Goal: Check status: Check status

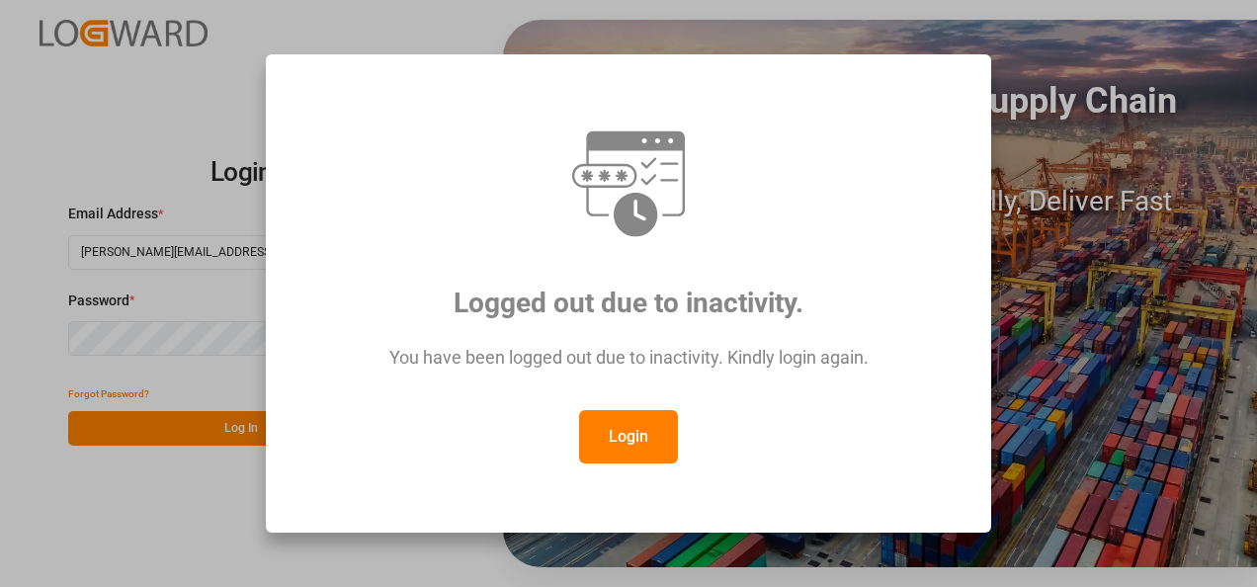
click at [631, 430] on button "Login" at bounding box center [628, 436] width 99 height 53
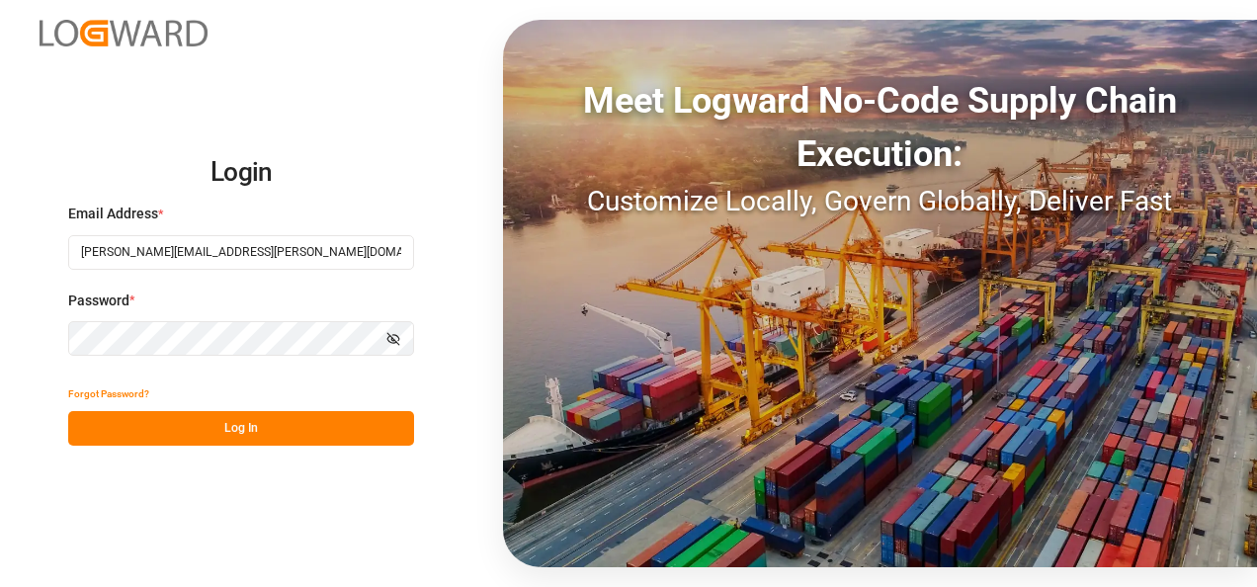
click at [209, 440] on button "Log In" at bounding box center [241, 428] width 346 height 35
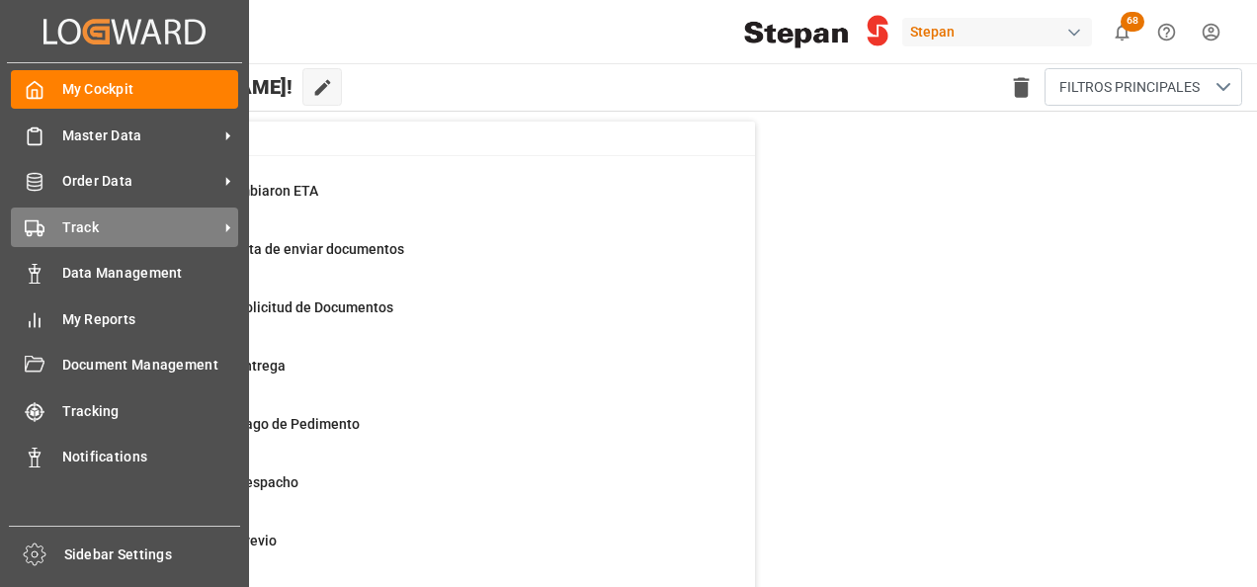
click at [129, 223] on span "Track" at bounding box center [140, 227] width 156 height 21
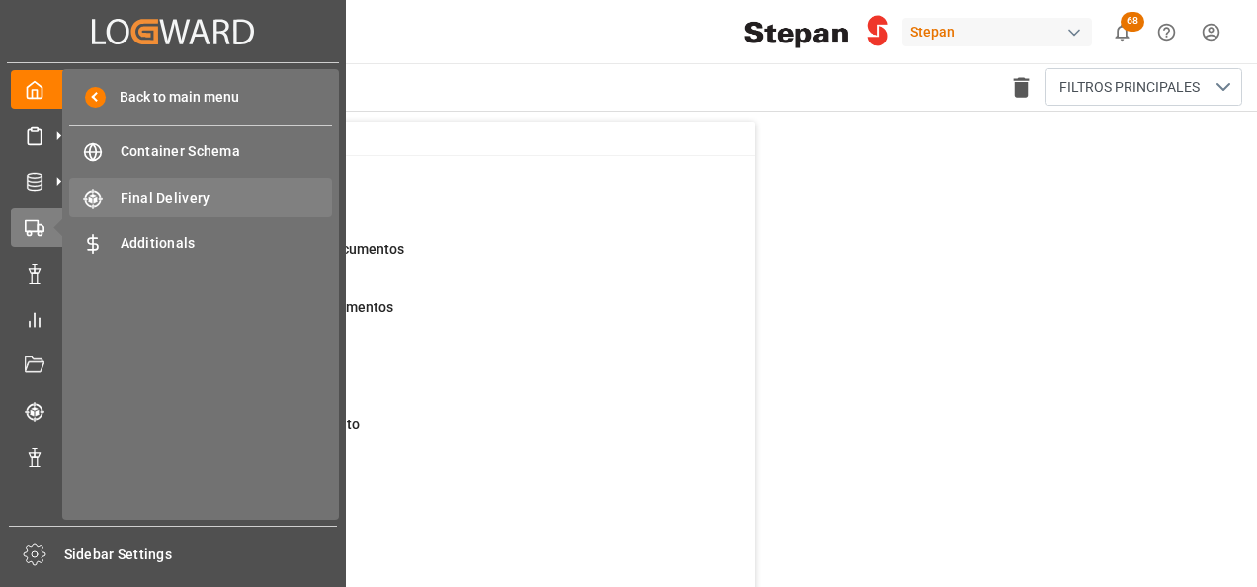
click at [140, 205] on span "Final Delivery" at bounding box center [227, 198] width 212 height 21
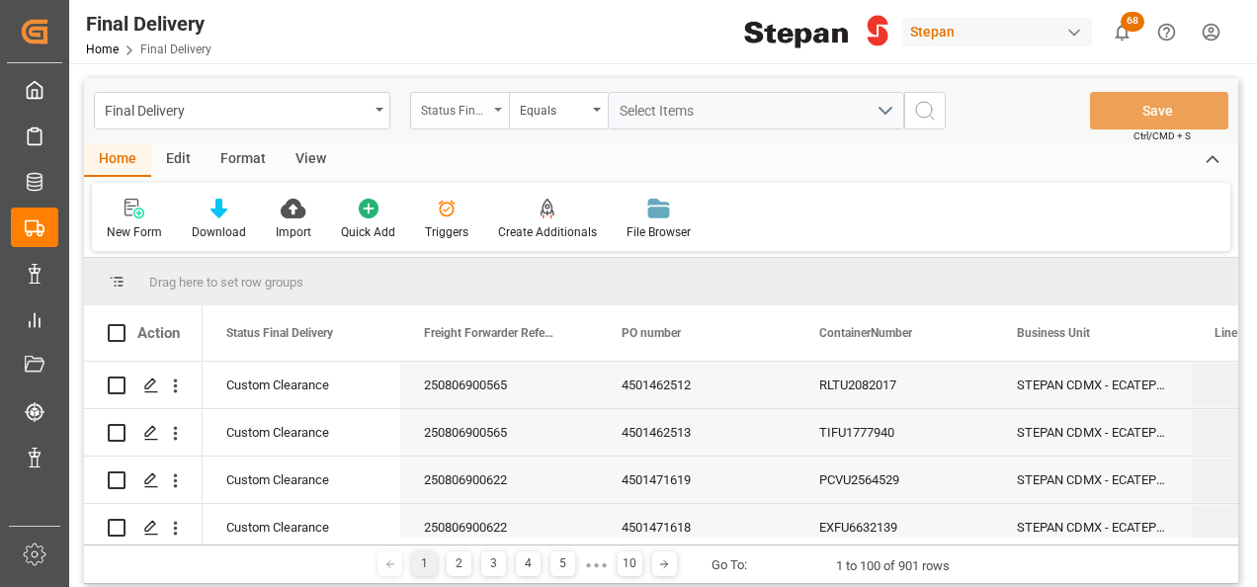
click at [494, 108] on icon "open menu" at bounding box center [498, 110] width 8 height 4
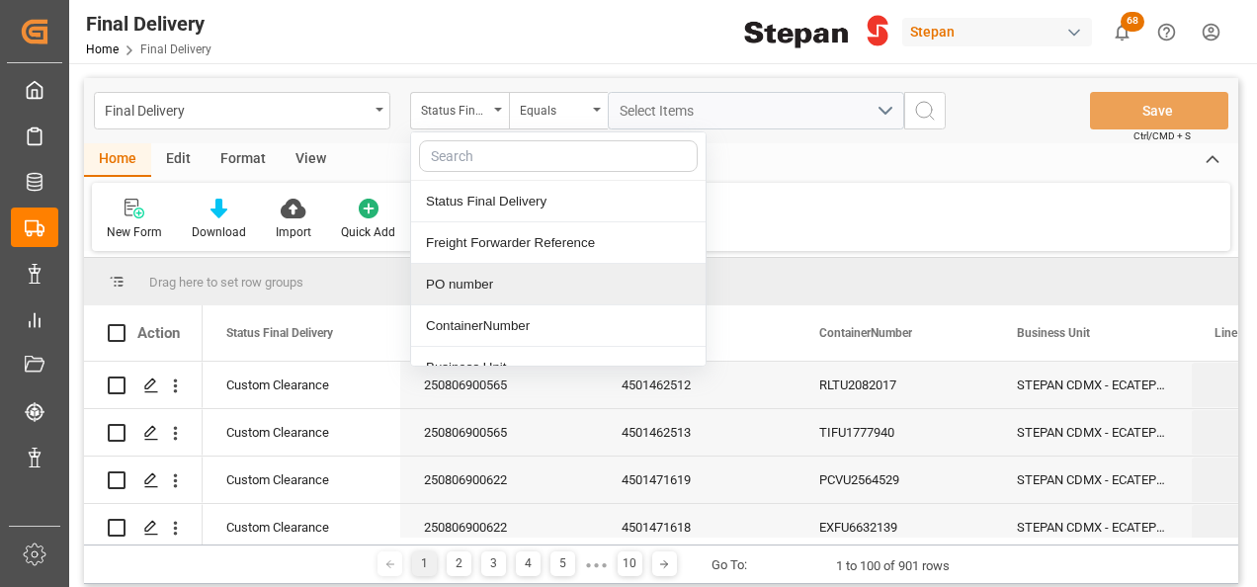
click at [467, 286] on div "PO number" at bounding box center [558, 284] width 294 height 41
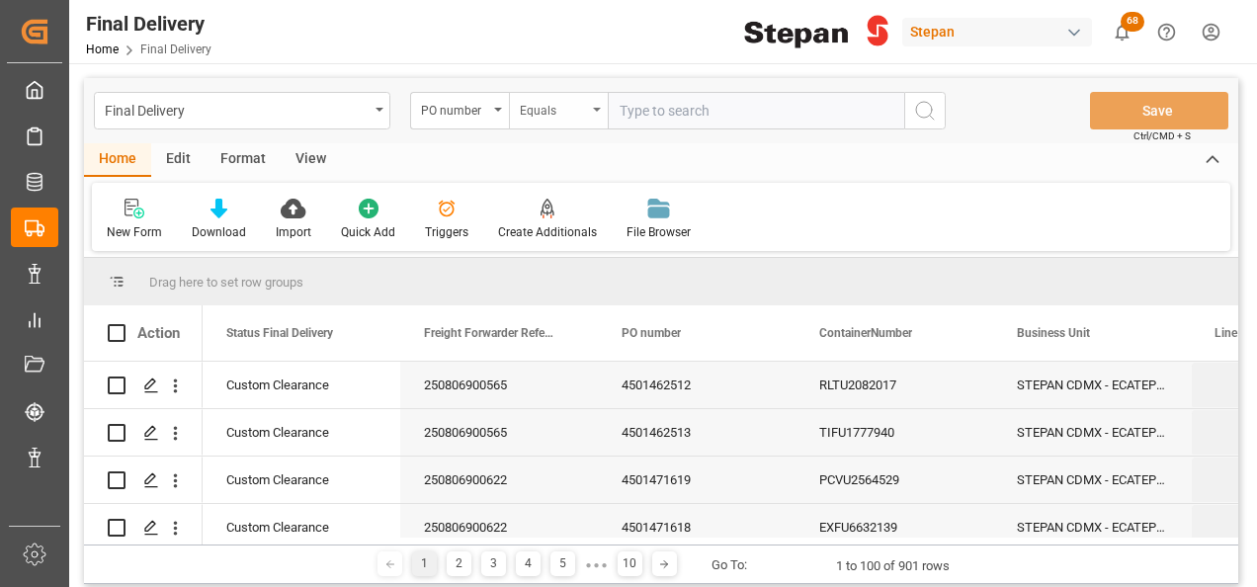
click at [587, 108] on div "Equals" at bounding box center [558, 111] width 99 height 38
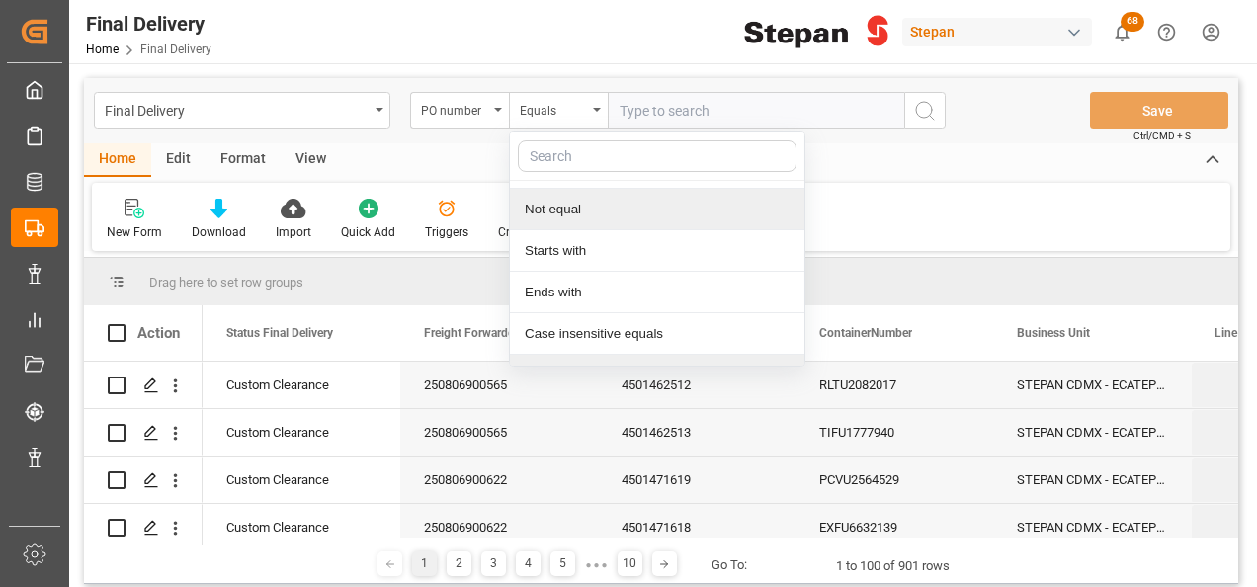
scroll to position [144, 0]
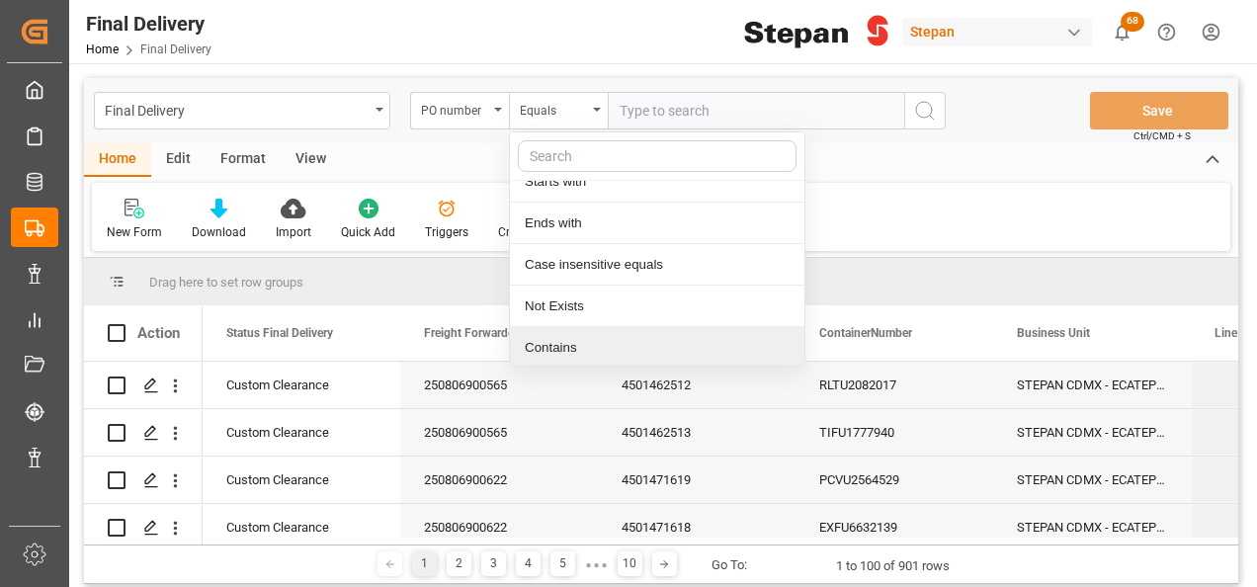
drag, startPoint x: 551, startPoint y: 348, endPoint x: 601, endPoint y: 233, distance: 124.8
click at [551, 349] on div "Contains" at bounding box center [657, 347] width 294 height 41
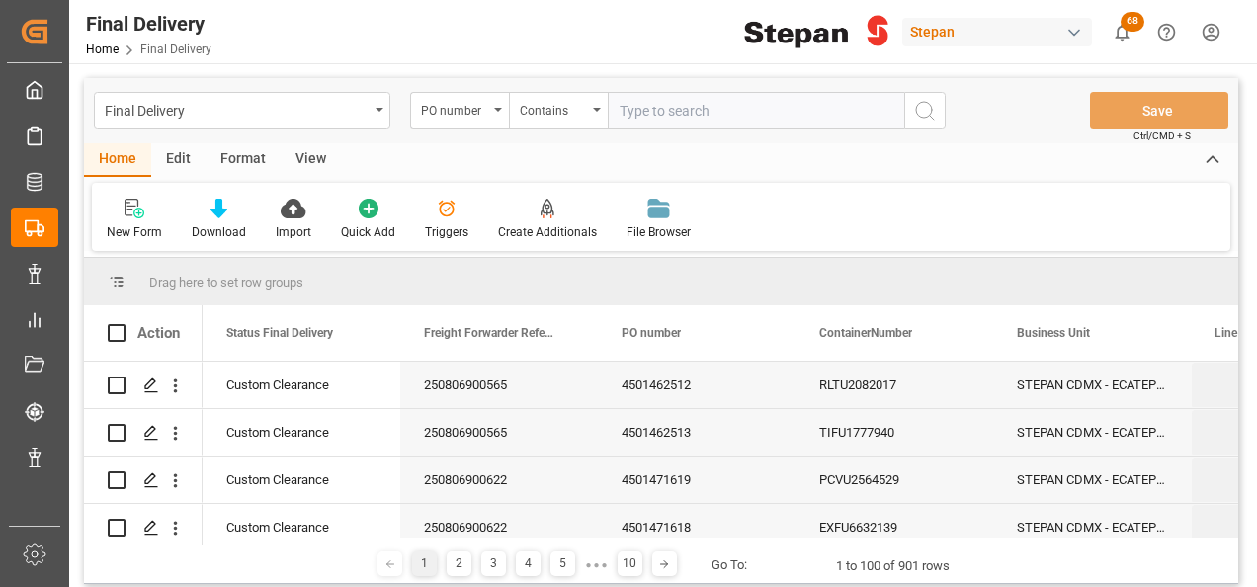
paste input "4501451545, 4501451546"
type input "4501451545, 4501451546"
click at [929, 101] on icon "search button" at bounding box center [925, 111] width 24 height 24
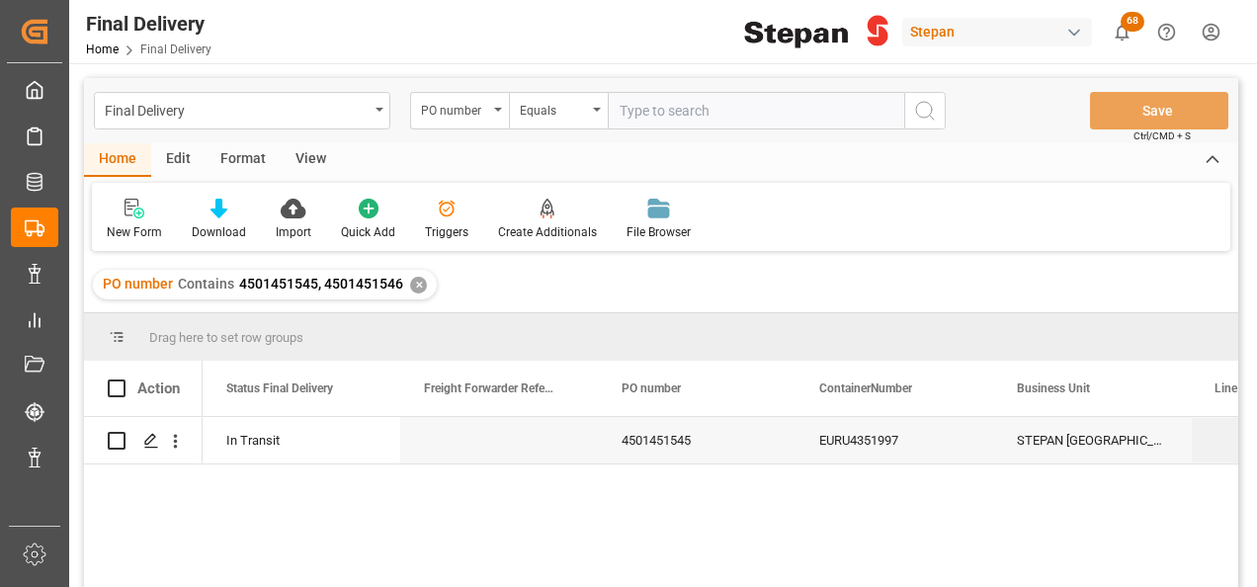
click at [413, 285] on div "✕" at bounding box center [418, 285] width 17 height 17
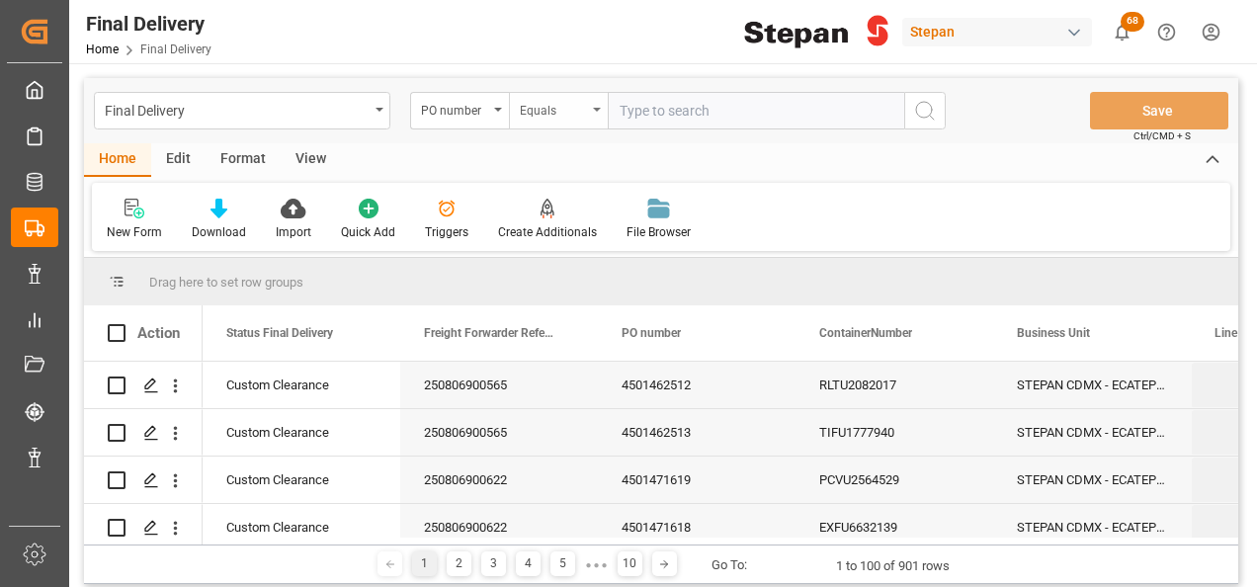
click at [592, 112] on div "Equals" at bounding box center [558, 111] width 99 height 38
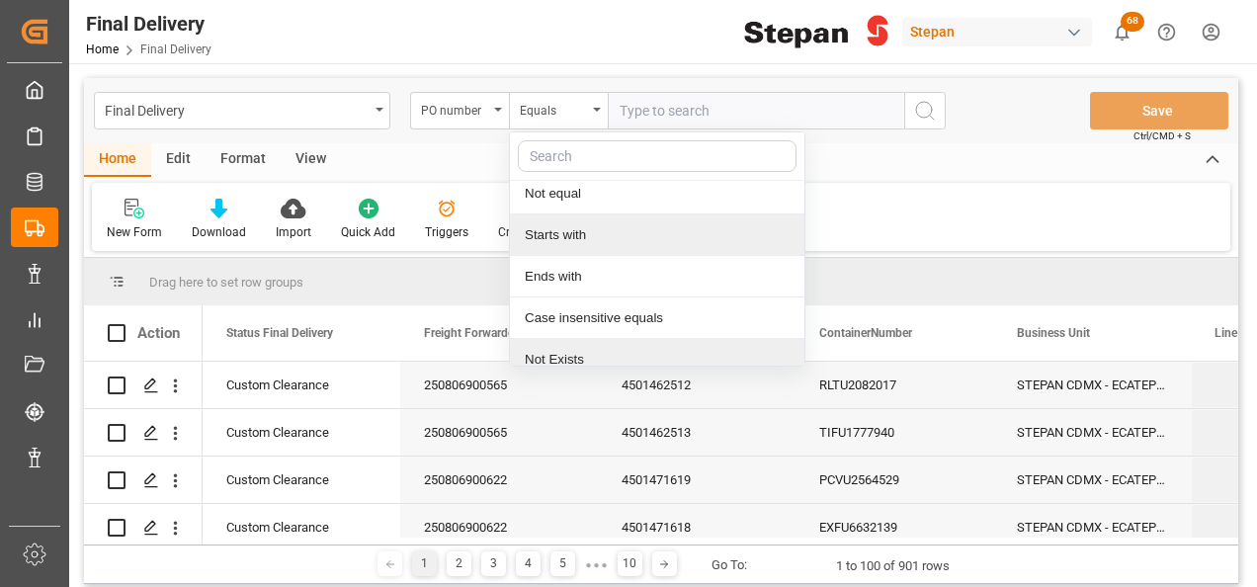
scroll to position [144, 0]
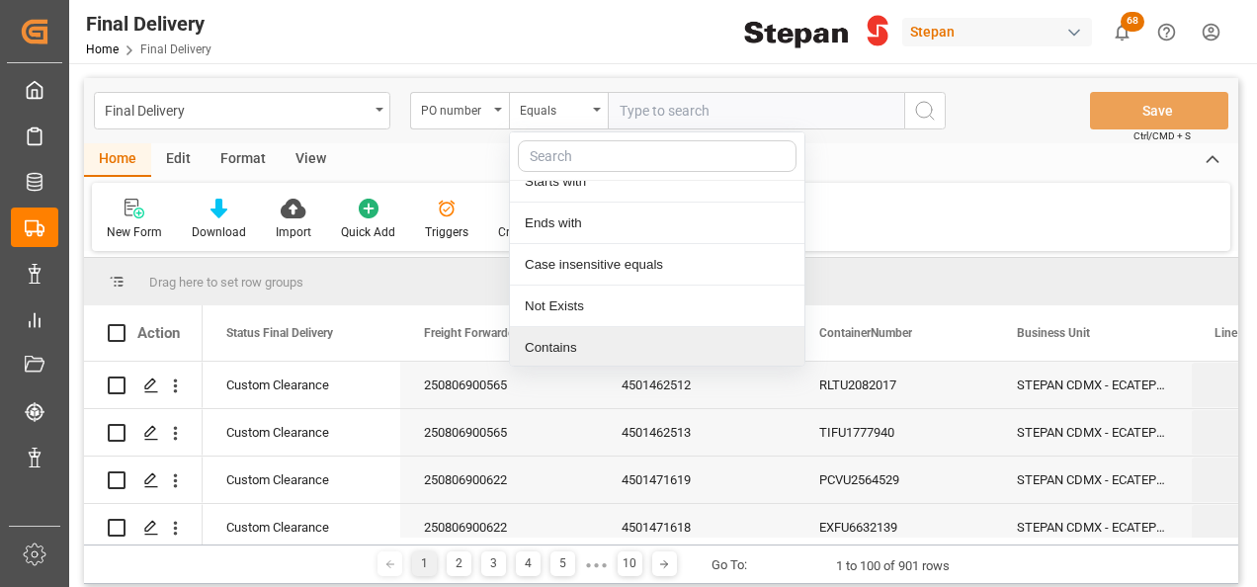
click at [549, 339] on div "Contains" at bounding box center [657, 347] width 294 height 41
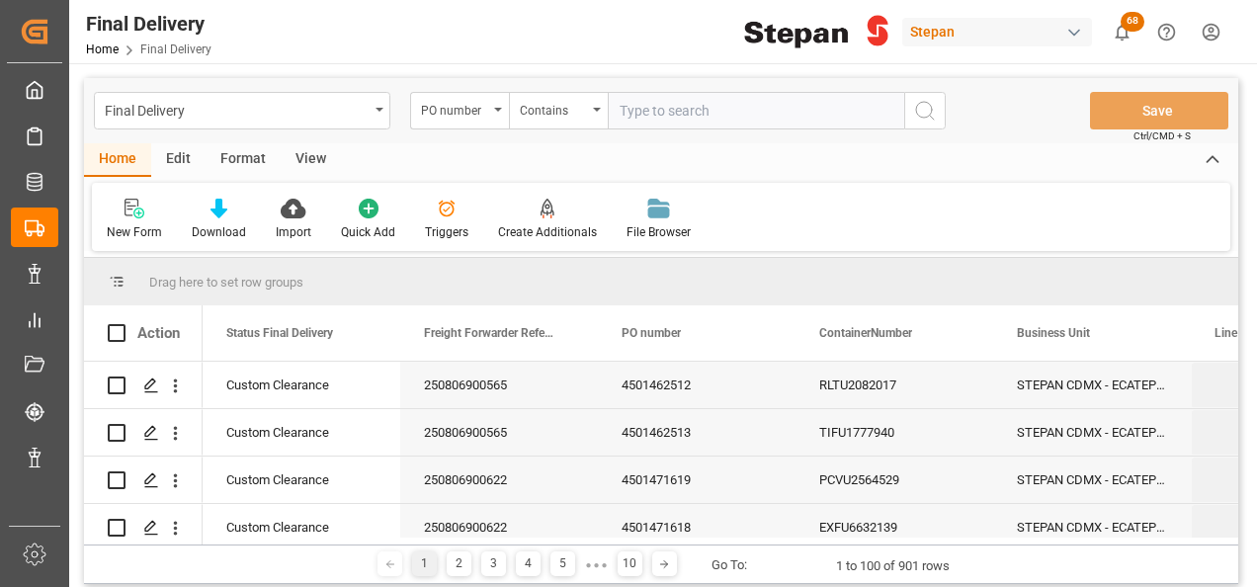
paste input "4501451545, 4501451546"
click at [704, 108] on input "4501451545, 4501451546" at bounding box center [756, 111] width 296 height 38
type input "4501451545,4501451546"
click at [927, 109] on icon "search button" at bounding box center [925, 111] width 24 height 24
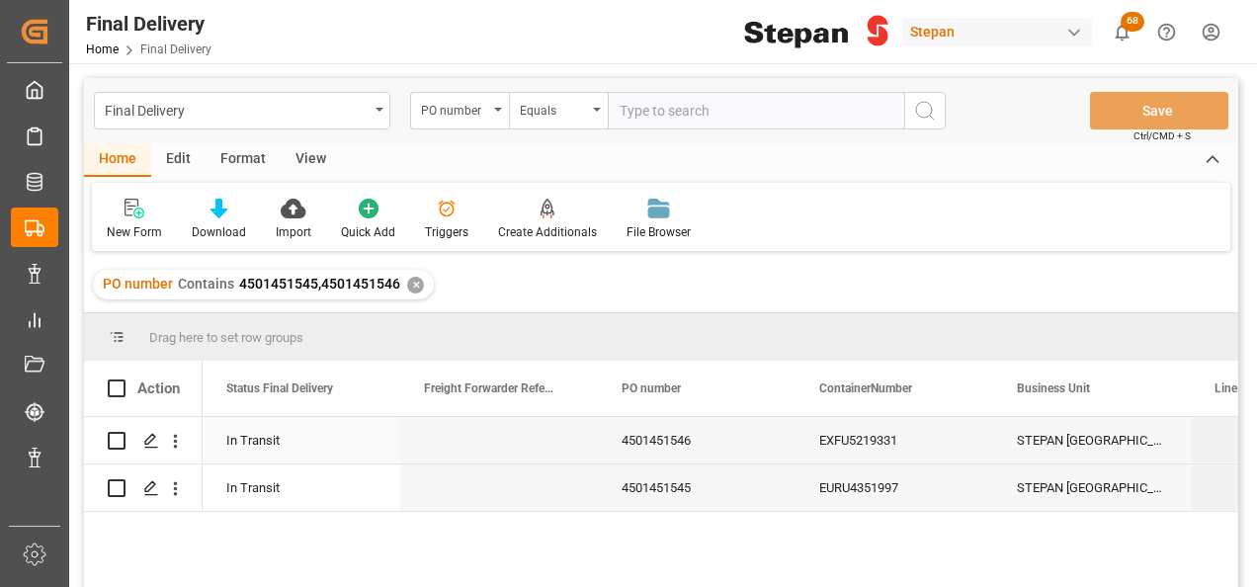
click at [509, 446] on div "Press SPACE to select this row." at bounding box center [499, 440] width 198 height 46
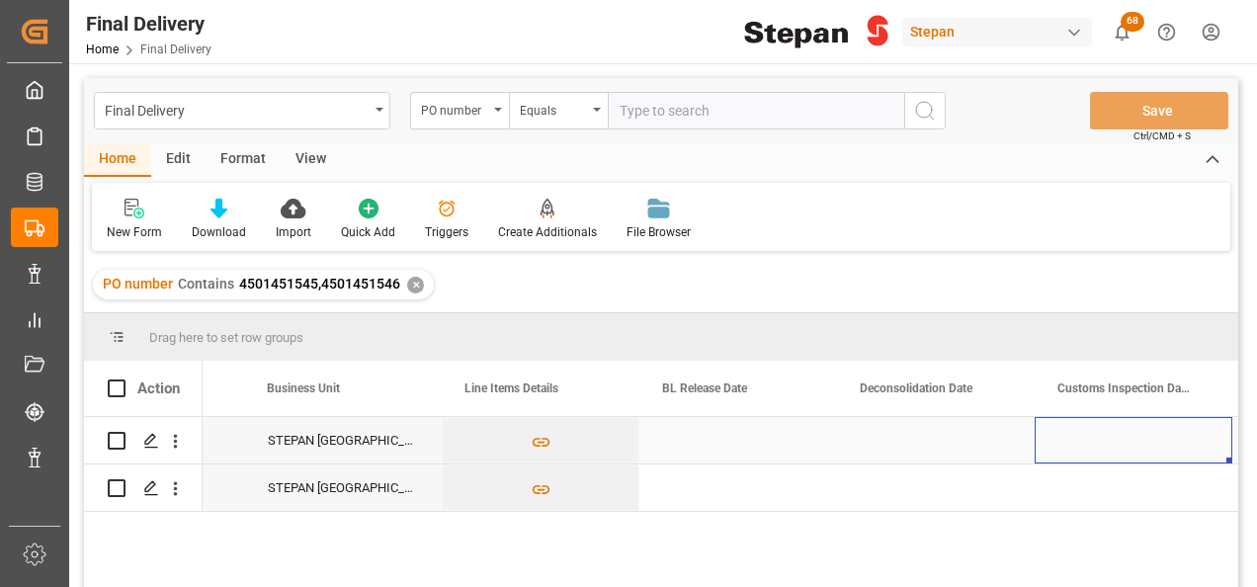
scroll to position [0, 947]
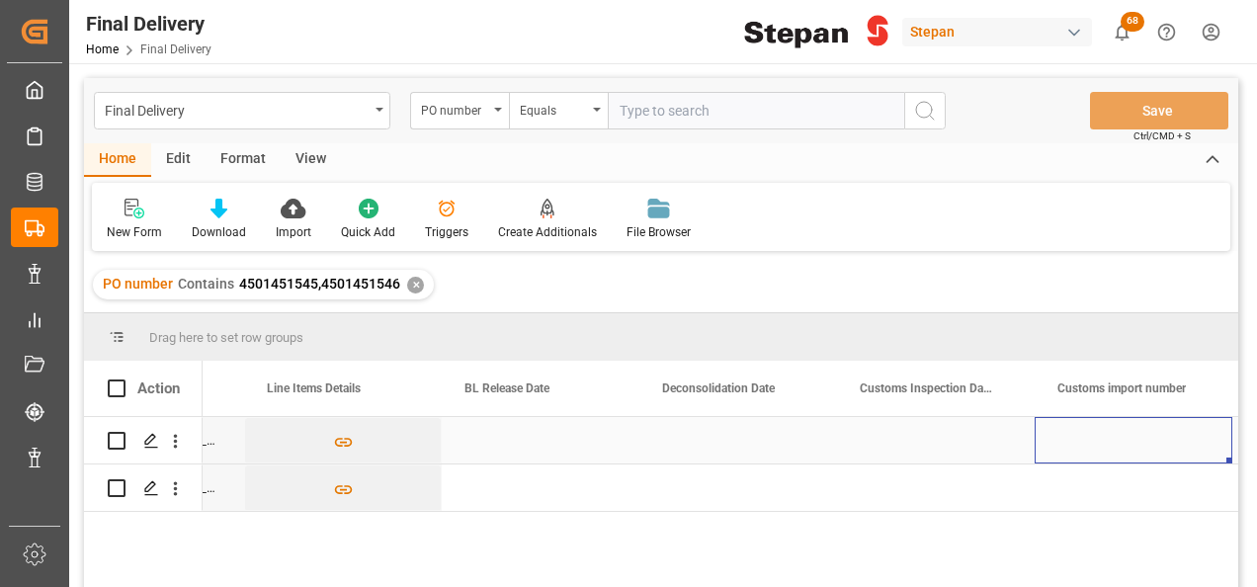
click at [1058, 454] on div "Press SPACE to select this row." at bounding box center [1133, 440] width 198 height 46
click at [1059, 453] on div "Press SPACE to select this row." at bounding box center [1133, 440] width 198 height 46
click at [1059, 453] on input "Press SPACE to select this row." at bounding box center [1133, 452] width 166 height 38
paste input "3501 5000716"
type input "25 81 3501 5000716"
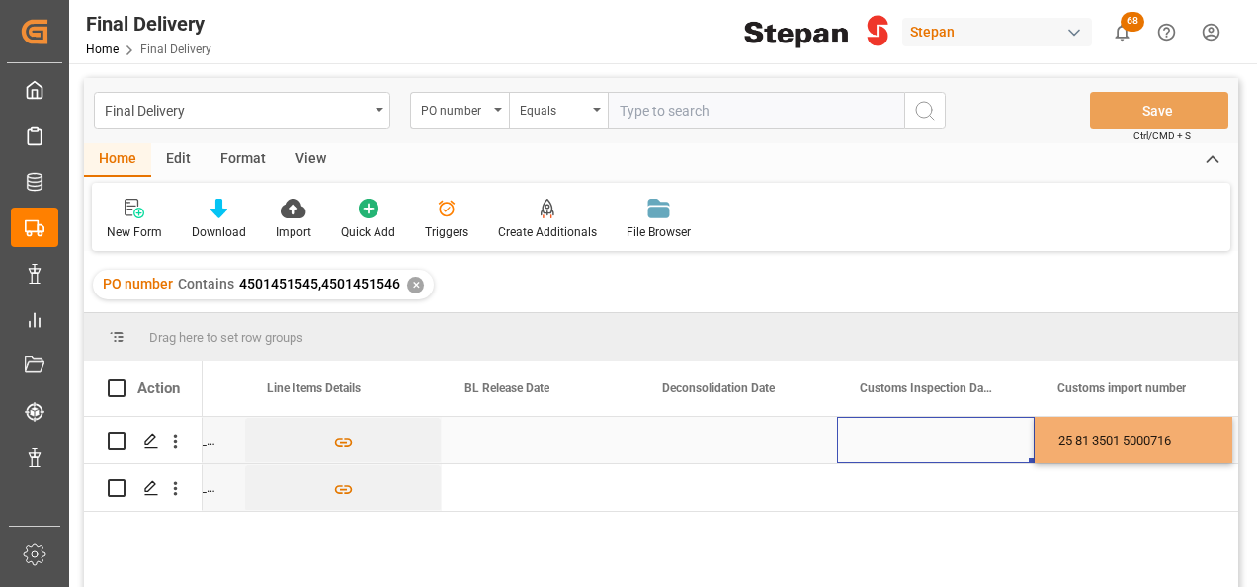
click at [958, 431] on div "Press SPACE to select this row." at bounding box center [936, 440] width 198 height 46
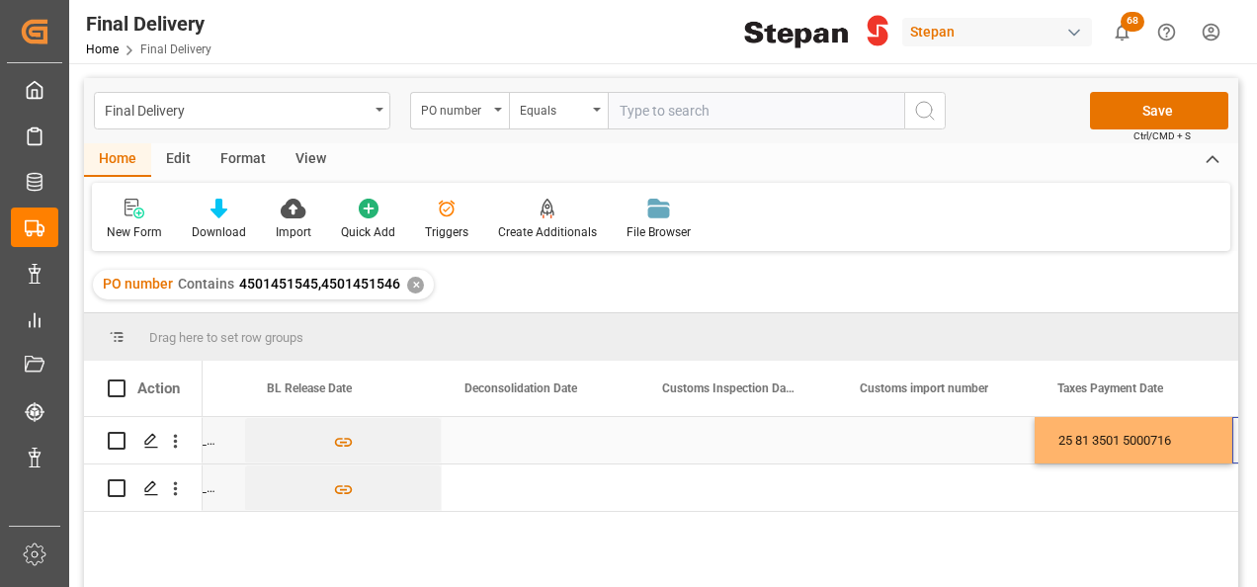
scroll to position [0, 1145]
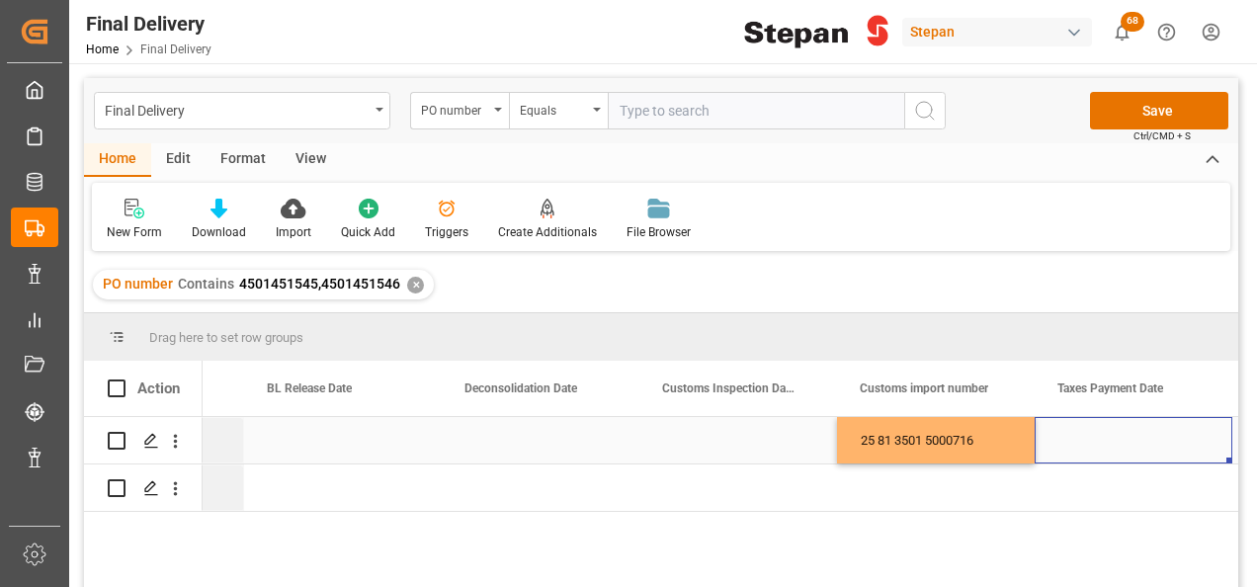
click at [958, 432] on div "25 81 3501 5000716" at bounding box center [936, 440] width 198 height 46
drag, startPoint x: 1032, startPoint y: 458, endPoint x: 1015, endPoint y: 496, distance: 41.5
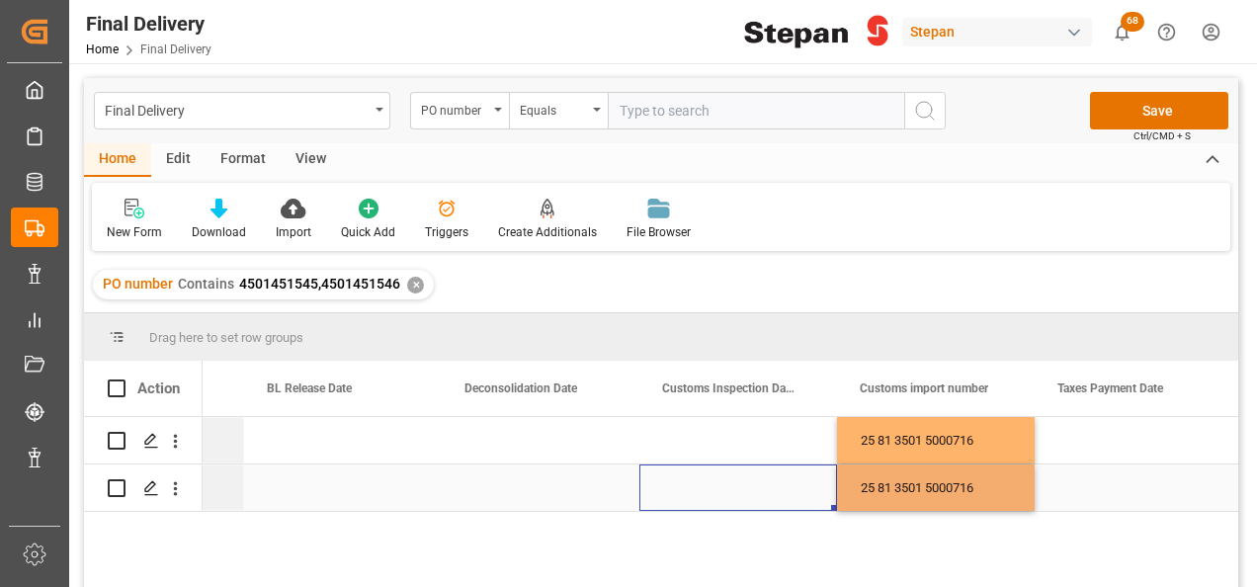
click at [751, 492] on div "Press SPACE to select this row." at bounding box center [738, 487] width 198 height 46
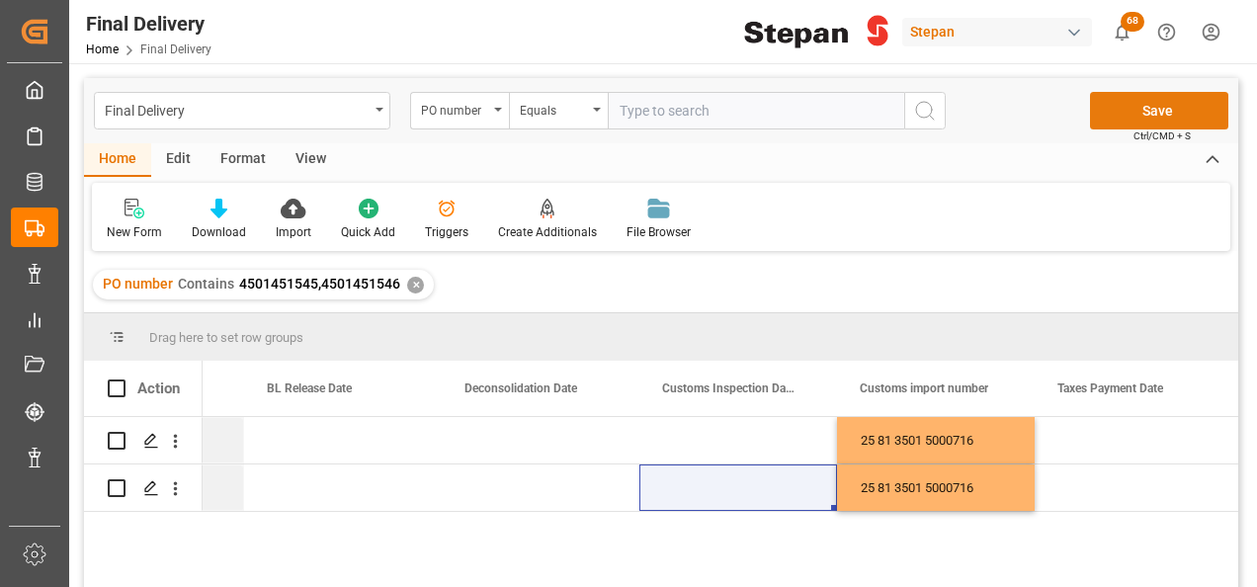
click at [1121, 109] on button "Save" at bounding box center [1159, 111] width 138 height 38
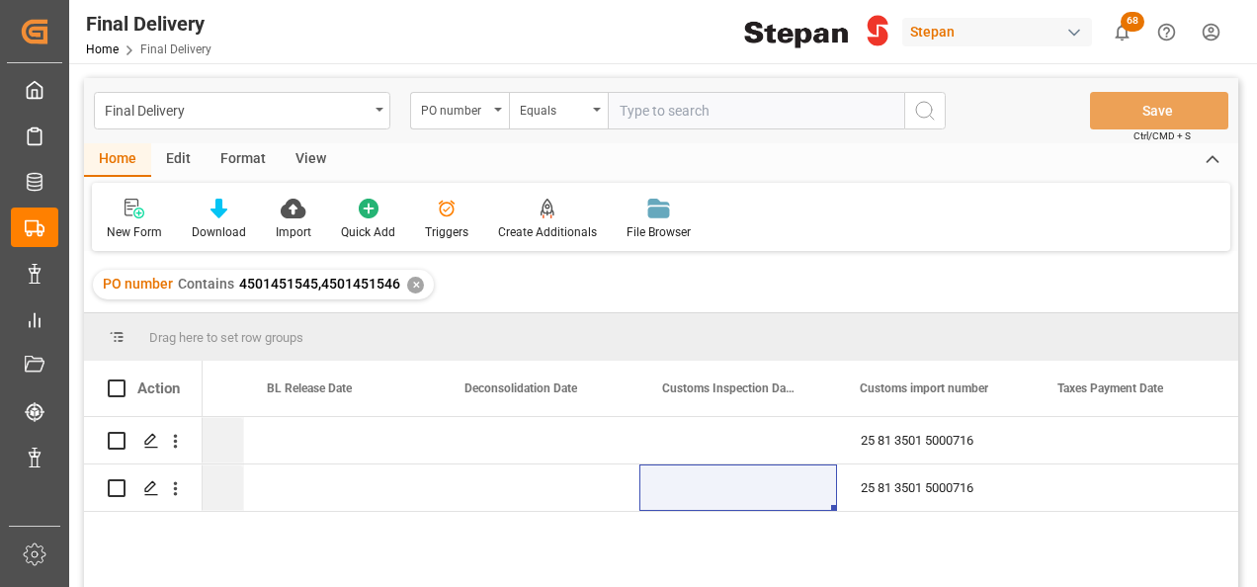
click at [417, 286] on div "✕" at bounding box center [415, 285] width 17 height 17
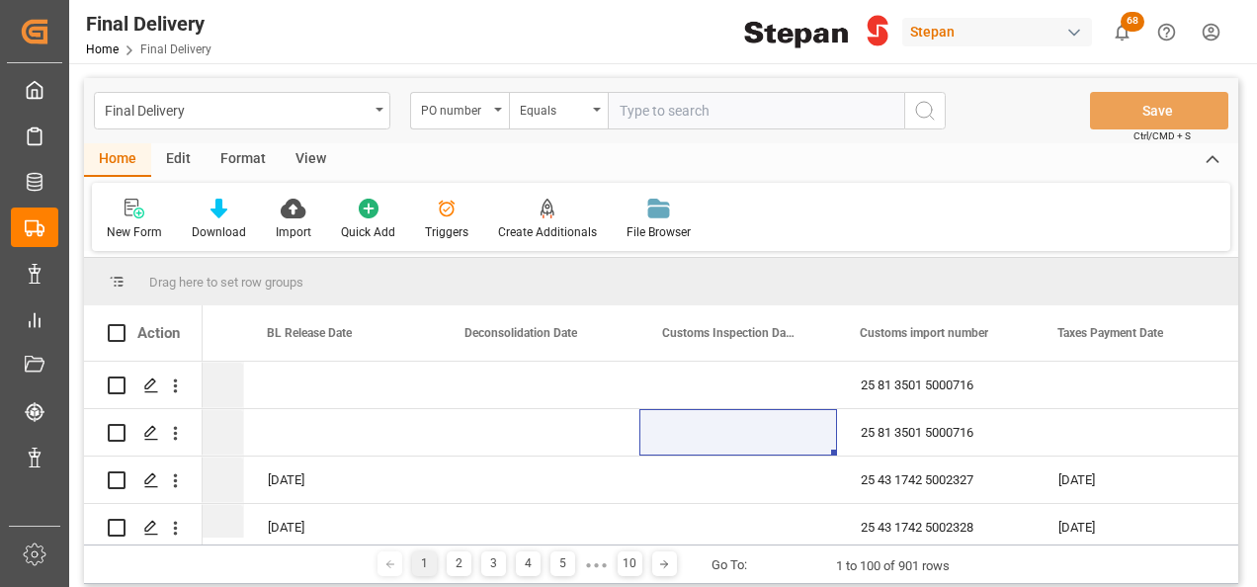
scroll to position [0, 1145]
click at [662, 114] on input "text" at bounding box center [756, 111] width 296 height 38
paste input "KKFU7704951"
type input "KKFU7704951"
click at [502, 102] on div "PO number" at bounding box center [459, 111] width 99 height 38
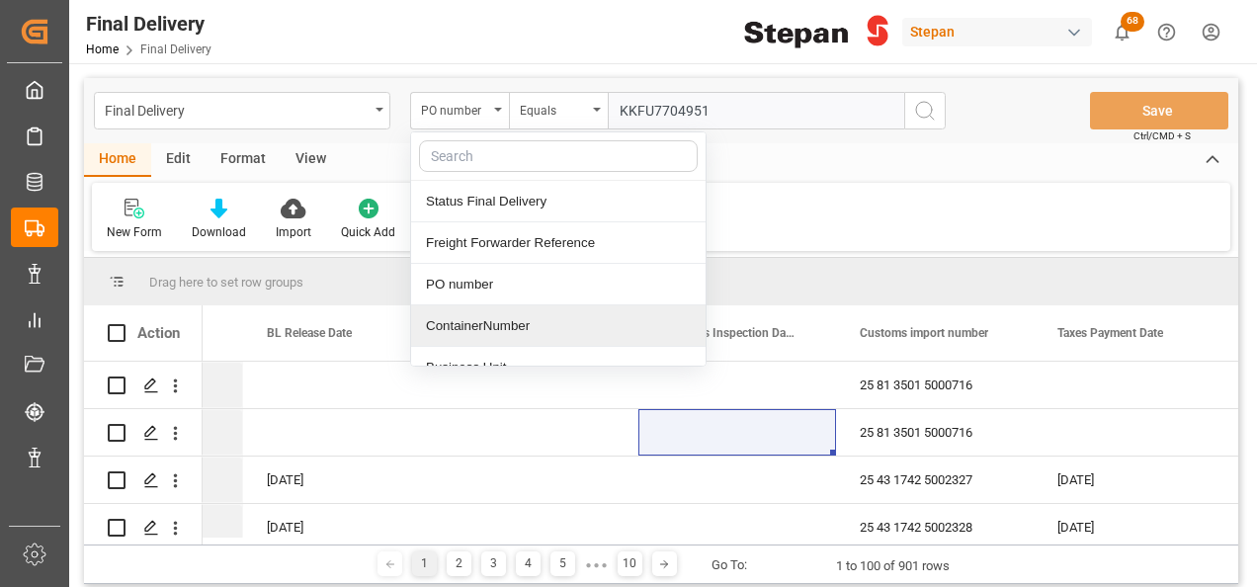
click at [468, 326] on div "ContainerNumber" at bounding box center [558, 325] width 294 height 41
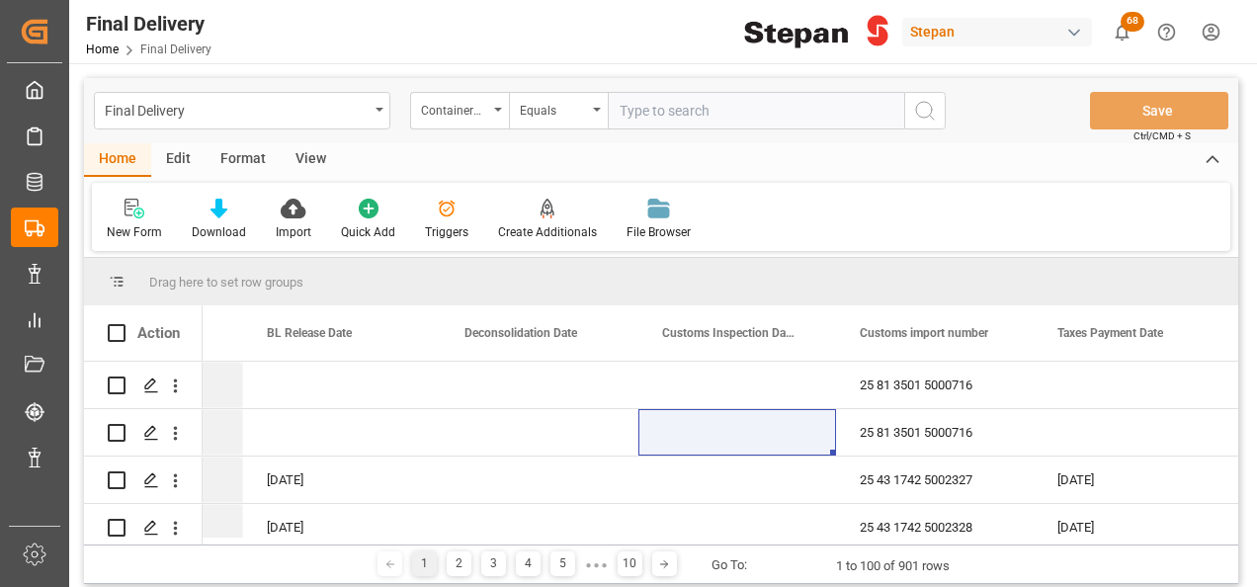
click at [620, 100] on input "text" at bounding box center [756, 111] width 296 height 38
paste input "KKFU7704951"
type input "KKFU7704951"
click at [923, 102] on circle "search button" at bounding box center [924, 110] width 16 height 16
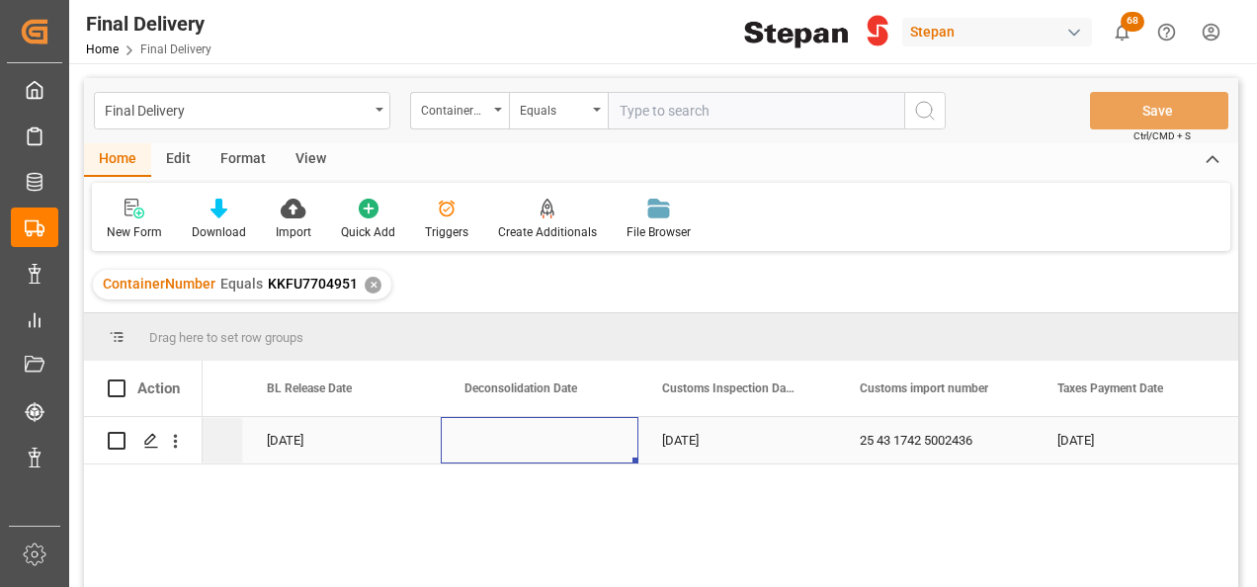
click at [508, 460] on div "Press SPACE to select this row." at bounding box center [540, 440] width 198 height 46
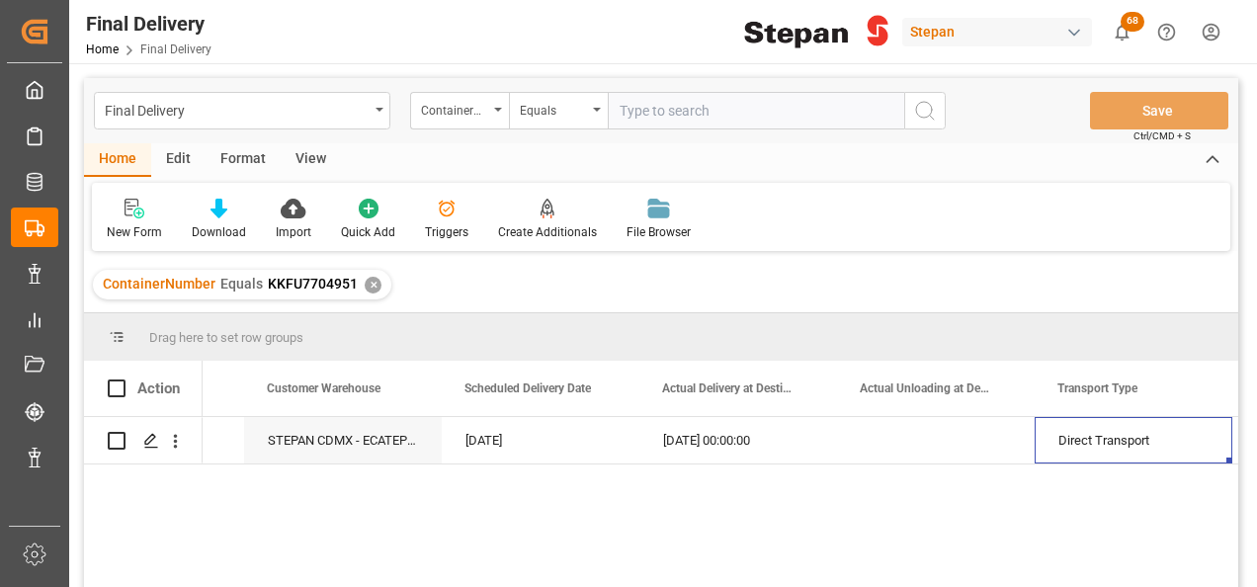
scroll to position [0, 2923]
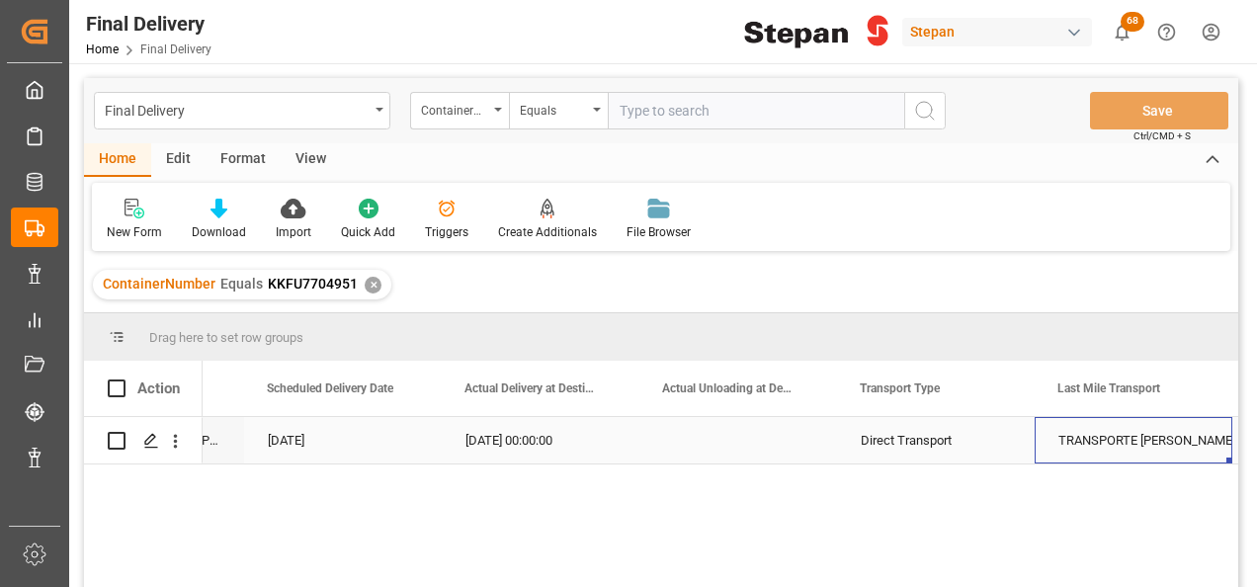
drag, startPoint x: 500, startPoint y: 426, endPoint x: 512, endPoint y: 436, distance: 15.4
click at [500, 427] on div "[DATE] 00:00:00" at bounding box center [541, 440] width 198 height 46
drag, startPoint x: 634, startPoint y: 462, endPoint x: 758, endPoint y: 451, distance: 124.0
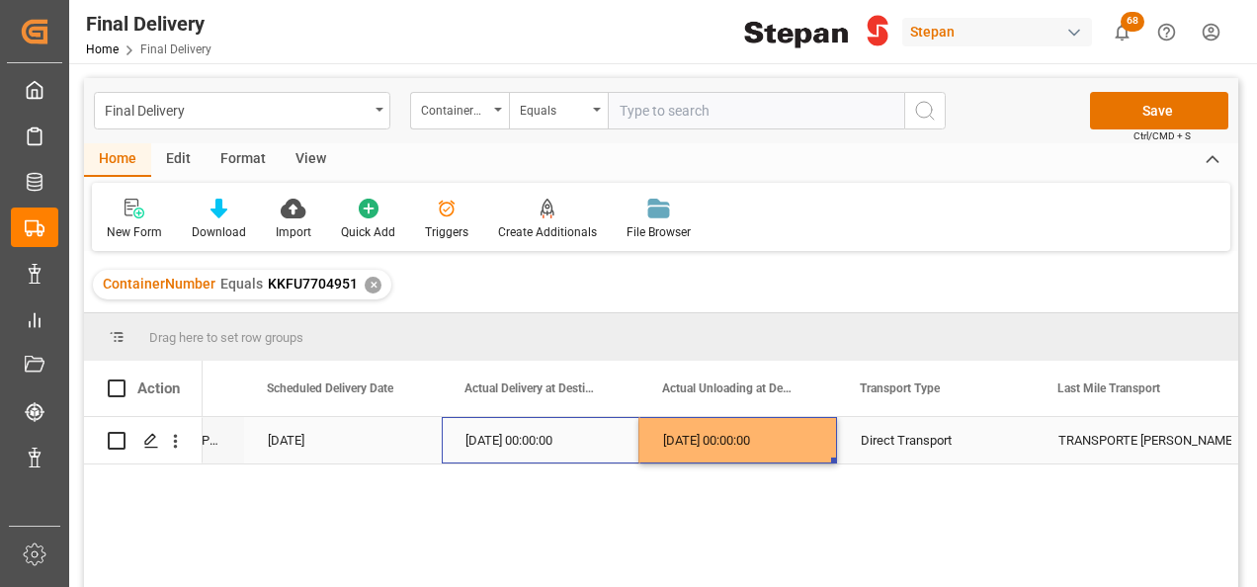
click at [875, 432] on div "Direct Transport" at bounding box center [935, 440] width 150 height 45
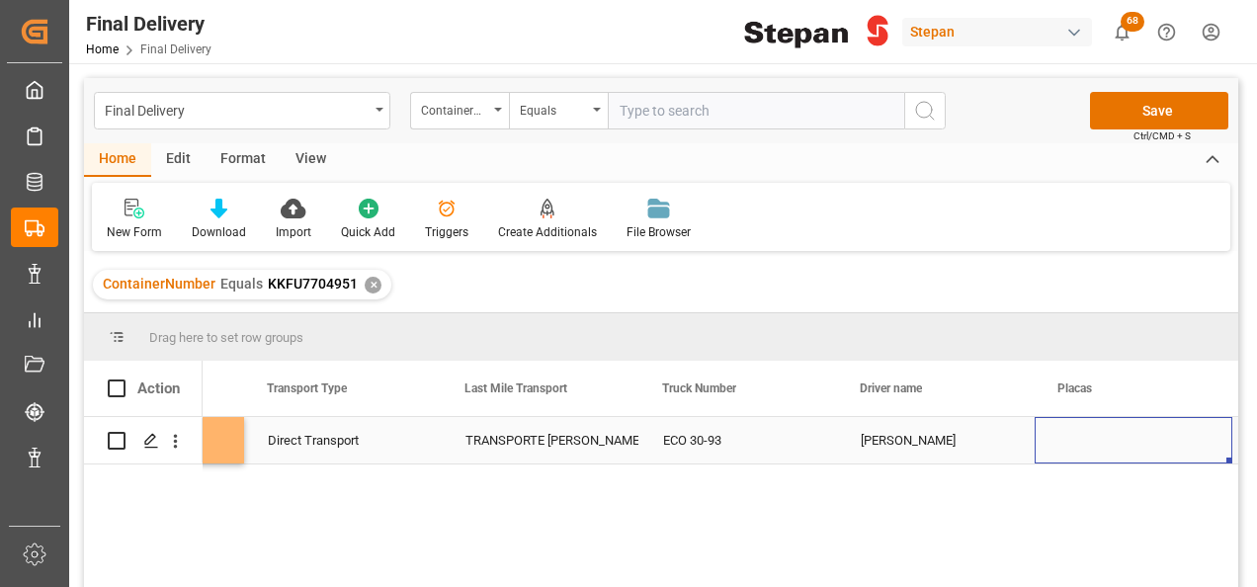
scroll to position [0, 3714]
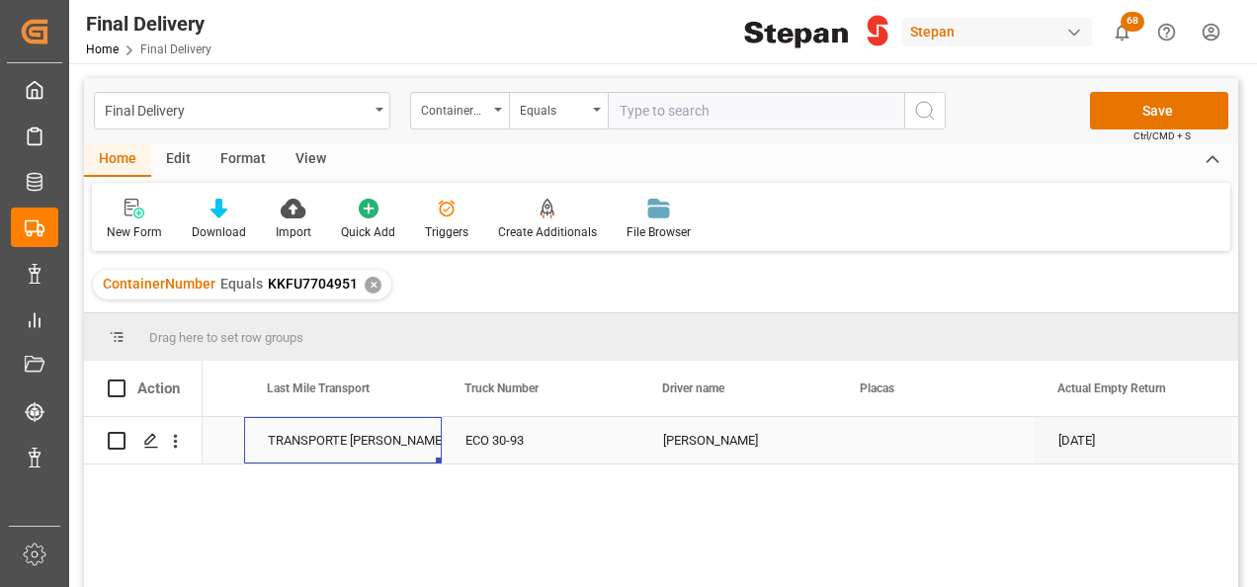
click at [352, 439] on div "TRANSPORTE [PERSON_NAME]" at bounding box center [343, 440] width 150 height 45
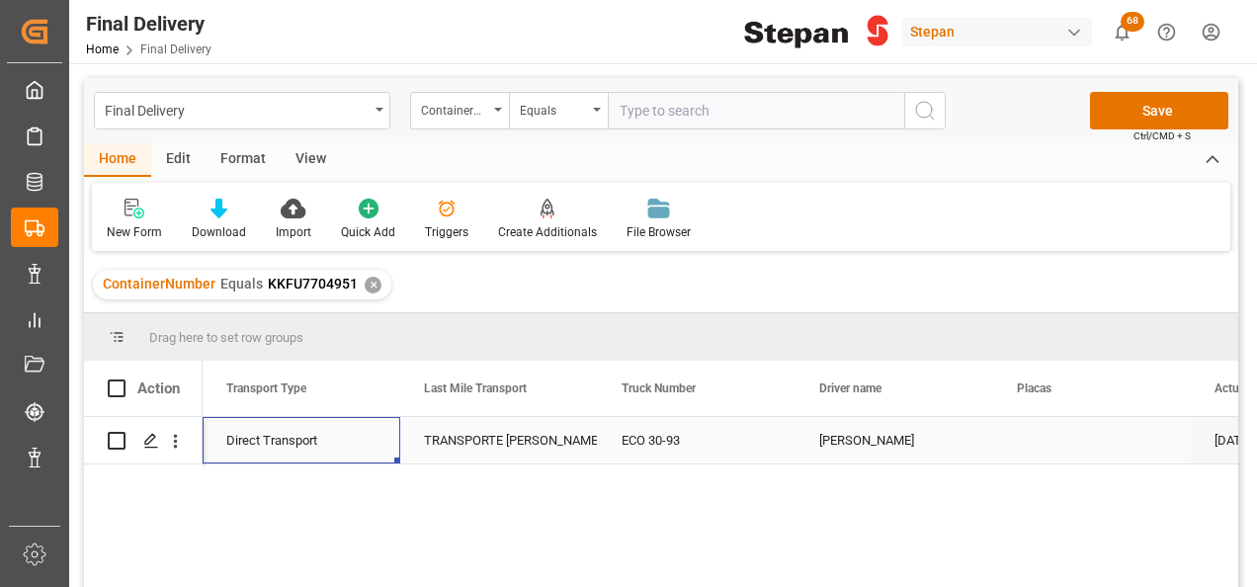
scroll to position [0, 0]
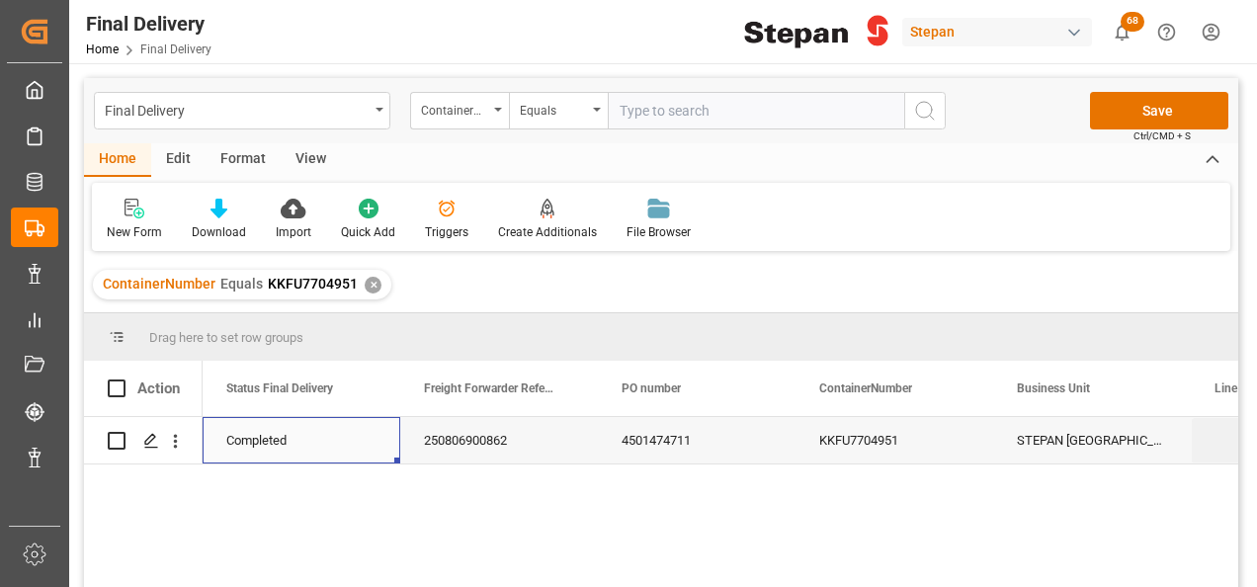
click at [640, 449] on div "4501474711" at bounding box center [697, 440] width 198 height 46
click at [365, 281] on div "✕" at bounding box center [373, 285] width 17 height 17
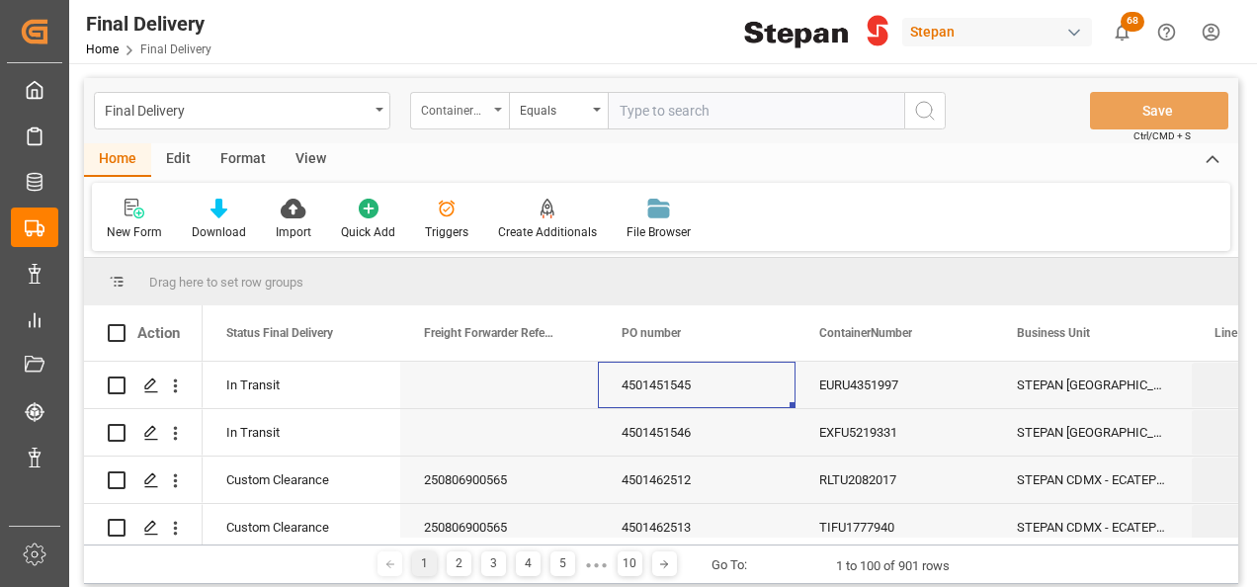
click at [499, 107] on div "ContainerNumber" at bounding box center [459, 111] width 99 height 38
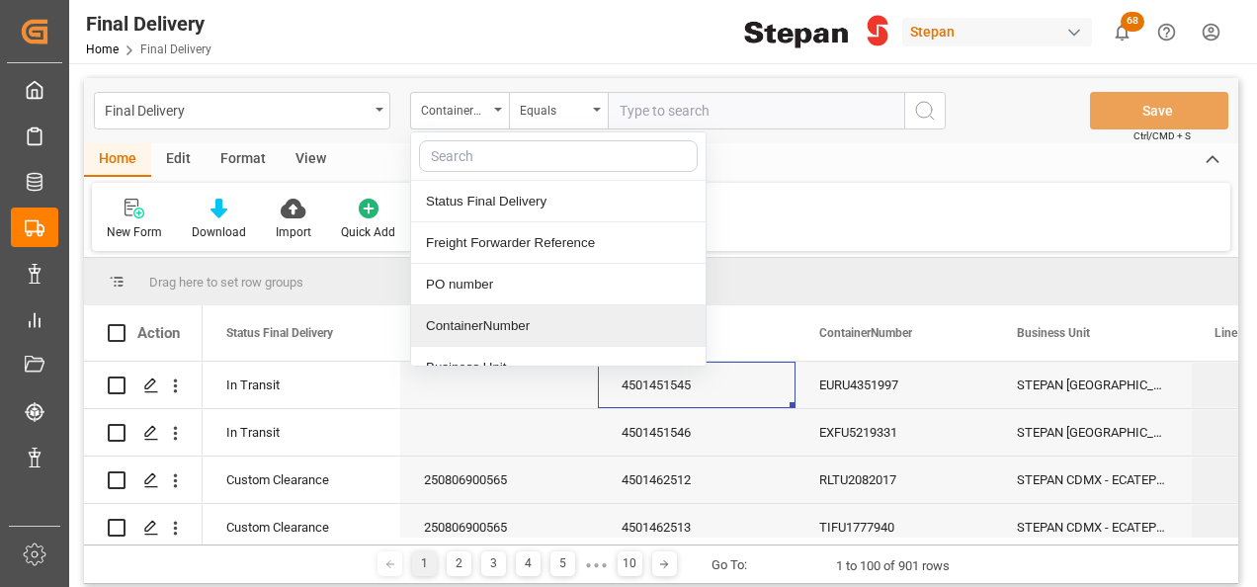
click at [471, 324] on div "ContainerNumber" at bounding box center [558, 325] width 294 height 41
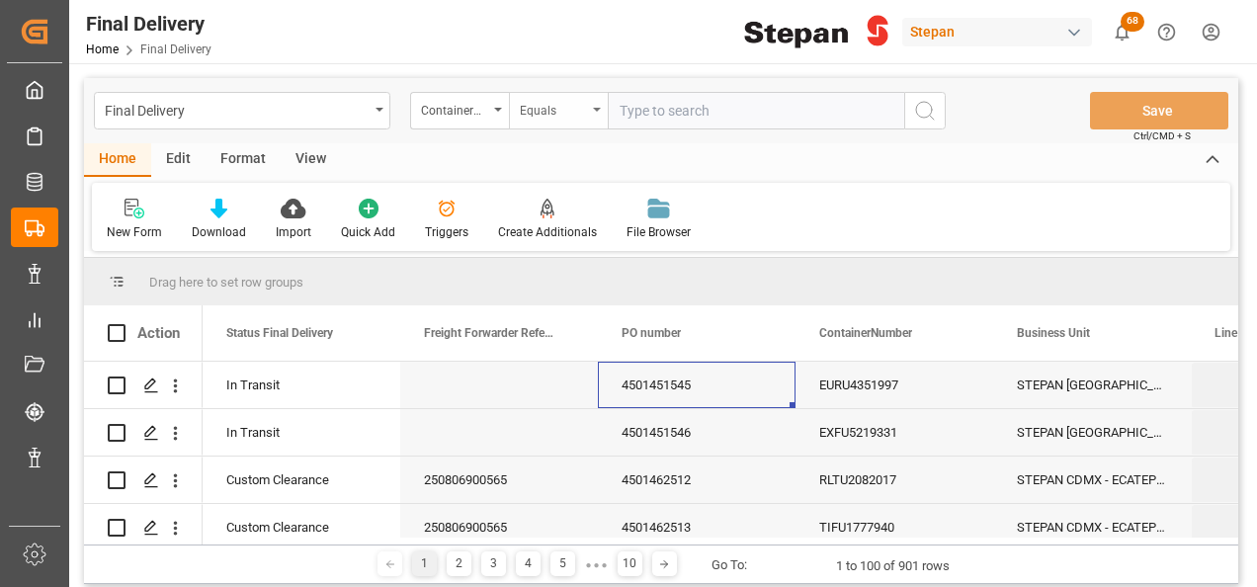
click at [583, 111] on div "Equals" at bounding box center [553, 108] width 67 height 23
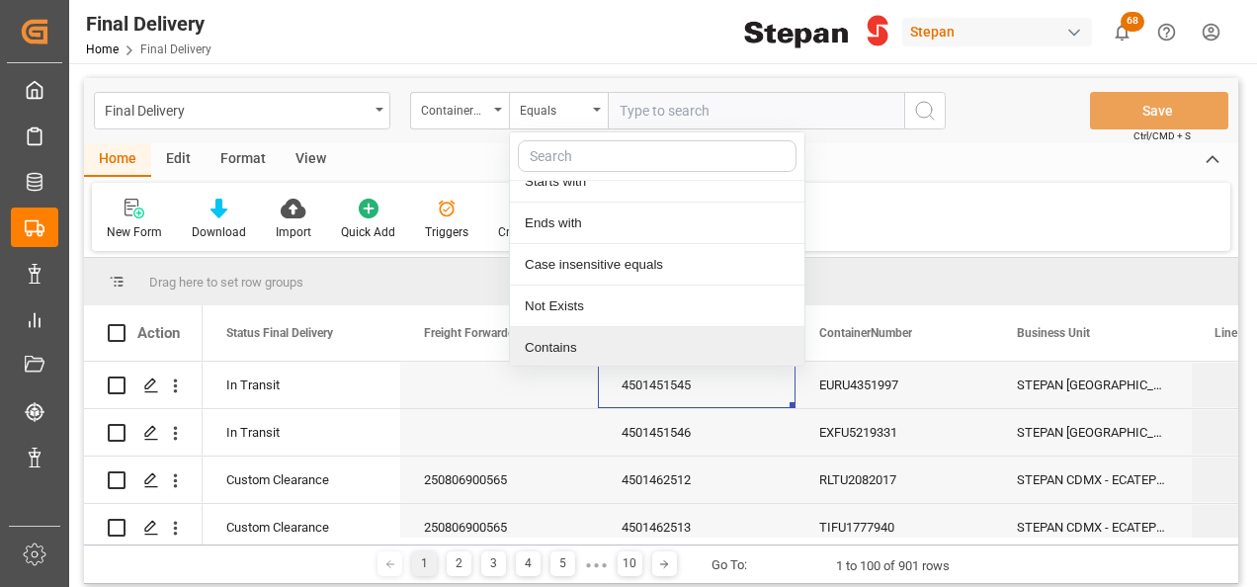
drag, startPoint x: 546, startPoint y: 338, endPoint x: 573, endPoint y: 294, distance: 51.0
click at [546, 339] on div "Contains" at bounding box center [657, 347] width 294 height 41
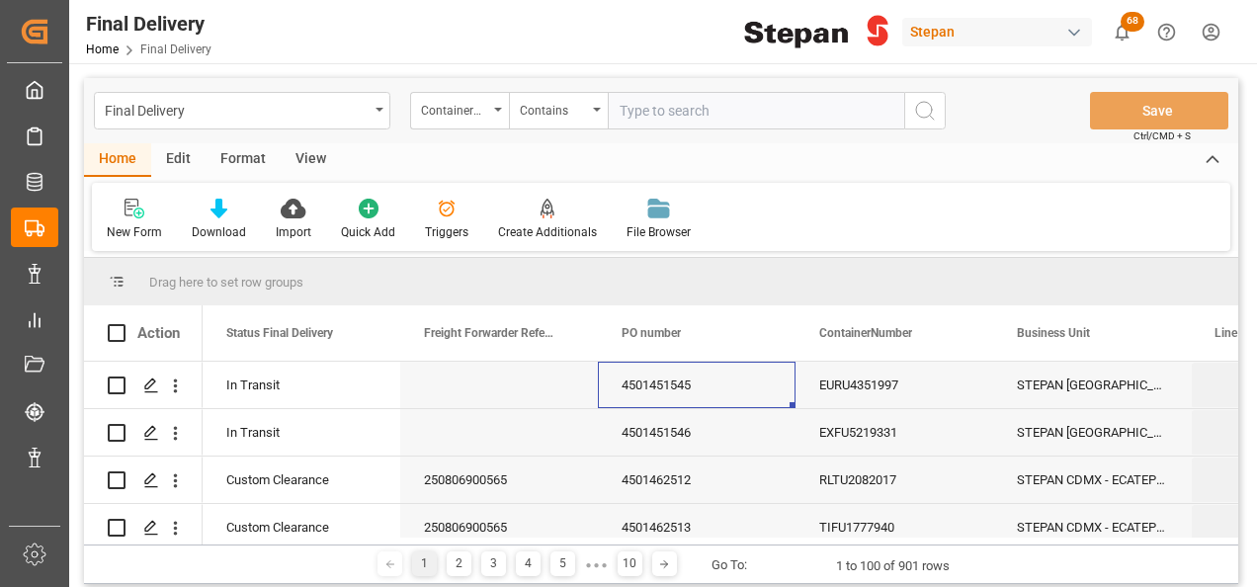
click at [664, 113] on input "text" at bounding box center [756, 111] width 296 height 38
paste input "RLTU2086434 LEGU1232467 LEGU1229798 TIFU2252772 TRHU1786125 LEGU8261024 TIFU177…"
click at [808, 103] on input "RLTU2086434 LEGU1232467 LEGU1229798 TIFU2252772 TRHU1786125 LEGU8261024 TIFU177…" at bounding box center [756, 111] width 296 height 38
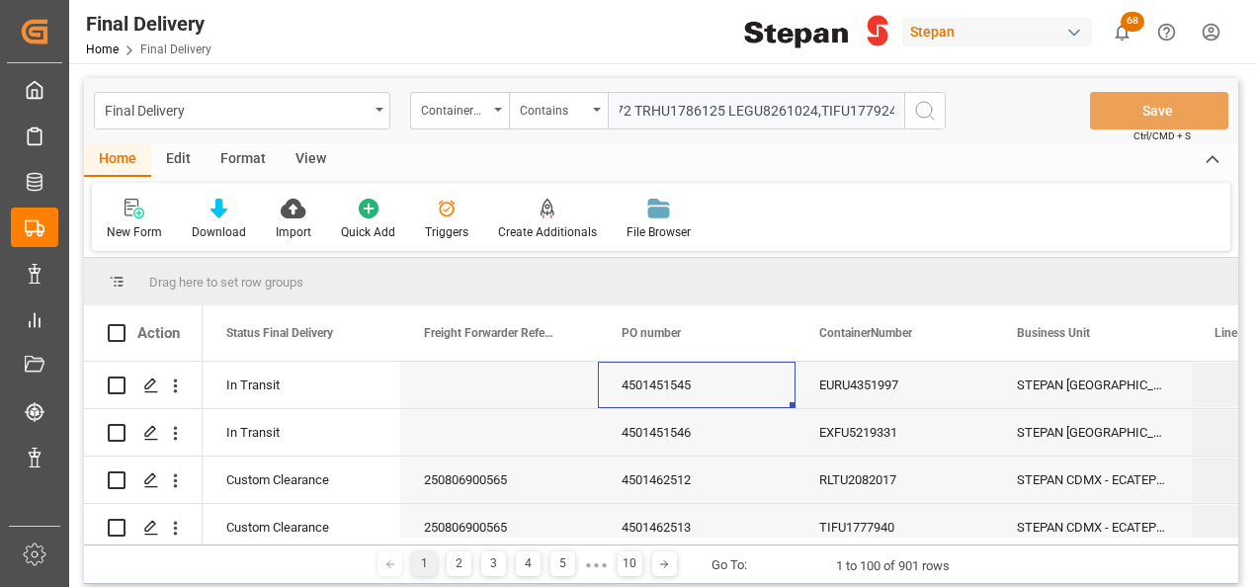
click at [719, 106] on input "RLTU2086434 LEGU1232467 LEGU1229798 TIFU2252772 TRHU1786125 LEGU8261024,TIFU177…" at bounding box center [756, 111] width 296 height 38
drag, startPoint x: 678, startPoint y: 105, endPoint x: 530, endPoint y: 122, distance: 149.1
click at [530, 122] on div "ContainerNumber Contains RLTU2086434 LEGU1232467 LEGU1229798 TIFU2252772,TRHU17…" at bounding box center [677, 111] width 535 height 38
click at [705, 114] on input "RLTU2086434 LEGU1232467 LEGU1229798 TIFU2252772,TRHU1786125,LEGU8261024,TIFU177…" at bounding box center [756, 111] width 296 height 38
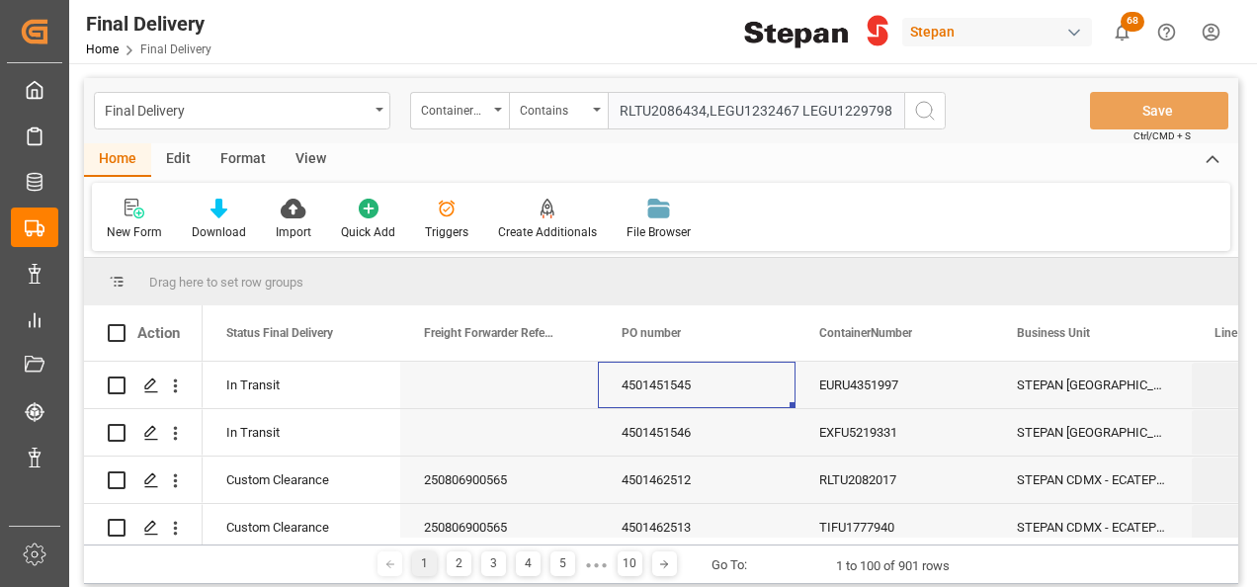
click at [798, 108] on input "RLTU2086434,LEGU1232467 LEGU1229798 TIFU2252772,TRHU1786125,LEGU8261024,TIFU177…" at bounding box center [756, 111] width 296 height 38
type input "RLTU2086434,LEGU1232467,LEGU1229798,TIFU2252772,TRHU1786125,LEGU8261024,TIFU177…"
click at [927, 111] on icon "search button" at bounding box center [925, 111] width 24 height 24
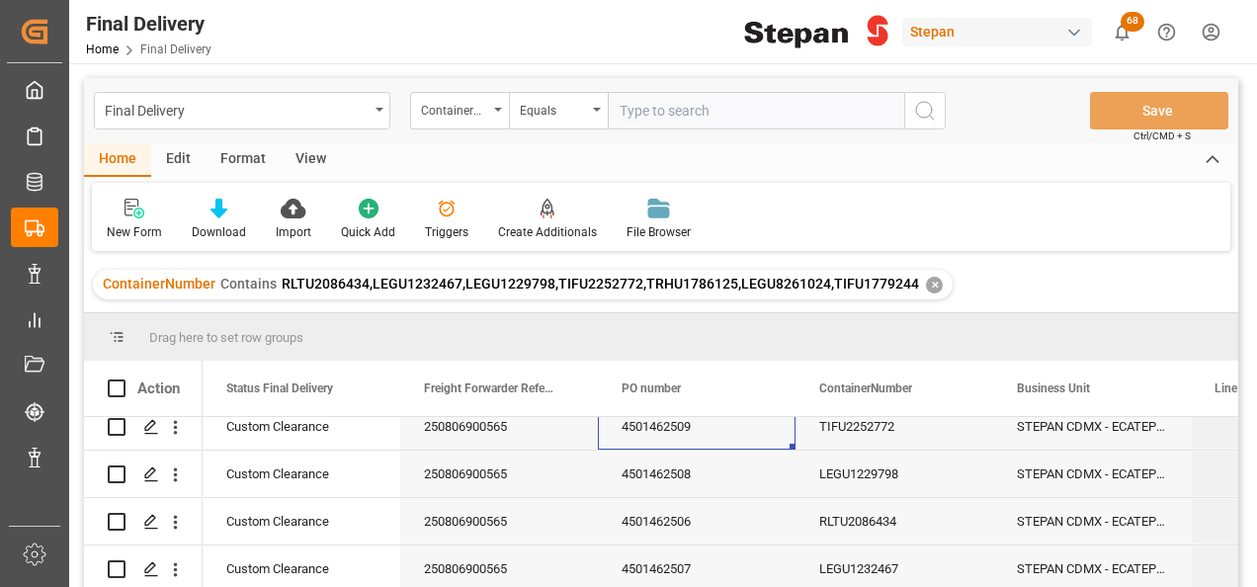
scroll to position [162, 0]
drag, startPoint x: 688, startPoint y: 446, endPoint x: 727, endPoint y: 473, distance: 48.2
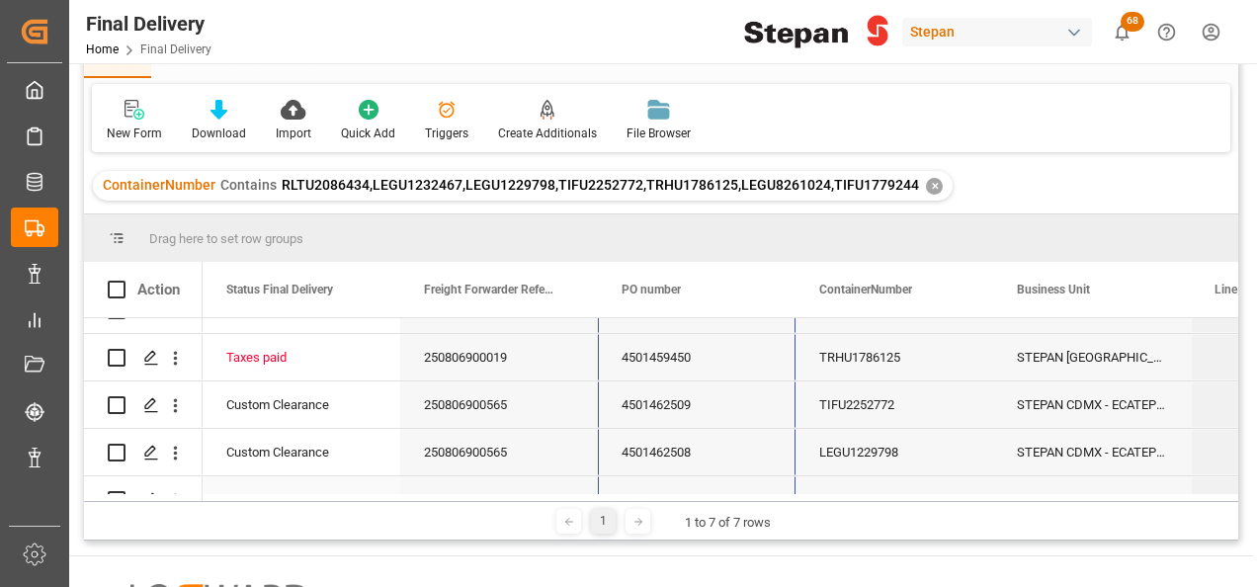
scroll to position [0, 0]
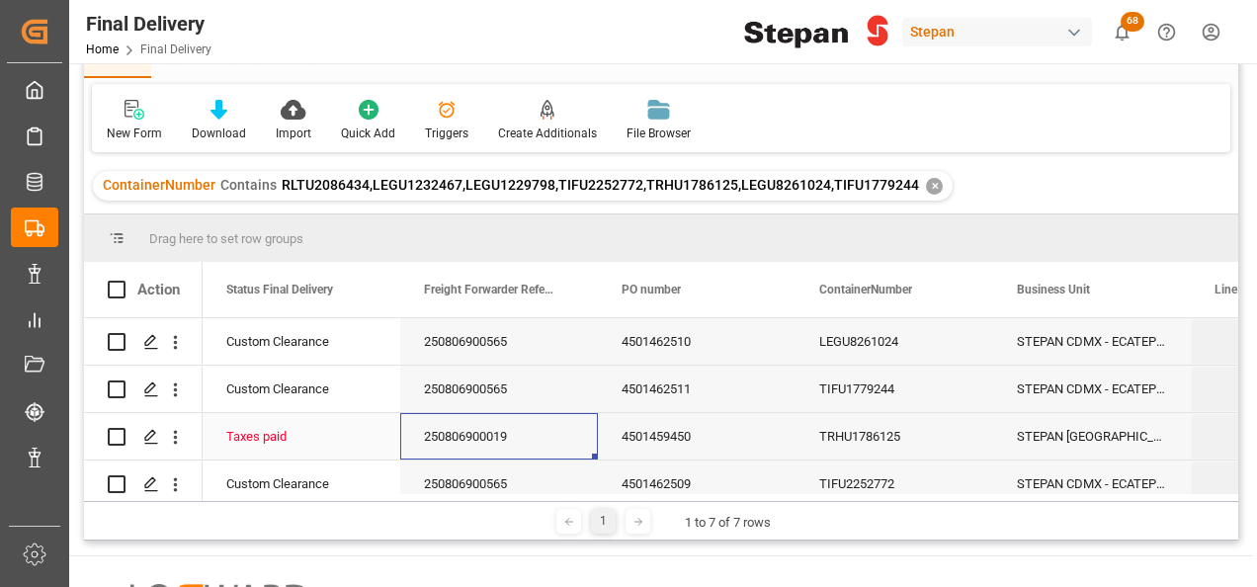
click at [460, 435] on div "250806900019" at bounding box center [499, 436] width 198 height 46
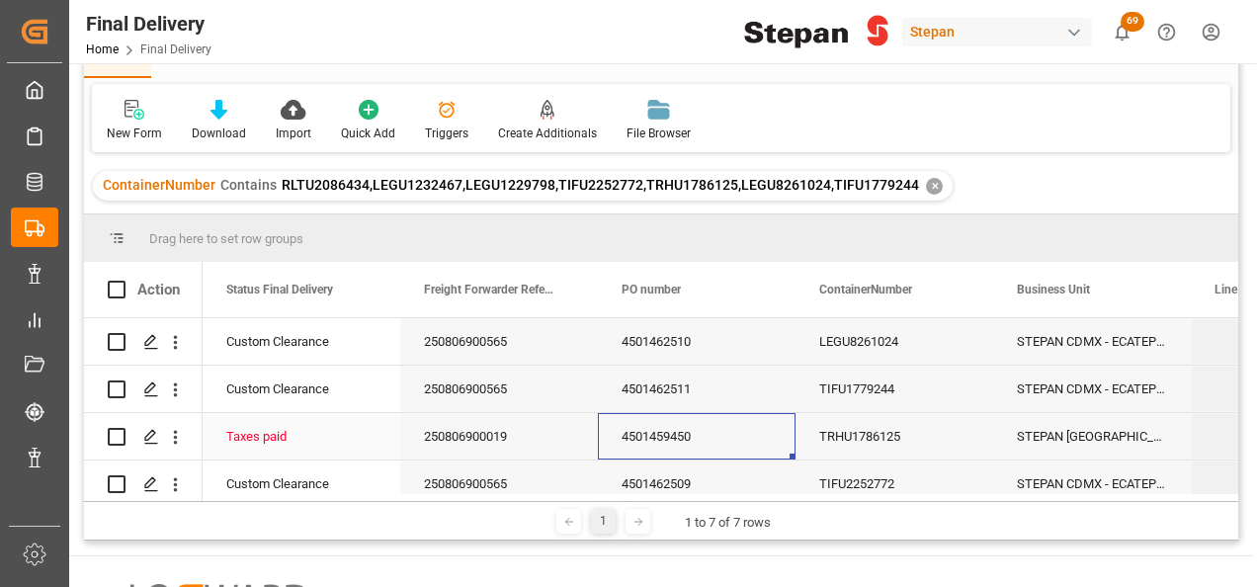
click at [708, 445] on div "4501459450" at bounding box center [697, 436] width 198 height 46
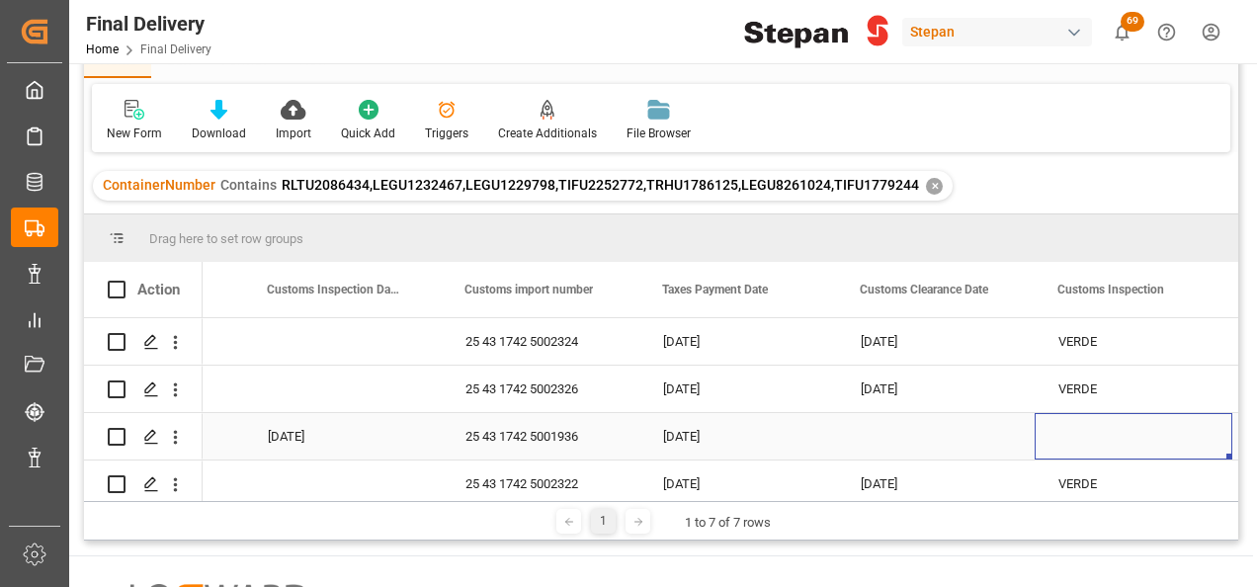
scroll to position [0, 1738]
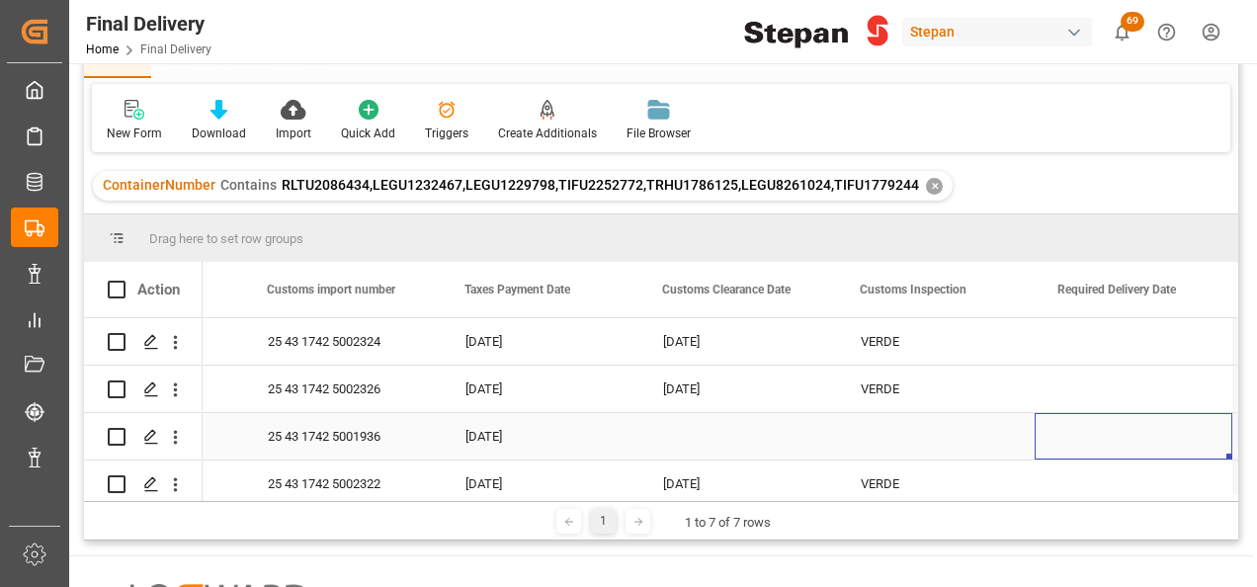
click at [694, 433] on div "Press SPACE to select this row." at bounding box center [738, 436] width 198 height 46
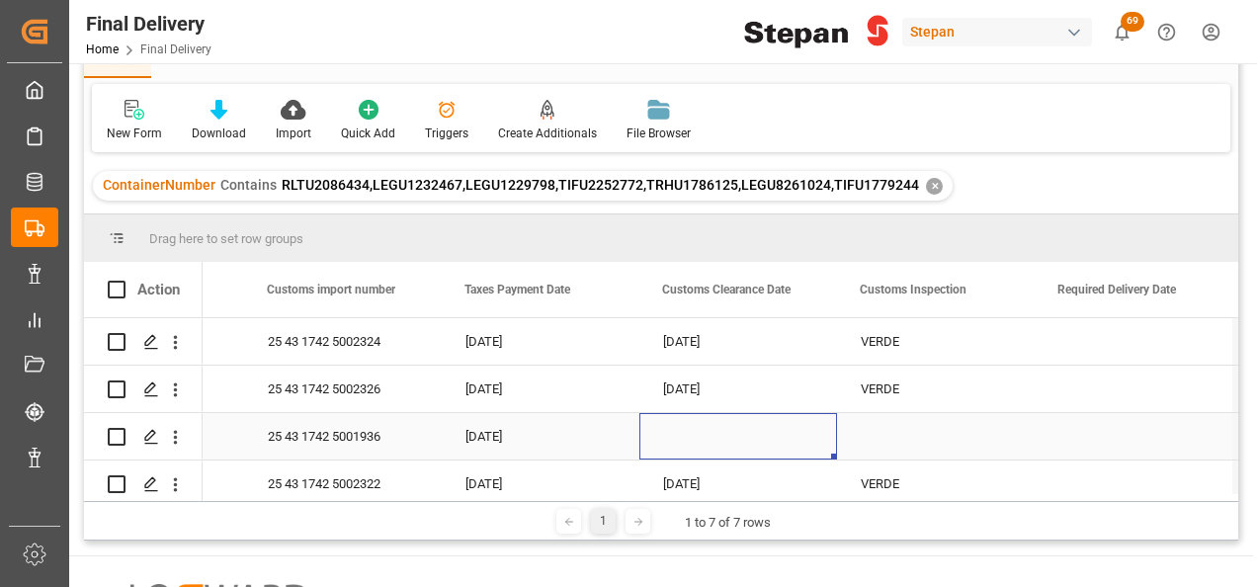
click at [694, 433] on div "Press SPACE to select this row." at bounding box center [738, 436] width 198 height 46
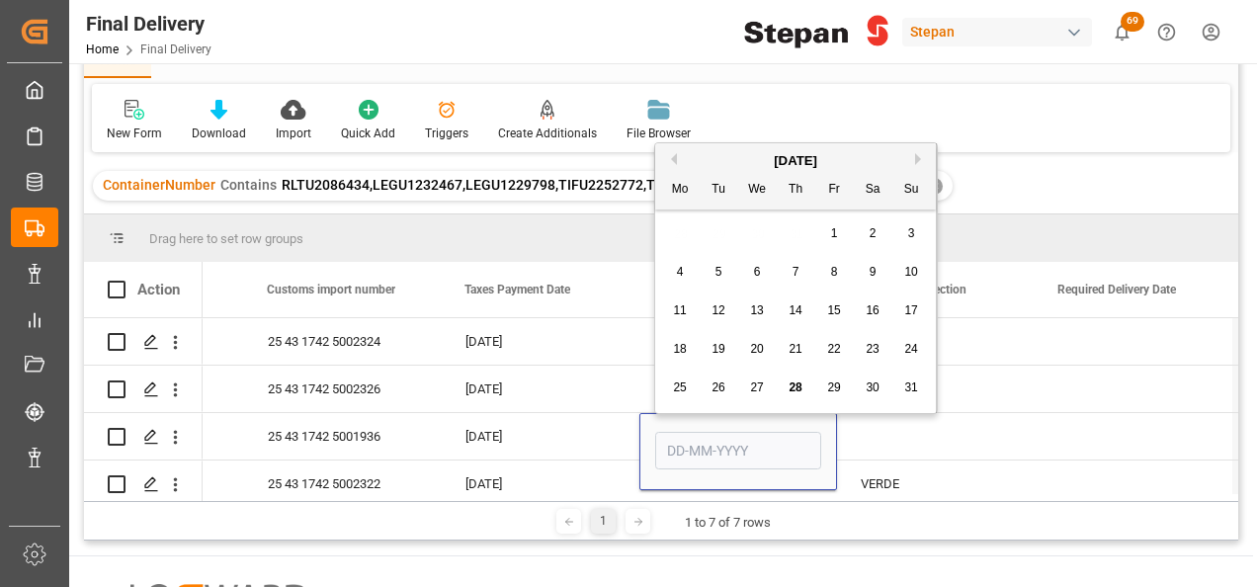
click at [751, 388] on span "27" at bounding box center [756, 387] width 13 height 14
type input "[DATE]"
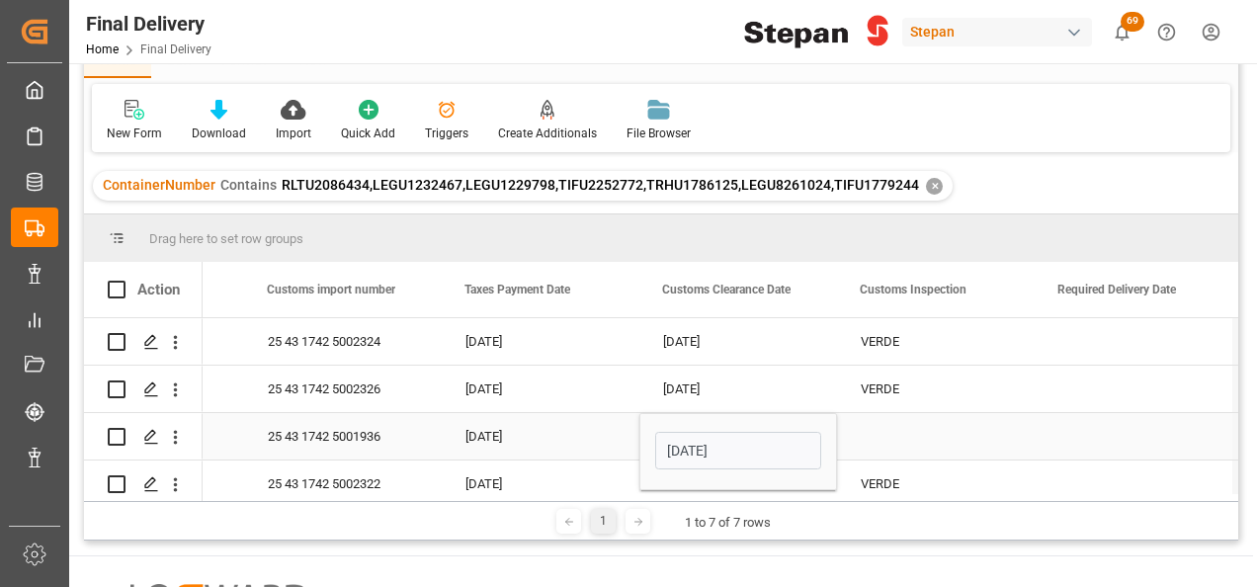
click at [870, 451] on div "Press SPACE to select this row." at bounding box center [936, 436] width 198 height 46
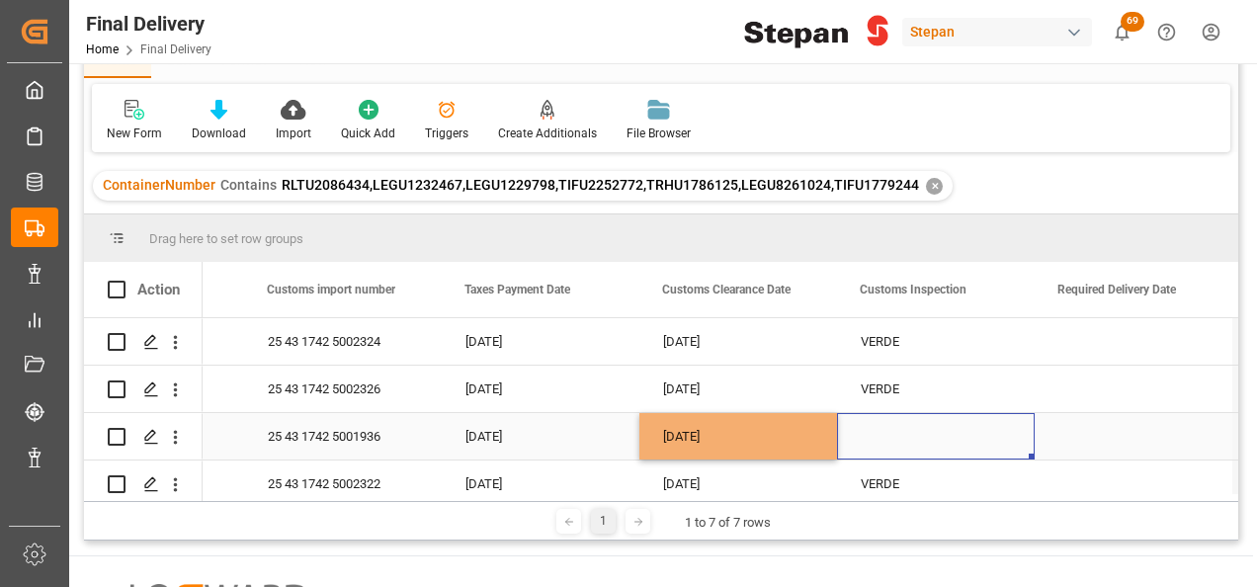
click at [873, 450] on div "Press SPACE to select this row." at bounding box center [936, 436] width 198 height 46
click at [915, 392] on div "VERDE" at bounding box center [935, 389] width 150 height 45
drag, startPoint x: 1031, startPoint y: 411, endPoint x: 1030, endPoint y: 439, distance: 27.7
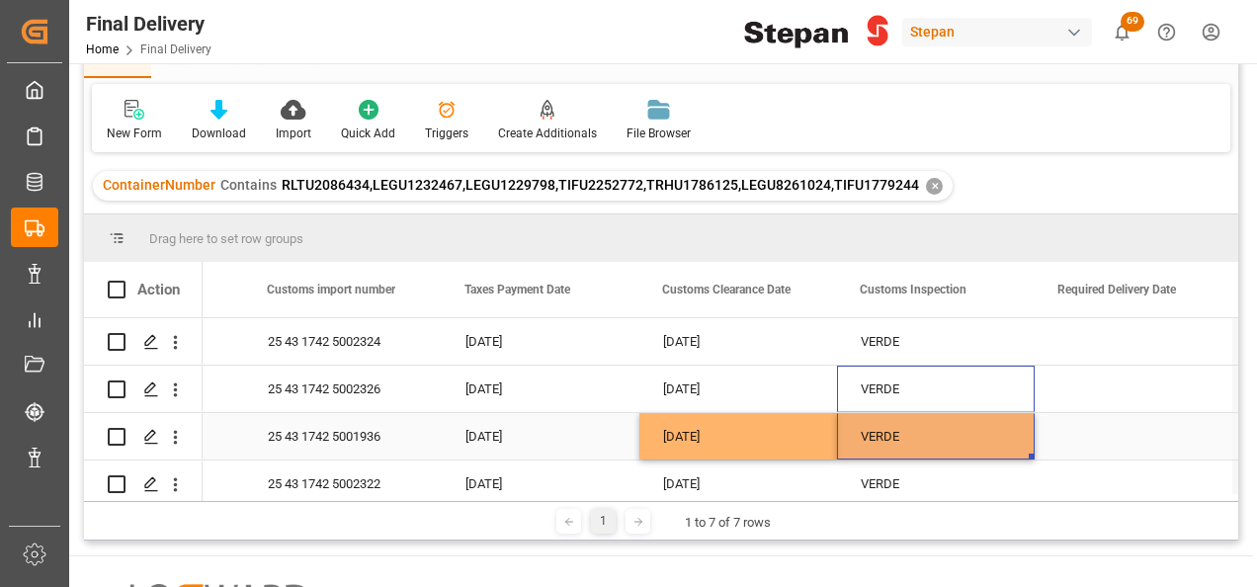
click at [1078, 439] on div "Press SPACE to select this row." at bounding box center [1133, 436] width 198 height 46
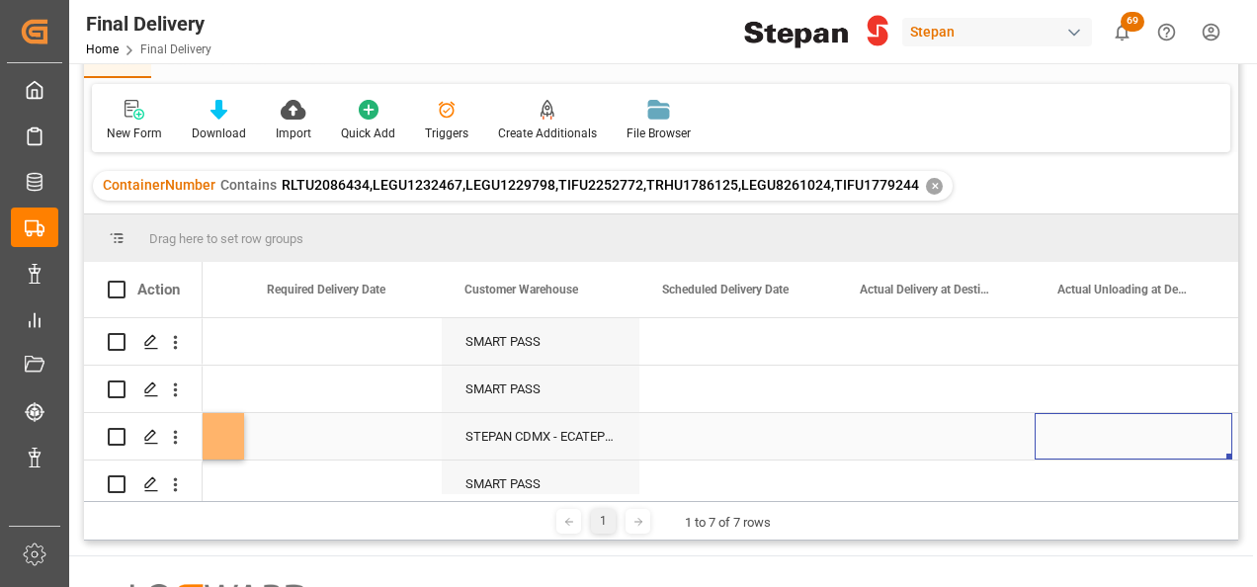
scroll to position [0, 2726]
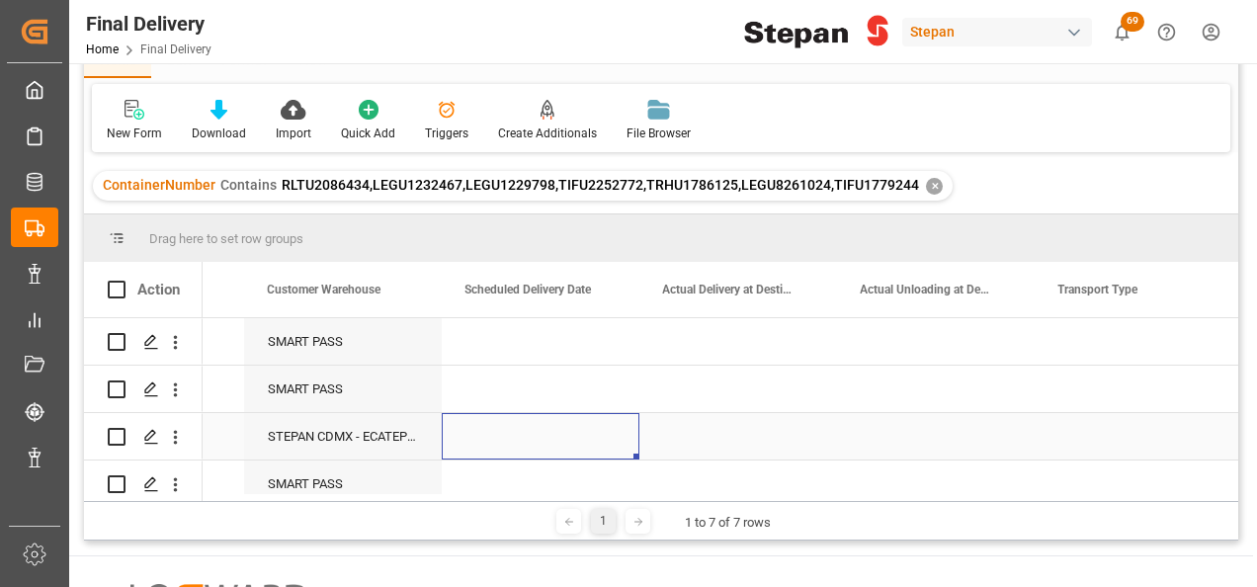
click at [500, 439] on div "Press SPACE to select this row." at bounding box center [541, 436] width 198 height 46
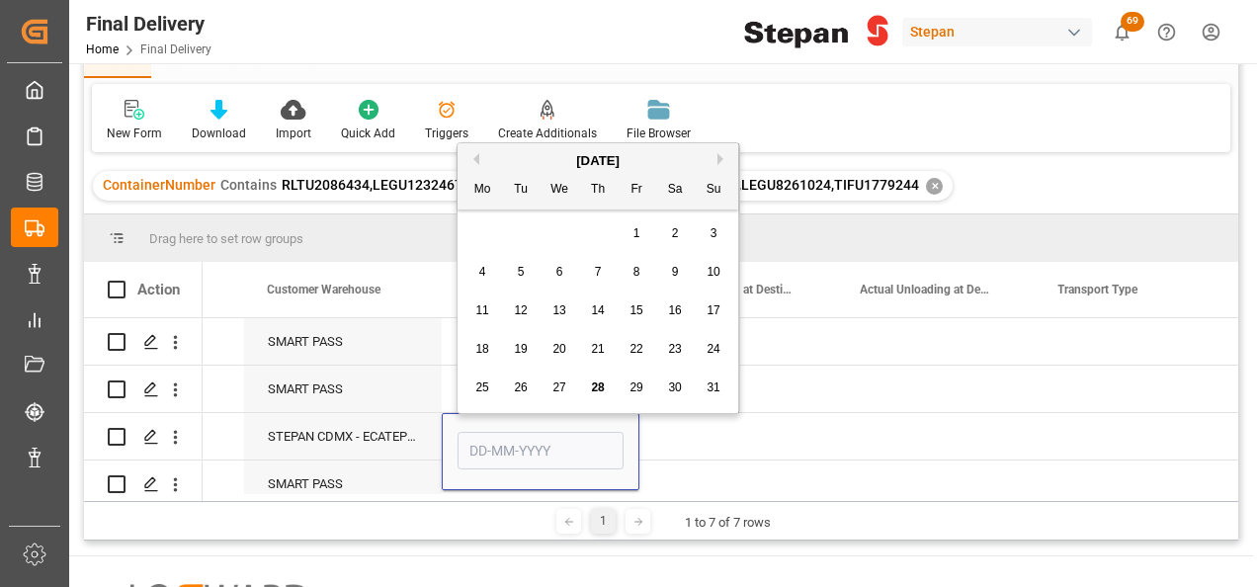
click at [603, 386] on span "28" at bounding box center [597, 387] width 13 height 14
type input "[DATE]"
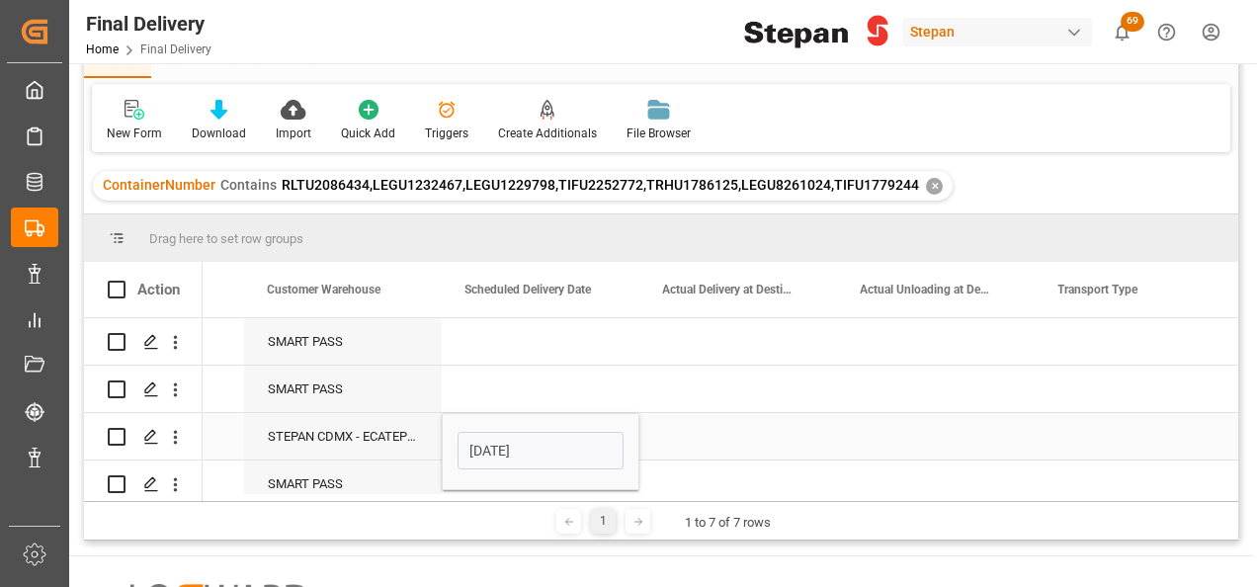
click at [717, 433] on div "Press SPACE to select this row." at bounding box center [738, 436] width 198 height 46
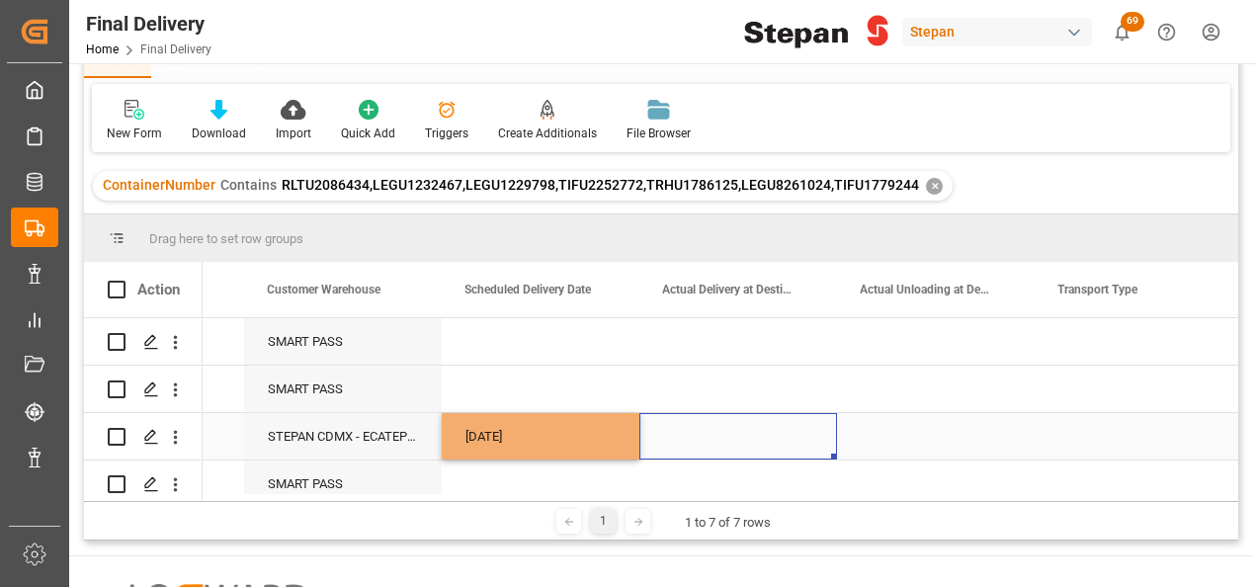
click at [616, 433] on div "[DATE]" at bounding box center [541, 436] width 198 height 46
drag, startPoint x: 636, startPoint y: 454, endPoint x: 937, endPoint y: 454, distance: 300.3
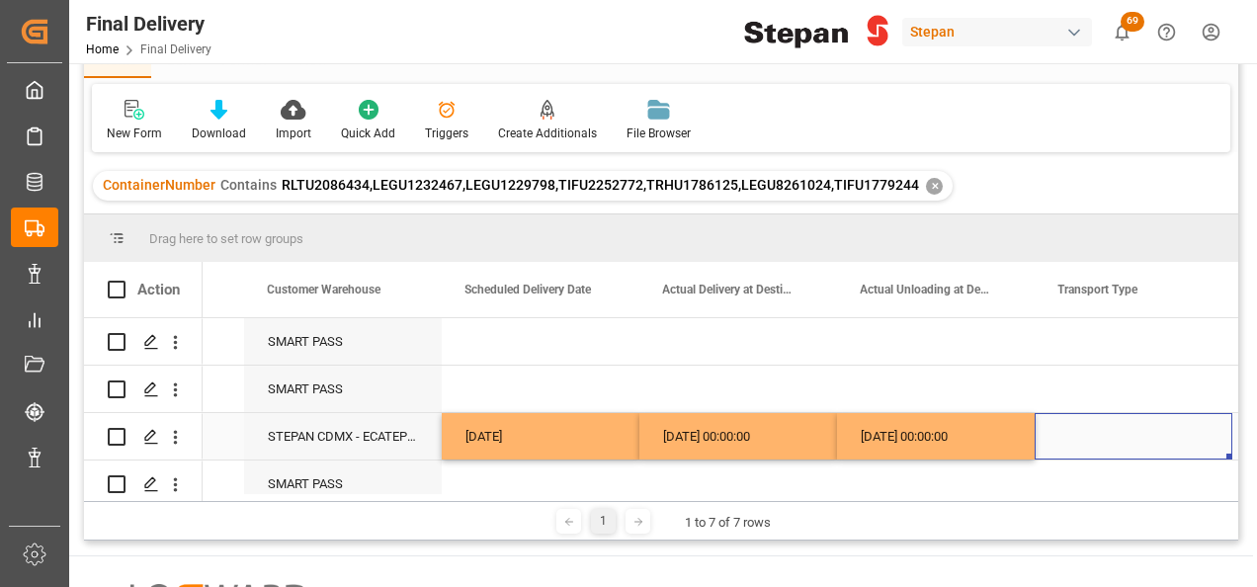
click at [1089, 436] on div "Press SPACE to select this row." at bounding box center [1133, 436] width 198 height 46
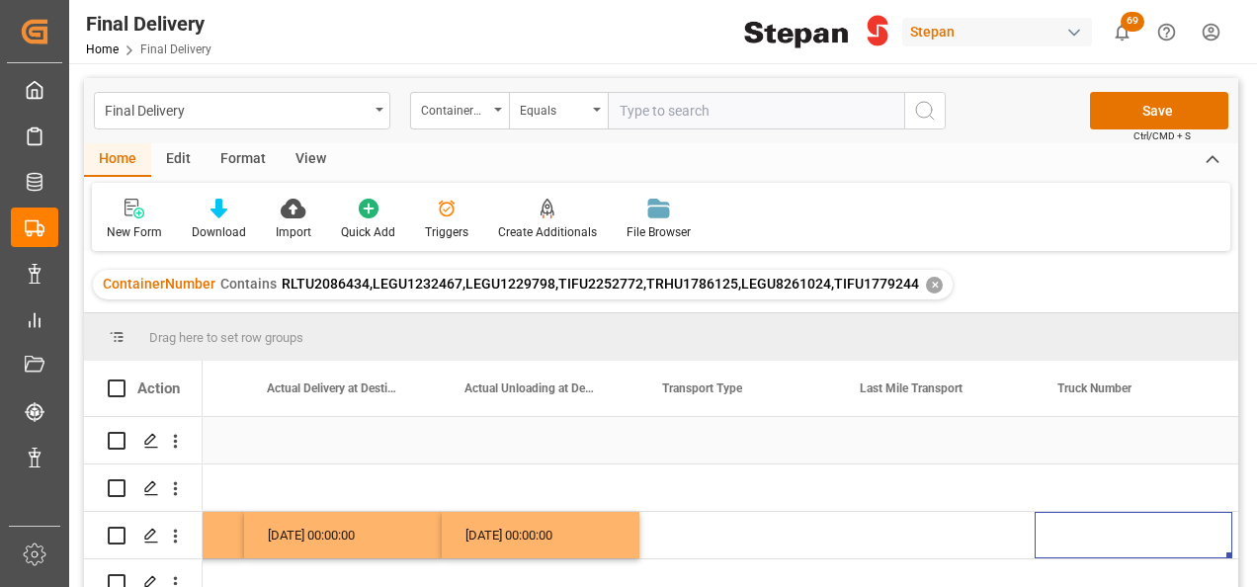
click at [684, 437] on div "Press SPACE to select this row." at bounding box center [738, 440] width 198 height 46
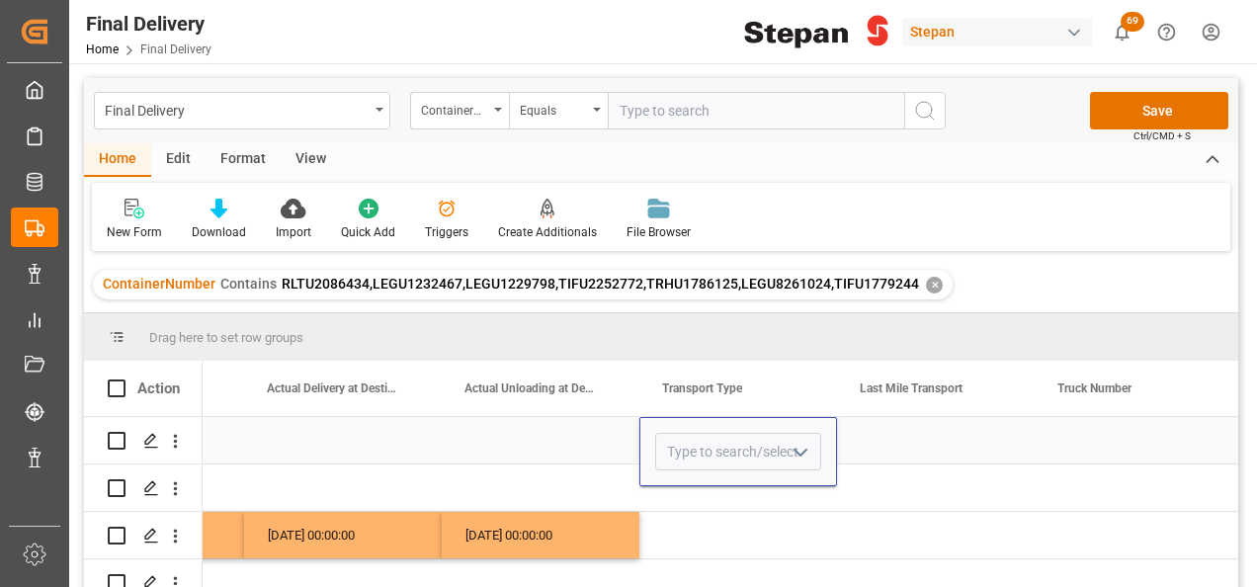
click at [796, 458] on icon "open menu" at bounding box center [800, 453] width 24 height 24
click at [710, 500] on div "Direct Transport" at bounding box center [738, 507] width 164 height 69
type input "Direct Transport"
click at [557, 422] on div "Press SPACE to select this row." at bounding box center [541, 440] width 198 height 46
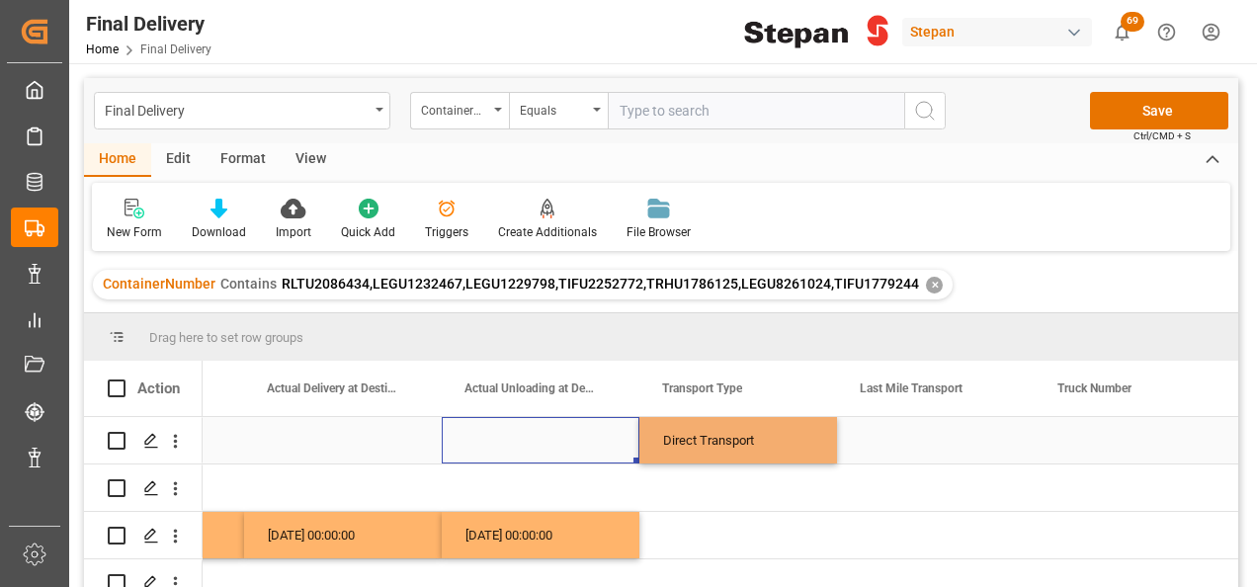
click at [761, 435] on div "Direct Transport" at bounding box center [738, 440] width 150 height 45
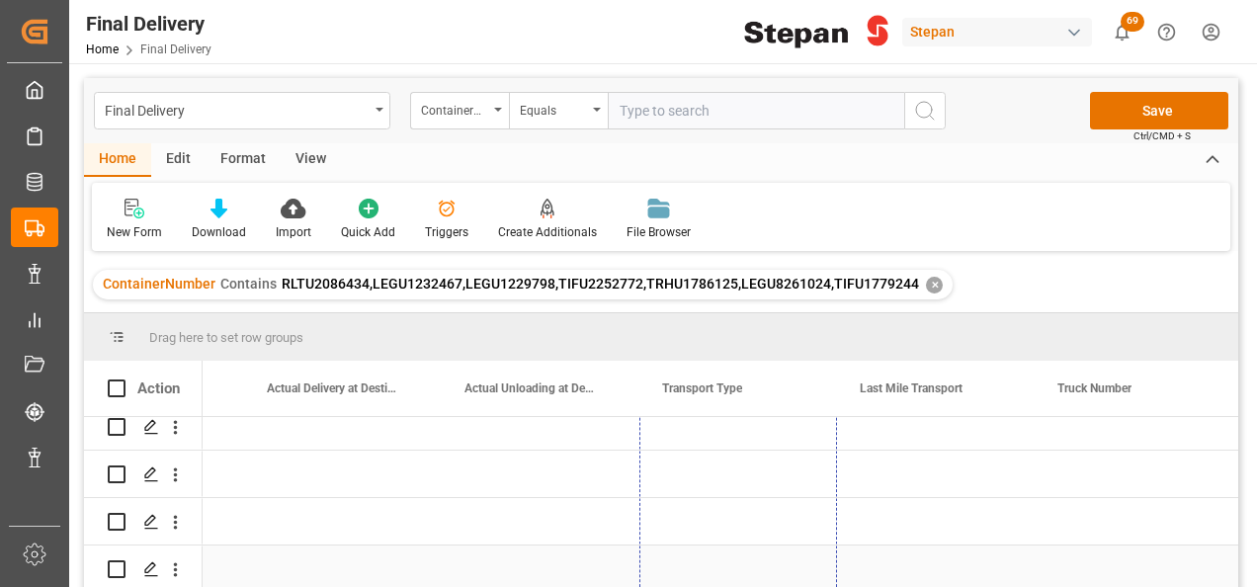
drag, startPoint x: 834, startPoint y: 460, endPoint x: 773, endPoint y: 549, distance: 108.0
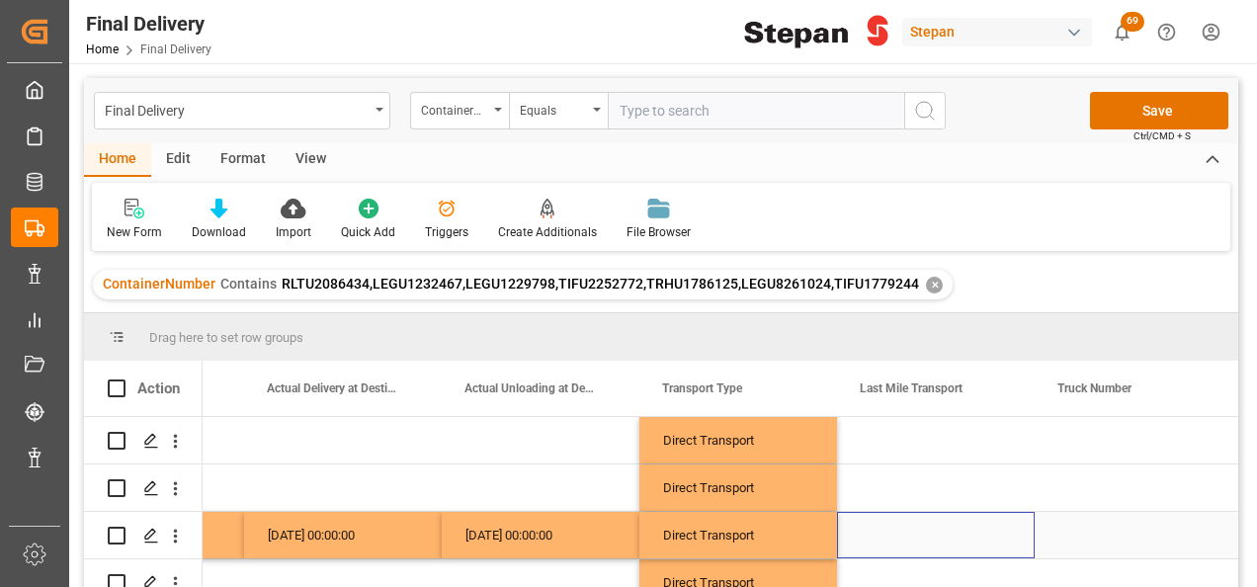
click at [893, 524] on div "Press SPACE to select this row." at bounding box center [936, 535] width 198 height 46
click at [923, 539] on div "Press SPACE to select this row." at bounding box center [936, 535] width 198 height 46
click at [996, 545] on icon "open menu" at bounding box center [998, 547] width 24 height 24
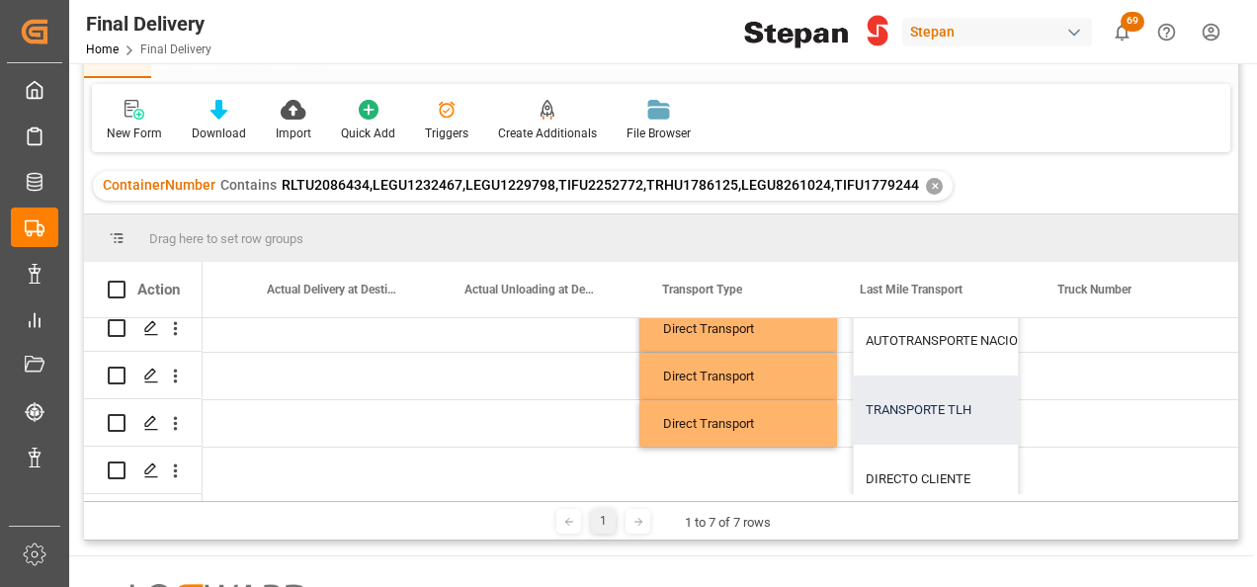
click at [915, 403] on div "TRANSPORTE TLH" at bounding box center [1027, 409] width 346 height 69
type input "TRANSPORTE TLH"
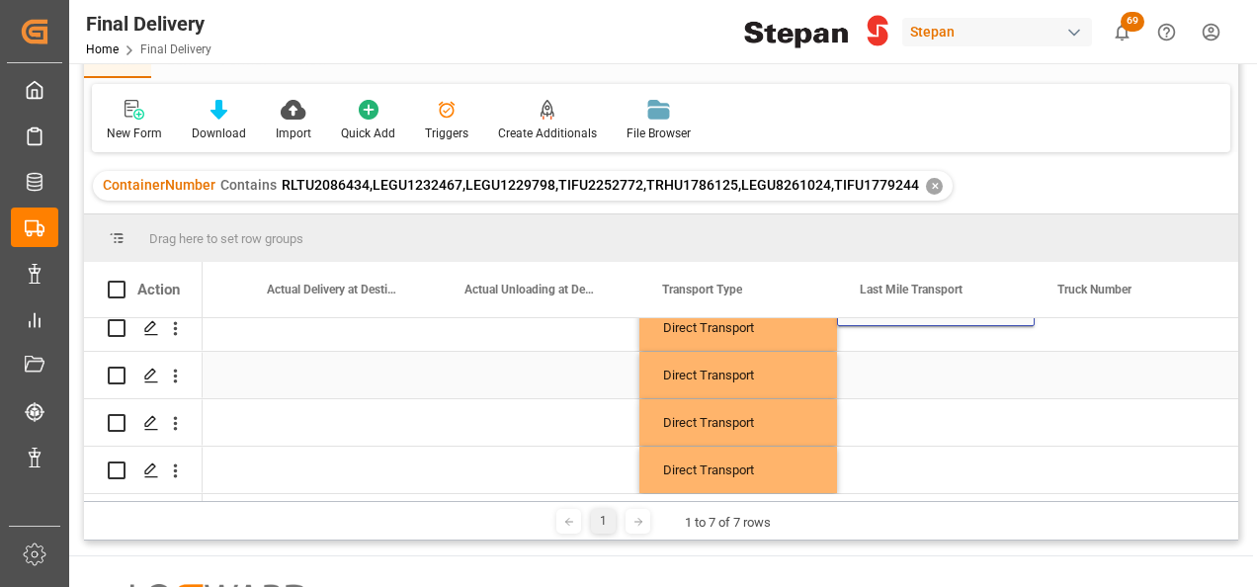
click at [902, 389] on div "Press SPACE to select this row." at bounding box center [936, 375] width 198 height 46
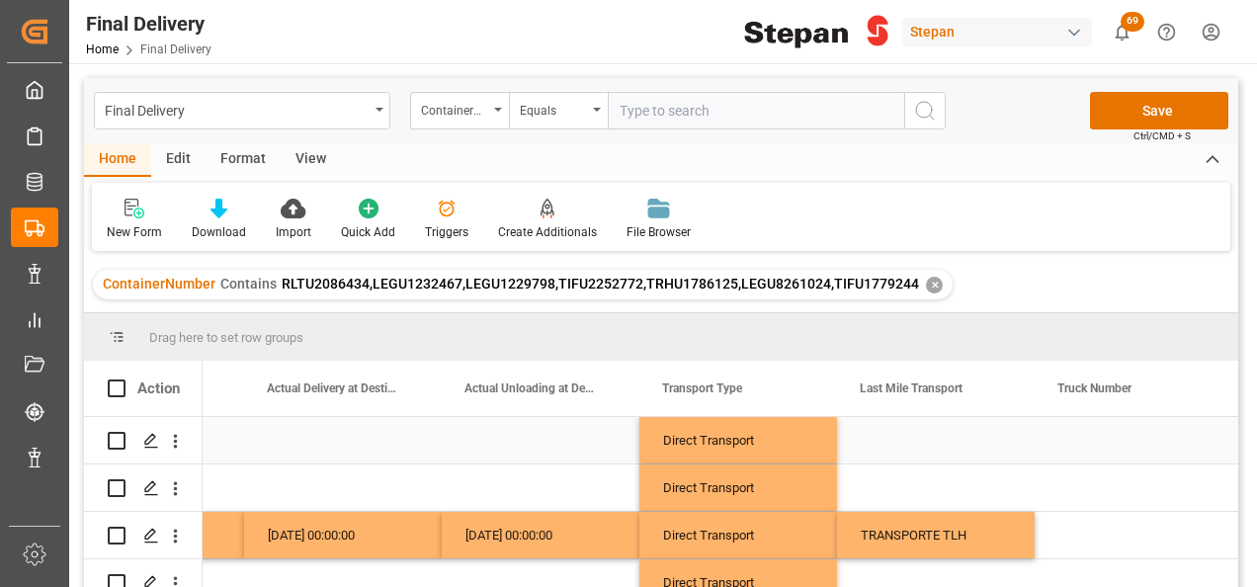
click at [894, 440] on div "Press SPACE to select this row." at bounding box center [936, 440] width 198 height 46
click at [894, 440] on input "Press SPACE to select this row." at bounding box center [936, 452] width 166 height 38
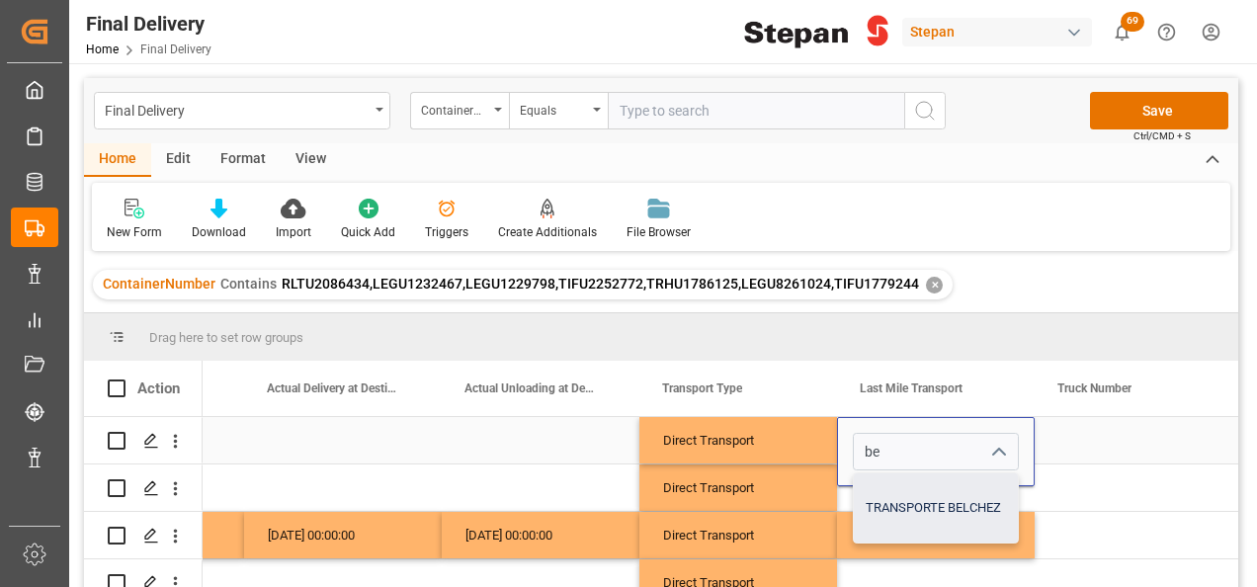
click at [911, 501] on div "TRANSPORTE BELCHEZ" at bounding box center [936, 507] width 164 height 69
type input "TRANSPORTE BELCHEZ"
click at [926, 450] on input "TRANSPORTE BELCHEZ" at bounding box center [936, 452] width 166 height 38
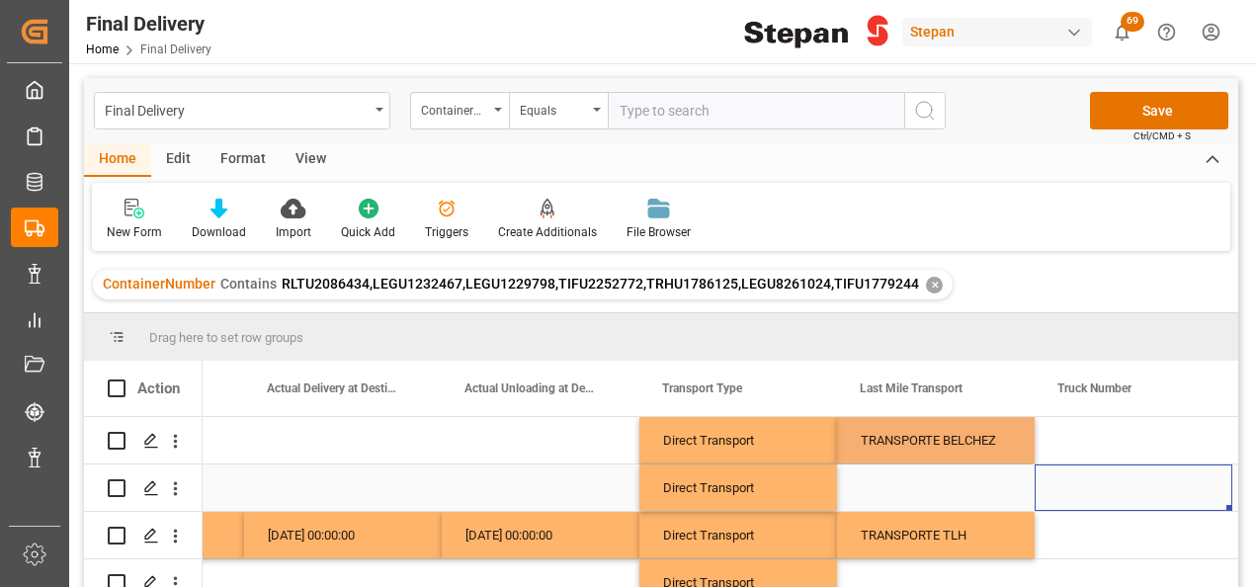
drag, startPoint x: 1052, startPoint y: 478, endPoint x: 1016, endPoint y: 455, distance: 43.0
click at [1053, 478] on div "Press SPACE to select this row." at bounding box center [1133, 487] width 198 height 46
click at [970, 446] on div "TRANSPORTE BELCHEZ" at bounding box center [935, 440] width 150 height 45
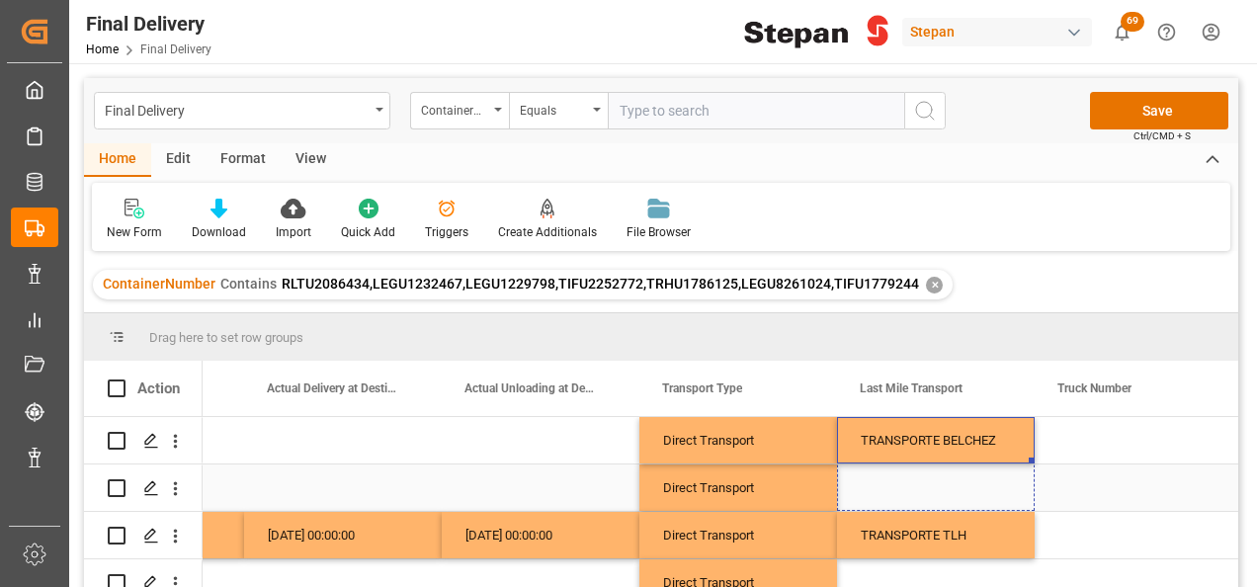
drag, startPoint x: 1031, startPoint y: 462, endPoint x: 1025, endPoint y: 494, distance: 32.2
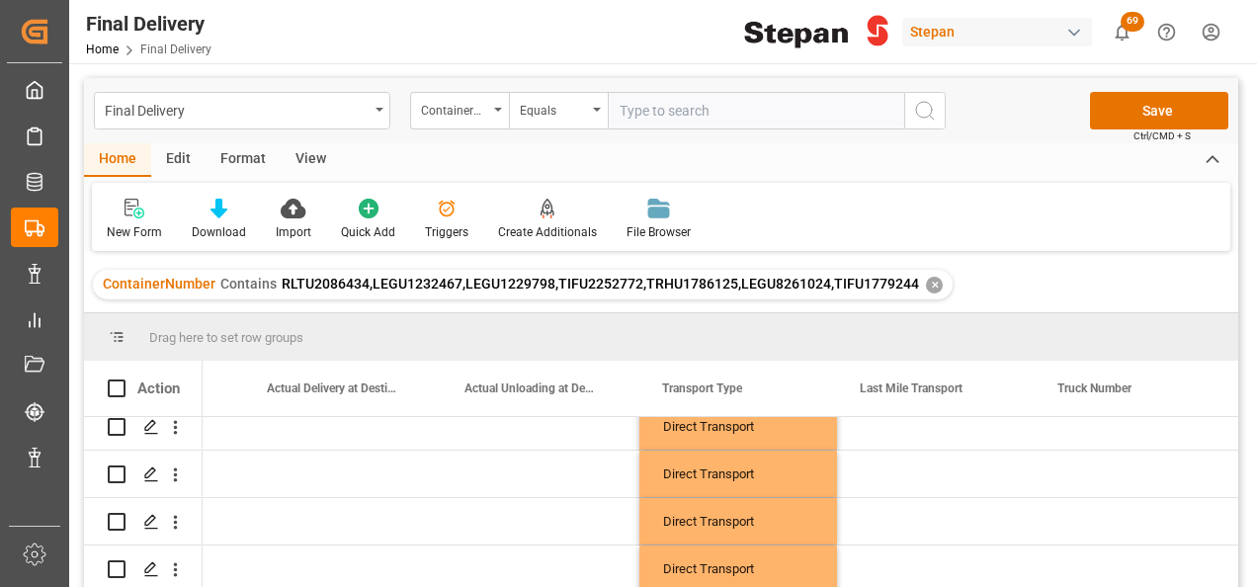
scroll to position [63, 0]
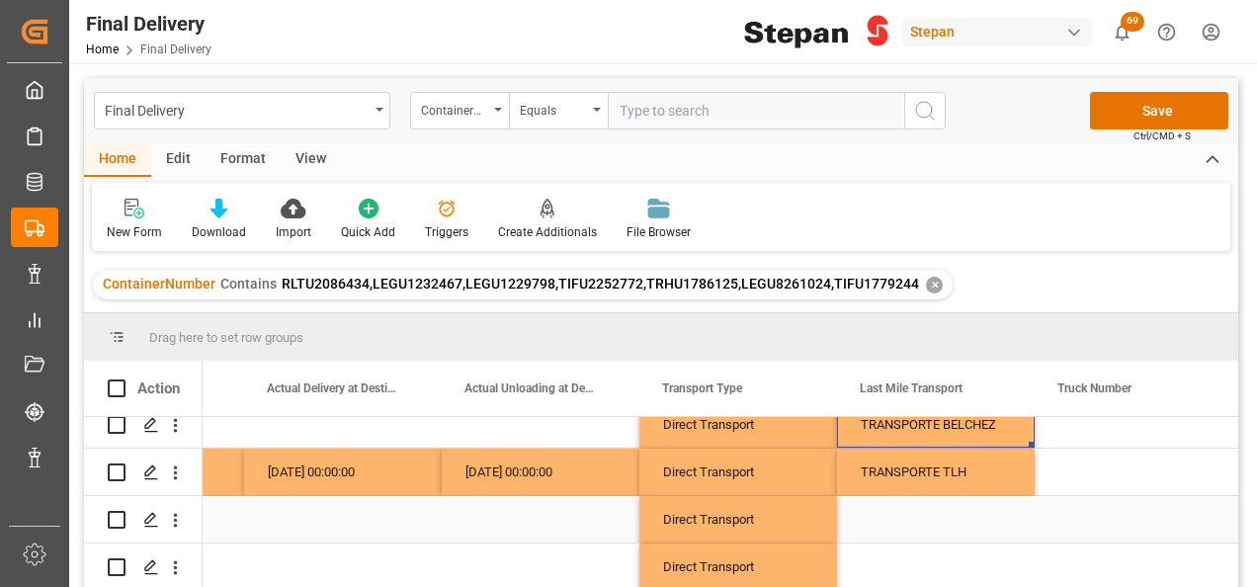
click at [904, 514] on div "Press SPACE to select this row." at bounding box center [936, 519] width 198 height 46
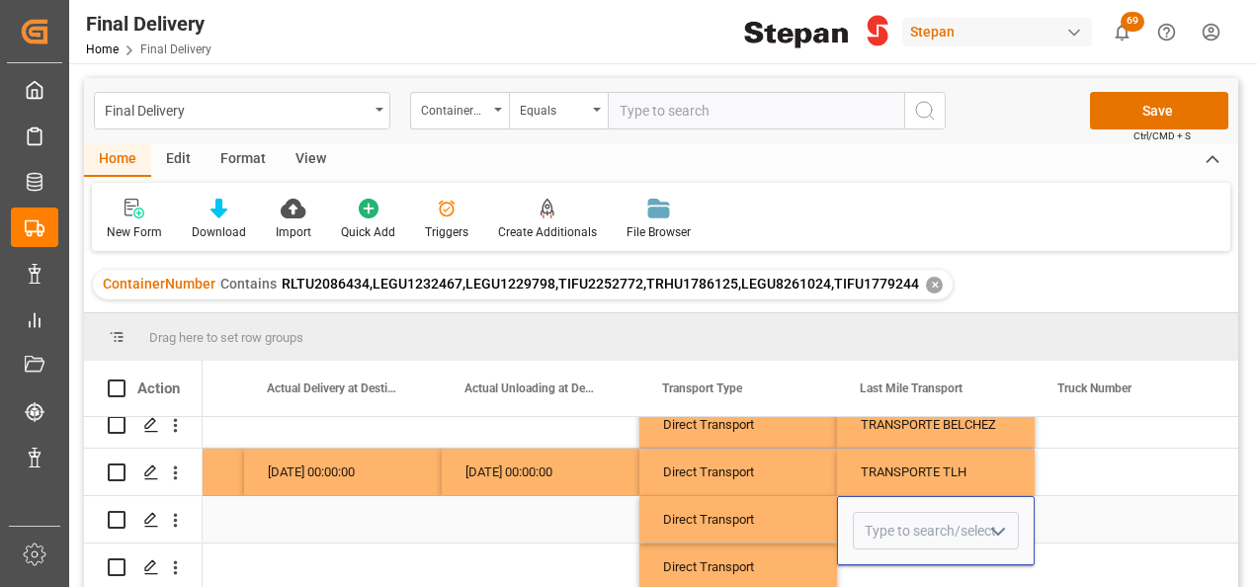
click at [904, 514] on input "Press SPACE to select this row." at bounding box center [936, 531] width 166 height 38
click at [937, 579] on div "TRANSPORTE BELCHEZ" at bounding box center [936, 586] width 164 height 69
type input "TRANSPORTE BELCHEZ"
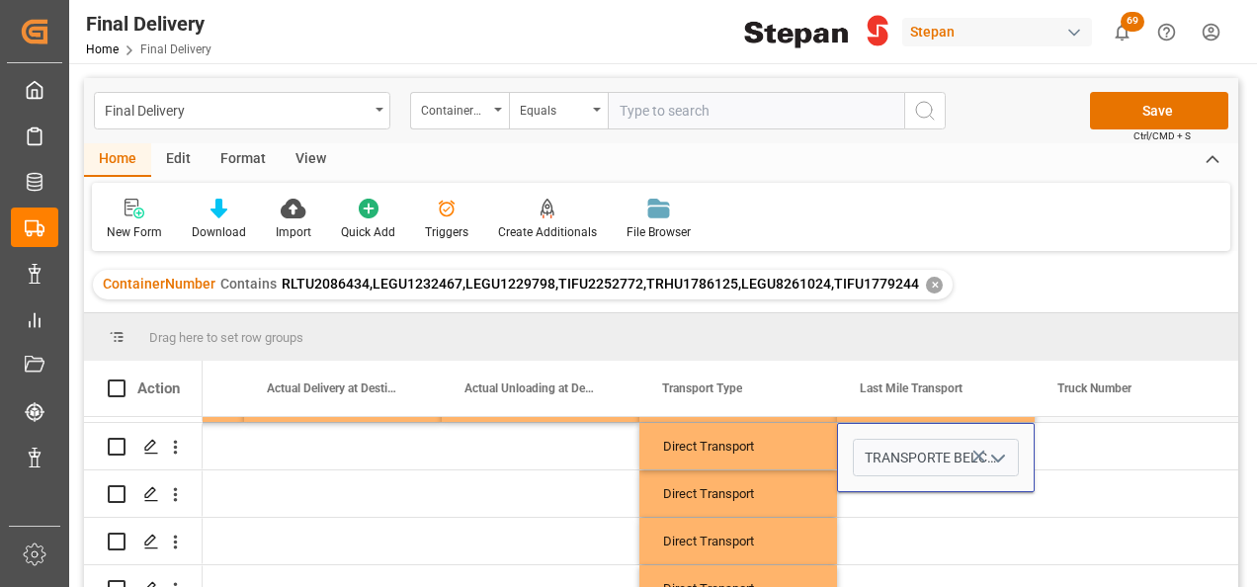
scroll to position [162, 0]
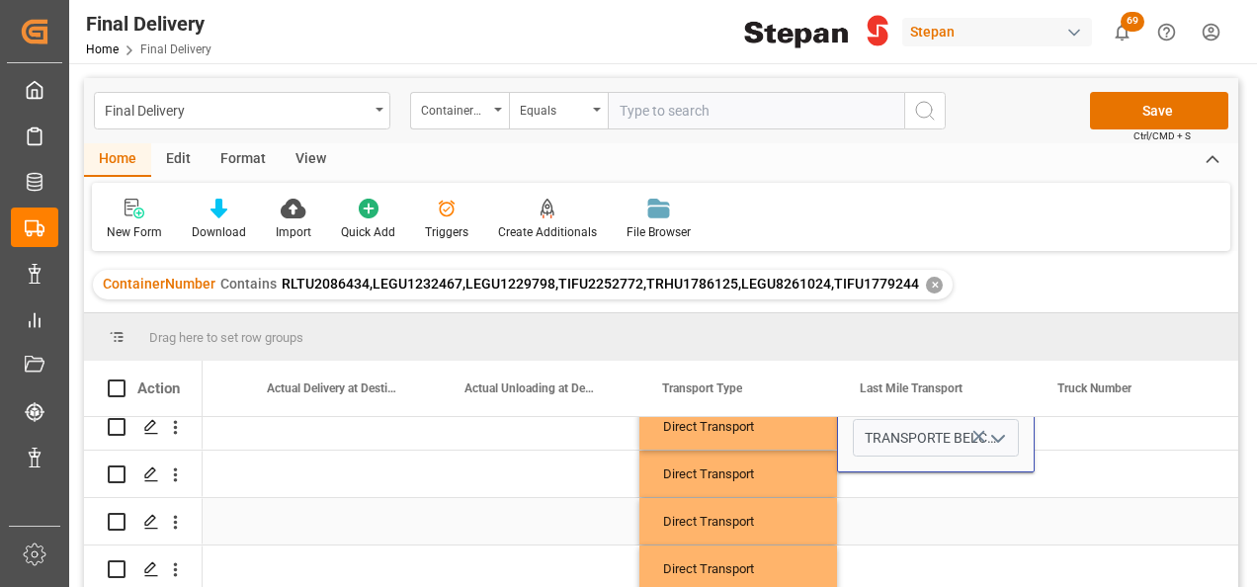
click at [944, 498] on div "Press SPACE to select this row." at bounding box center [936, 521] width 198 height 46
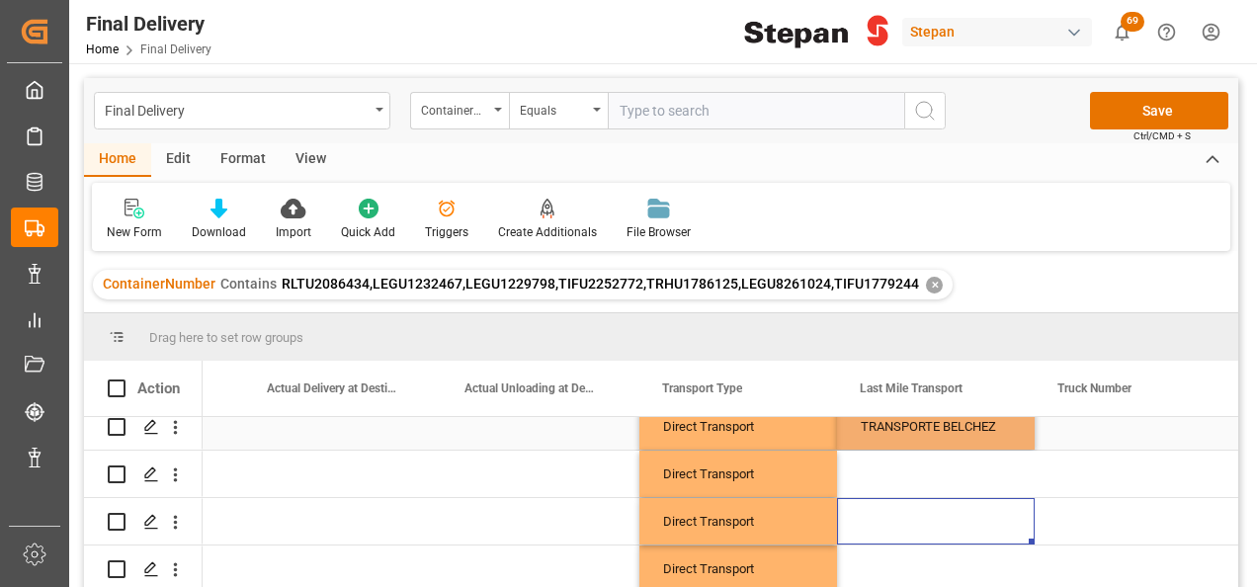
click at [939, 435] on div "TRANSPORTE BELCHEZ" at bounding box center [935, 426] width 150 height 45
drag, startPoint x: 1031, startPoint y: 441, endPoint x: 1038, endPoint y: 473, distance: 33.3
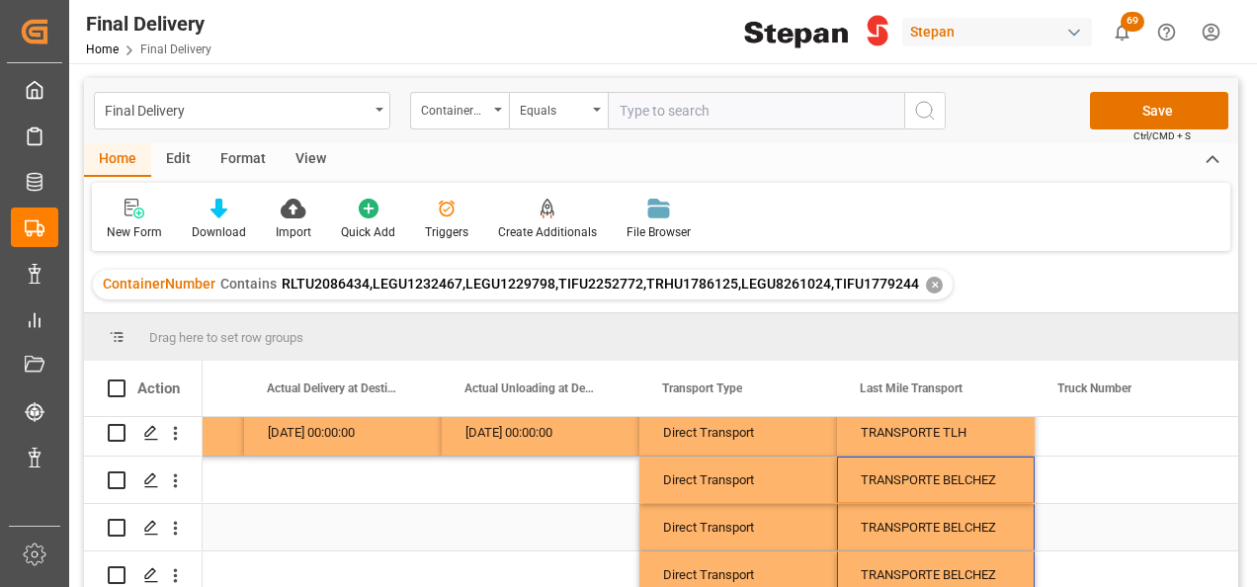
scroll to position [0, 0]
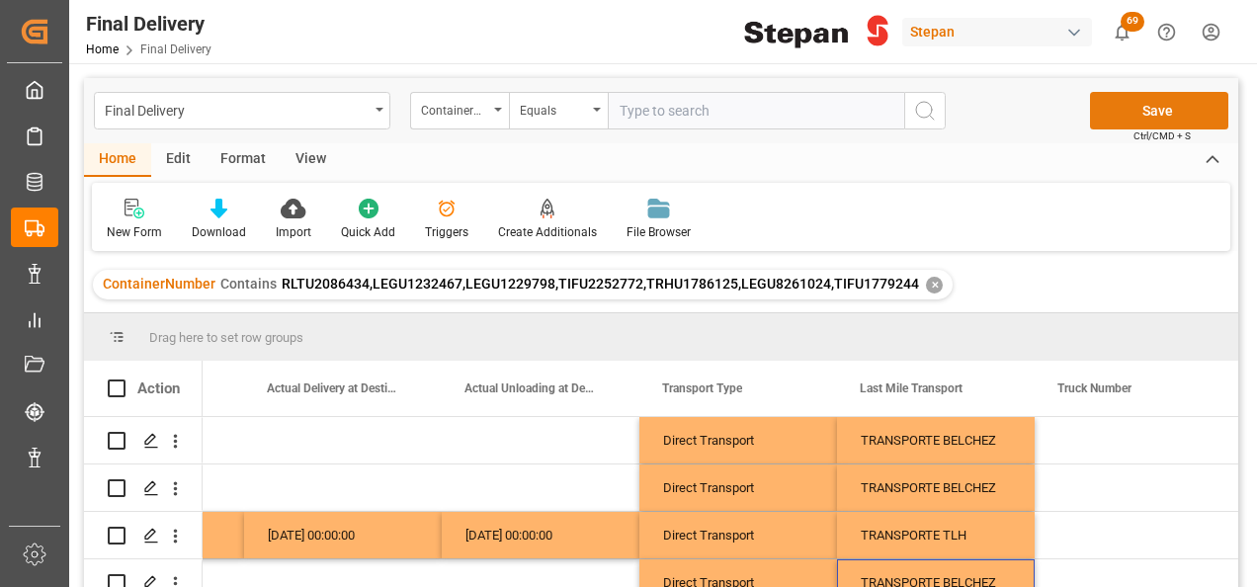
click at [1148, 114] on button "Save" at bounding box center [1159, 111] width 138 height 38
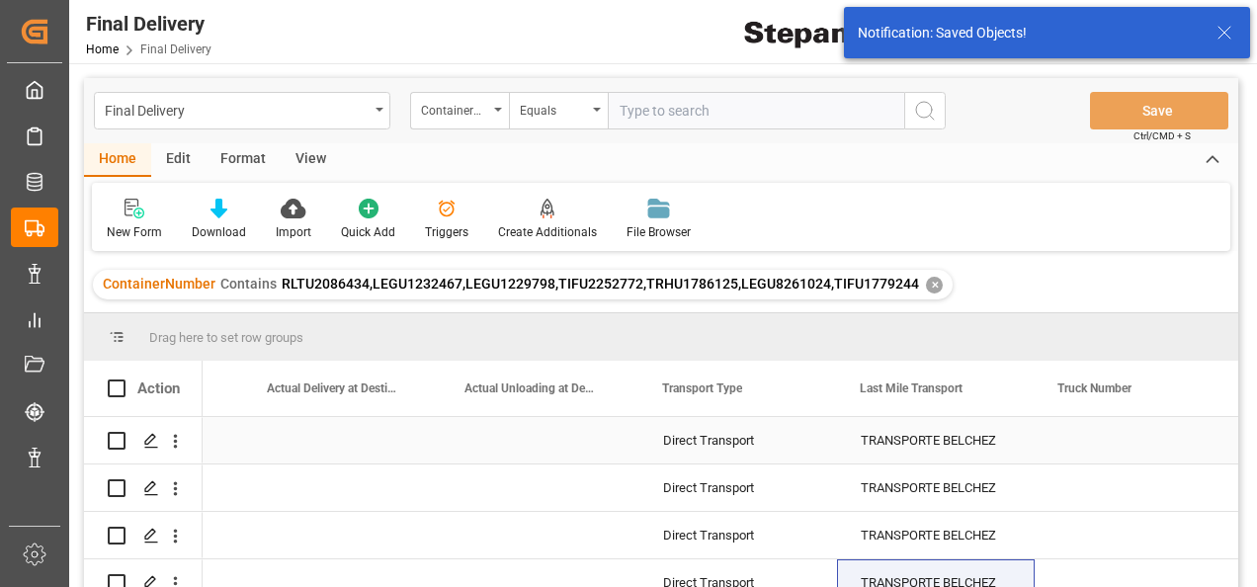
click at [756, 450] on div "Direct Transport" at bounding box center [738, 440] width 150 height 45
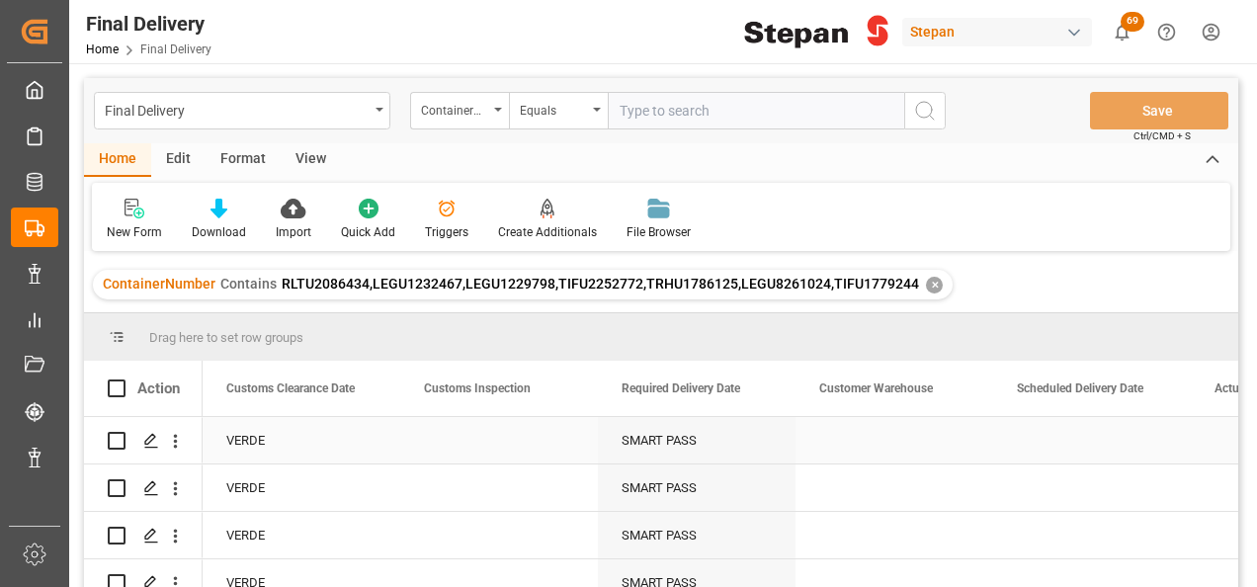
scroll to position [0, 2173]
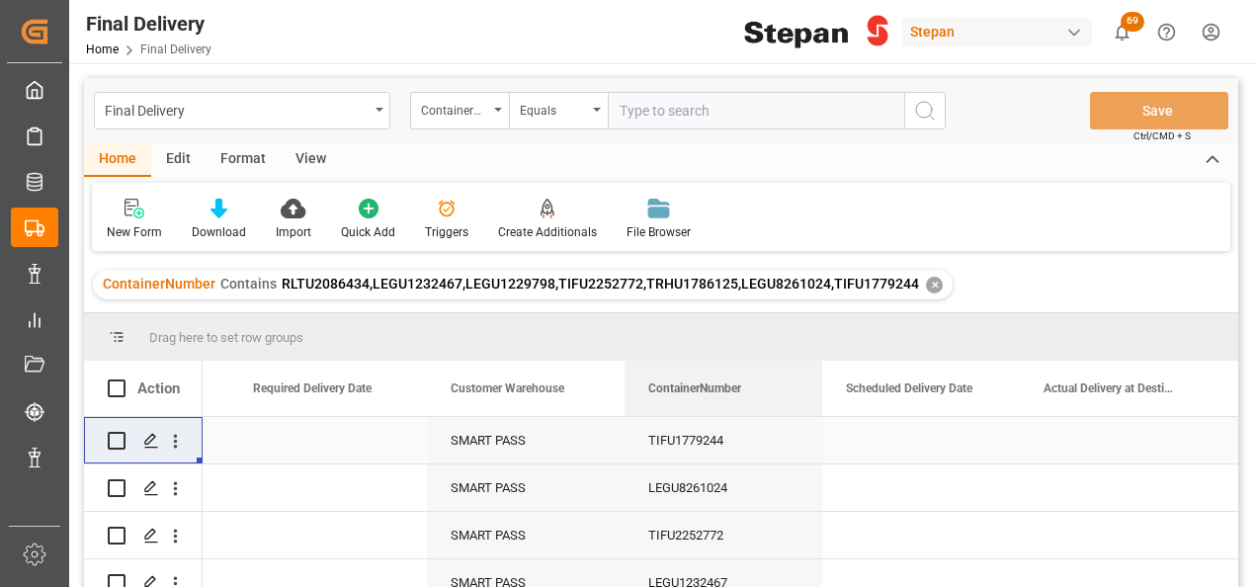
drag, startPoint x: 827, startPoint y: 390, endPoint x: 670, endPoint y: 420, distance: 159.9
click at [670, 420] on div "Action ContainerNumber Customs Clearance Date Customs Inspection VERDE" at bounding box center [661, 480] width 1154 height 239
click at [341, 454] on div "Press SPACE to select this row." at bounding box center [328, 440] width 198 height 46
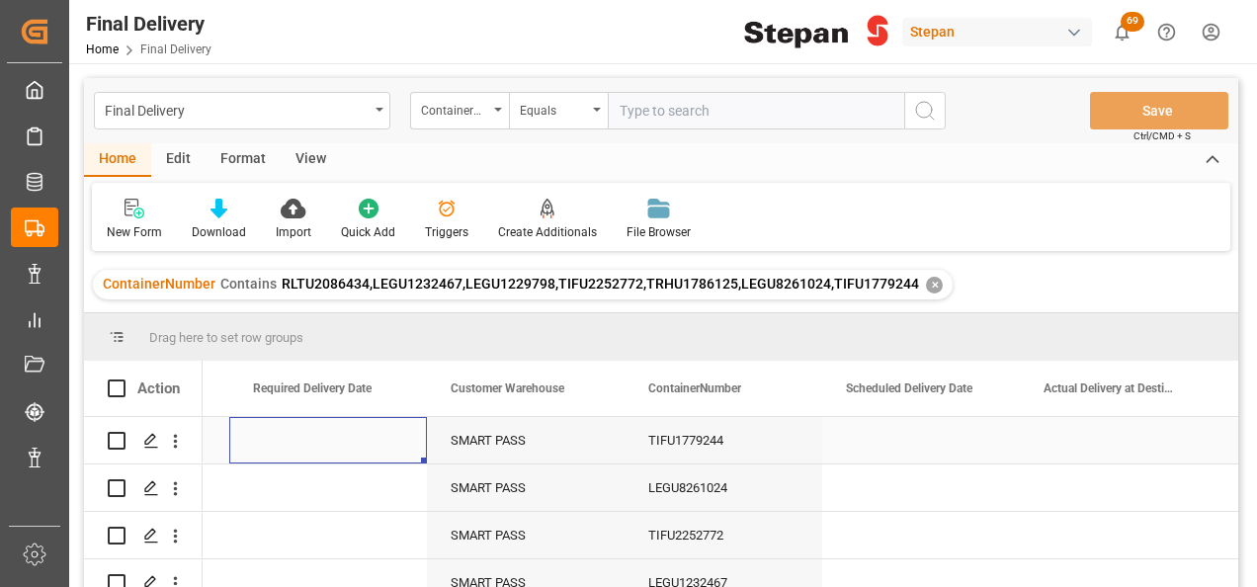
click at [320, 437] on div "Press SPACE to select this row." at bounding box center [328, 440] width 198 height 46
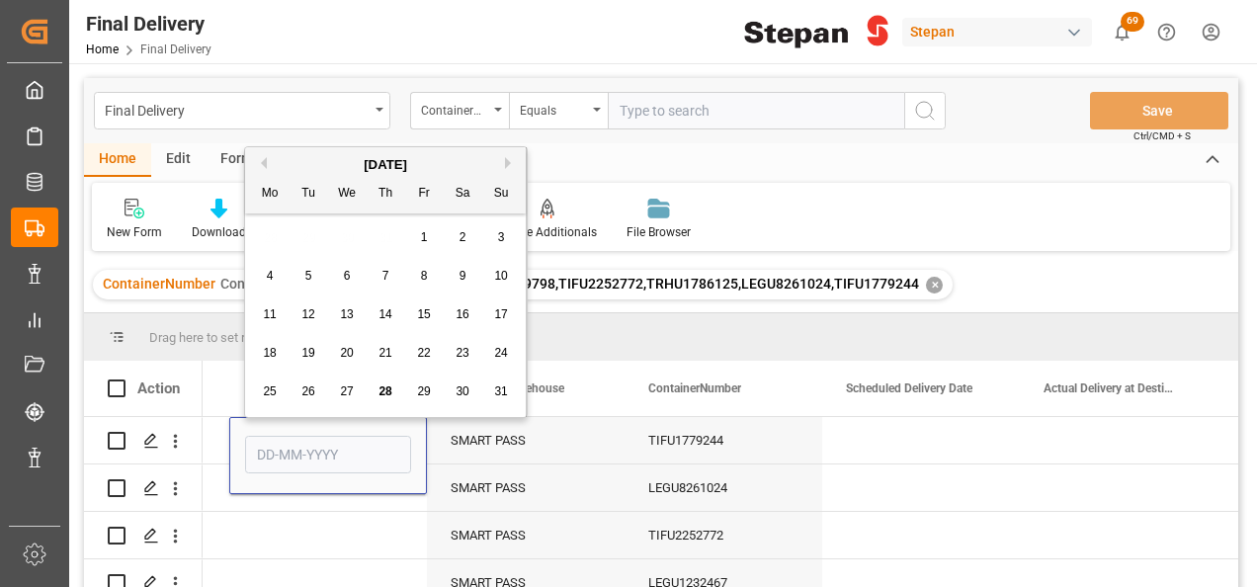
click at [395, 388] on div "28" at bounding box center [385, 392] width 25 height 24
type input "[DATE]"
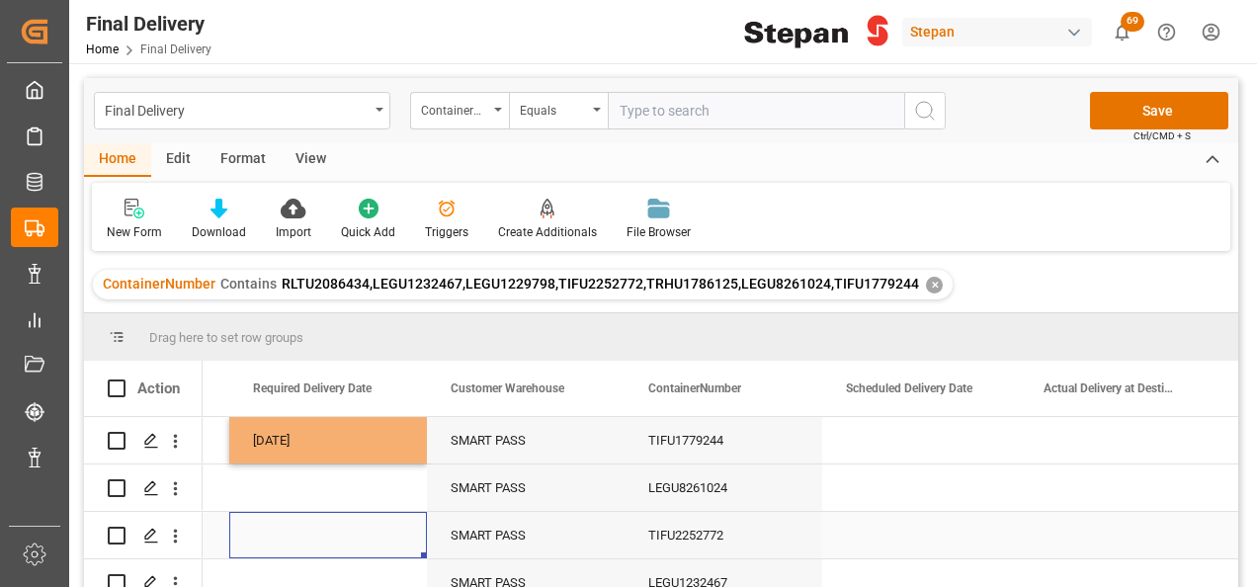
click at [278, 540] on div "Press SPACE to select this row." at bounding box center [328, 535] width 198 height 46
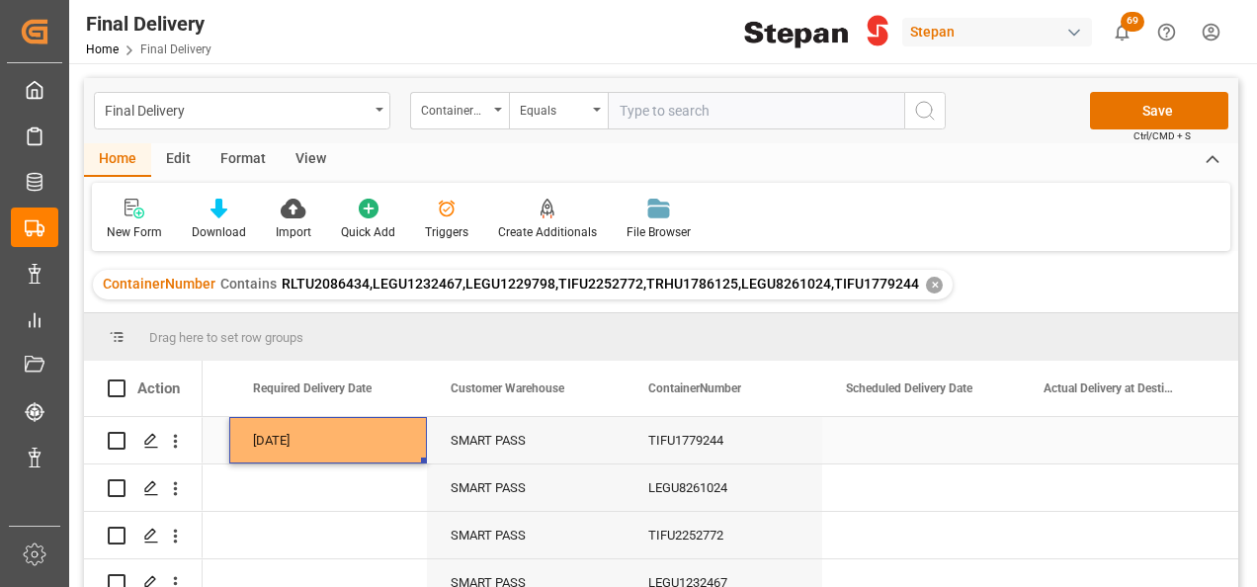
click at [308, 443] on div "[DATE]" at bounding box center [328, 440] width 198 height 46
drag, startPoint x: 423, startPoint y: 462, endPoint x: 406, endPoint y: 502, distance: 42.9
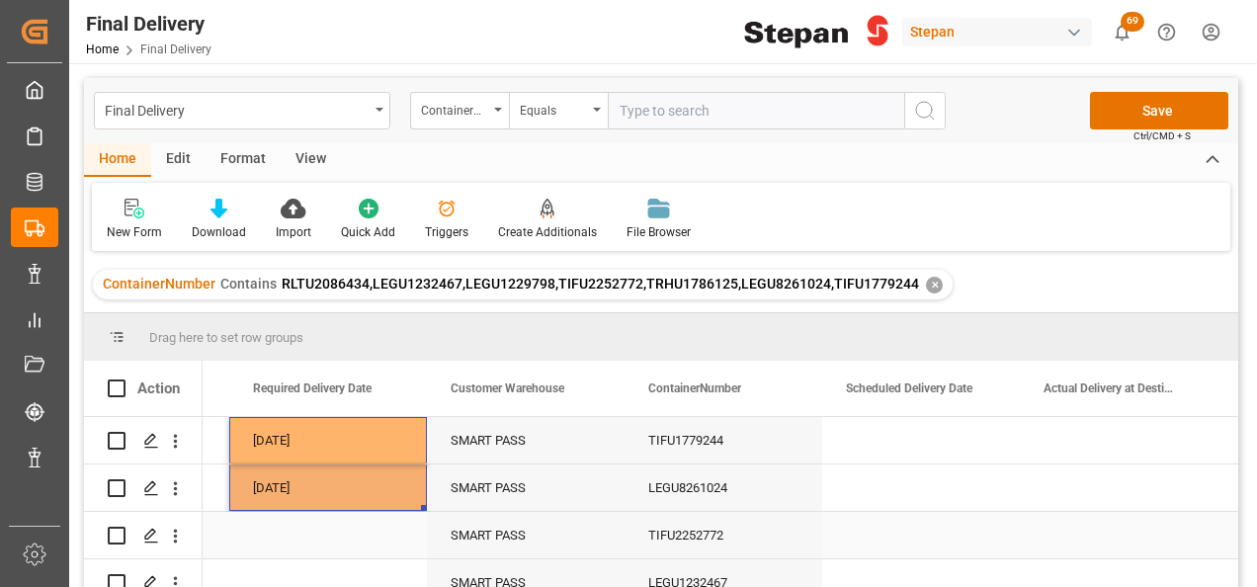
click at [379, 542] on div "Press SPACE to select this row." at bounding box center [328, 535] width 198 height 46
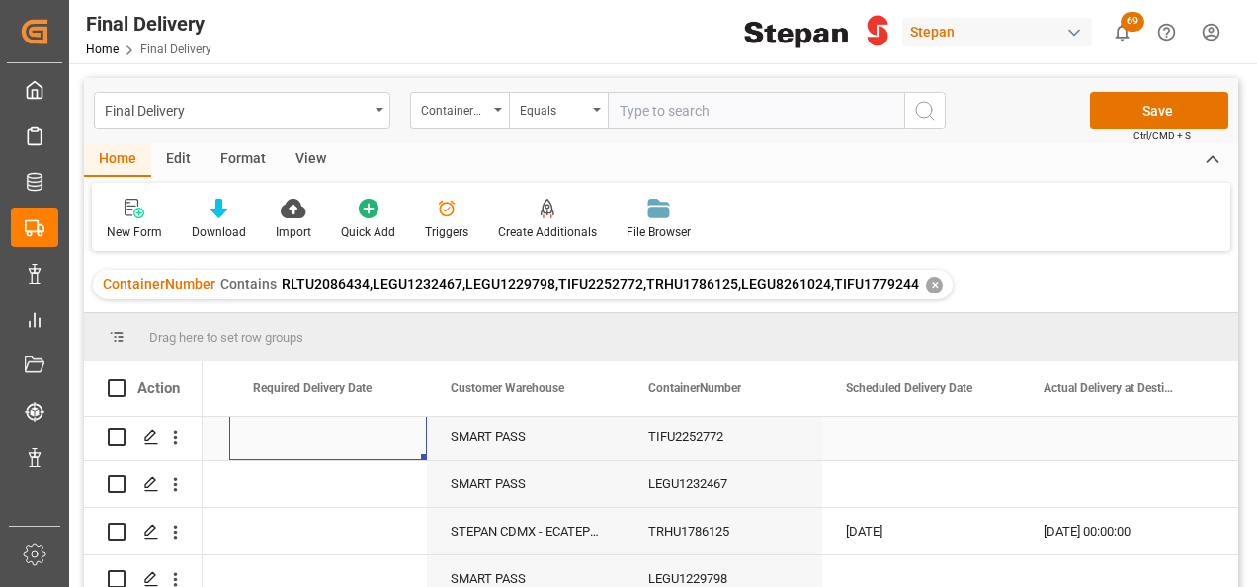
click at [331, 426] on div "Press SPACE to select this row." at bounding box center [328, 436] width 198 height 46
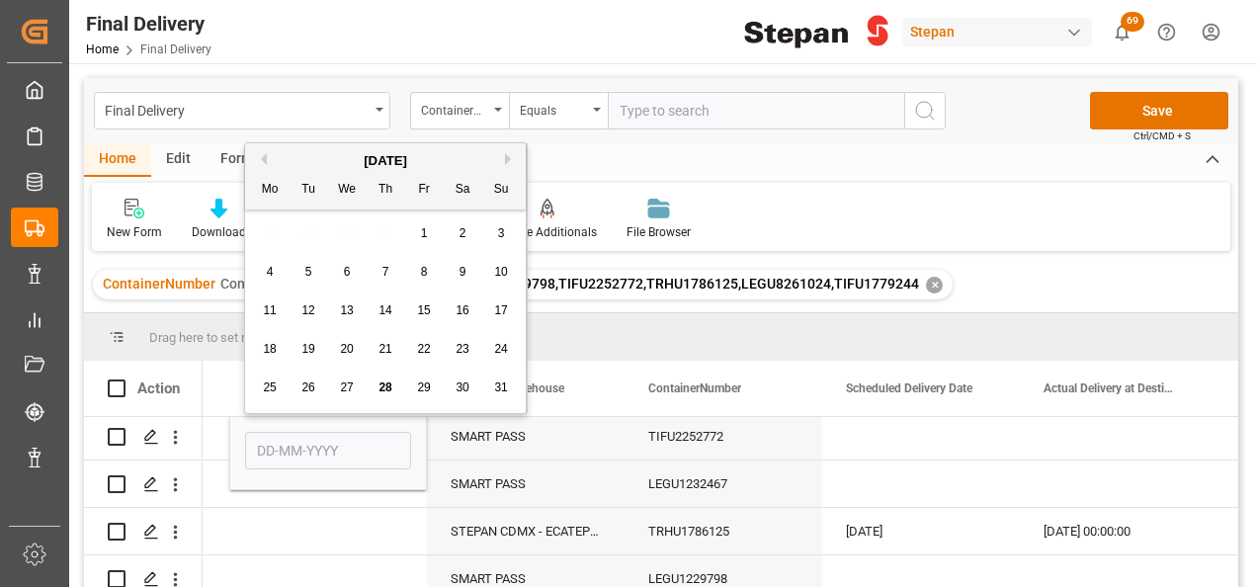
click at [339, 394] on div "27" at bounding box center [347, 388] width 25 height 24
type input "[DATE]"
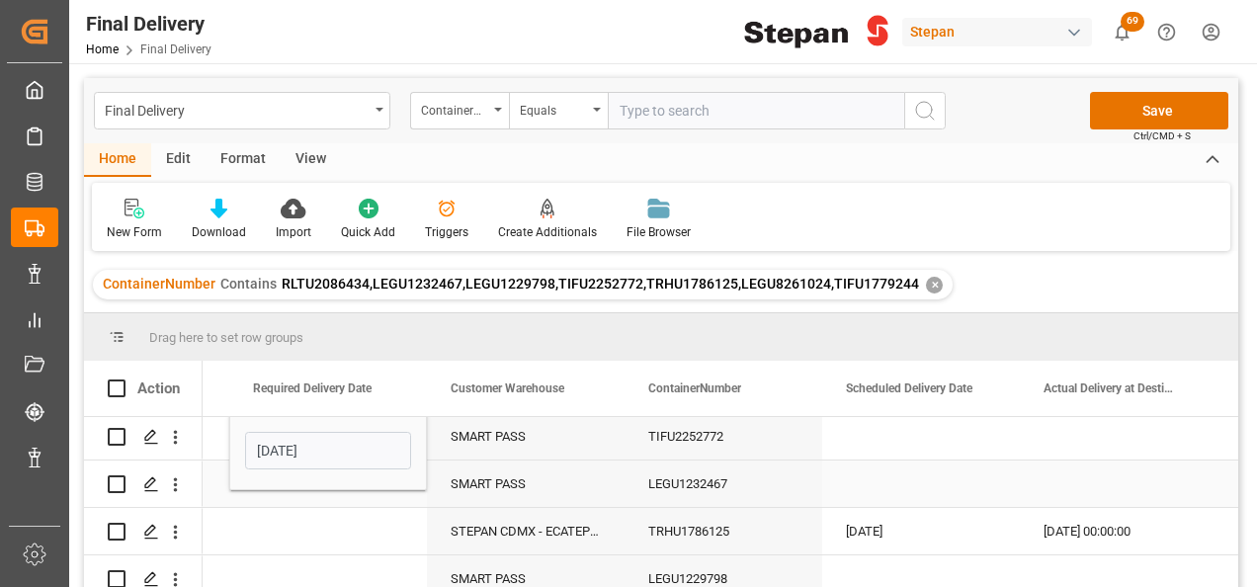
click at [294, 499] on div "Press SPACE to select this row." at bounding box center [328, 483] width 198 height 46
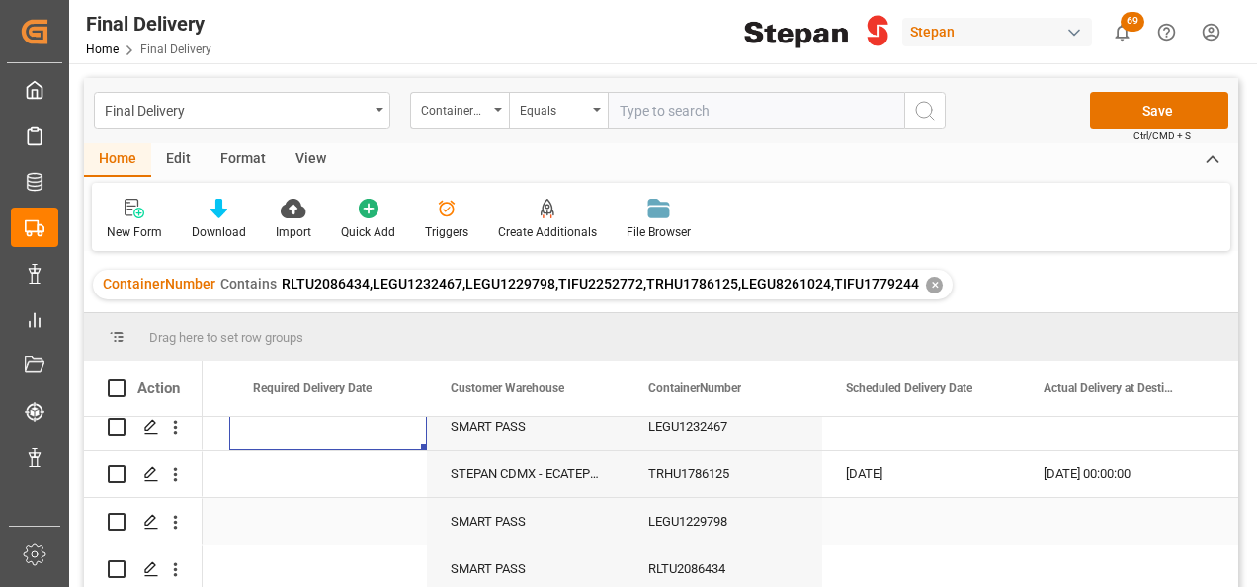
click at [326, 518] on div "Press SPACE to select this row." at bounding box center [328, 521] width 198 height 46
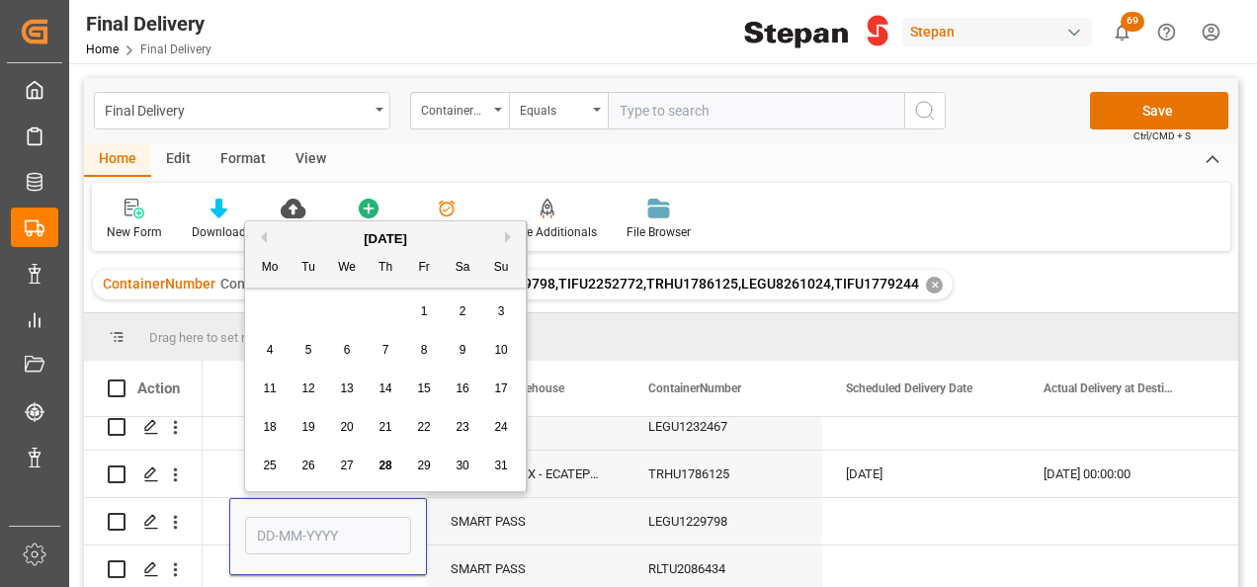
click at [340, 460] on span "27" at bounding box center [346, 465] width 13 height 14
type input "[DATE]"
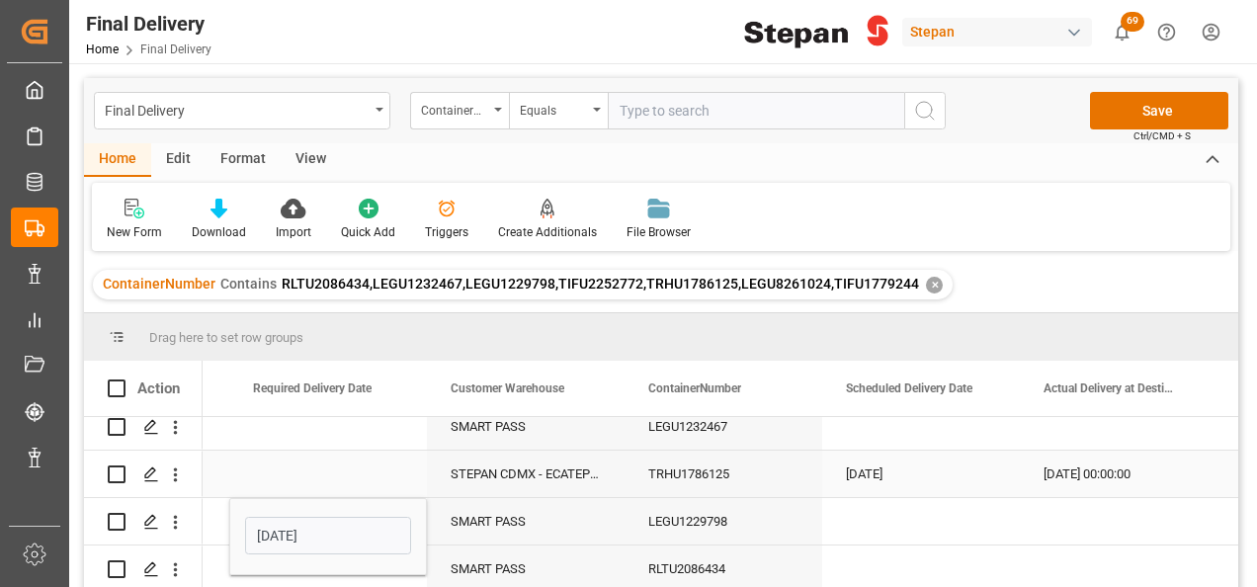
click at [377, 476] on div "Press SPACE to select this row." at bounding box center [328, 473] width 198 height 46
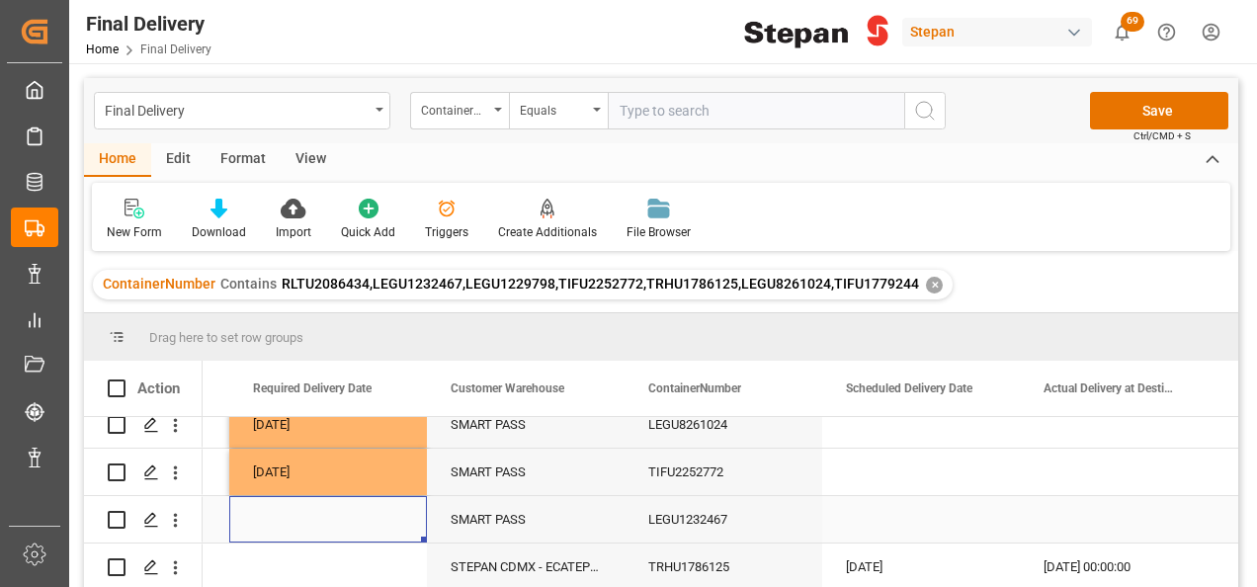
click at [319, 516] on div "Press SPACE to select this row." at bounding box center [328, 519] width 198 height 46
click at [346, 509] on div "Press SPACE to select this row." at bounding box center [328, 519] width 198 height 46
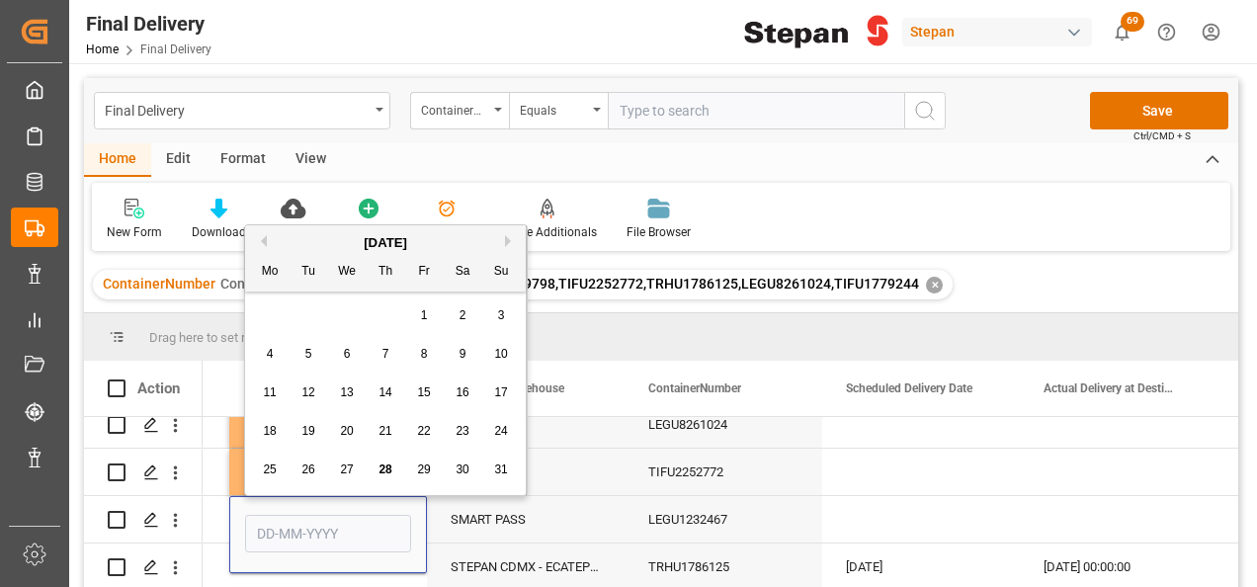
click at [309, 464] on span "26" at bounding box center [307, 469] width 13 height 14
type input "[DATE]"
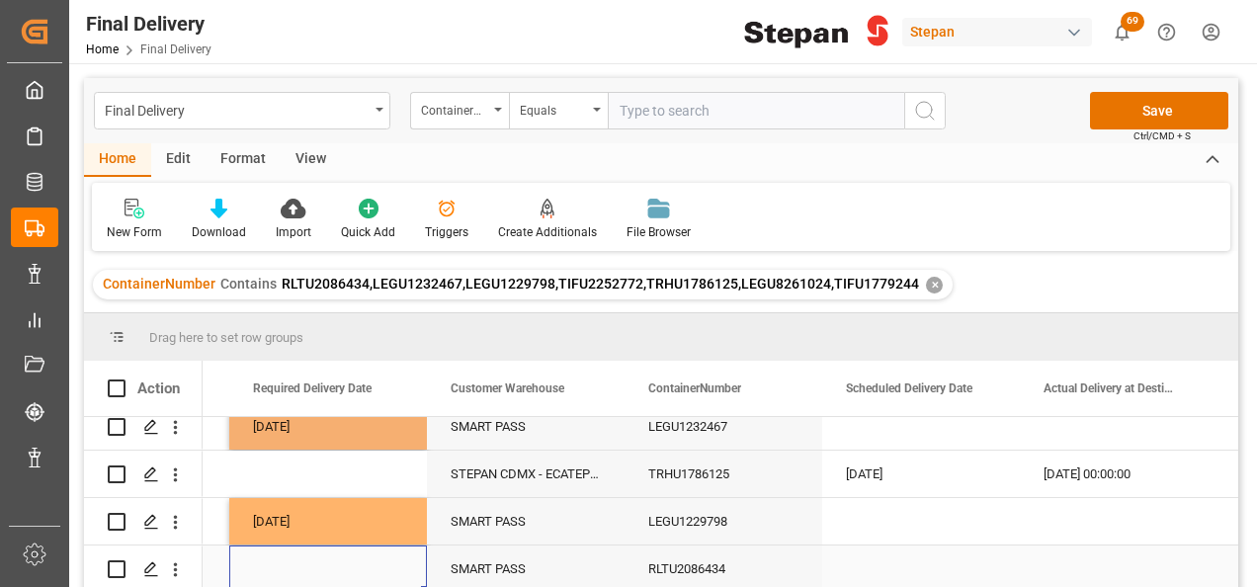
click at [317, 545] on div "Press SPACE to select this row." at bounding box center [328, 568] width 198 height 46
click at [358, 566] on div "Press SPACE to select this row." at bounding box center [328, 568] width 198 height 46
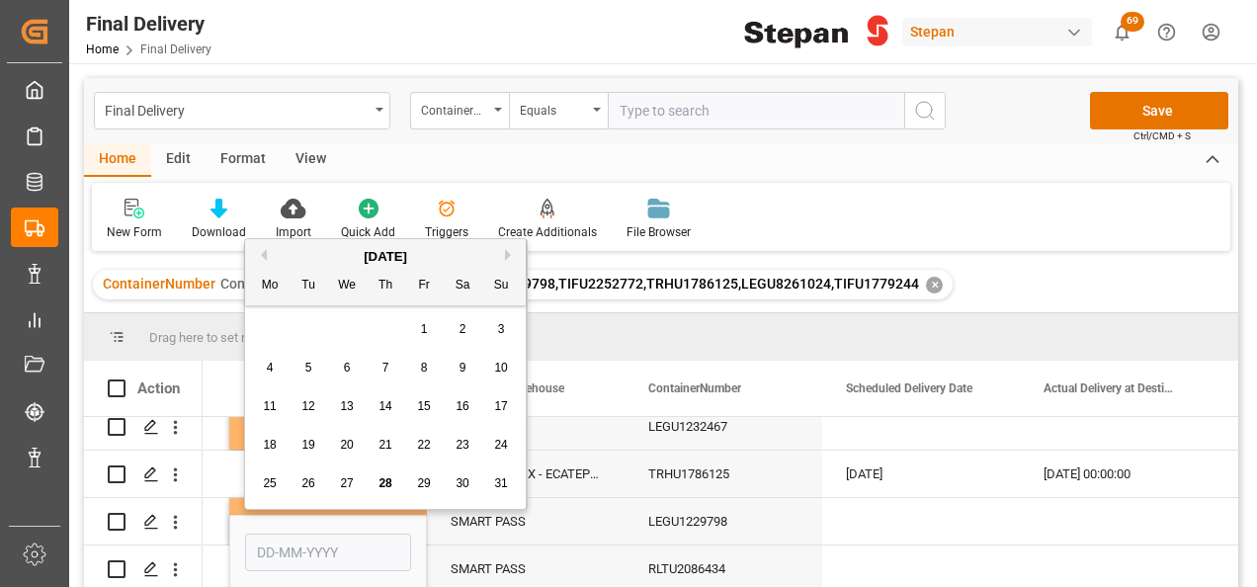
click at [305, 484] on span "26" at bounding box center [307, 483] width 13 height 14
type input "[DATE]"
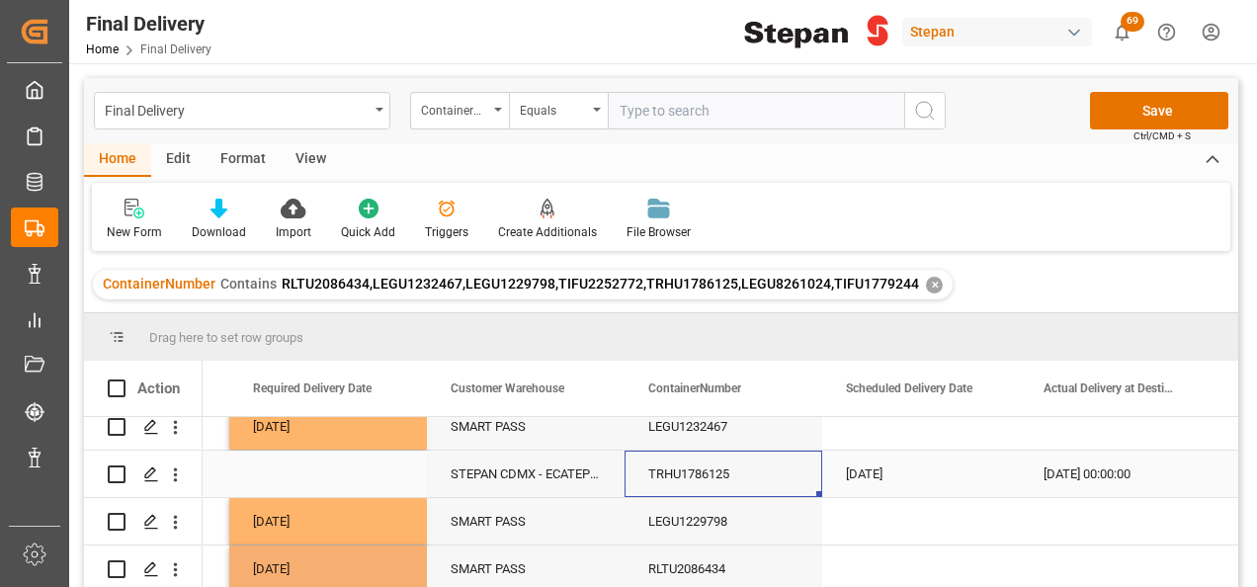
click at [652, 472] on div "TRHU1786125" at bounding box center [723, 473] width 198 height 46
click at [330, 468] on div "Press SPACE to select this row." at bounding box center [328, 473] width 198 height 46
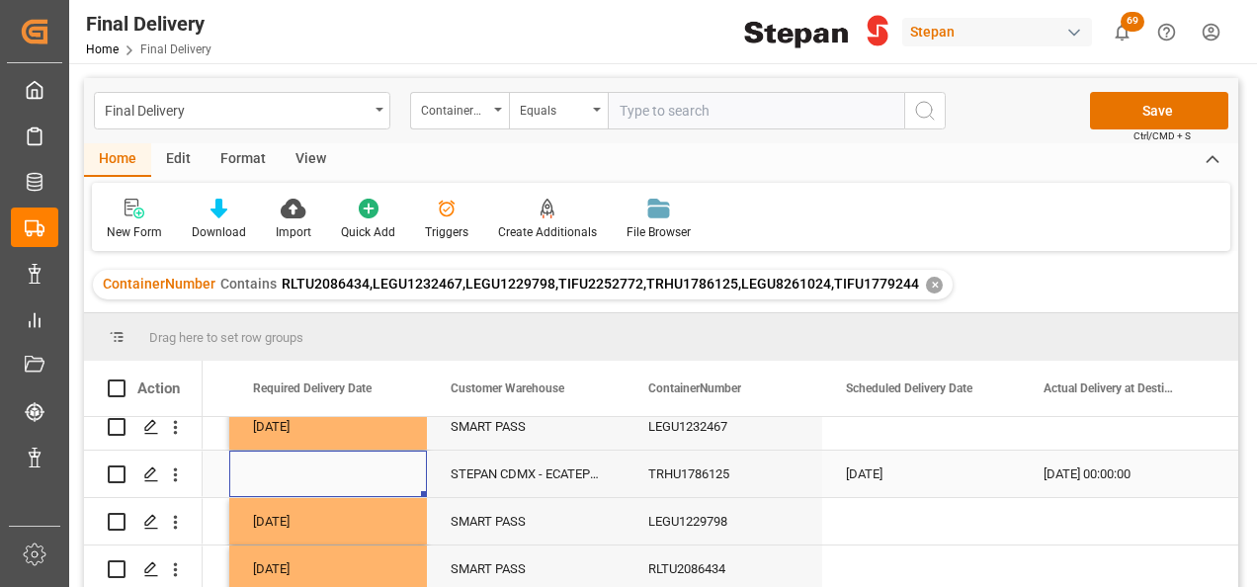
click at [330, 468] on div "Press SPACE to select this row." at bounding box center [328, 473] width 198 height 46
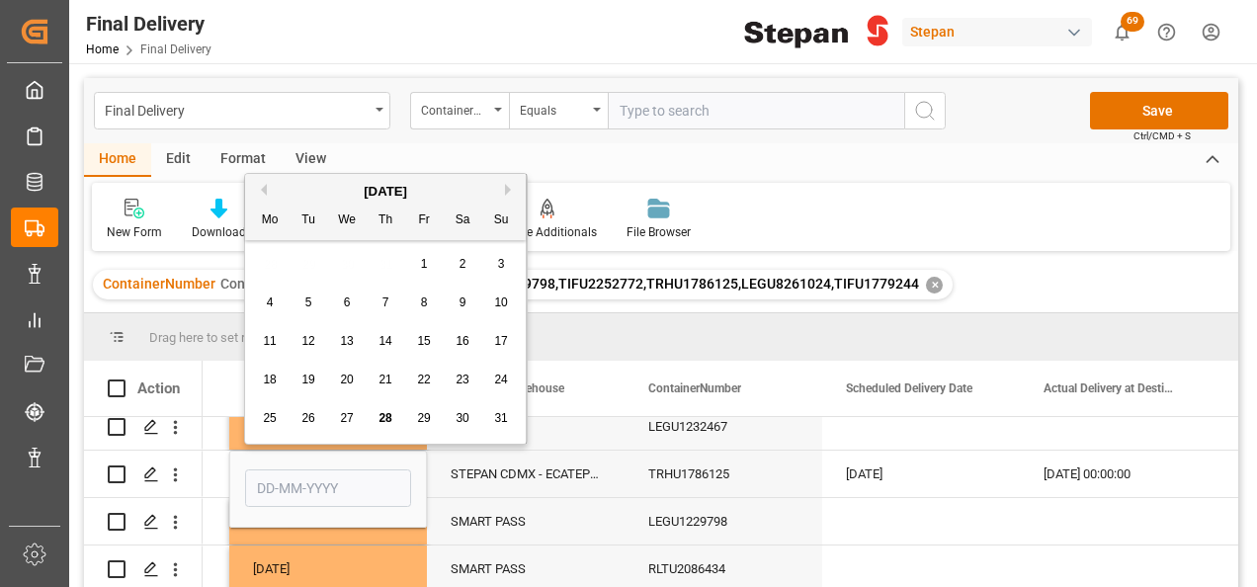
click at [390, 415] on span "28" at bounding box center [384, 418] width 13 height 14
type input "[DATE]"
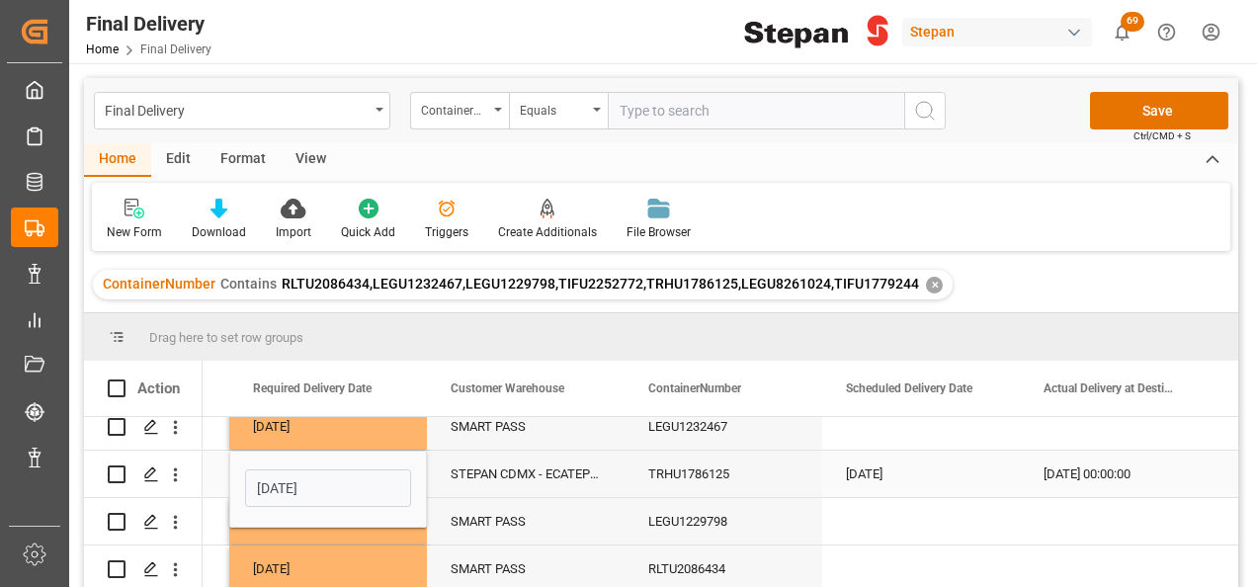
click at [871, 468] on div "[DATE]" at bounding box center [921, 473] width 198 height 46
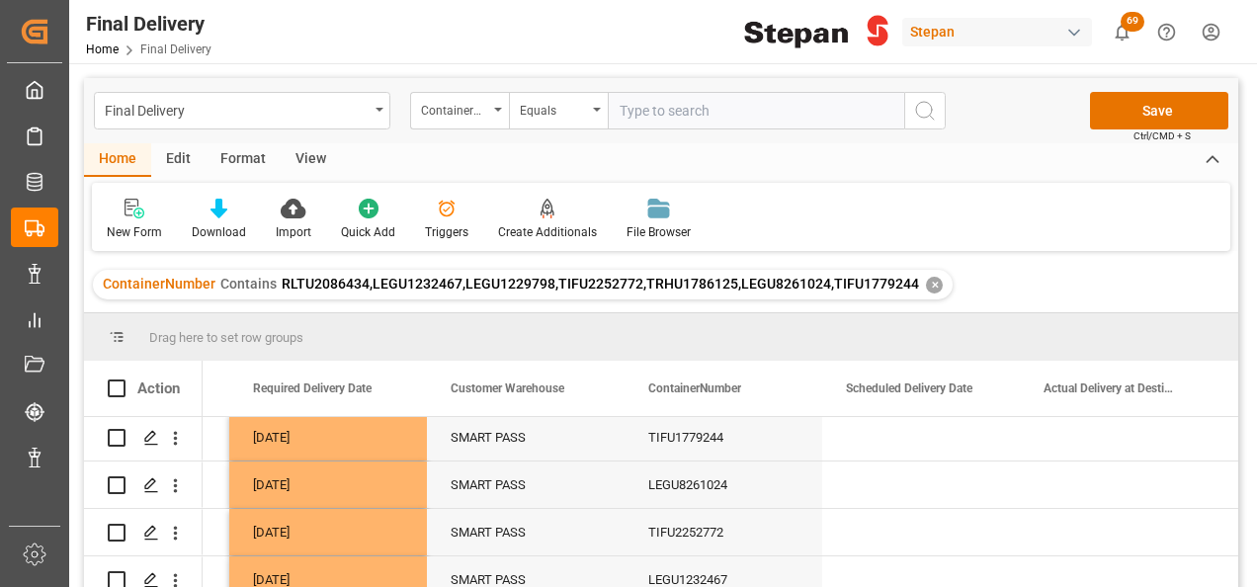
scroll to position [0, 0]
click at [877, 449] on div "Press SPACE to select this row." at bounding box center [921, 440] width 198 height 46
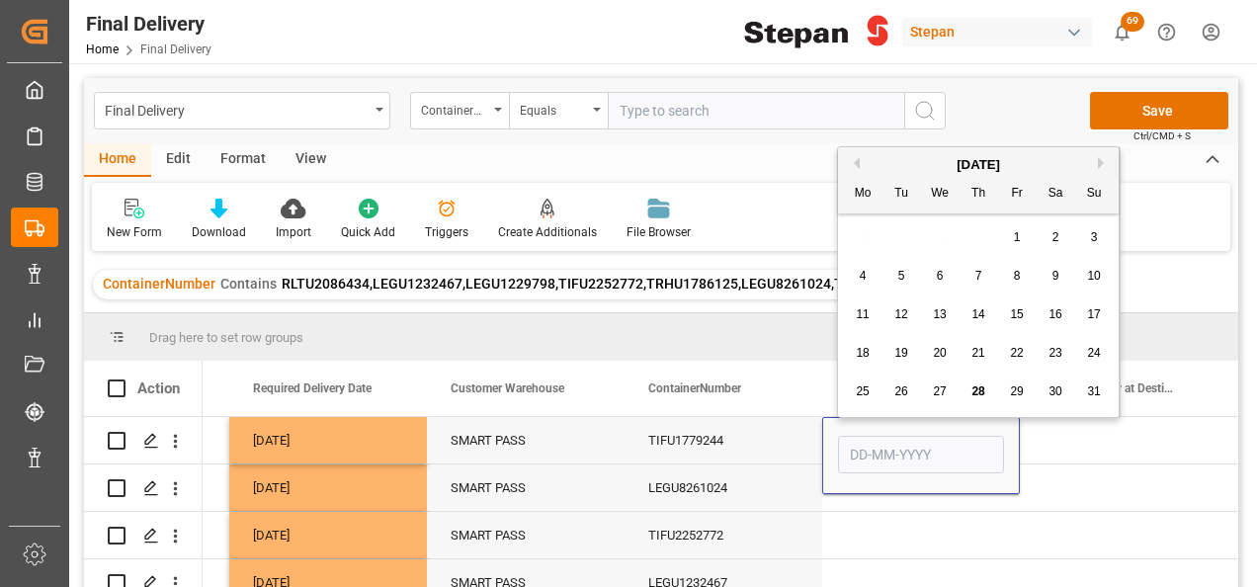
click at [974, 388] on span "28" at bounding box center [977, 391] width 13 height 14
type input "[DATE]"
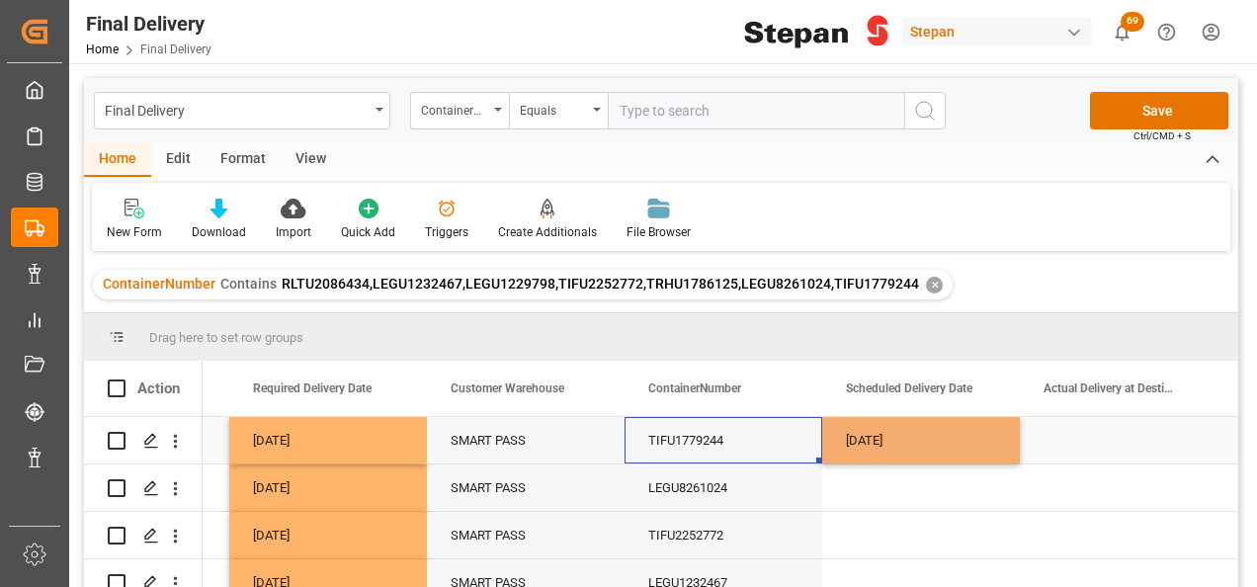
click at [780, 454] on div "TIFU1779244" at bounding box center [723, 440] width 198 height 46
click at [933, 434] on div "[DATE]" at bounding box center [921, 440] width 198 height 46
drag, startPoint x: 1014, startPoint y: 461, endPoint x: 1012, endPoint y: 487, distance: 25.8
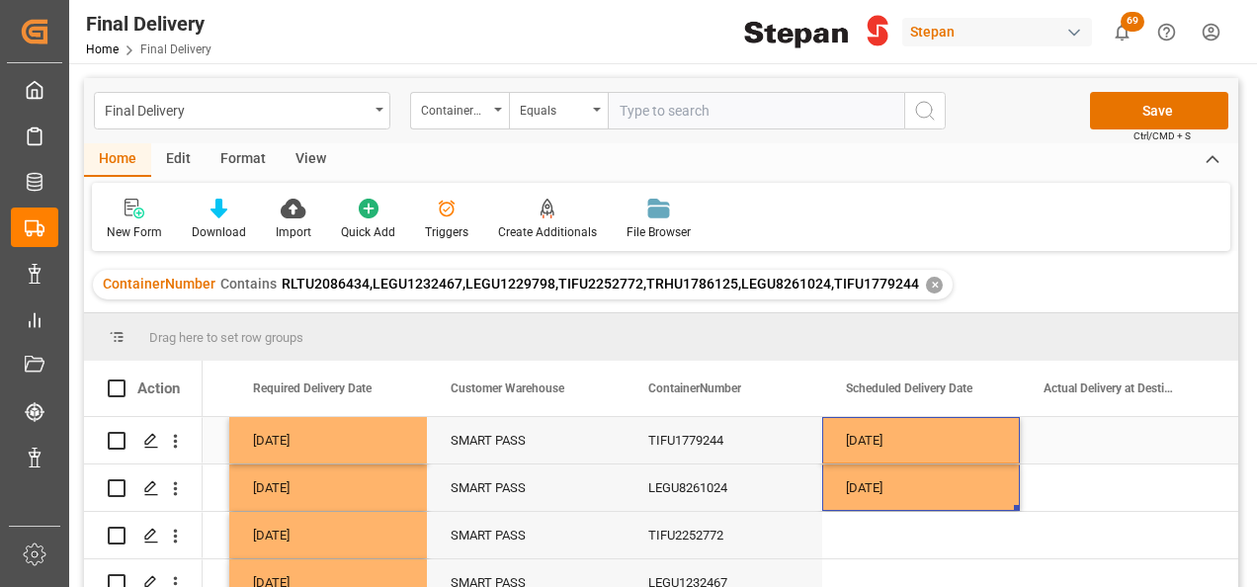
click at [939, 448] on div "[DATE]" at bounding box center [921, 440] width 198 height 46
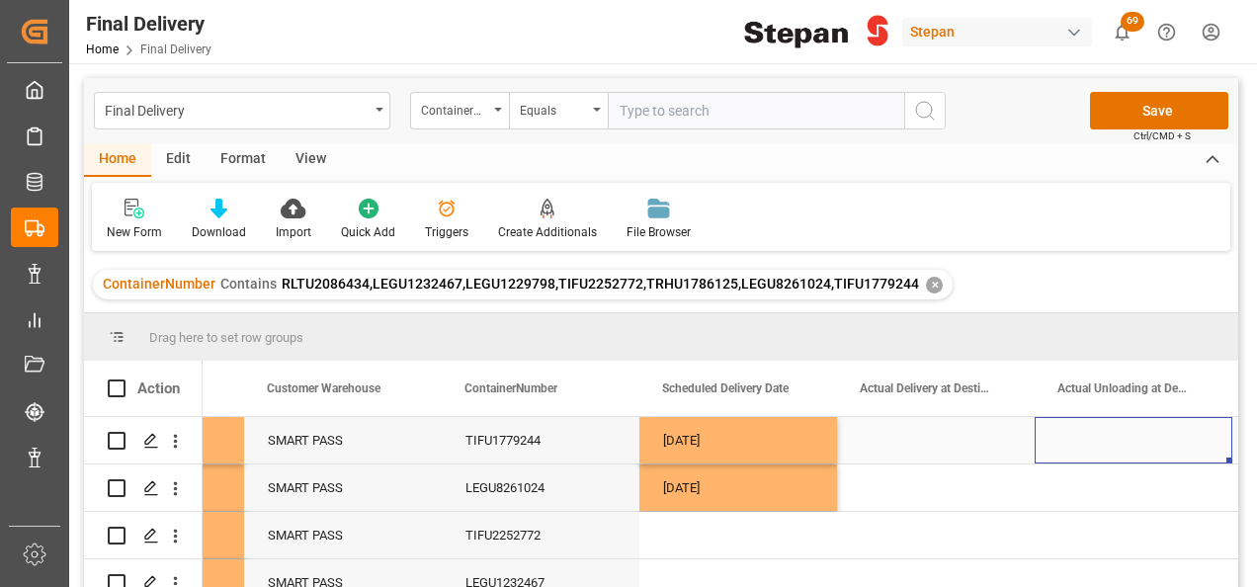
scroll to position [0, 2726]
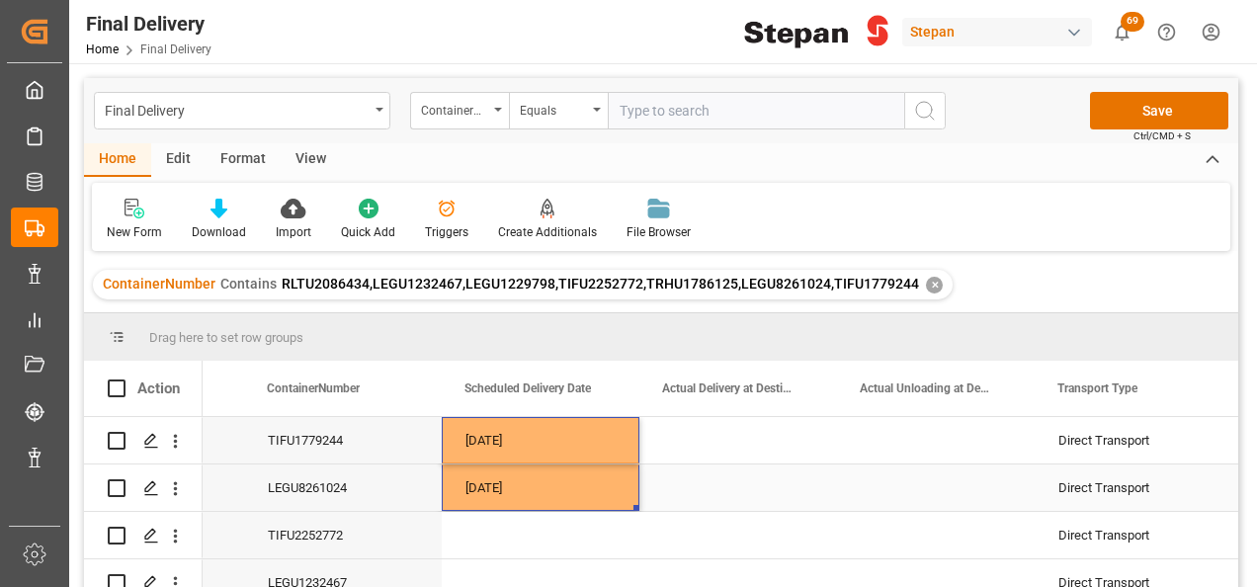
drag, startPoint x: 554, startPoint y: 439, endPoint x: 615, endPoint y: 491, distance: 80.6
drag, startPoint x: 633, startPoint y: 506, endPoint x: 884, endPoint y: 482, distance: 252.1
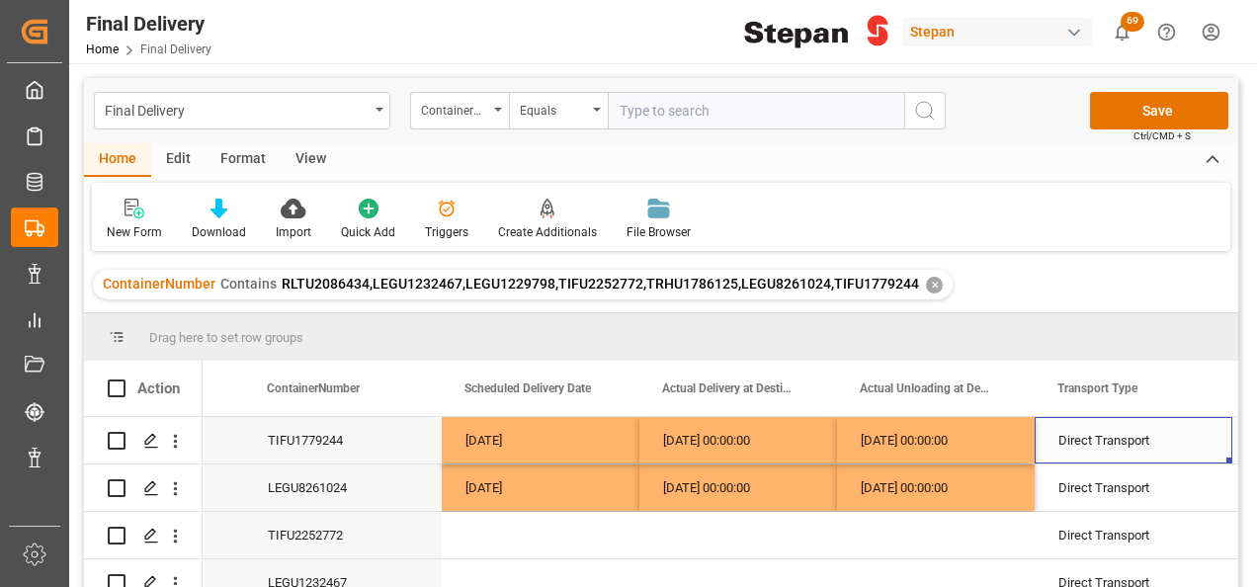
click at [1083, 438] on div "Direct Transport" at bounding box center [1133, 440] width 150 height 45
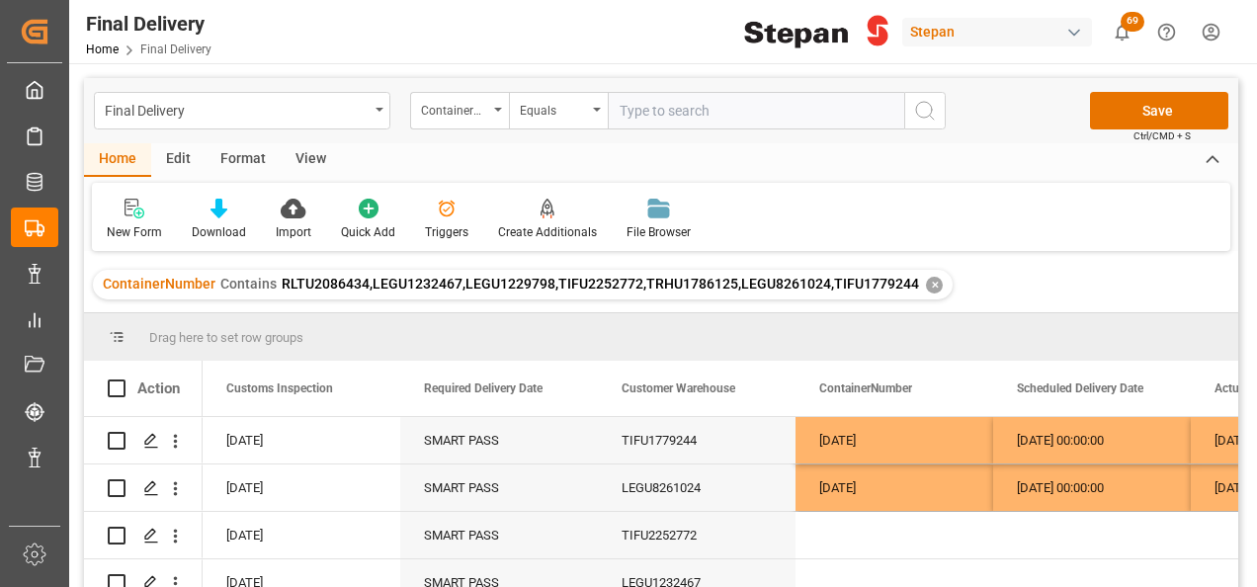
scroll to position [0, 2173]
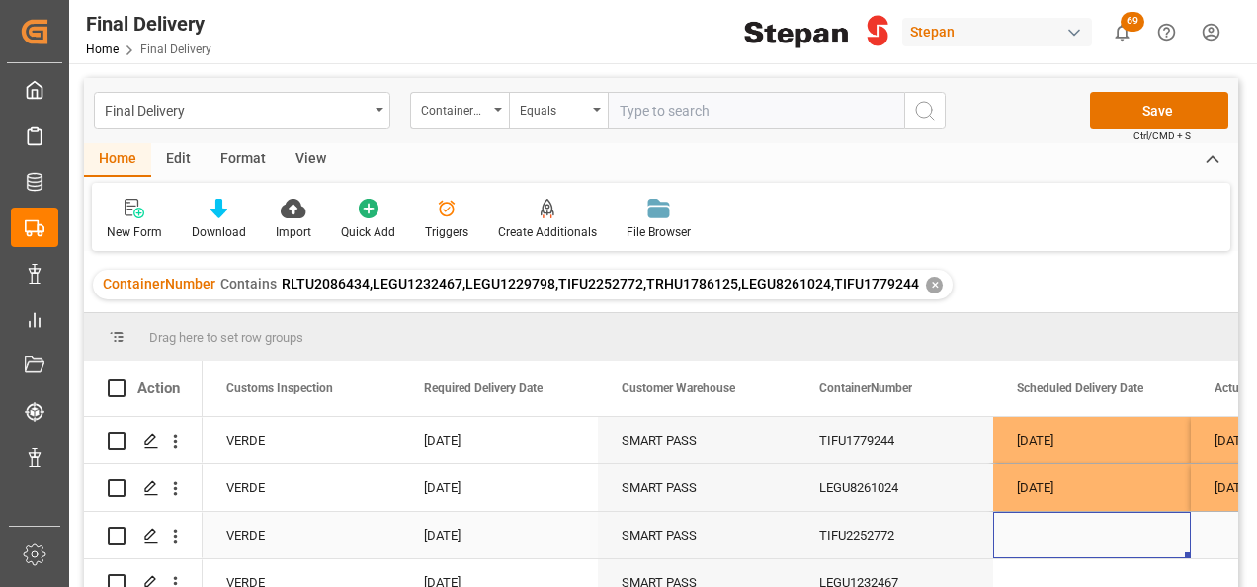
drag, startPoint x: 1024, startPoint y: 537, endPoint x: 1009, endPoint y: 550, distance: 20.4
click at [1024, 537] on div "Press SPACE to select this row." at bounding box center [1092, 535] width 198 height 46
click at [1071, 523] on div "Press SPACE to select this row." at bounding box center [1092, 535] width 198 height 46
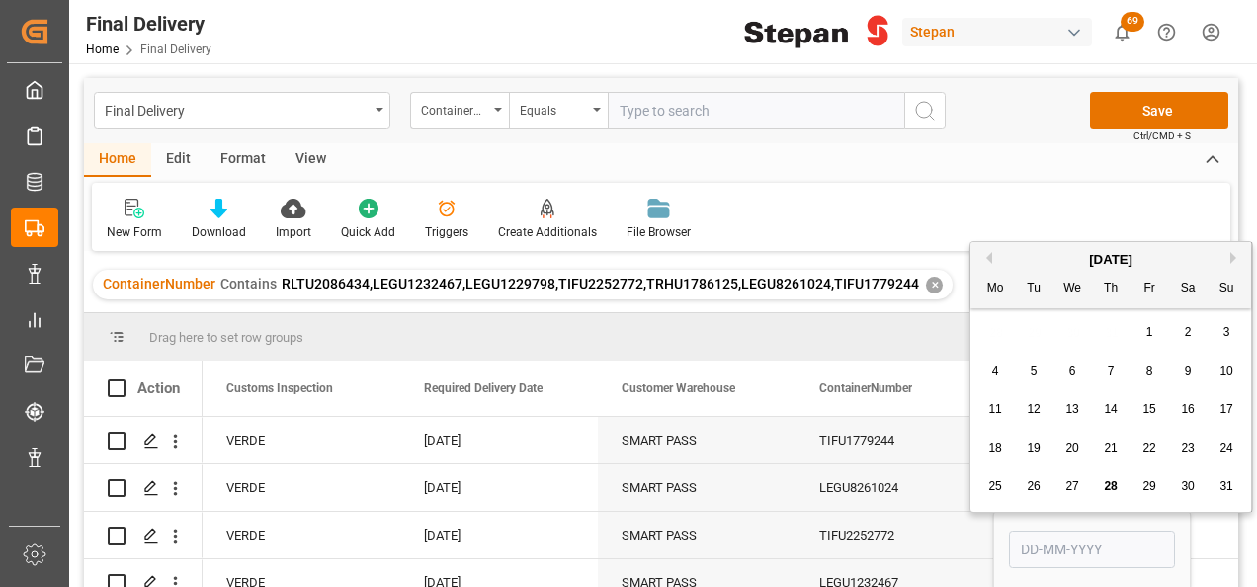
click at [1072, 489] on span "27" at bounding box center [1071, 486] width 13 height 14
type input "[DATE]"
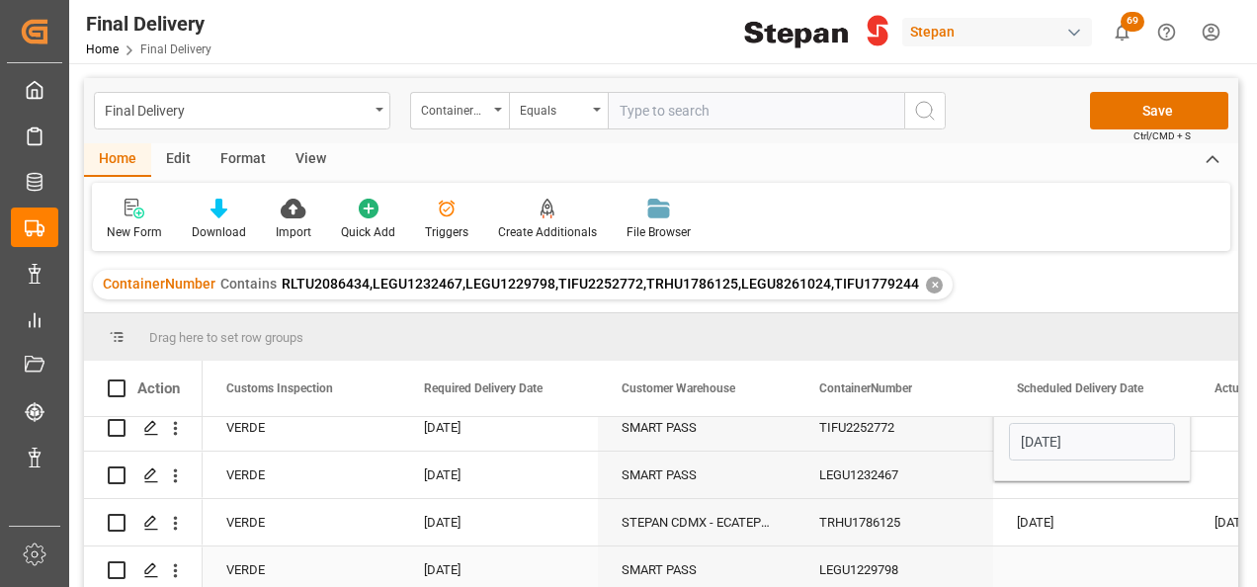
scroll to position [63, 0]
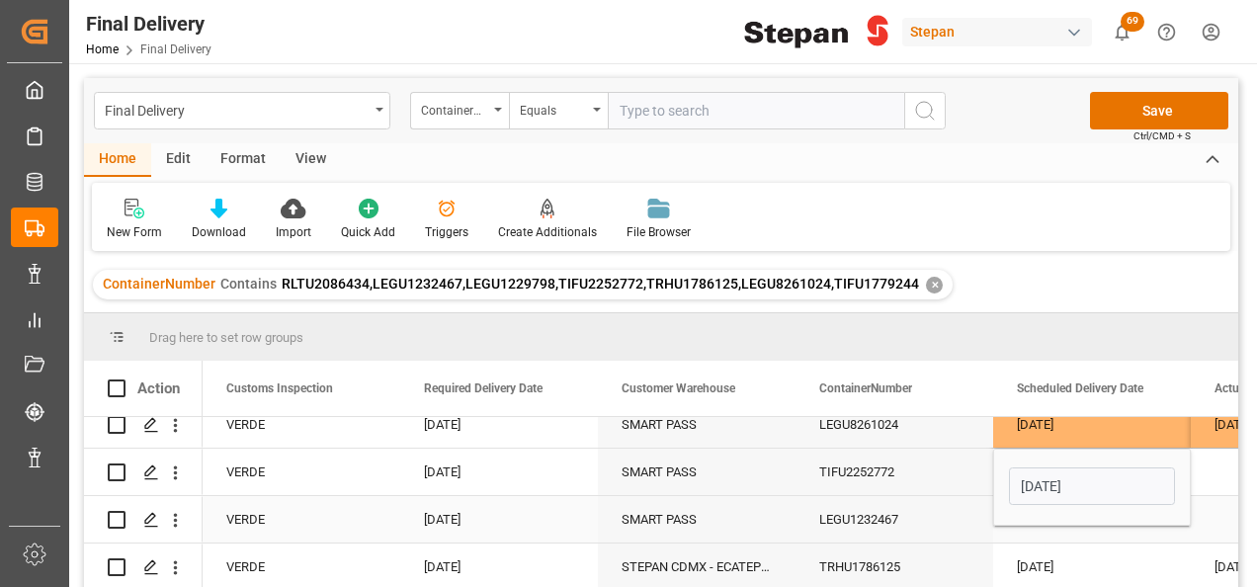
click at [960, 510] on div "LEGU1232467" at bounding box center [894, 519] width 198 height 46
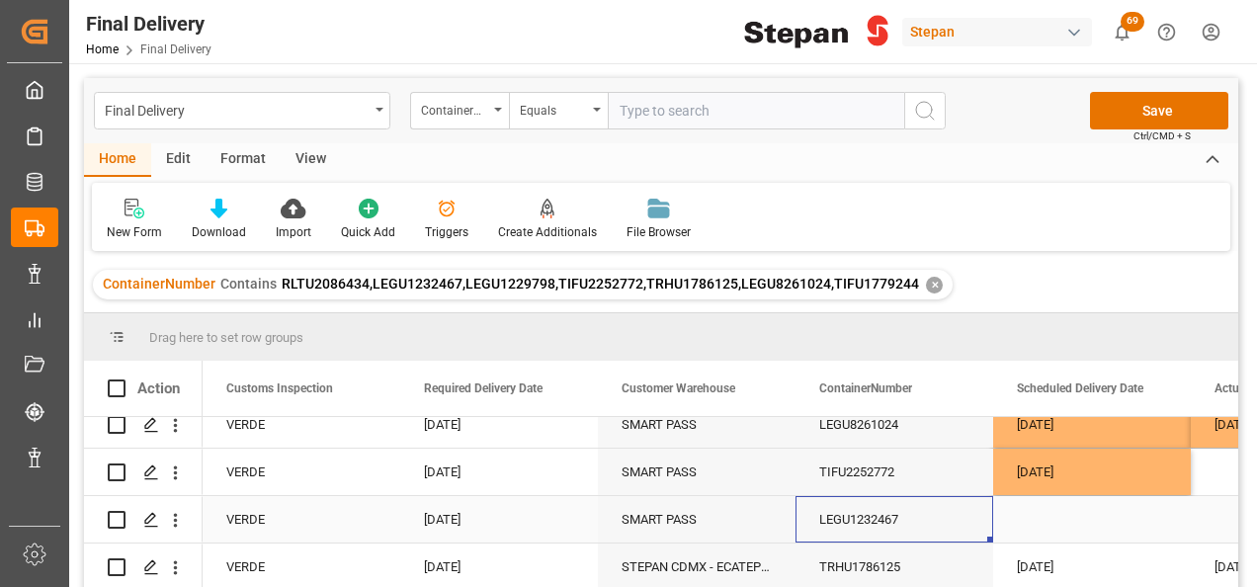
click at [1045, 520] on div "Press SPACE to select this row." at bounding box center [1092, 519] width 198 height 46
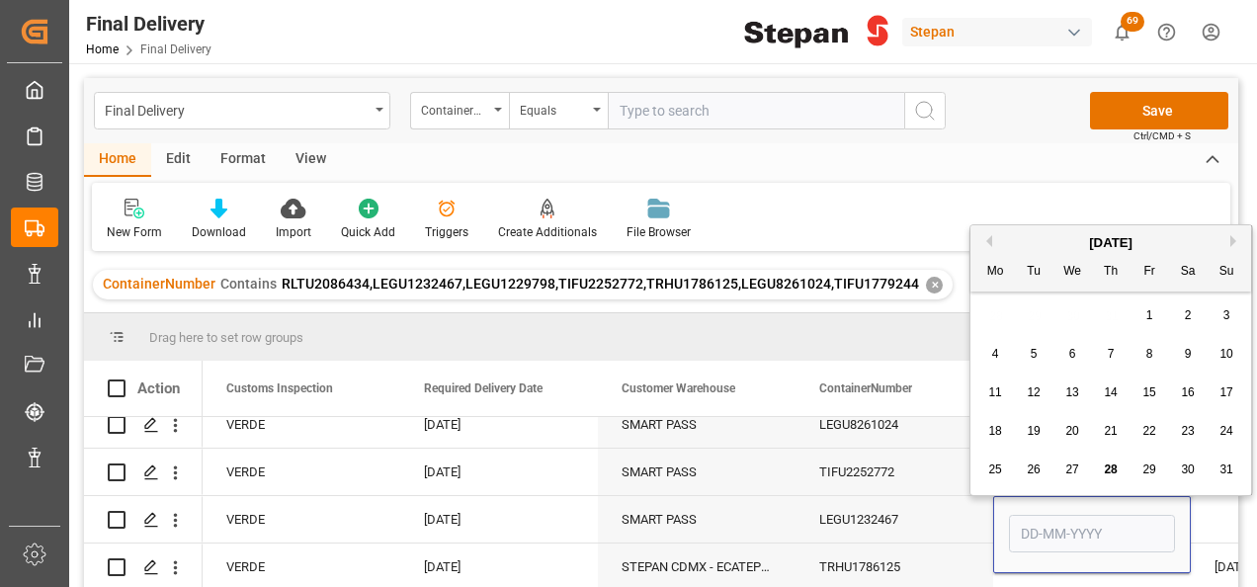
click at [1031, 469] on span "26" at bounding box center [1032, 469] width 13 height 14
type input "[DATE]"
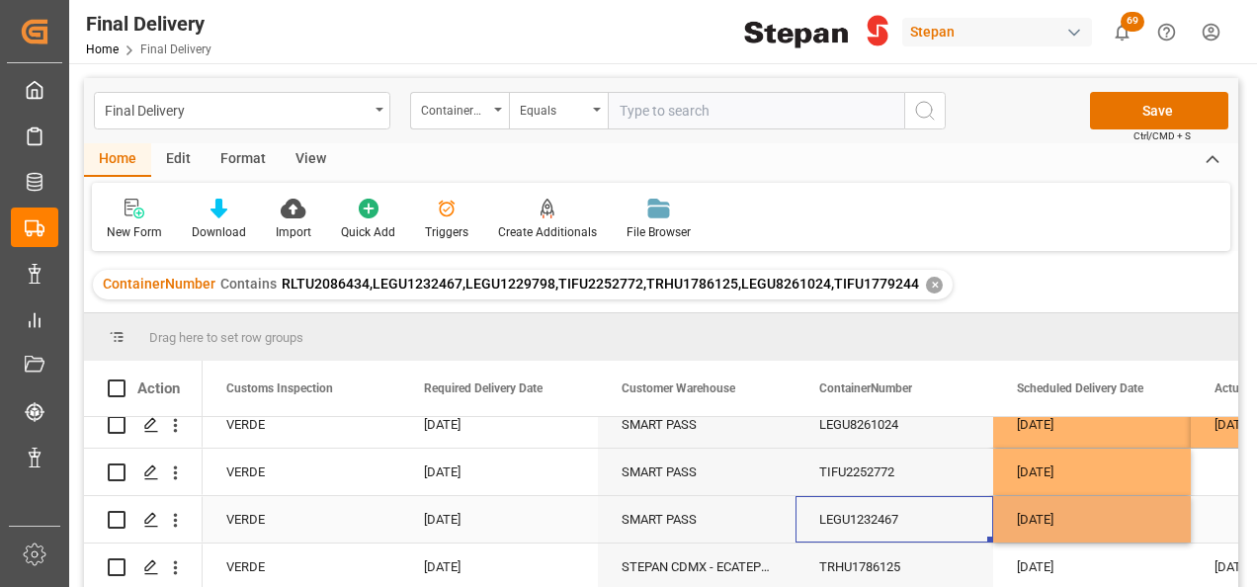
click at [965, 520] on div "LEGU1232467" at bounding box center [894, 519] width 198 height 46
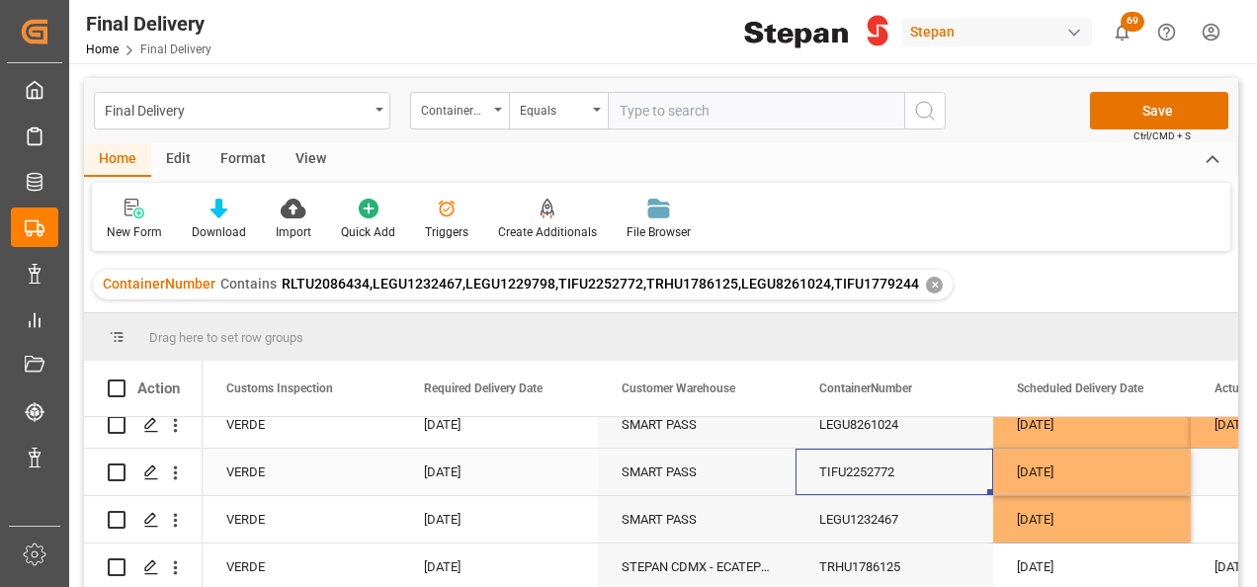
click at [964, 467] on div "TIFU2252772" at bounding box center [894, 472] width 198 height 46
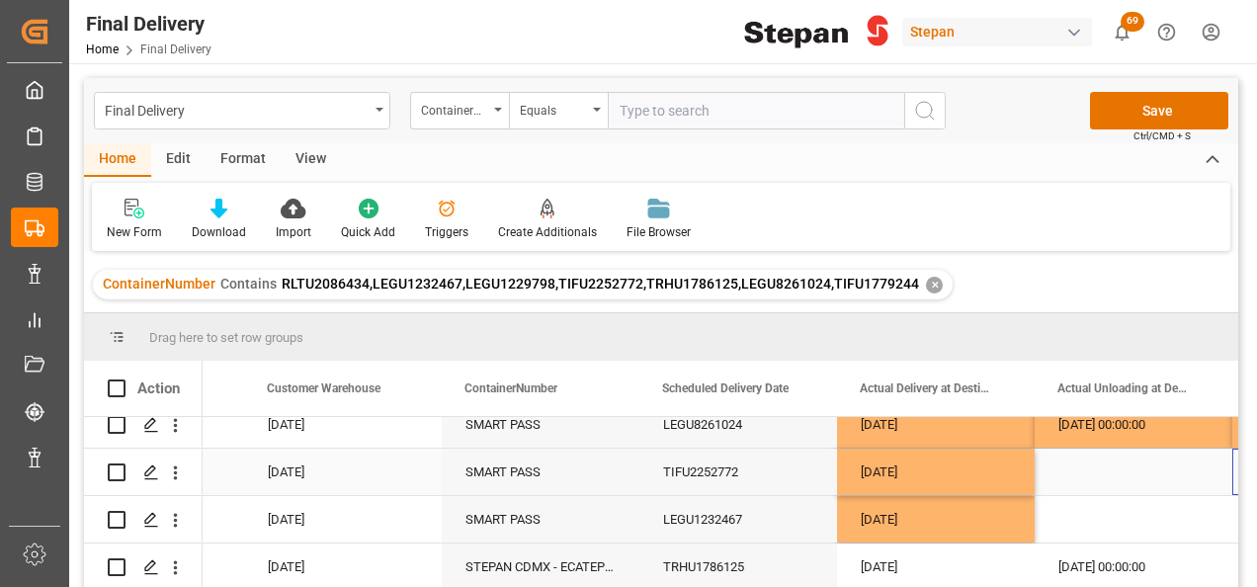
scroll to position [0, 2528]
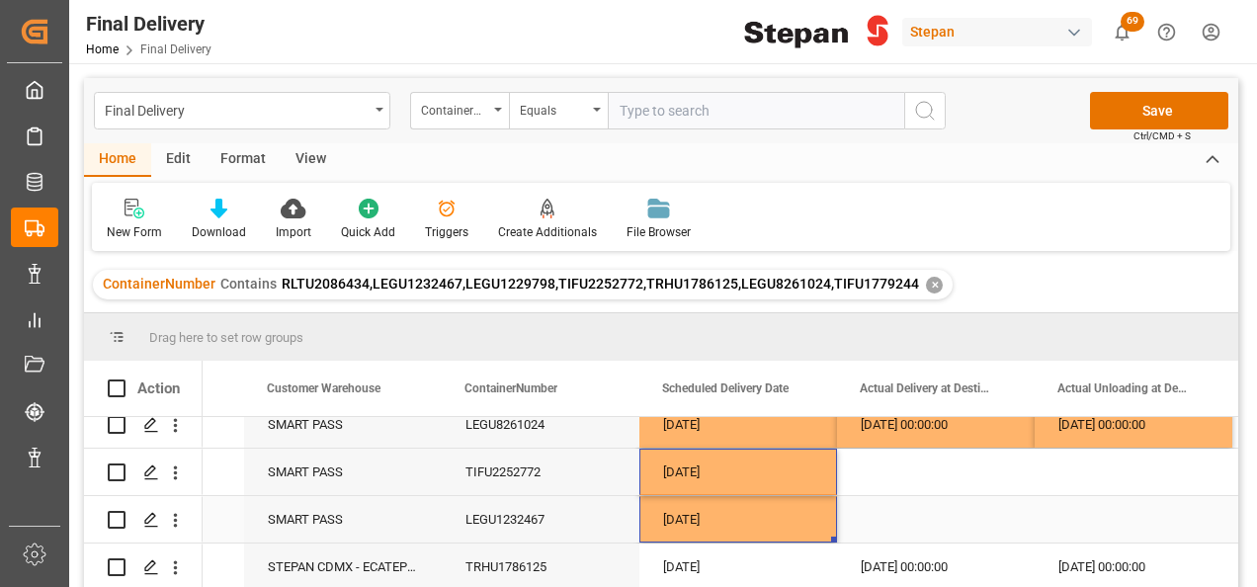
drag, startPoint x: 769, startPoint y: 467, endPoint x: 759, endPoint y: 505, distance: 38.8
drag, startPoint x: 834, startPoint y: 537, endPoint x: 1101, endPoint y: 516, distance: 267.6
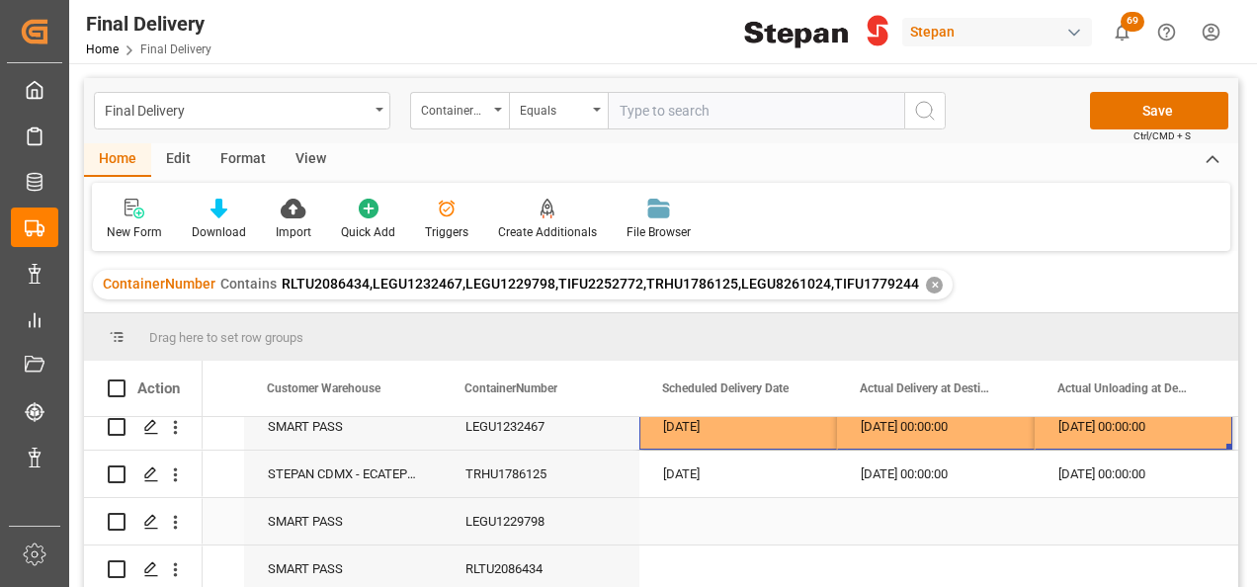
scroll to position [99, 0]
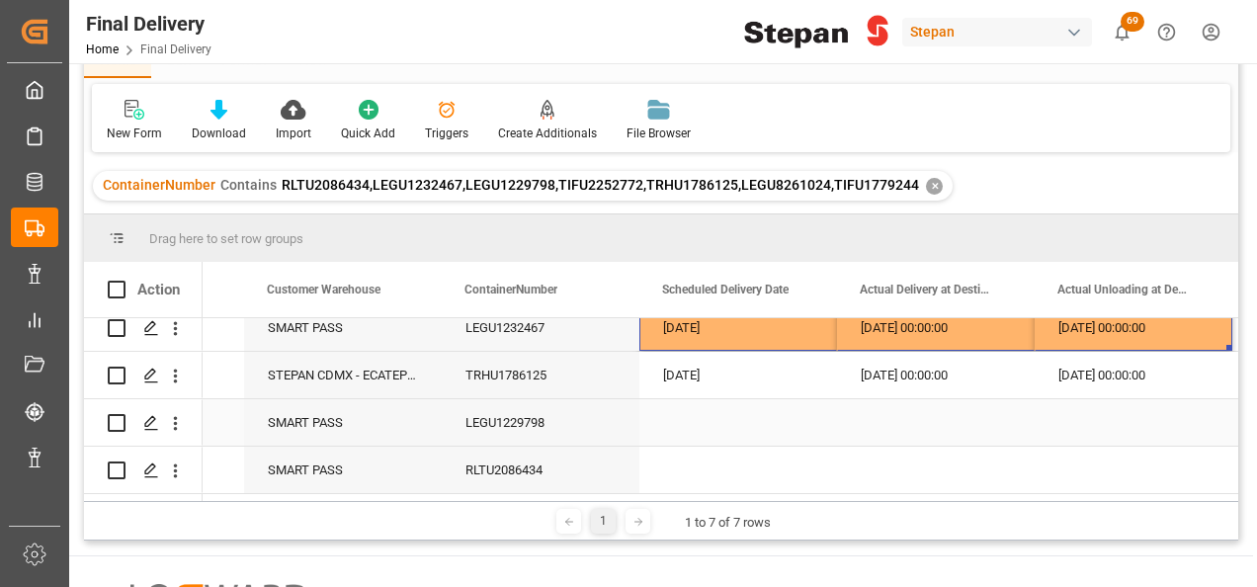
click at [360, 422] on div "SMART PASS" at bounding box center [343, 422] width 198 height 46
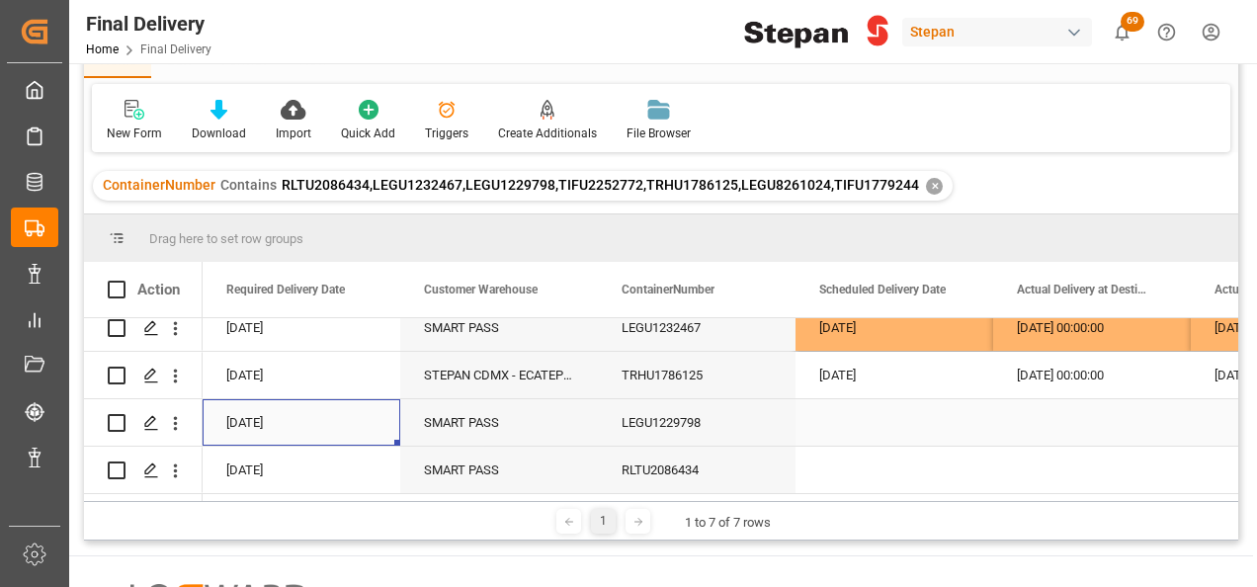
scroll to position [0, 2173]
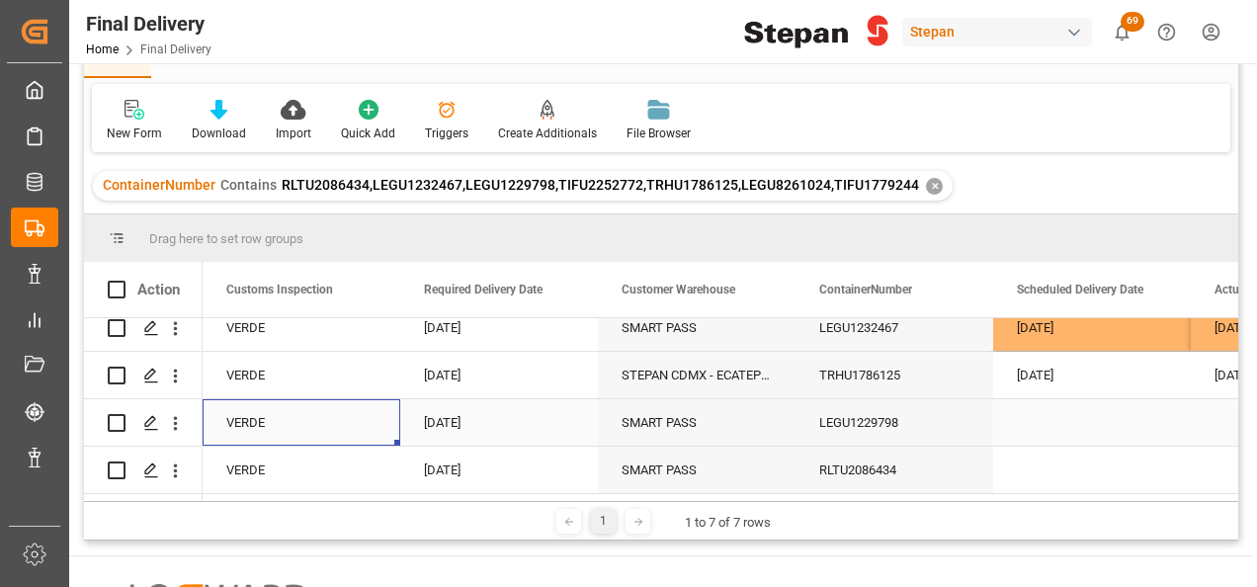
click at [1055, 416] on div "Press SPACE to select this row." at bounding box center [1092, 422] width 198 height 46
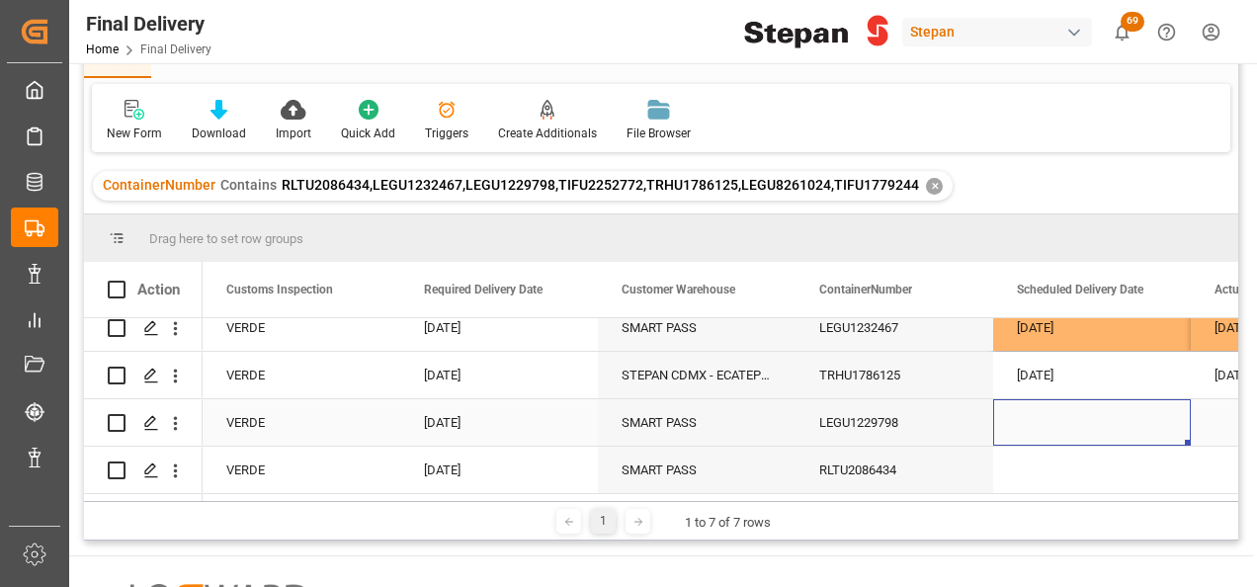
click at [1055, 416] on div "Press SPACE to select this row." at bounding box center [1092, 422] width 198 height 46
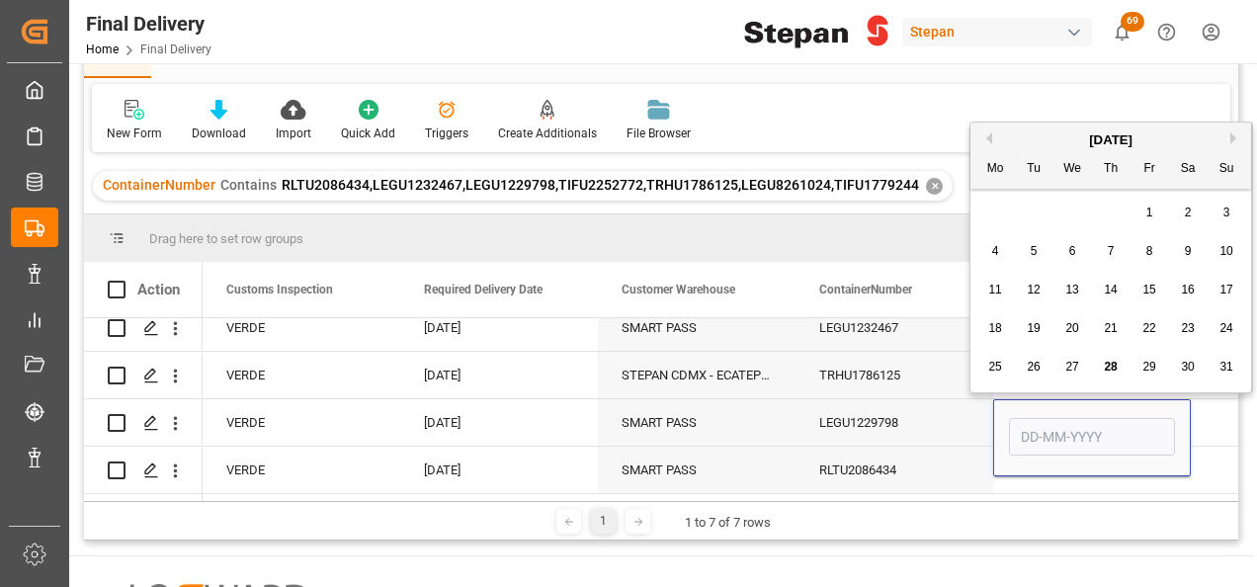
click at [1070, 363] on span "27" at bounding box center [1071, 367] width 13 height 14
type input "[DATE]"
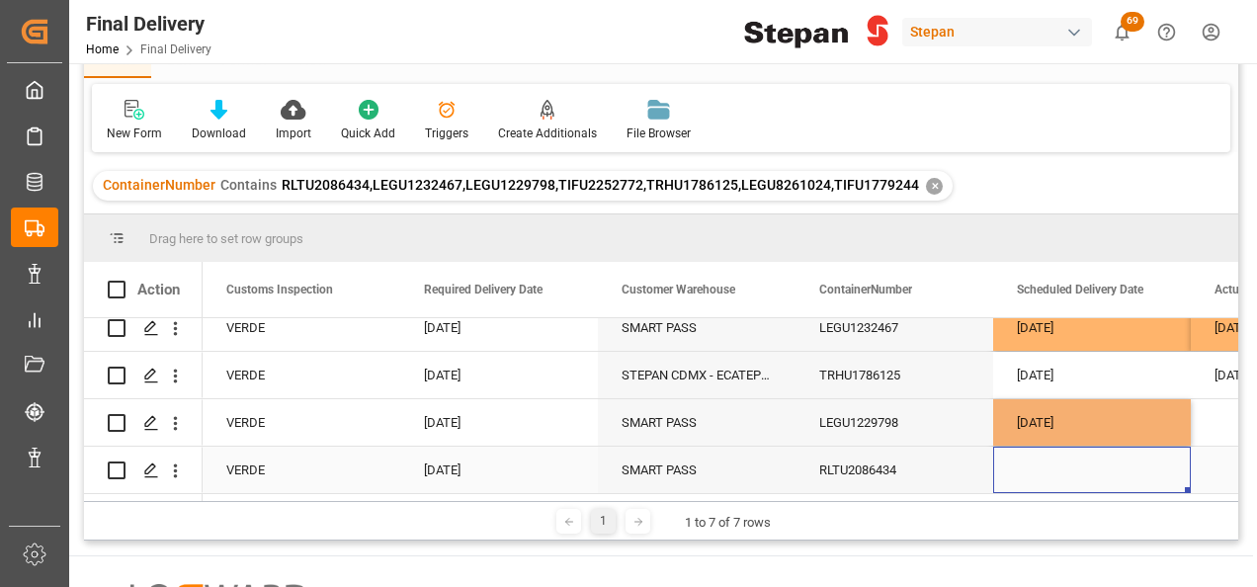
click at [1056, 480] on div "Press SPACE to select this row." at bounding box center [1092, 470] width 198 height 46
click at [1053, 464] on div "Press SPACE to select this row." at bounding box center [1092, 470] width 198 height 46
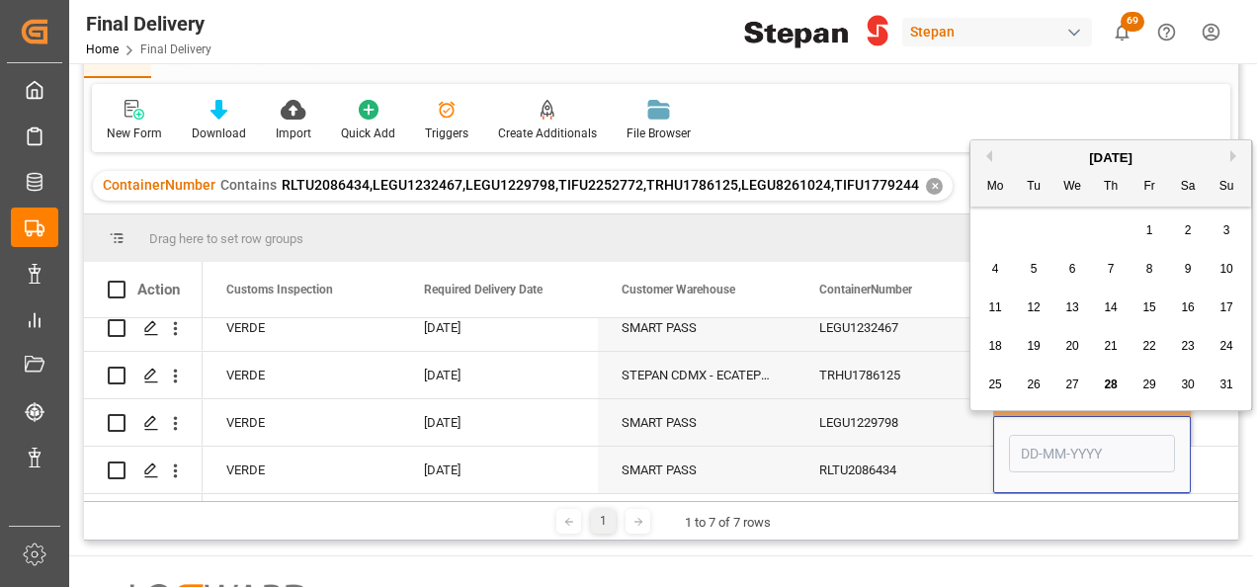
click at [1032, 387] on span "26" at bounding box center [1032, 384] width 13 height 14
type input "[DATE]"
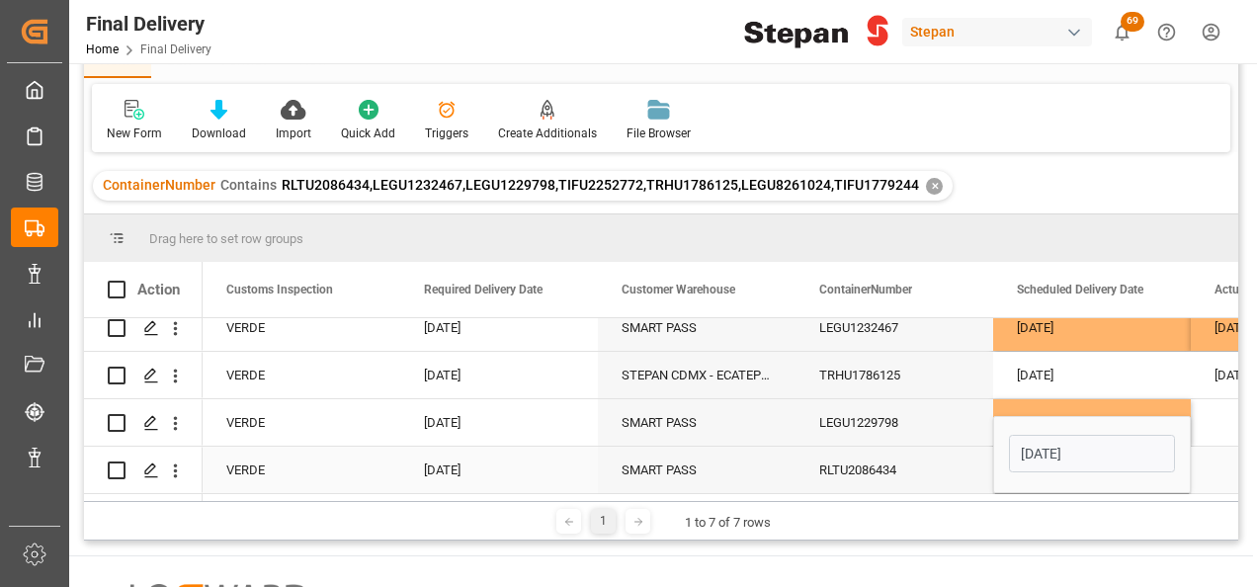
click at [969, 465] on div "RLTU2086434" at bounding box center [894, 470] width 198 height 46
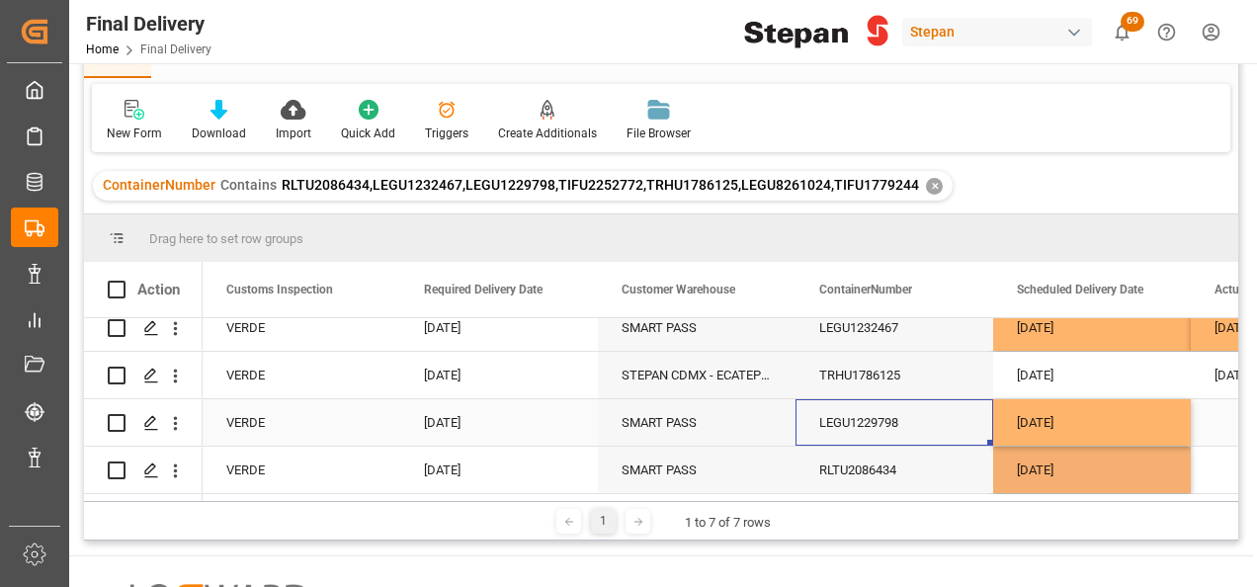
click at [954, 411] on div "LEGU1229798" at bounding box center [894, 422] width 198 height 46
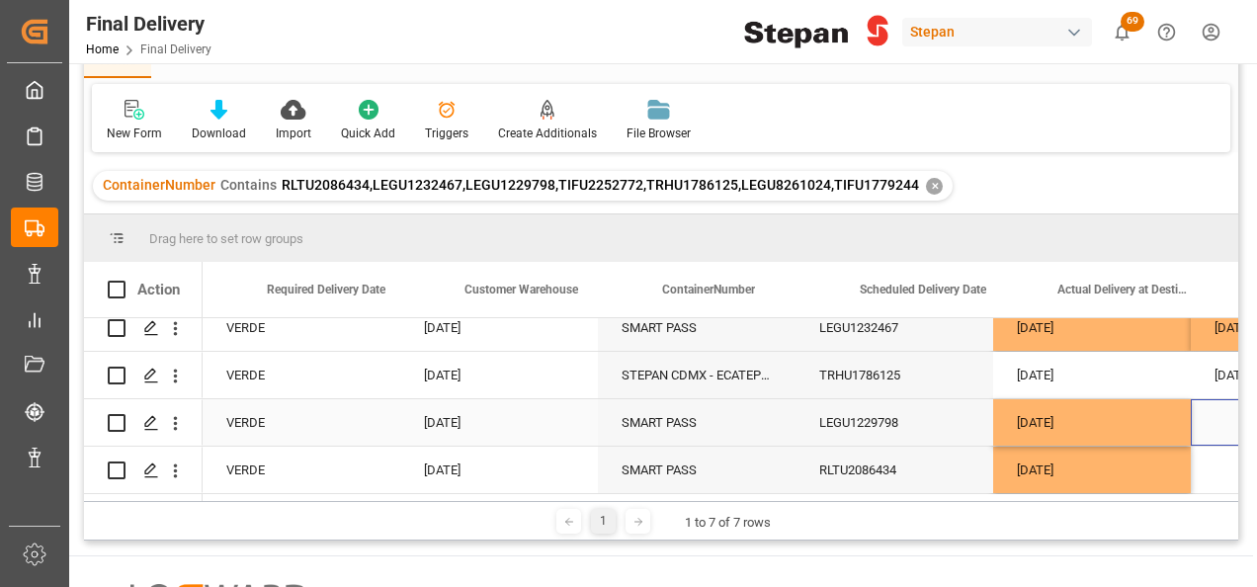
scroll to position [0, 2330]
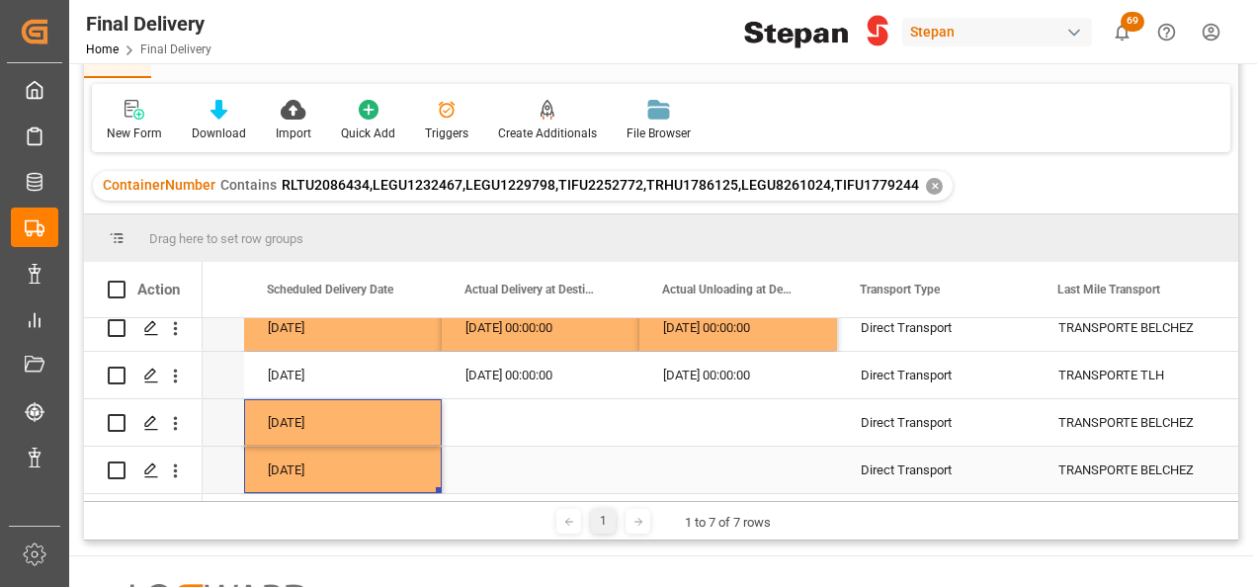
drag, startPoint x: 334, startPoint y: 407, endPoint x: 386, endPoint y: 460, distance: 74.7
drag, startPoint x: 440, startPoint y: 482, endPoint x: 764, endPoint y: 484, distance: 324.0
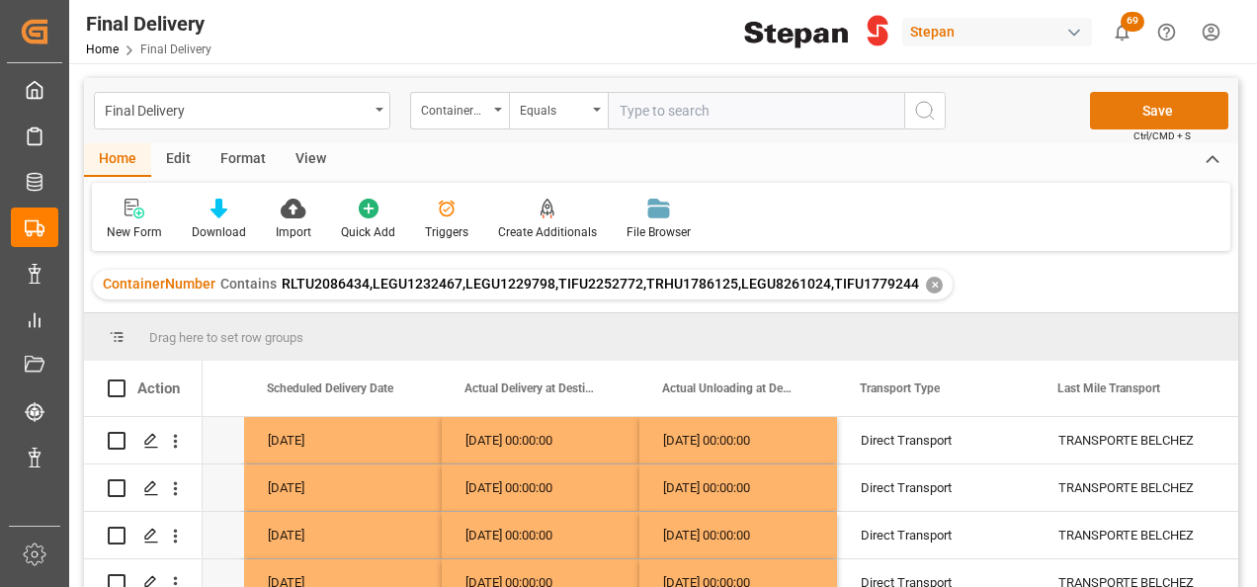
click at [1120, 109] on button "Save" at bounding box center [1159, 111] width 138 height 38
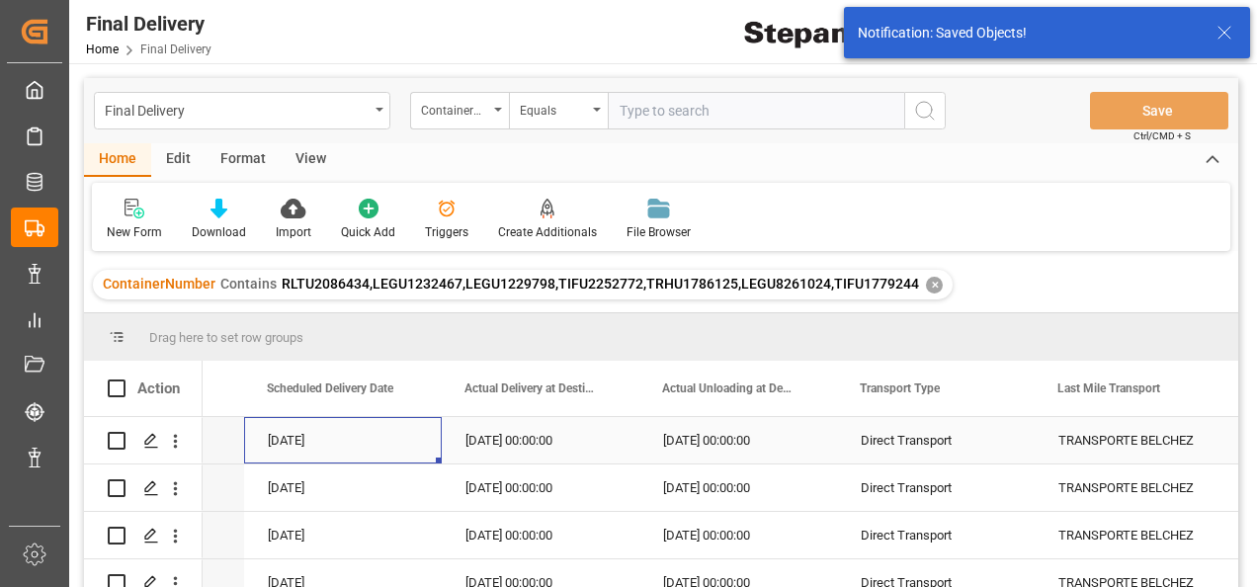
click at [391, 439] on div "[DATE]" at bounding box center [343, 440] width 198 height 46
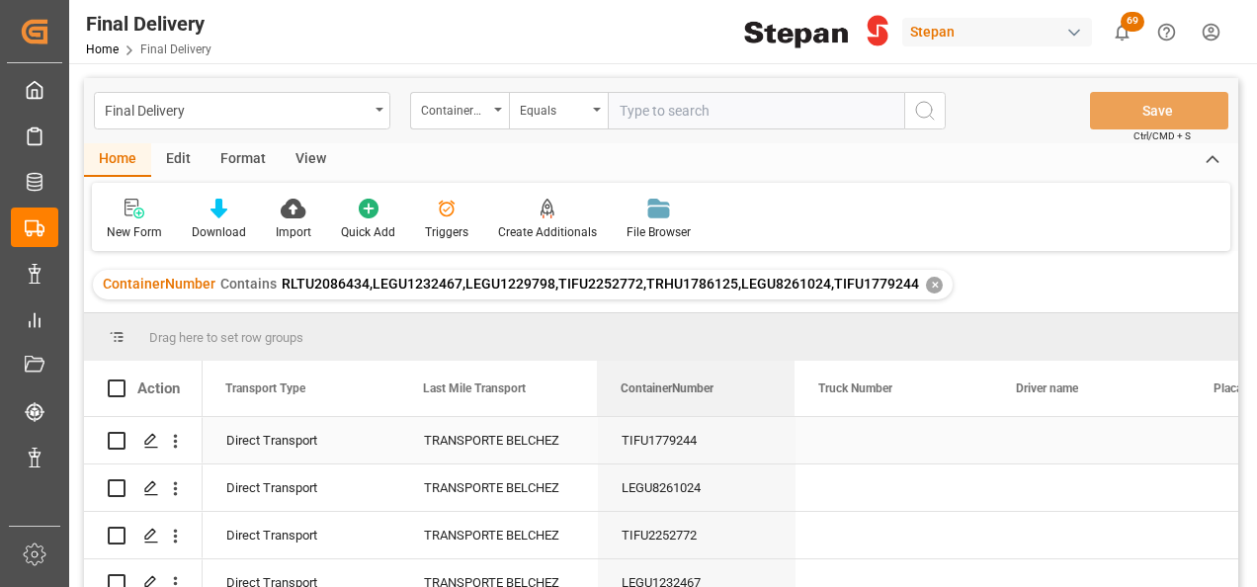
drag, startPoint x: 651, startPoint y: 398, endPoint x: 662, endPoint y: 428, distance: 31.6
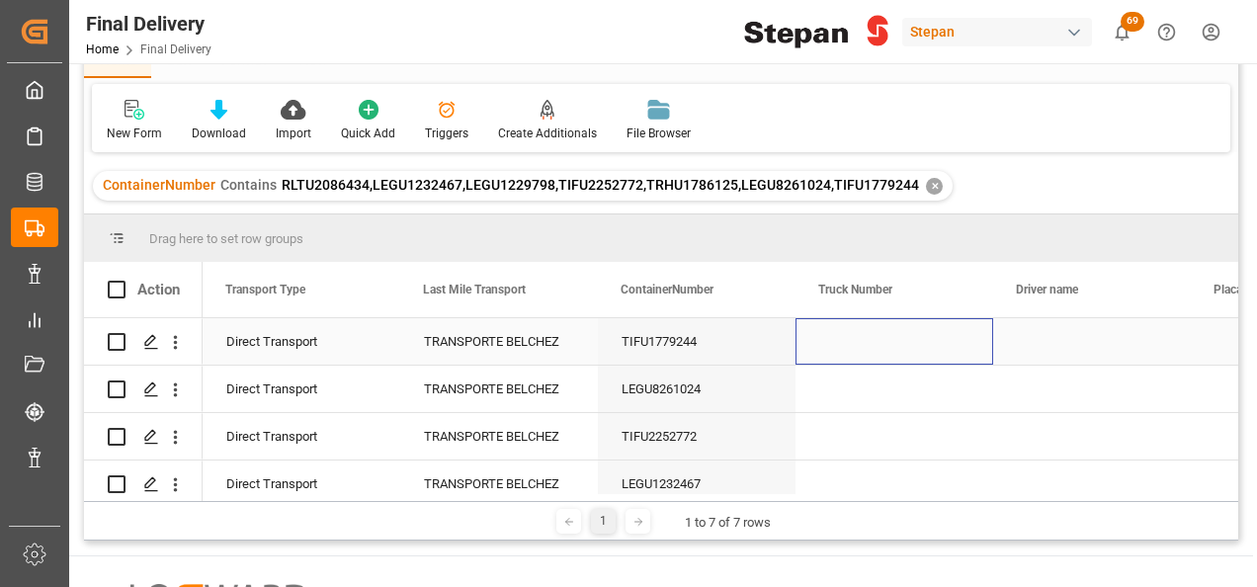
click at [859, 342] on div "Press SPACE to select this row." at bounding box center [894, 341] width 198 height 46
click at [859, 342] on input "Press SPACE to select this row." at bounding box center [894, 353] width 166 height 38
paste input "ECO 0137"
type input "ECO 0137"
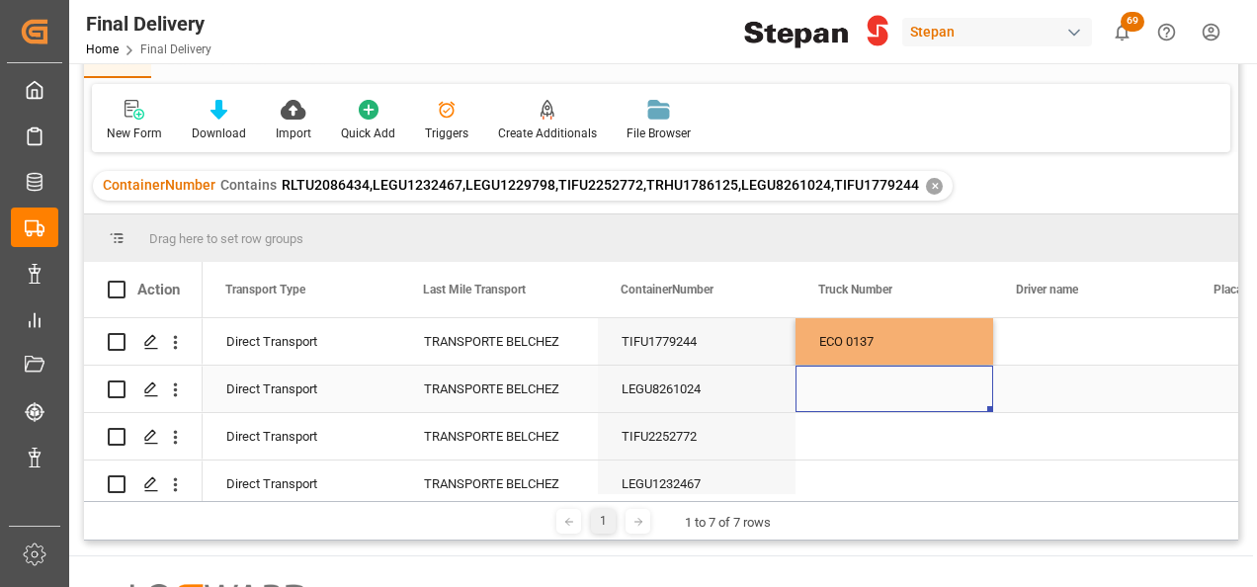
click at [852, 389] on div "Press SPACE to select this row." at bounding box center [894, 389] width 198 height 46
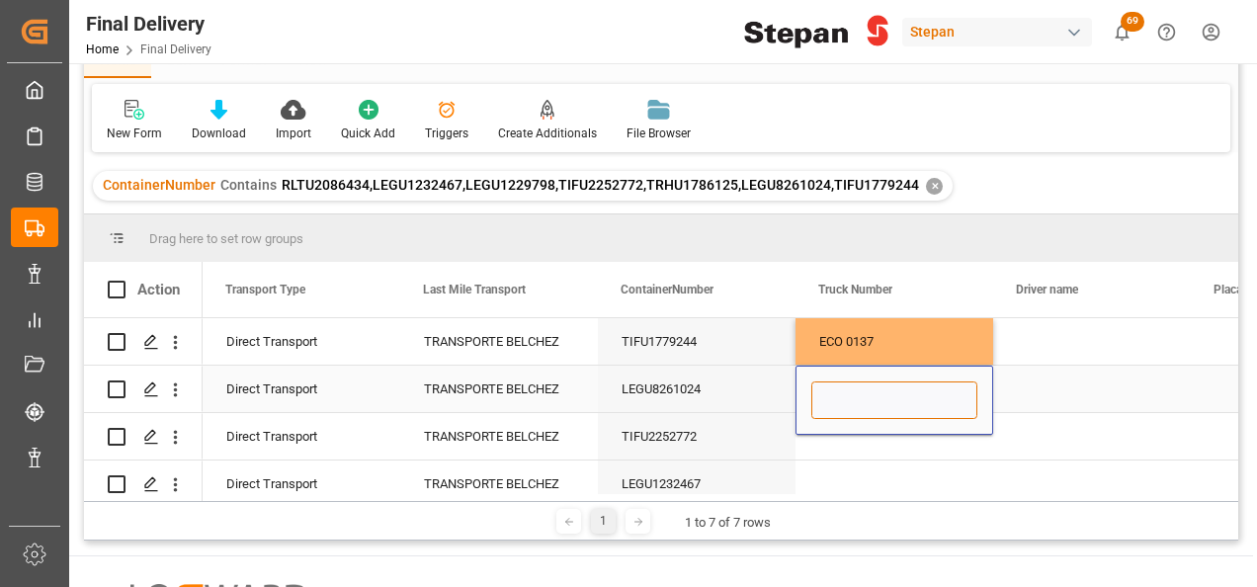
click at [836, 402] on input "Press SPACE to select this row." at bounding box center [894, 400] width 166 height 38
paste input "ECO 1011"
type input "ECO 1011"
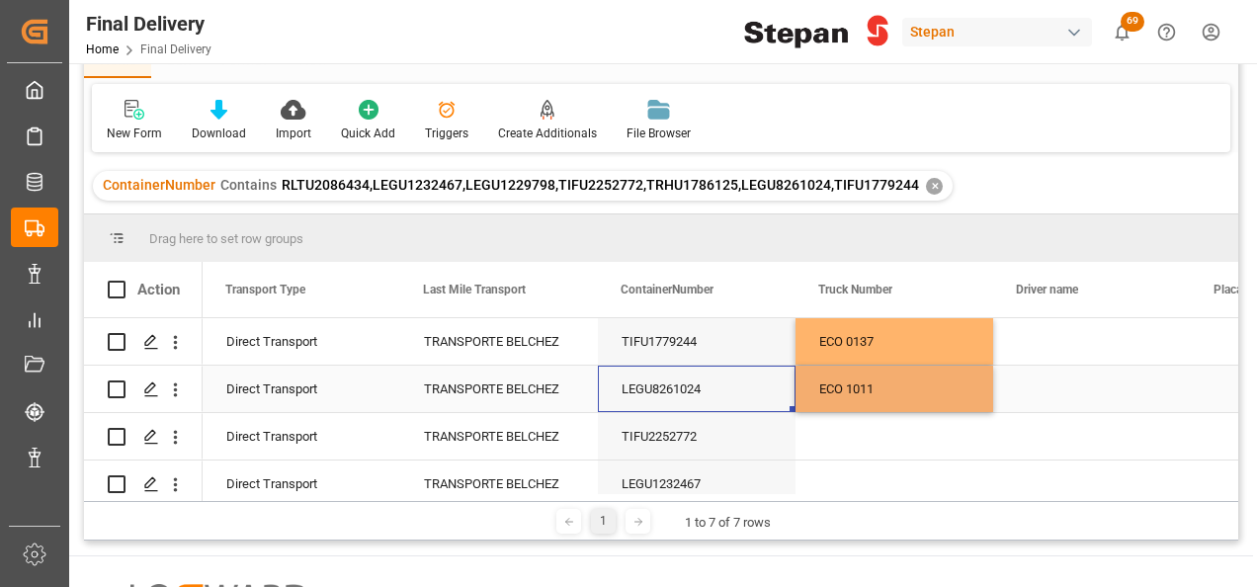
click at [760, 395] on div "LEGU8261024" at bounding box center [697, 389] width 198 height 46
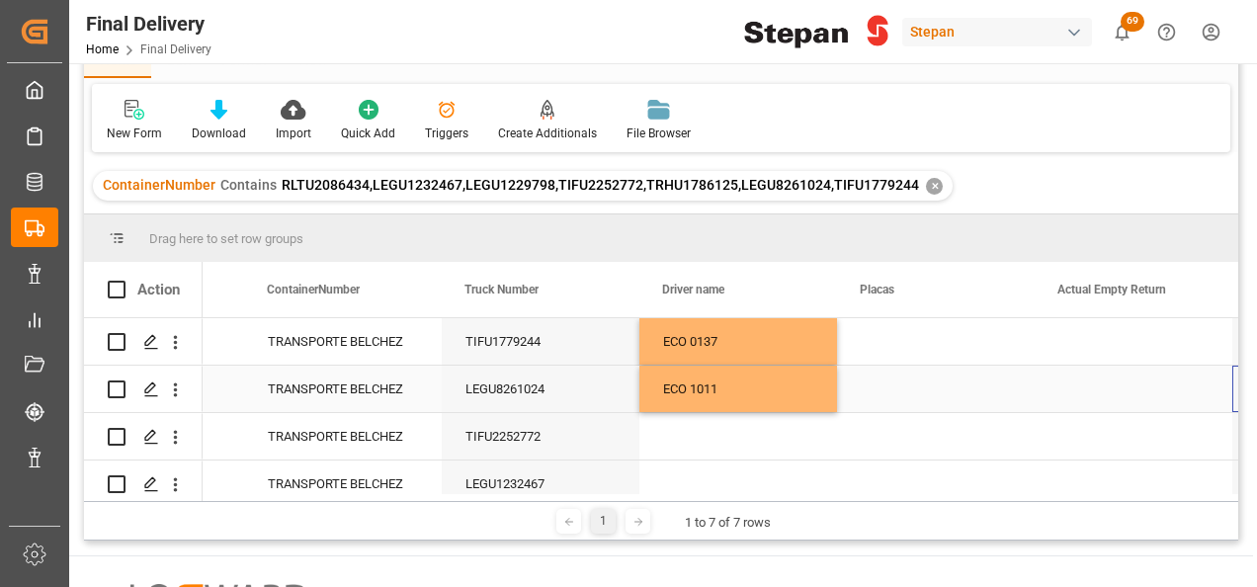
scroll to position [0, 3714]
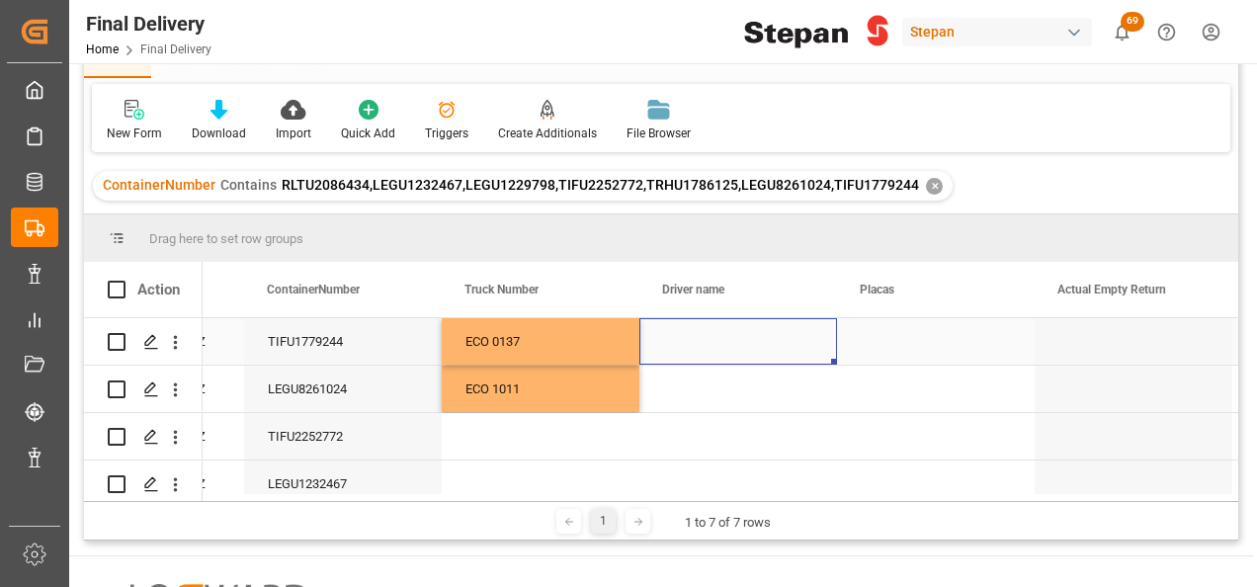
click at [723, 333] on div "Press SPACE to select this row." at bounding box center [738, 341] width 198 height 46
click at [697, 340] on div "Press SPACE to select this row." at bounding box center [738, 341] width 198 height 46
click at [697, 340] on input "Press SPACE to select this row." at bounding box center [738, 353] width 166 height 38
paste input "[PERSON_NAME] [PERSON_NAME] FRANCISCO"
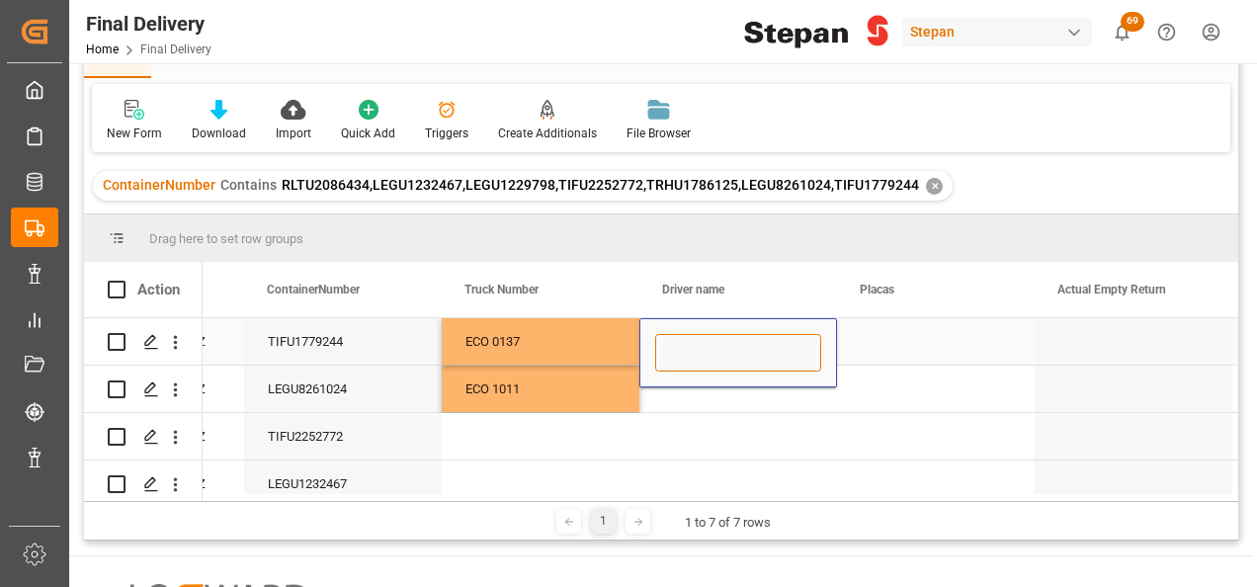
type input "[PERSON_NAME] [PERSON_NAME] FRANCISCO"
click at [686, 387] on div "Press SPACE to select this row." at bounding box center [738, 389] width 198 height 46
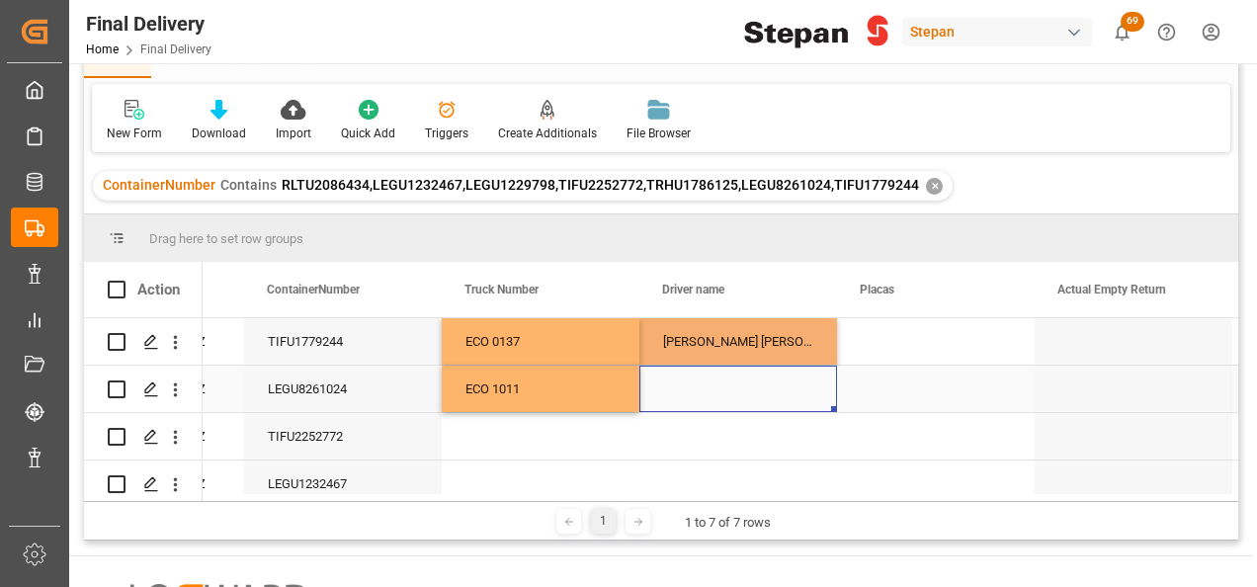
click at [686, 387] on div "Press SPACE to select this row." at bounding box center [738, 389] width 198 height 46
click at [686, 387] on input "Press SPACE to select this row." at bounding box center [738, 400] width 166 height 38
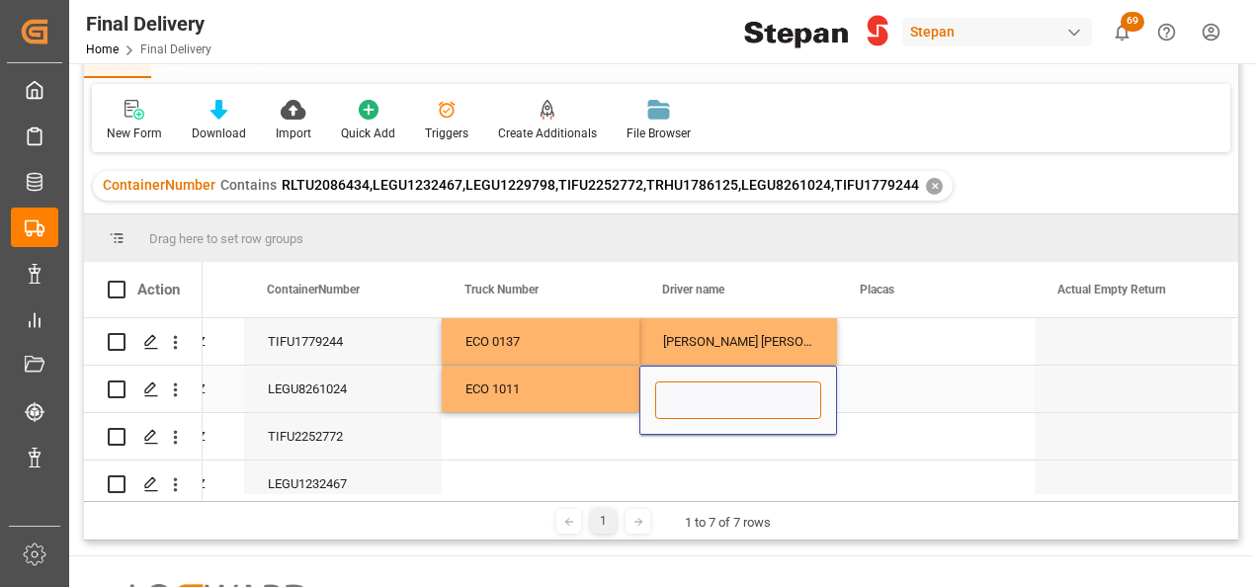
paste input "[PERSON_NAME] [PERSON_NAME]"
type input "[PERSON_NAME] [PERSON_NAME]"
click at [879, 387] on div "Press SPACE to select this row." at bounding box center [936, 389] width 198 height 46
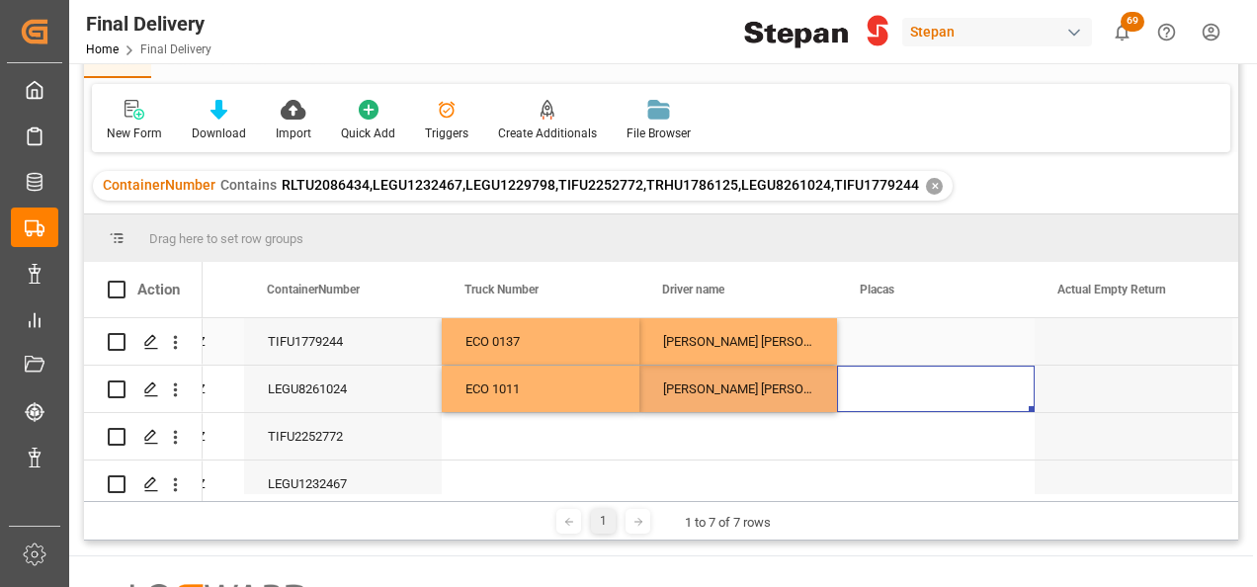
click at [881, 337] on div "Press SPACE to select this row." at bounding box center [936, 341] width 198 height 46
click at [881, 345] on div "Press SPACE to select this row." at bounding box center [936, 341] width 198 height 46
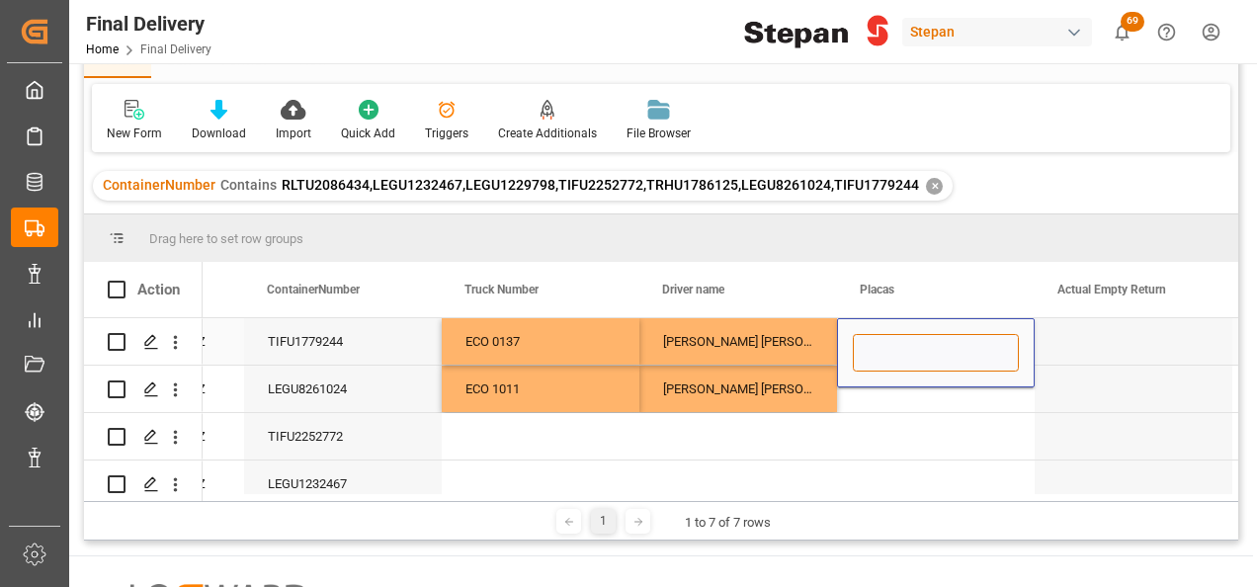
click at [881, 345] on input "Press SPACE to select this row." at bounding box center [936, 353] width 166 height 38
paste input "75FA4L"
type input "75FA4L"
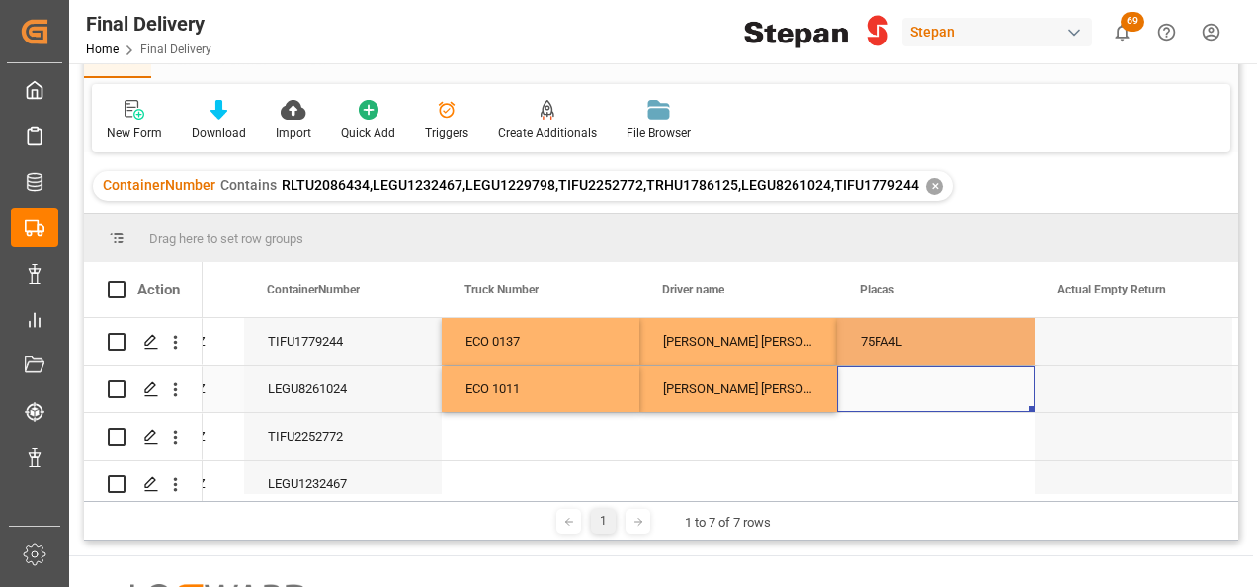
click at [875, 405] on div "Press SPACE to select this row." at bounding box center [936, 389] width 198 height 46
click at [887, 397] on div "Press SPACE to select this row." at bounding box center [936, 389] width 198 height 46
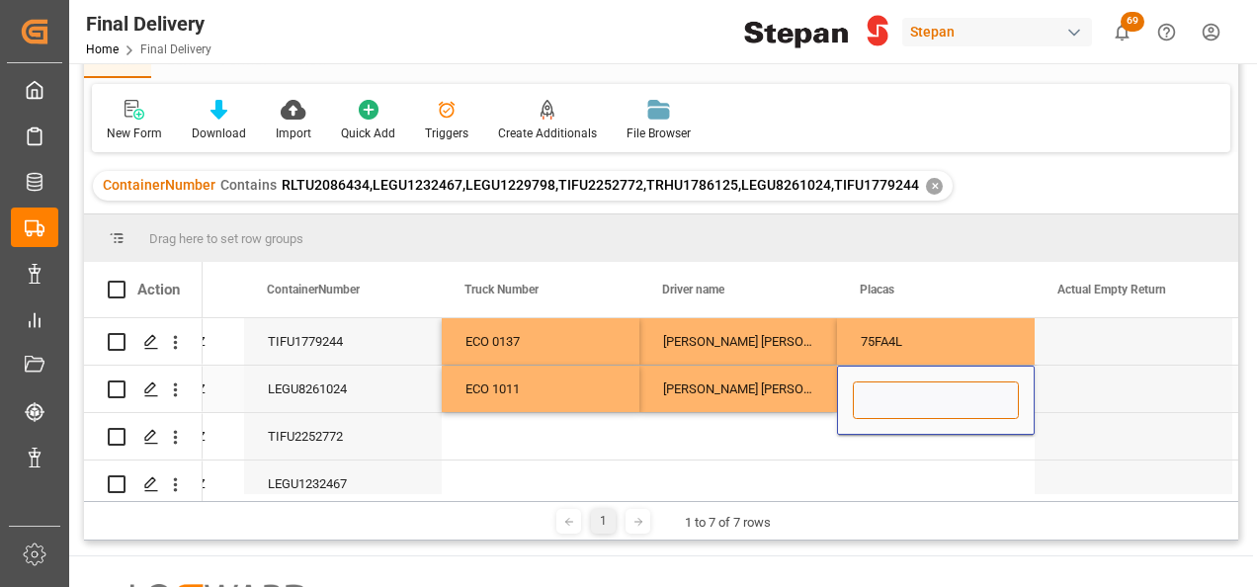
click at [881, 401] on input "Press SPACE to select this row." at bounding box center [936, 400] width 166 height 38
paste input "29BG8H"
type input "29BG8H"
click at [773, 436] on div "Press SPACE to select this row." at bounding box center [738, 436] width 198 height 46
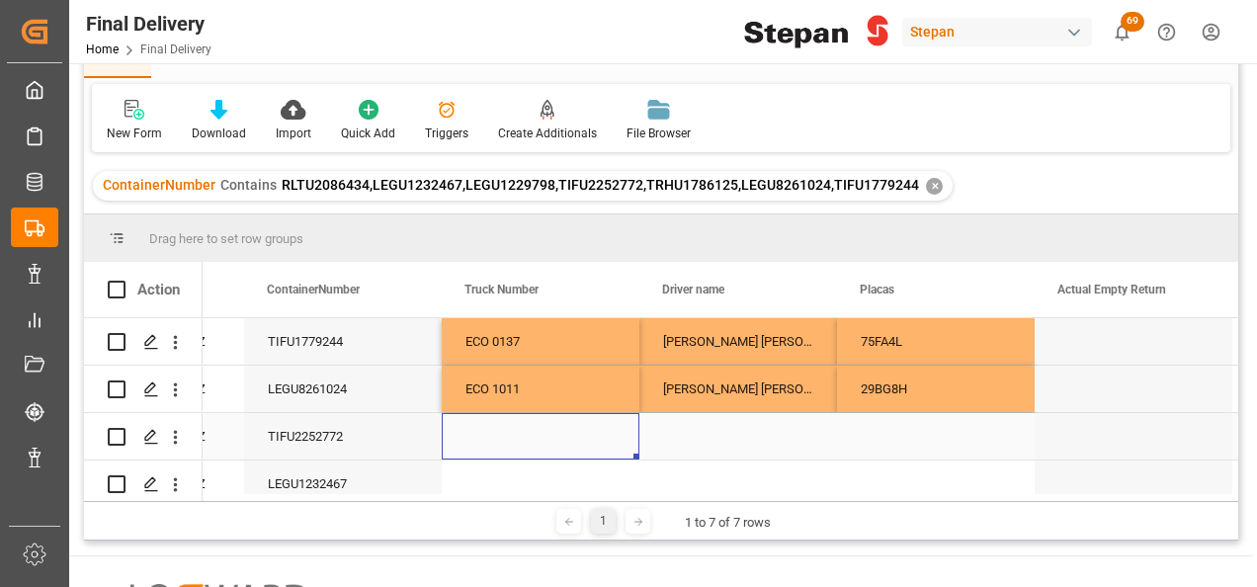
click at [526, 427] on div "Press SPACE to select this row." at bounding box center [541, 436] width 198 height 46
click at [518, 437] on input "Press SPACE to select this row." at bounding box center [540, 448] width 166 height 38
paste input "ECO 0116"
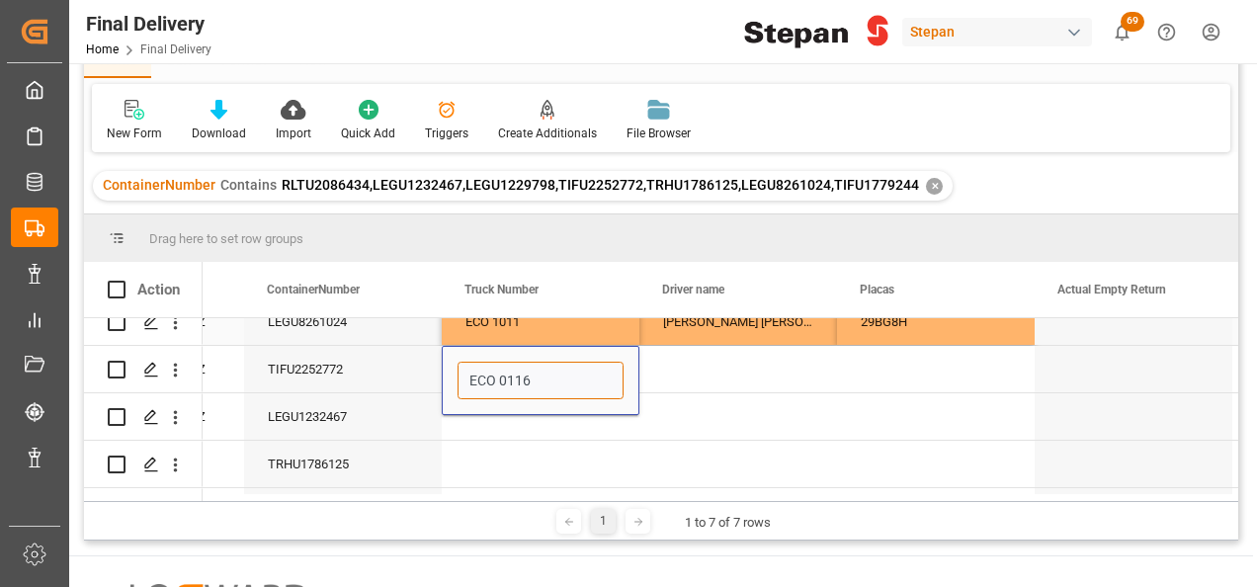
scroll to position [99, 0]
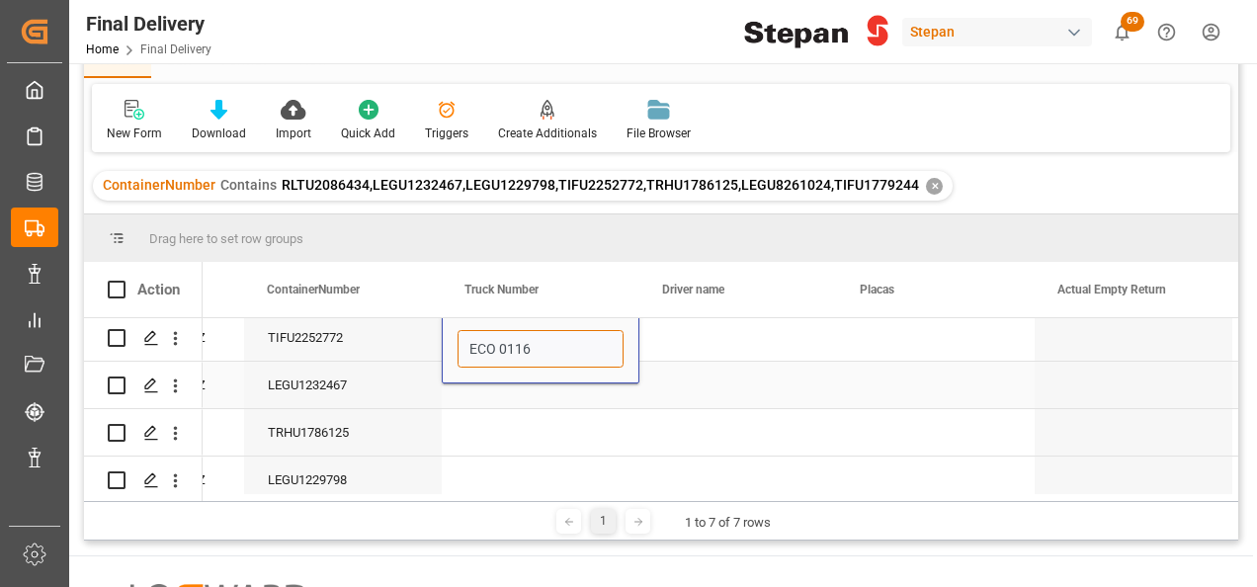
type input "ECO 0116"
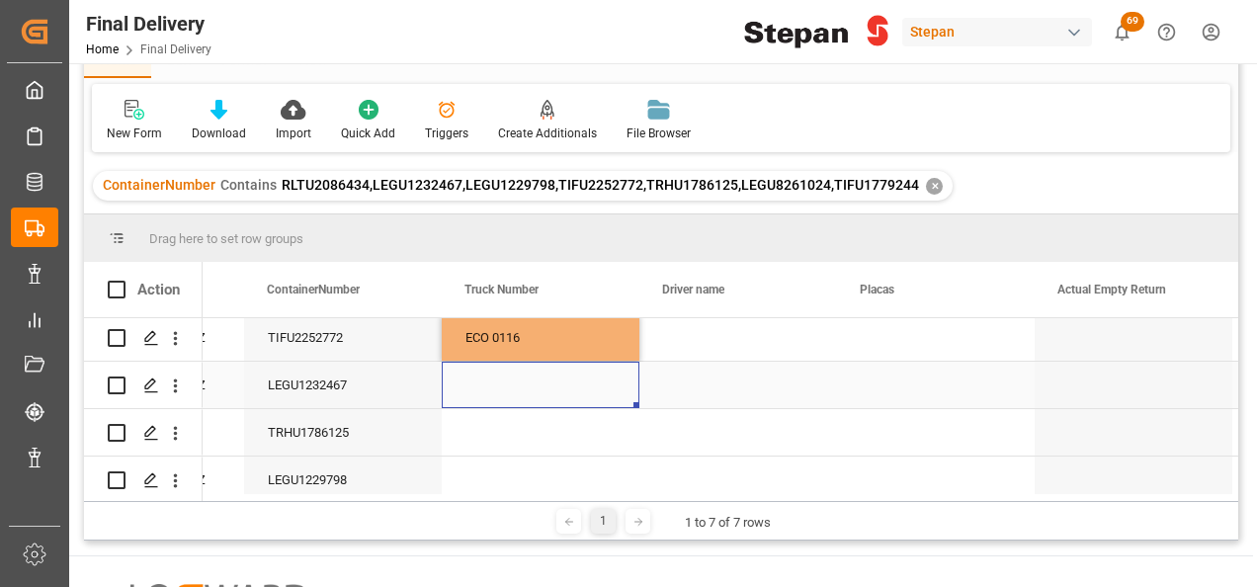
click at [496, 389] on div "Press SPACE to select this row." at bounding box center [541, 385] width 198 height 46
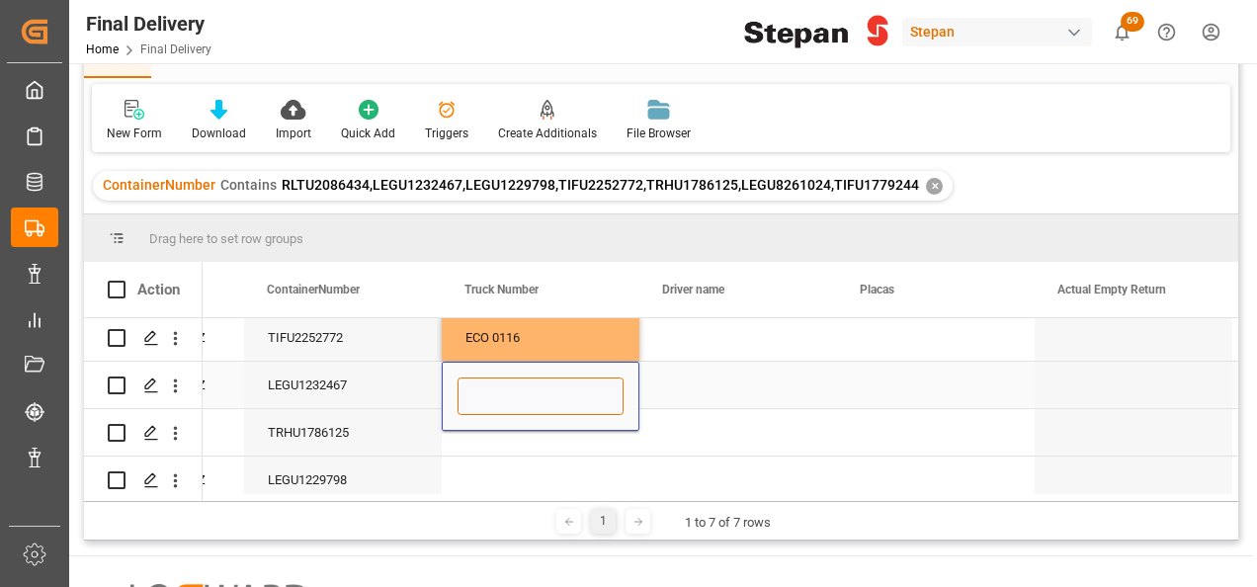
click at [496, 389] on input "Press SPACE to select this row." at bounding box center [540, 396] width 166 height 38
paste input "ECO 1011"
type input "ECO 1011"
click at [723, 326] on div "Press SPACE to select this row." at bounding box center [738, 337] width 198 height 46
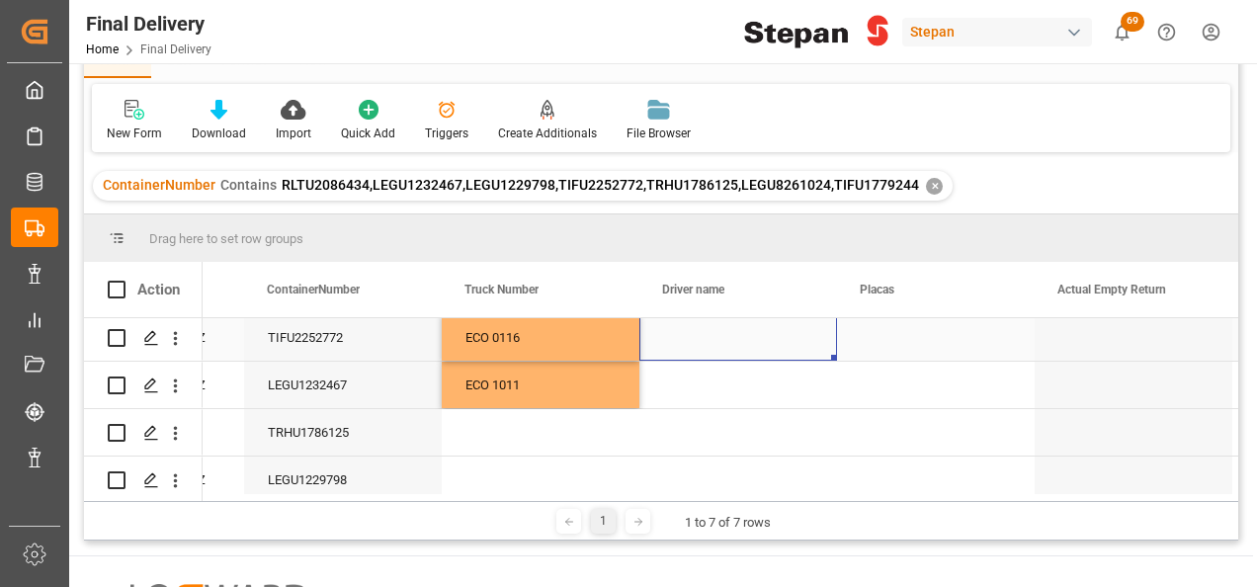
click at [690, 332] on div "Press SPACE to select this row." at bounding box center [738, 337] width 198 height 46
click at [689, 345] on input "Press SPACE to select this row." at bounding box center [738, 349] width 166 height 38
paste input "[PERSON_NAME] [PERSON_NAME]"
type input "[PERSON_NAME] [PERSON_NAME]"
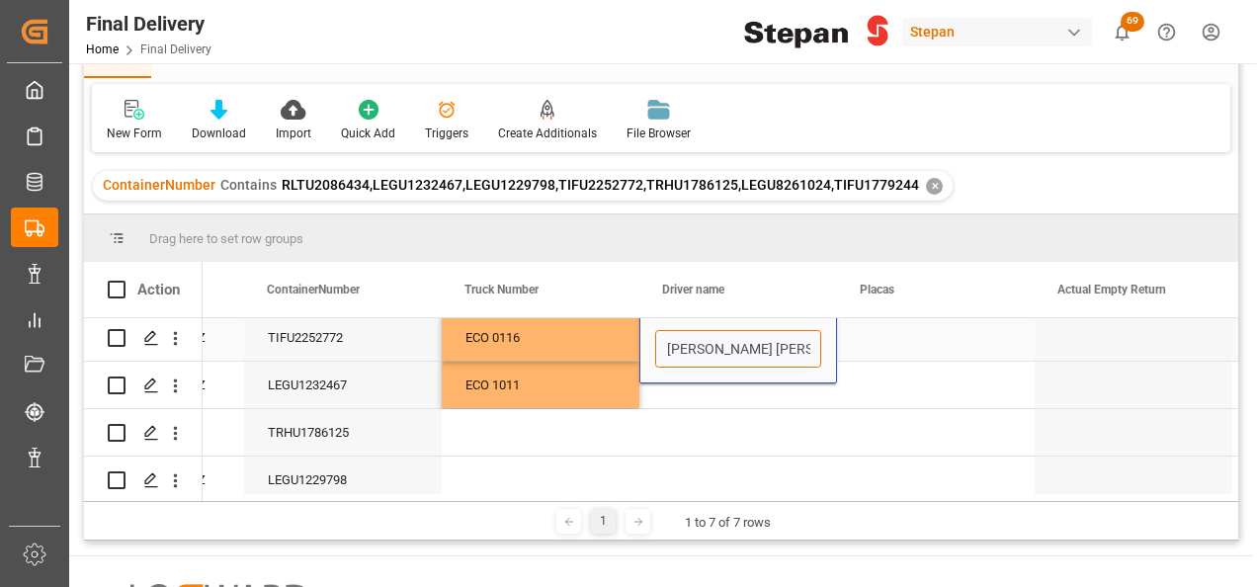
scroll to position [0, 59]
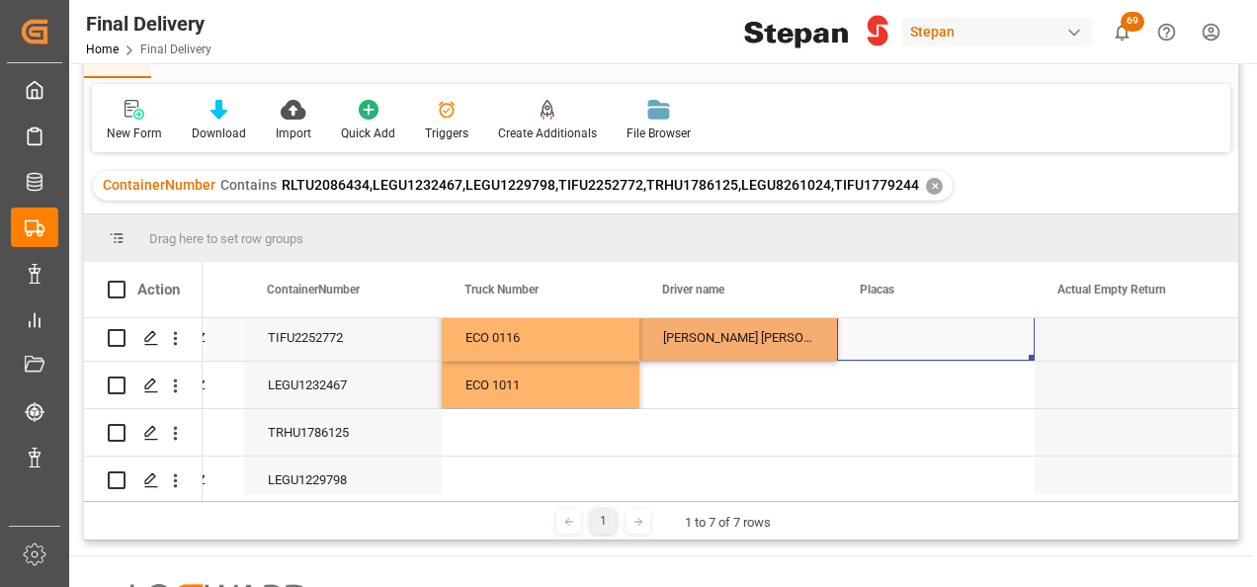
click at [854, 351] on div "Press SPACE to select this row." at bounding box center [936, 337] width 198 height 46
click at [868, 332] on div "Press SPACE to select this row." at bounding box center [936, 337] width 198 height 46
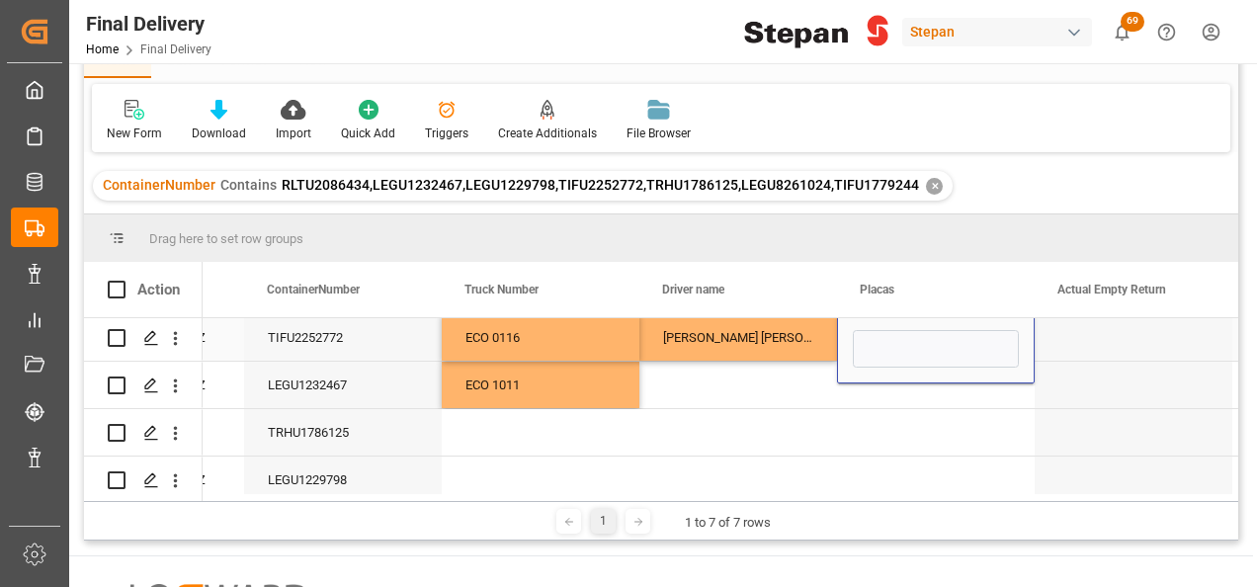
click at [868, 332] on input "Press SPACE to select this row." at bounding box center [936, 349] width 166 height 38
type input "13AS8S"
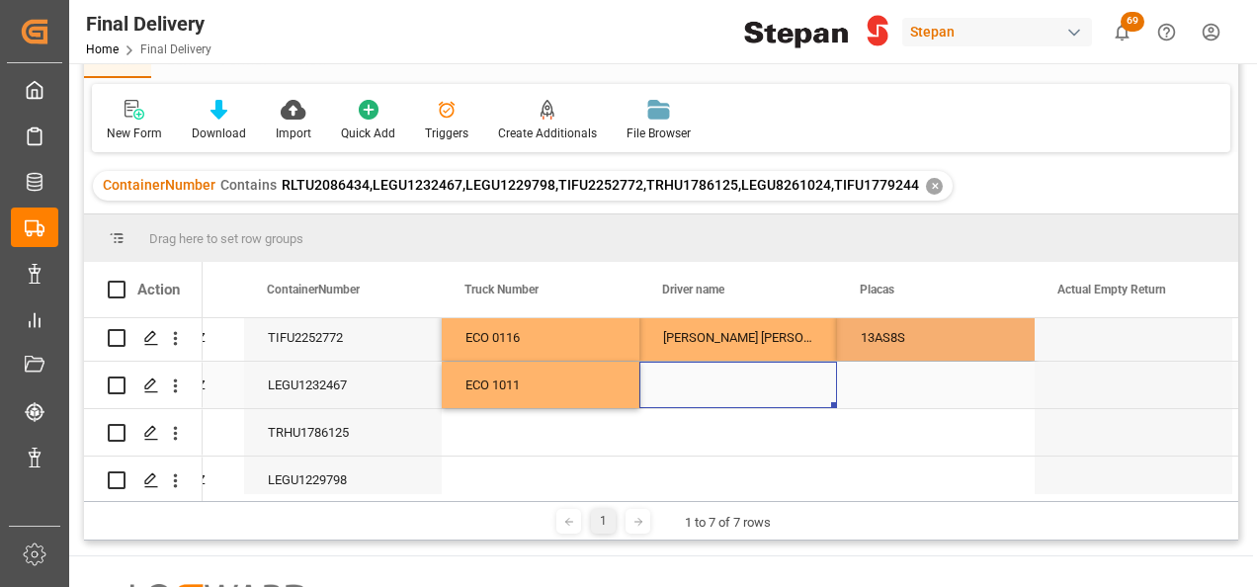
click at [721, 383] on div "Press SPACE to select this row." at bounding box center [738, 385] width 198 height 46
click at [678, 375] on div "Press SPACE to select this row." at bounding box center [738, 385] width 198 height 46
click at [678, 375] on div "Press SPACE to select this row." at bounding box center [738, 396] width 198 height 69
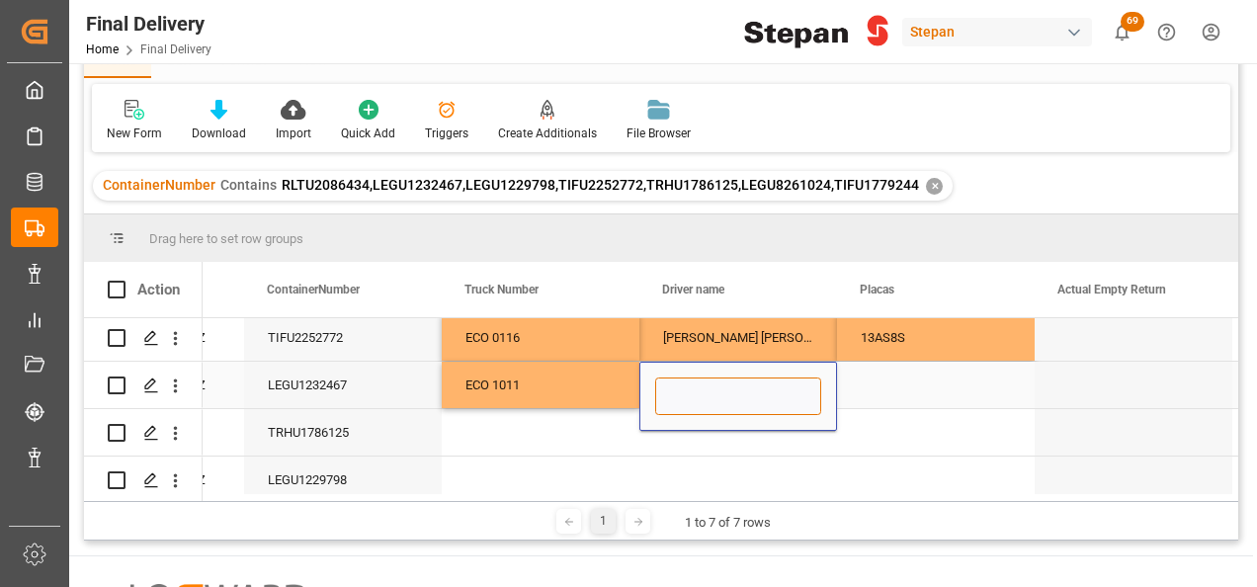
click at [686, 388] on input "Press SPACE to select this row." at bounding box center [738, 396] width 166 height 38
paste input "[PERSON_NAME] [PERSON_NAME]"
type input "[PERSON_NAME] [PERSON_NAME]"
click at [875, 373] on div "Press SPACE to select this row." at bounding box center [936, 385] width 198 height 46
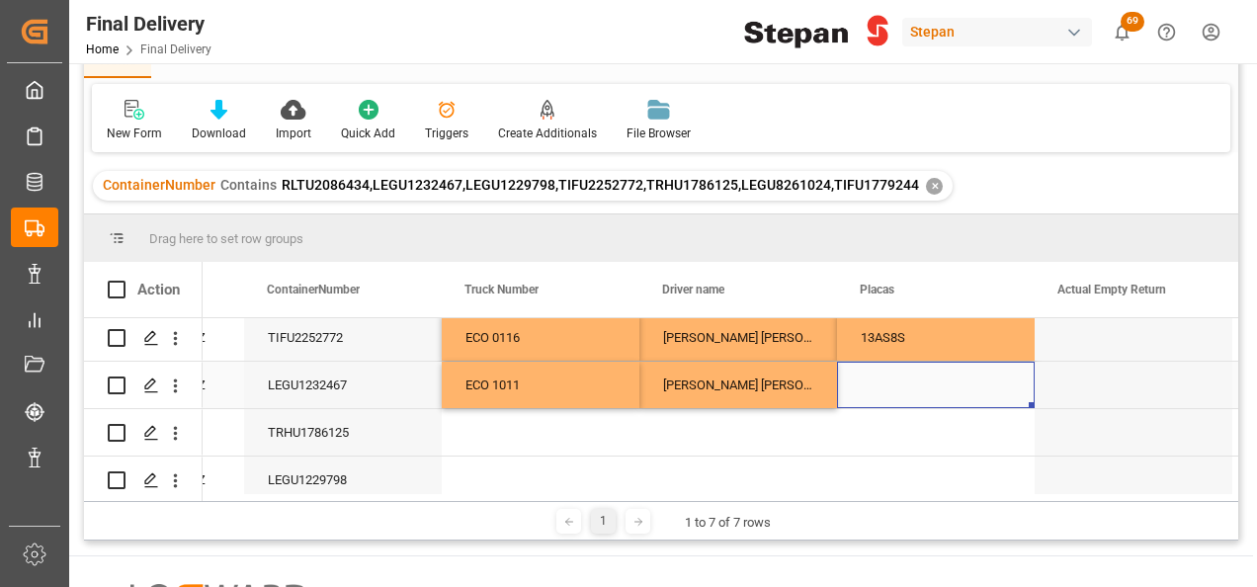
click at [899, 399] on div "Press SPACE to select this row." at bounding box center [936, 385] width 198 height 46
click at [899, 394] on div "Press SPACE to select this row." at bounding box center [936, 385] width 198 height 46
click at [886, 386] on input "Press SPACE to select this row." at bounding box center [936, 396] width 166 height 38
paste input "29BG8H"
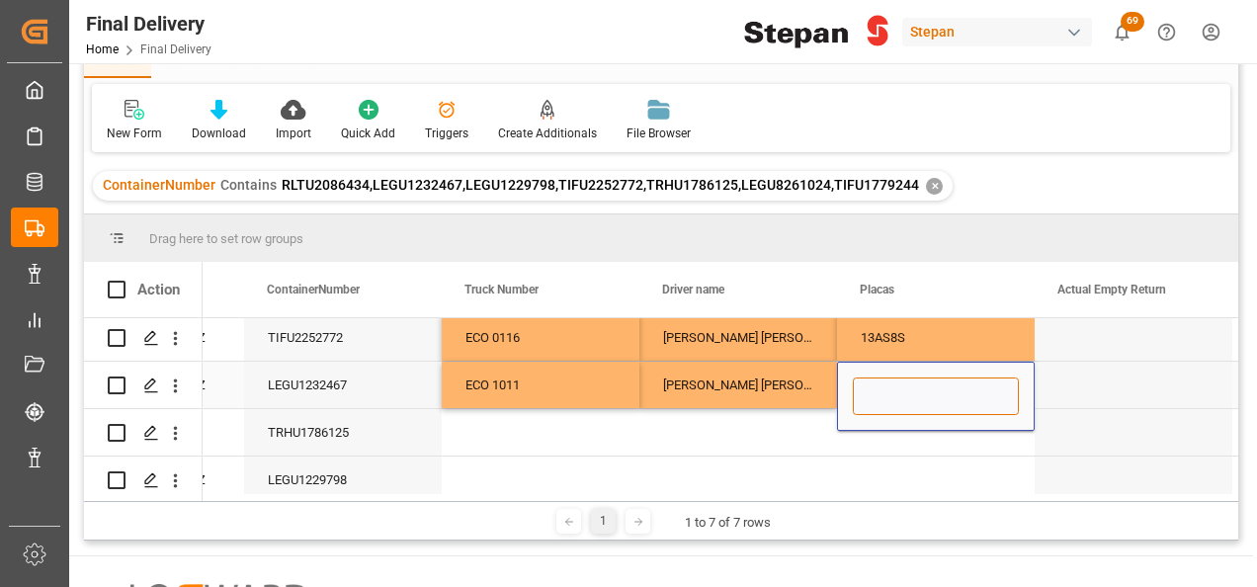
type input "29BG8H"
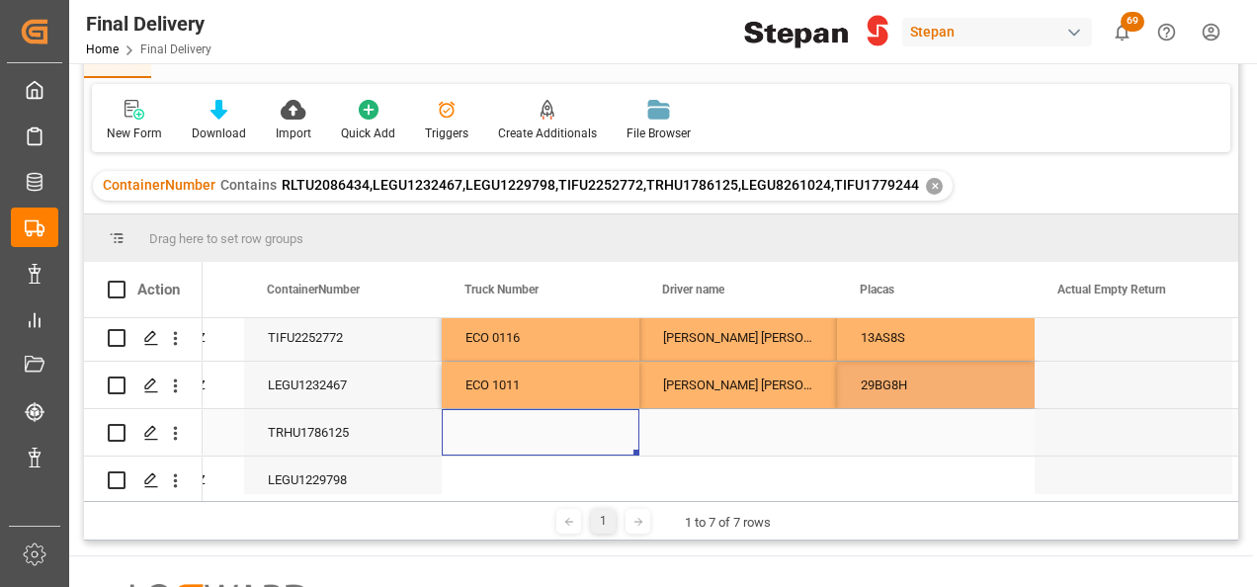
click at [547, 439] on div "Press SPACE to select this row." at bounding box center [541, 432] width 198 height 46
click at [528, 441] on div "Press SPACE to select this row." at bounding box center [541, 432] width 198 height 46
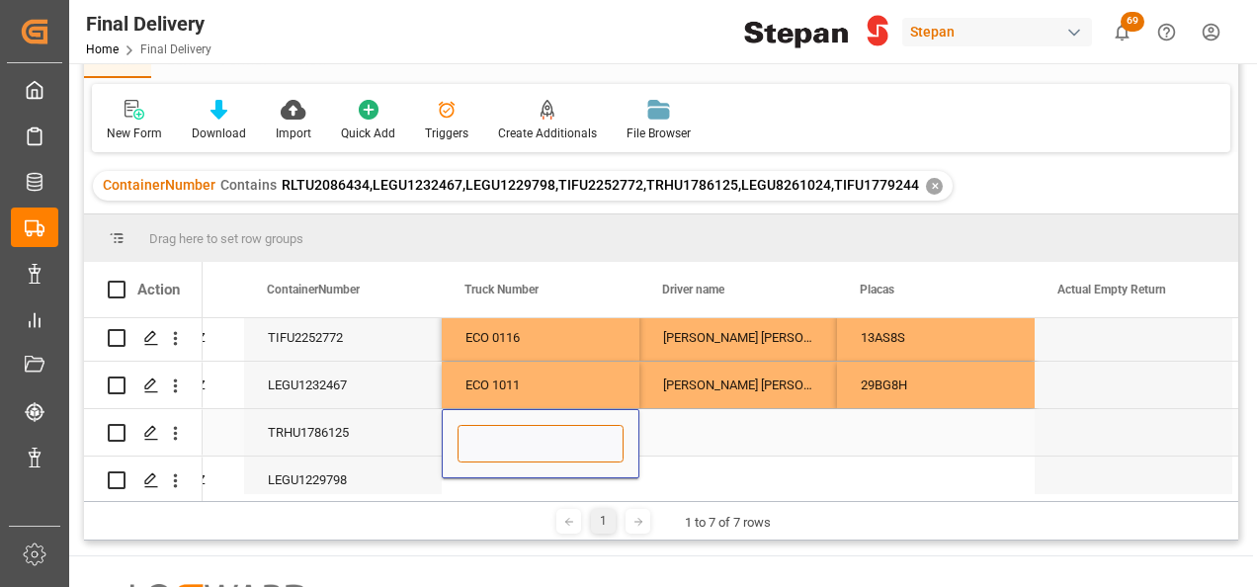
click at [528, 441] on input "Press SPACE to select this row." at bounding box center [540, 444] width 166 height 38
paste input "321"
type input "321"
click at [689, 433] on div "Press SPACE to select this row." at bounding box center [738, 432] width 198 height 46
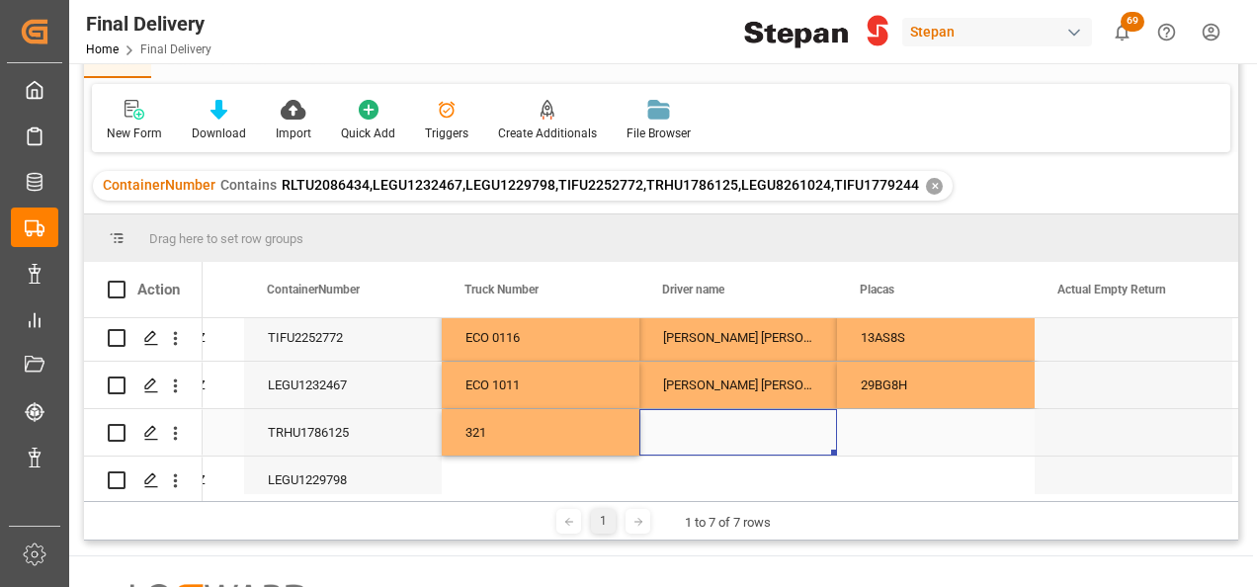
click at [723, 439] on div "Press SPACE to select this row." at bounding box center [738, 432] width 198 height 46
click at [738, 433] on input "Press SPACE to select this row." at bounding box center [738, 444] width 166 height 38
paste input "[PERSON_NAME] [PERSON_NAME]"
type input "[PERSON_NAME] [PERSON_NAME]"
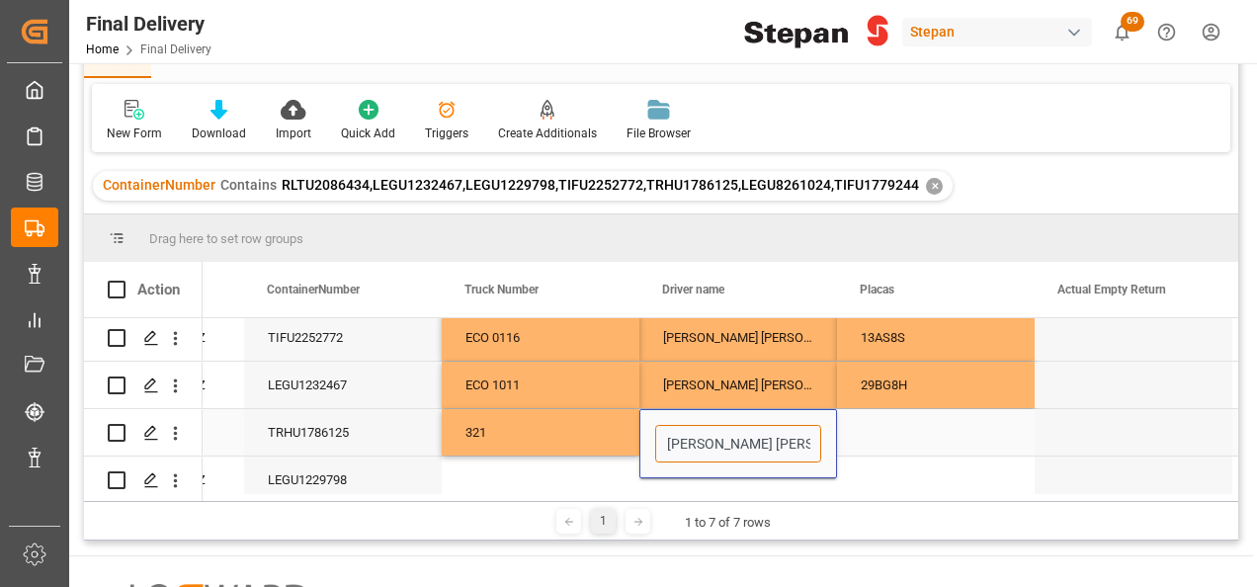
scroll to position [0, 51]
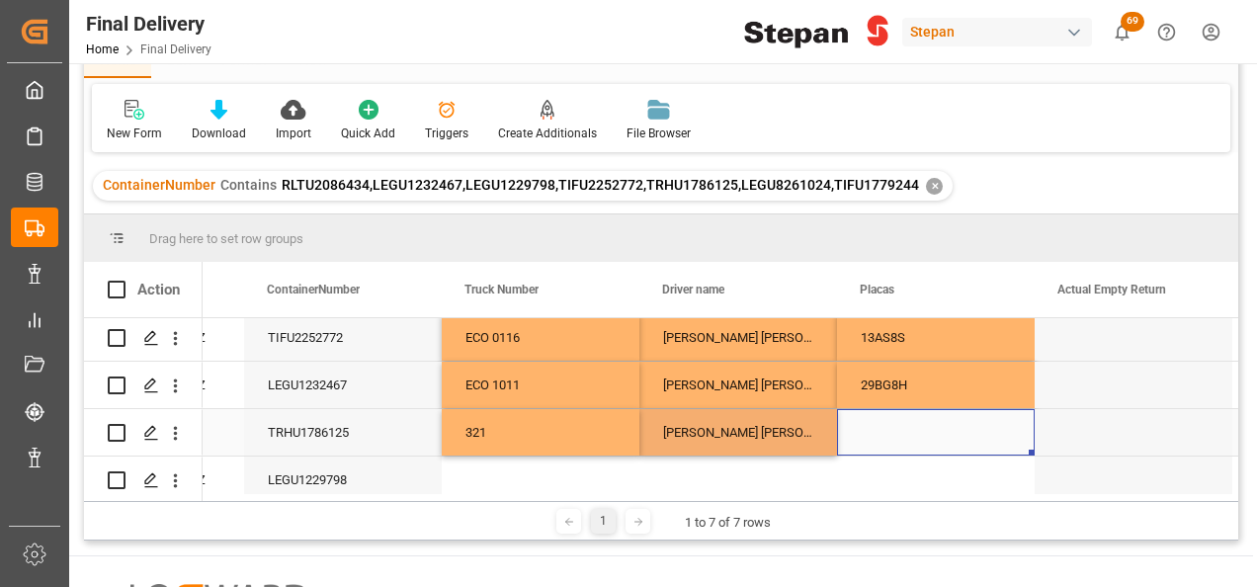
click at [865, 433] on div "Press SPACE to select this row." at bounding box center [936, 432] width 198 height 46
click at [877, 440] on div "Press SPACE to select this row." at bounding box center [936, 432] width 198 height 46
type input "66AF7S"
click at [559, 474] on div "Press SPACE to select this row." at bounding box center [541, 479] width 198 height 46
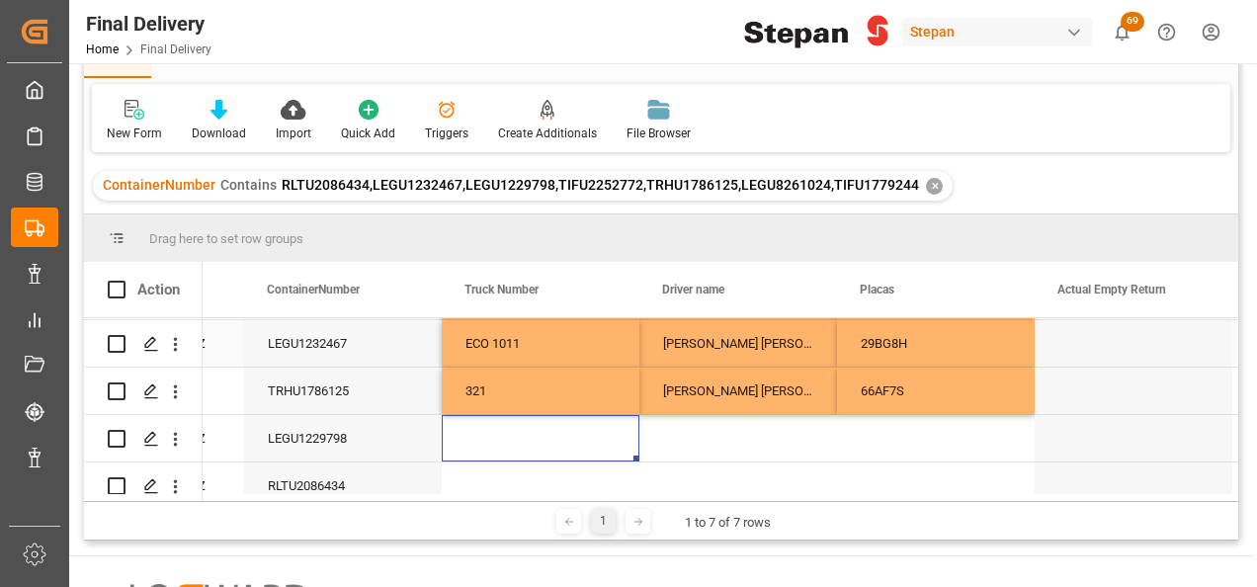
scroll to position [162, 0]
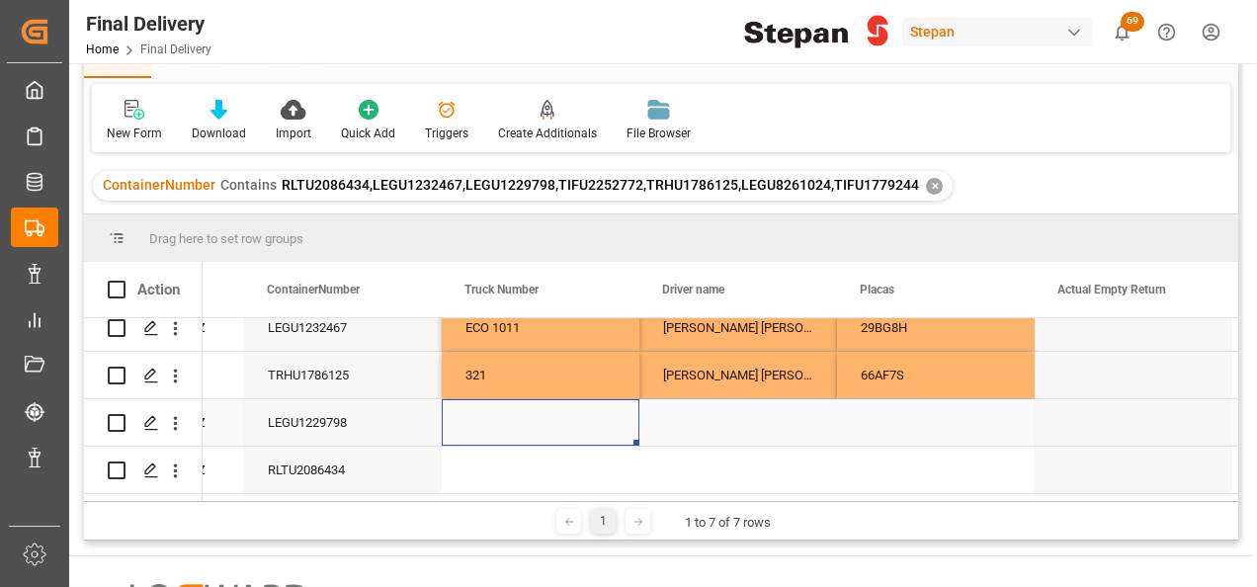
click at [523, 405] on div "Press SPACE to select this row." at bounding box center [541, 422] width 198 height 46
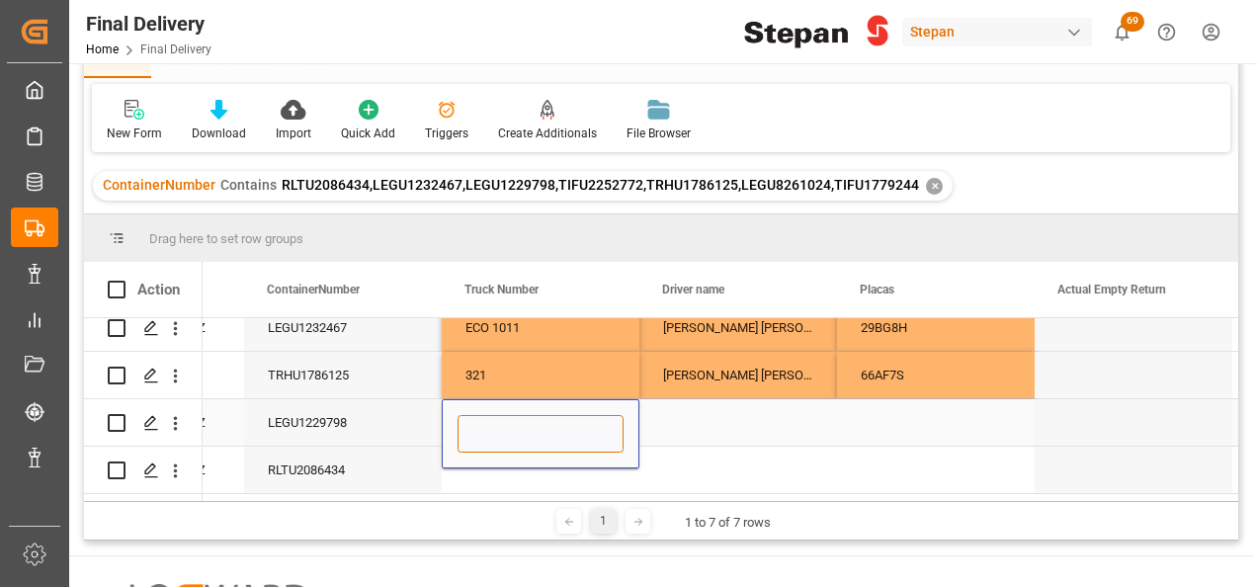
click at [520, 421] on input "Press SPACE to select this row." at bounding box center [540, 434] width 166 height 38
paste input "ECO 1009"
type input "ECO 1009"
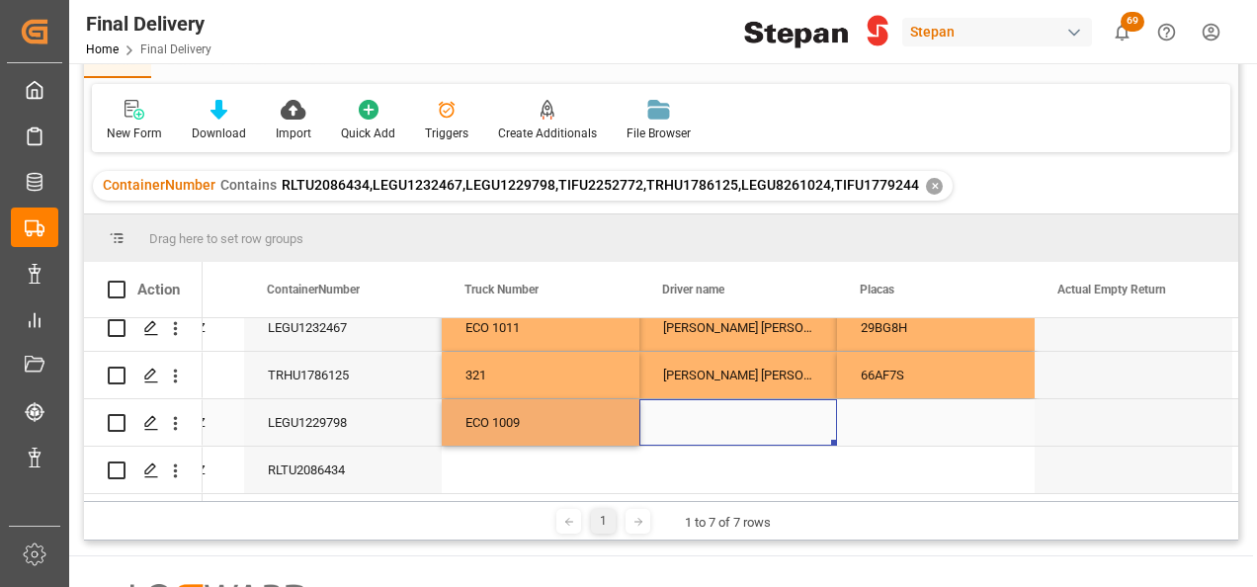
click at [707, 427] on div "Press SPACE to select this row." at bounding box center [738, 422] width 198 height 46
click at [688, 402] on div "Press SPACE to select this row." at bounding box center [738, 422] width 198 height 46
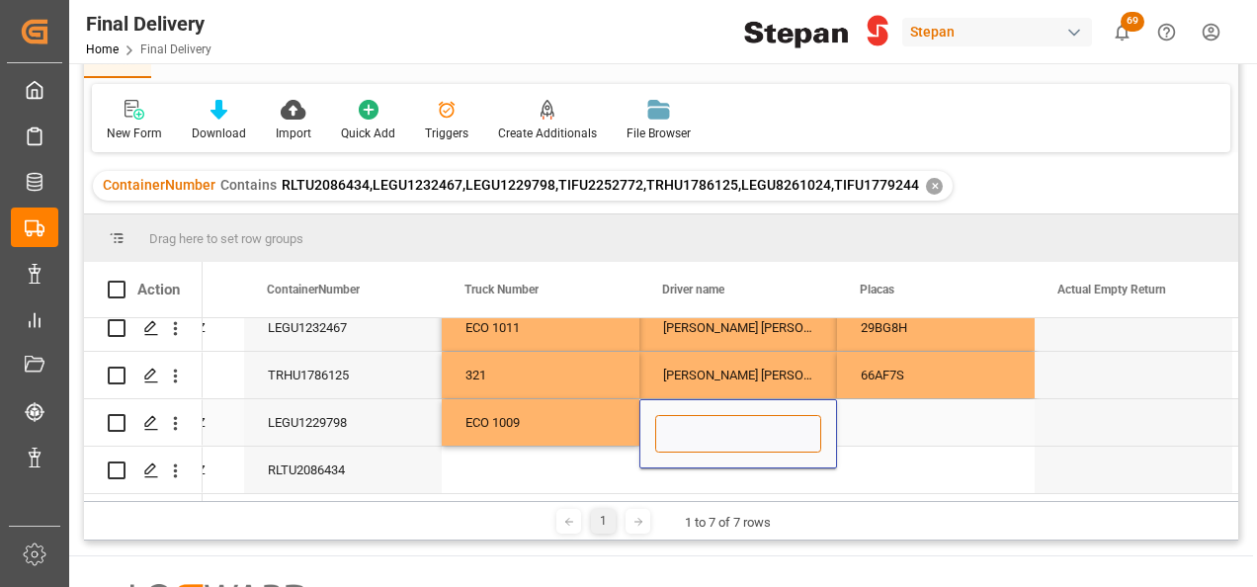
click at [684, 415] on input "Press SPACE to select this row." at bounding box center [738, 434] width 166 height 38
paste input "[PERSON_NAME] [PERSON_NAME]"
type input "[PERSON_NAME] [PERSON_NAME]"
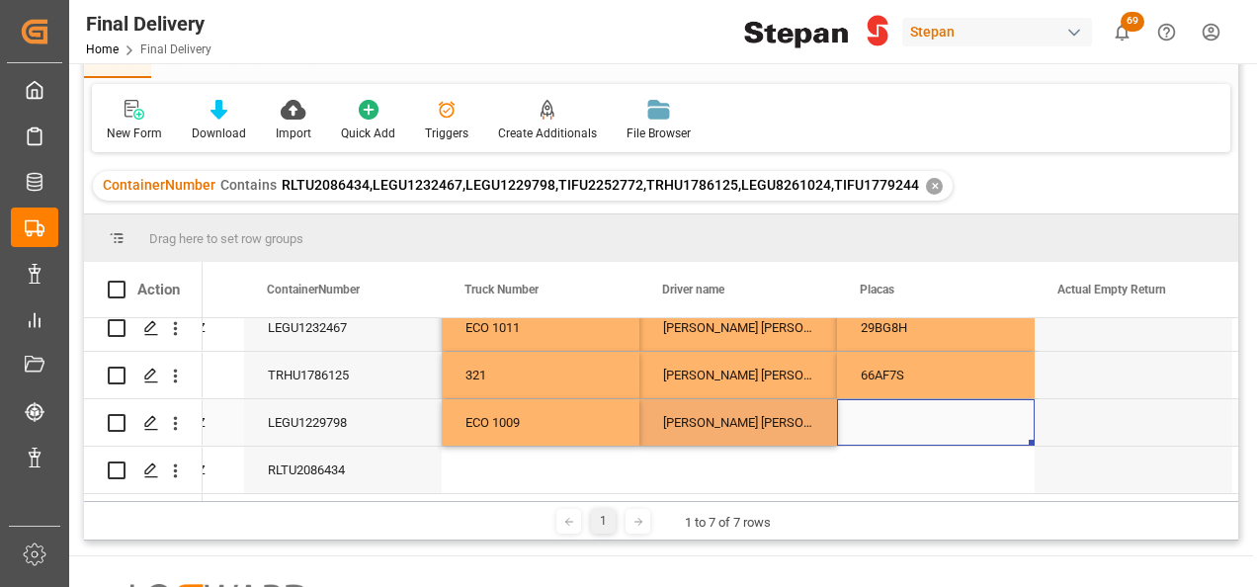
click at [877, 407] on div "Press SPACE to select this row." at bounding box center [936, 422] width 198 height 46
click at [875, 409] on div "Press SPACE to select this row." at bounding box center [936, 422] width 198 height 46
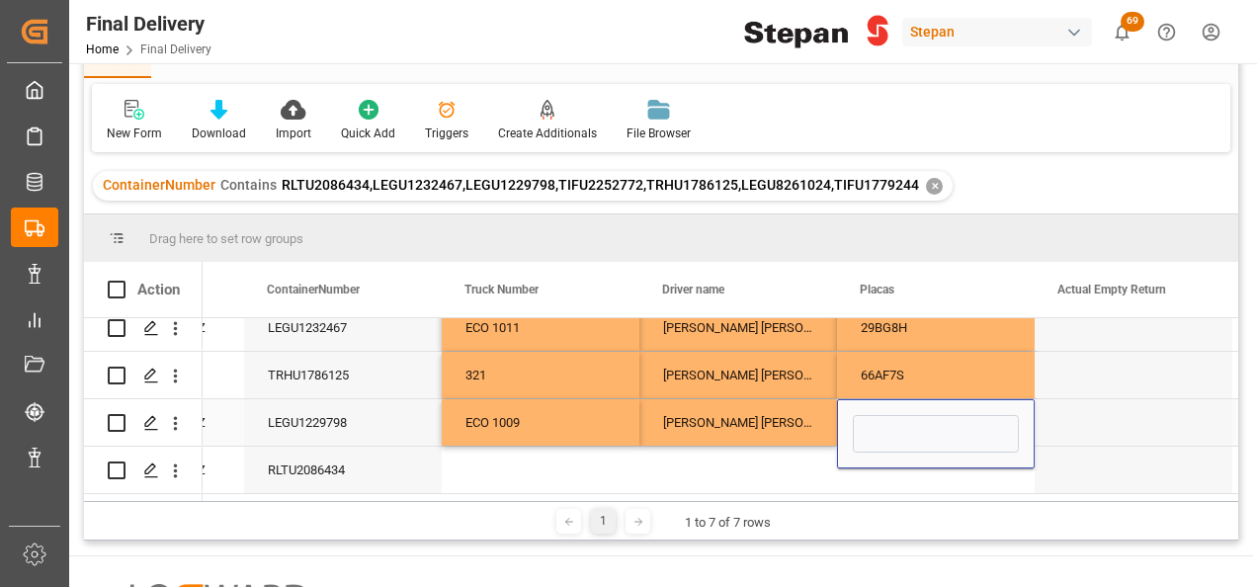
type input "27BG8H"
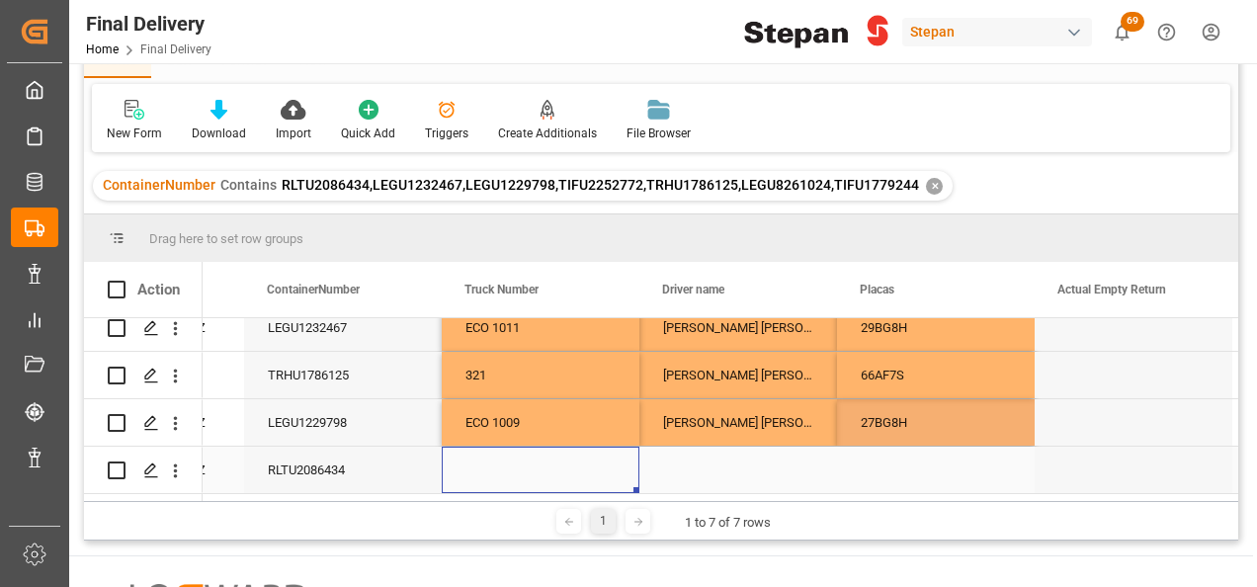
click at [507, 465] on div "Press SPACE to select this row." at bounding box center [541, 470] width 198 height 46
click at [477, 463] on div "Press SPACE to select this row." at bounding box center [541, 470] width 198 height 46
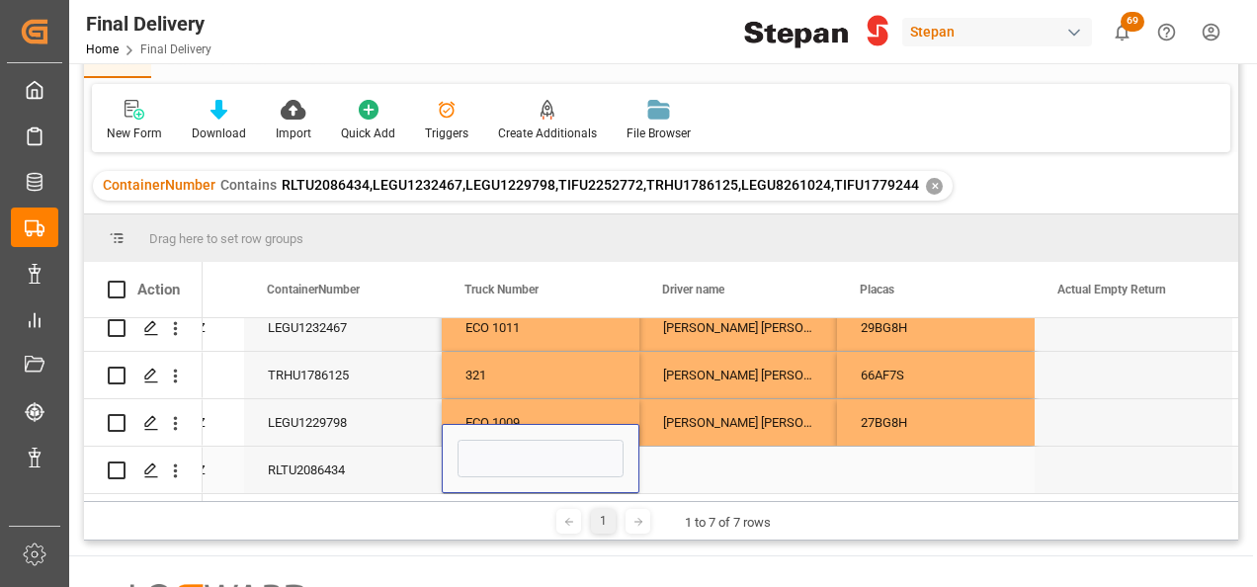
click at [477, 463] on input "Press SPACE to select this row." at bounding box center [540, 459] width 166 height 38
type input "ECO 136"
click at [712, 471] on div "Press SPACE to select this row." at bounding box center [738, 470] width 198 height 46
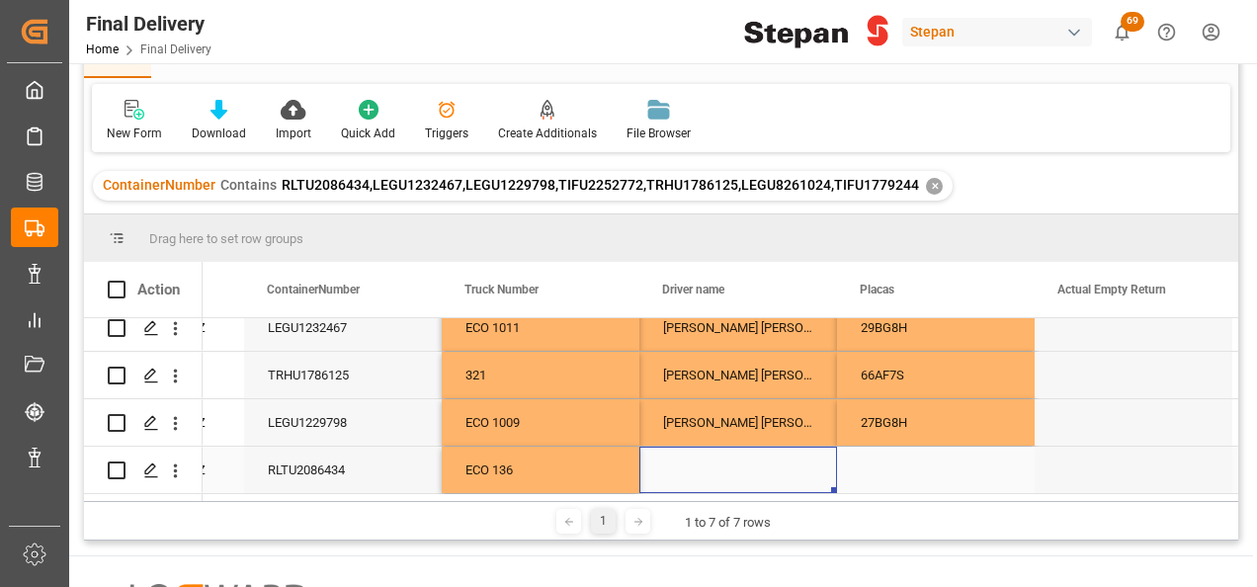
click at [670, 457] on div "Press SPACE to select this row." at bounding box center [738, 470] width 198 height 46
click at [671, 456] on div "Press SPACE to select this row." at bounding box center [738, 470] width 198 height 46
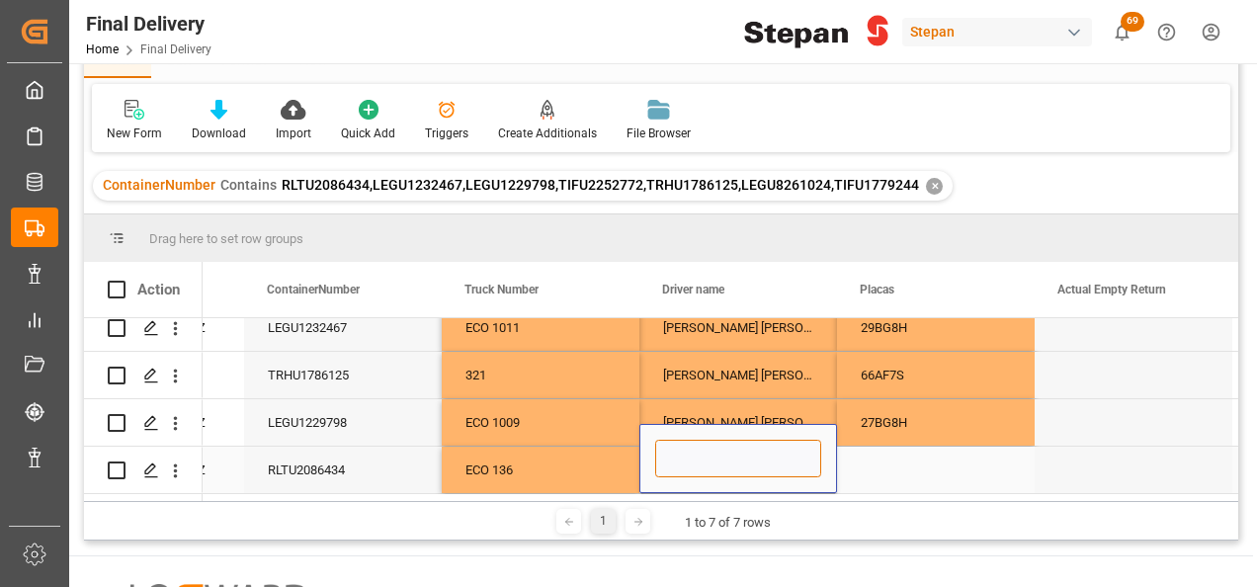
click at [671, 456] on input "Press SPACE to select this row." at bounding box center [738, 459] width 166 height 38
paste input "[PERSON_NAME] [PERSON_NAME]"
type input "[PERSON_NAME] [PERSON_NAME]"
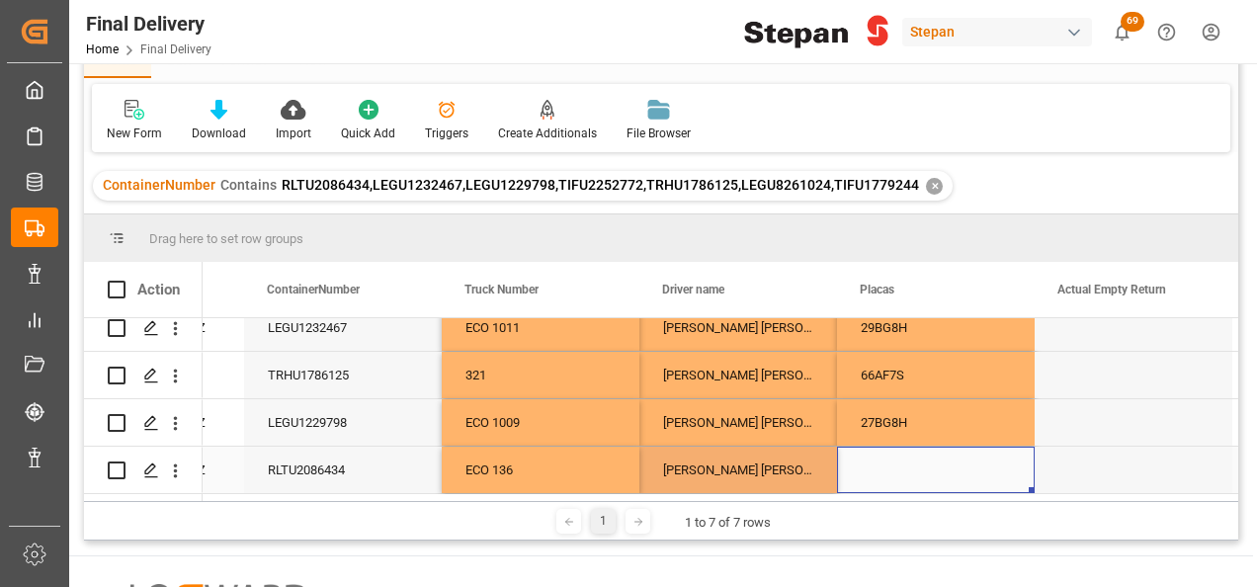
click at [867, 460] on div "Press SPACE to select this row." at bounding box center [936, 470] width 198 height 46
click at [879, 456] on div "Press SPACE to select this row." at bounding box center [936, 470] width 198 height 46
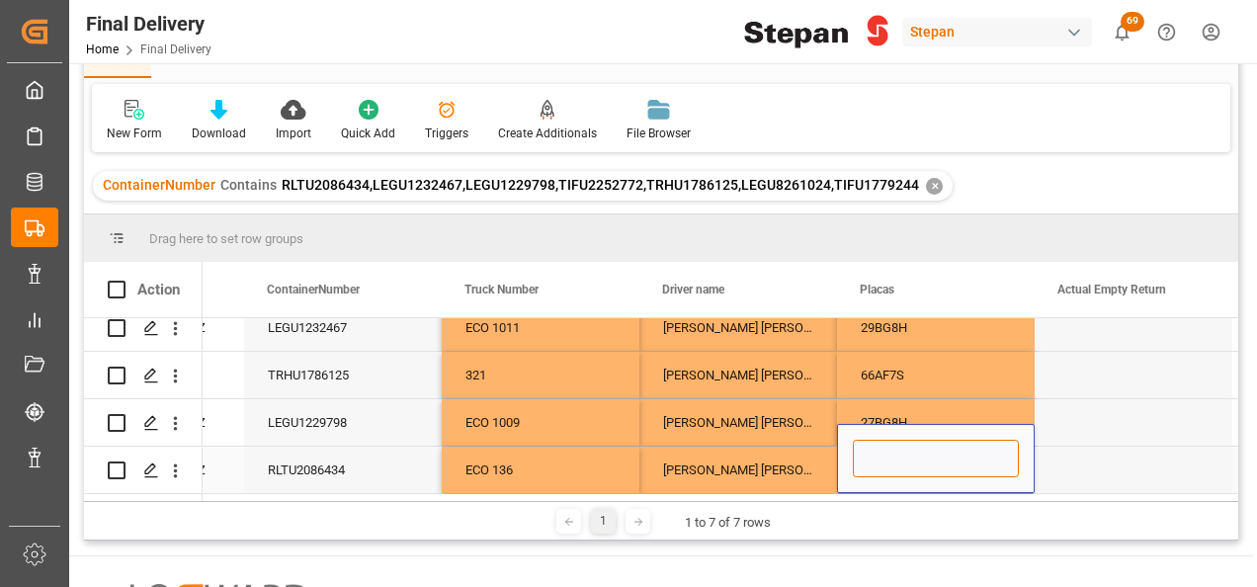
click at [879, 456] on input "Press SPACE to select this row." at bounding box center [936, 459] width 166 height 38
paste input "73FA4L"
type input "73FA4L"
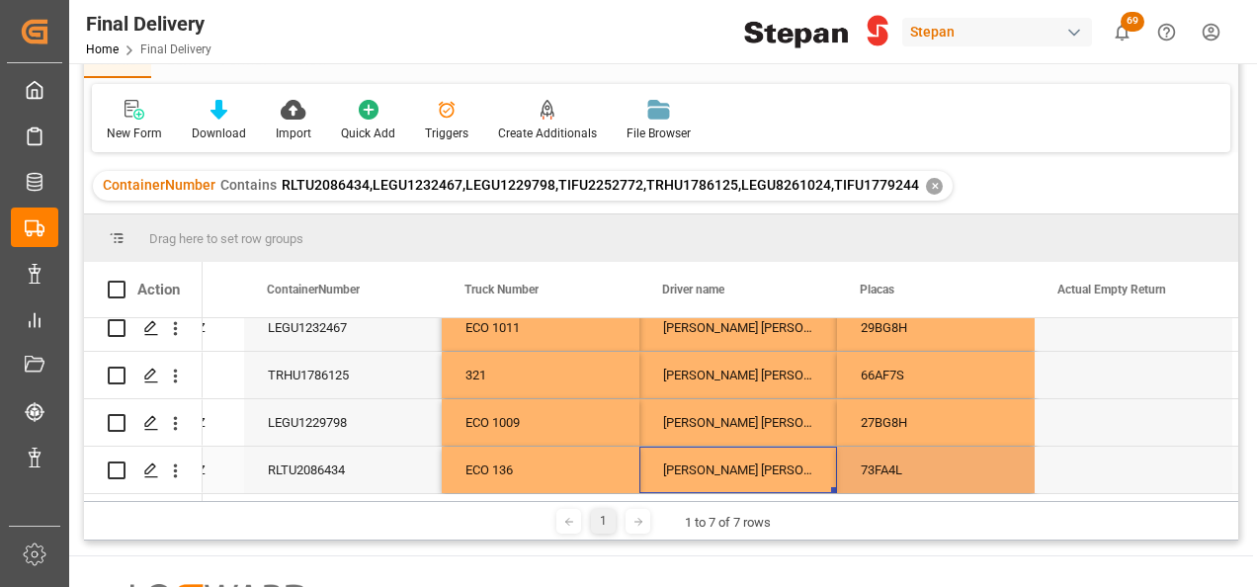
click at [790, 459] on div "[PERSON_NAME] [PERSON_NAME]" at bounding box center [738, 470] width 198 height 46
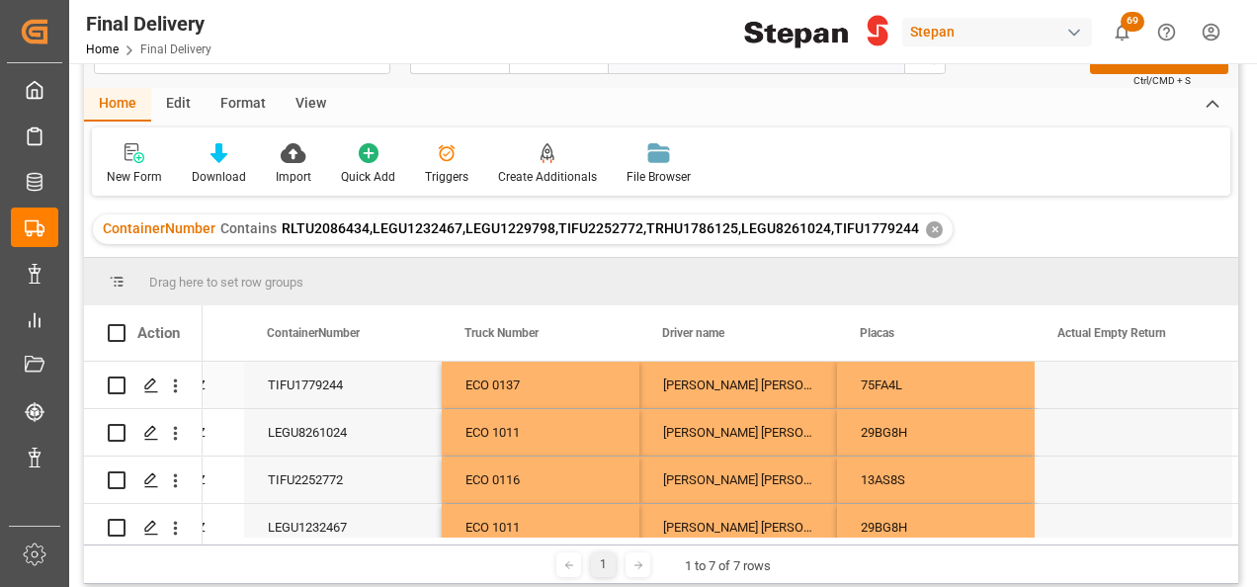
scroll to position [0, 0]
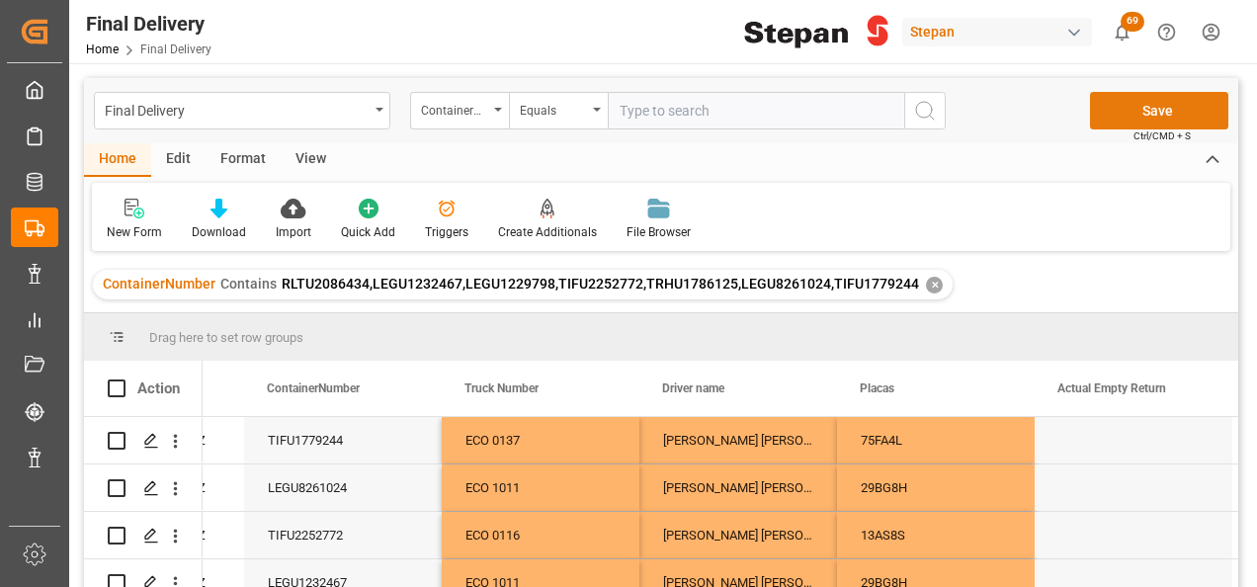
click at [1157, 105] on button "Save" at bounding box center [1159, 111] width 138 height 38
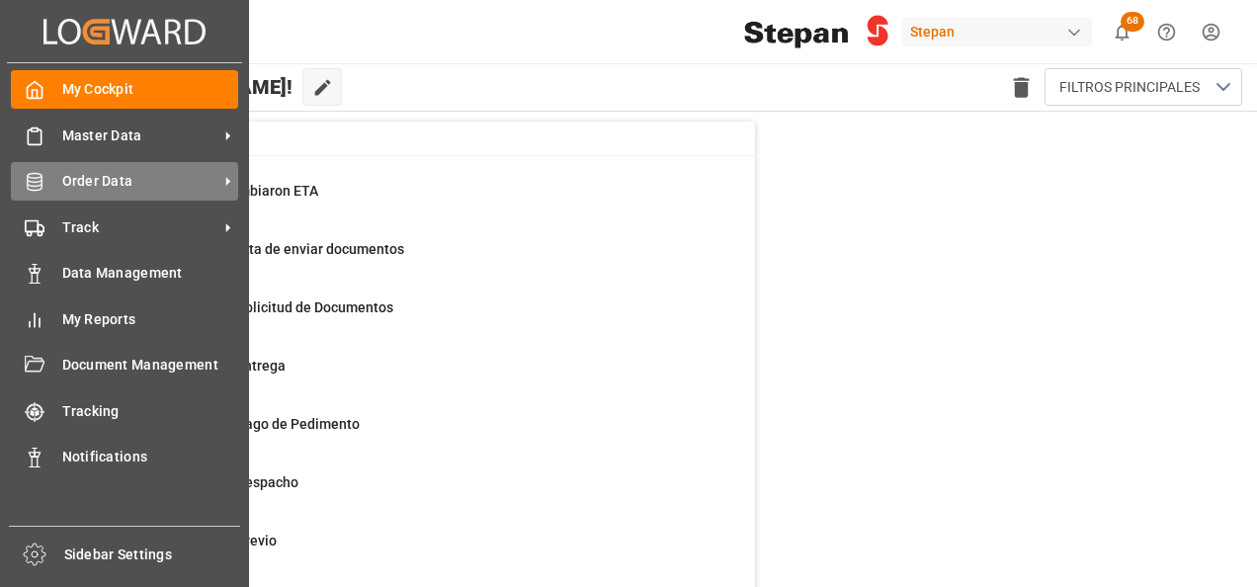
click at [95, 180] on span "Order Data" at bounding box center [140, 181] width 156 height 21
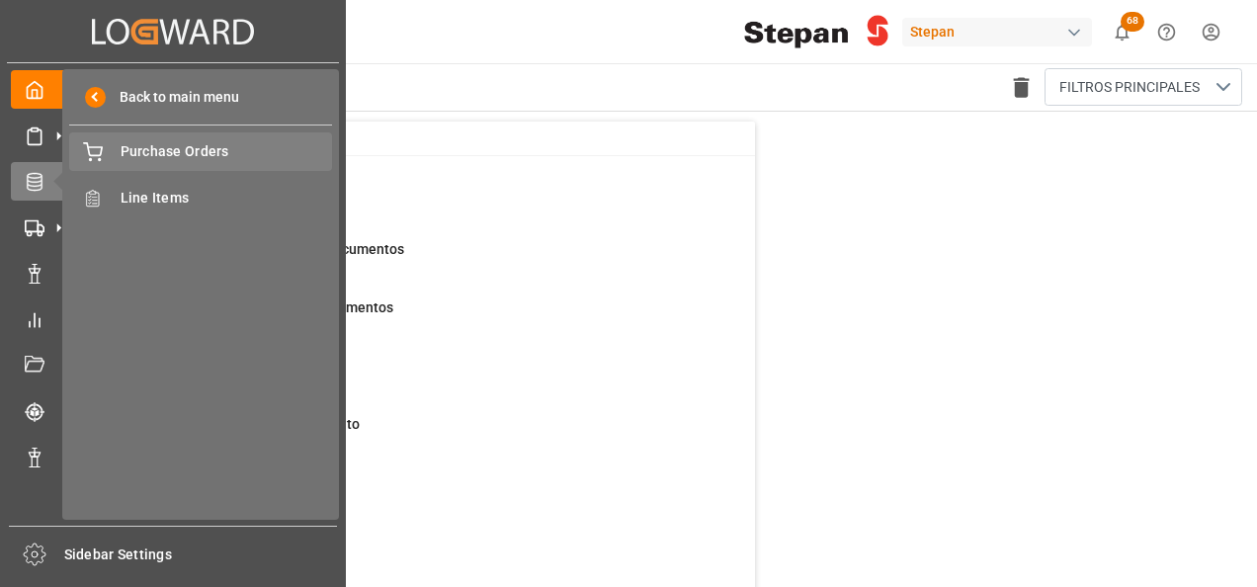
click at [147, 156] on span "Purchase Orders" at bounding box center [227, 151] width 212 height 21
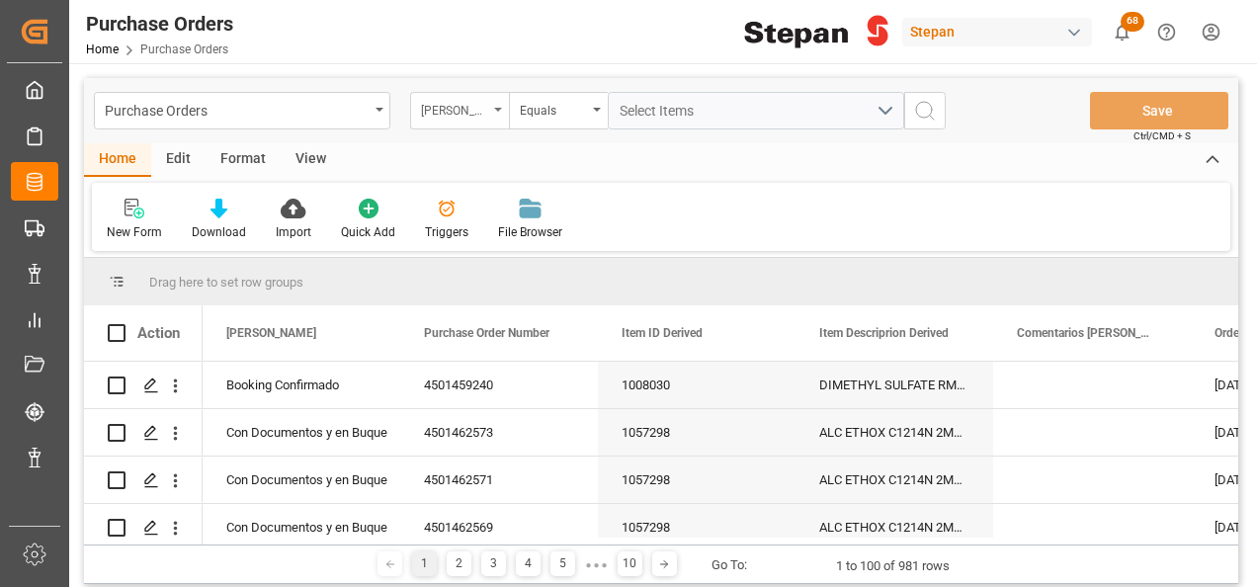
click at [506, 110] on div "Hito Stepan" at bounding box center [459, 111] width 99 height 38
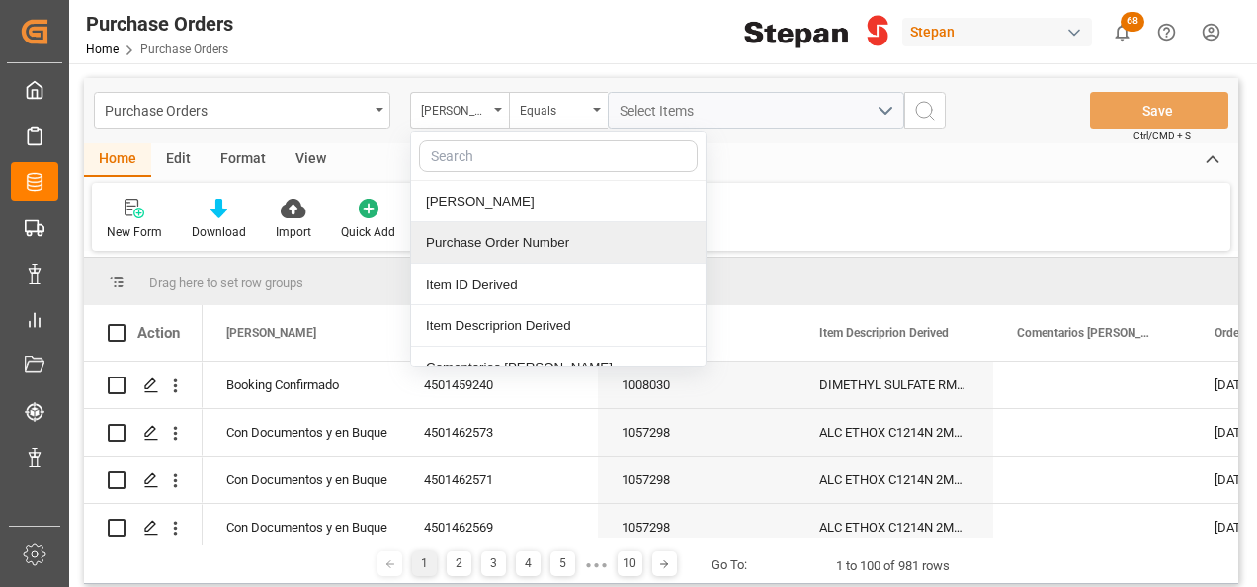
click at [474, 244] on div "Purchase Order Number" at bounding box center [558, 242] width 294 height 41
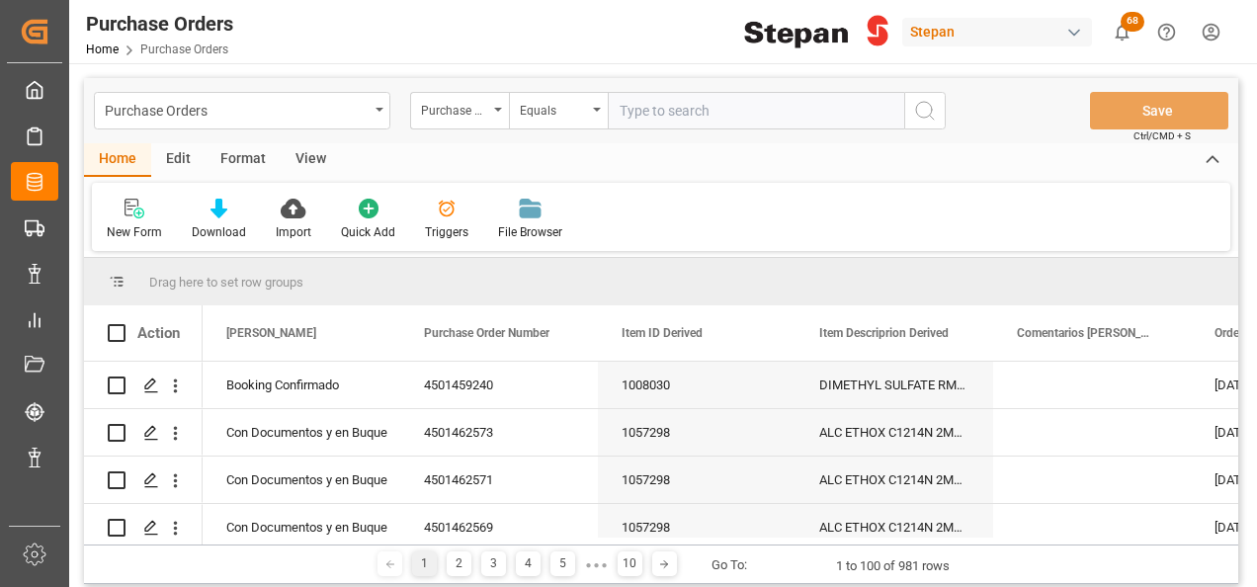
click at [652, 106] on input "text" at bounding box center [756, 111] width 296 height 38
type input "4501474711"
click at [919, 112] on icon "search button" at bounding box center [925, 111] width 24 height 24
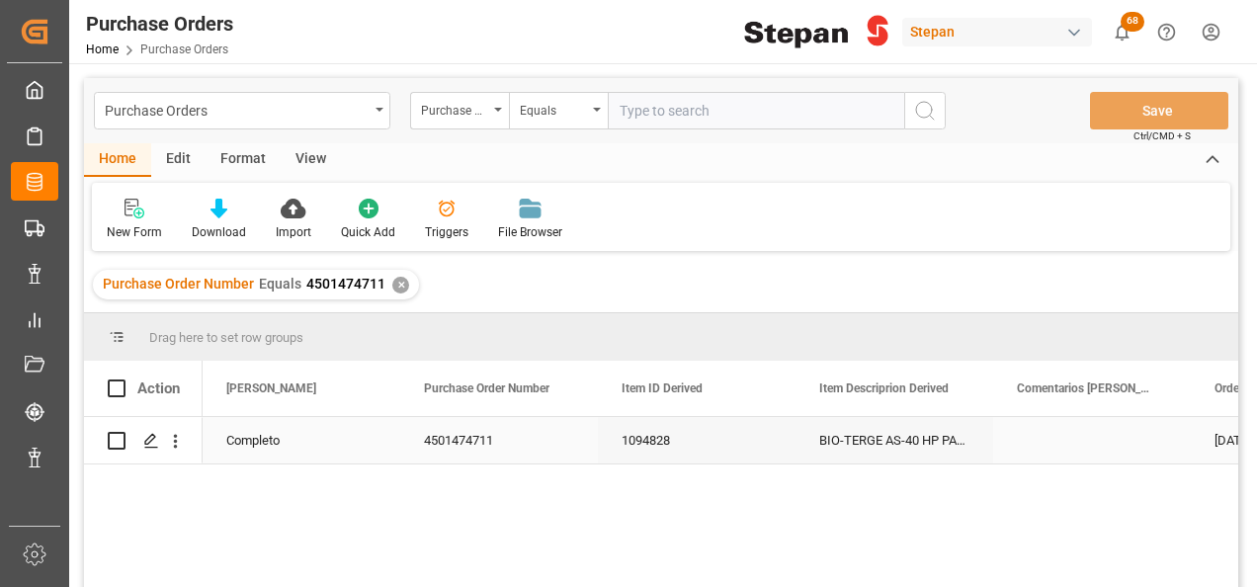
click at [277, 443] on div "Completo" at bounding box center [301, 440] width 150 height 45
click at [638, 114] on input "text" at bounding box center [756, 111] width 296 height 38
click at [395, 284] on div "✕" at bounding box center [400, 285] width 17 height 17
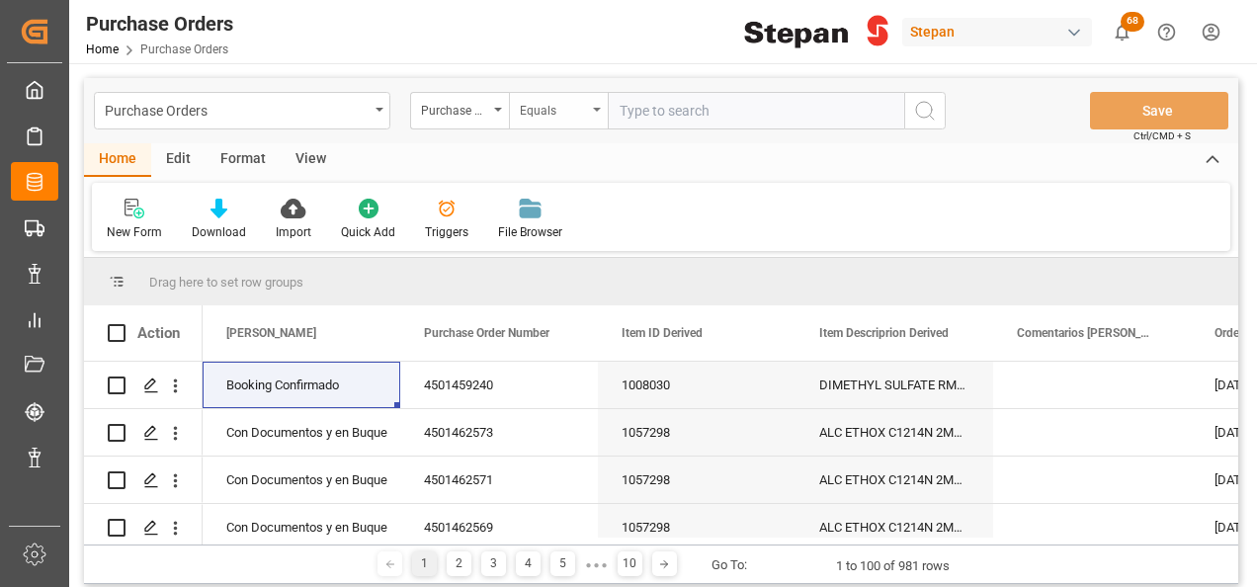
click at [603, 109] on div "Equals" at bounding box center [558, 111] width 99 height 38
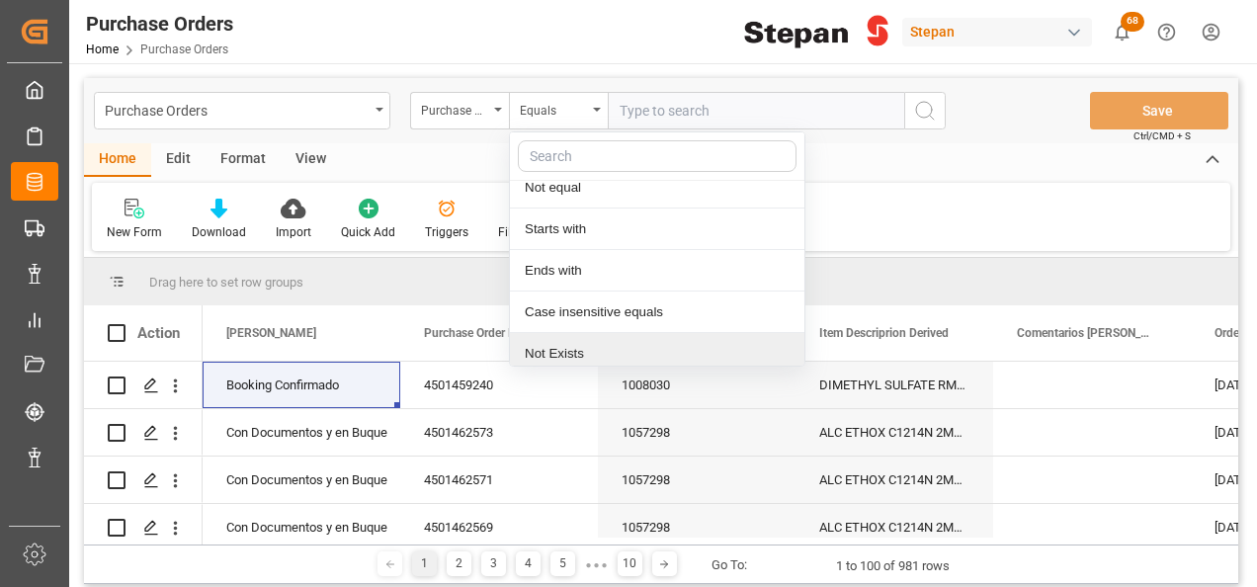
scroll to position [144, 0]
click at [552, 348] on div "Contains" at bounding box center [657, 347] width 294 height 41
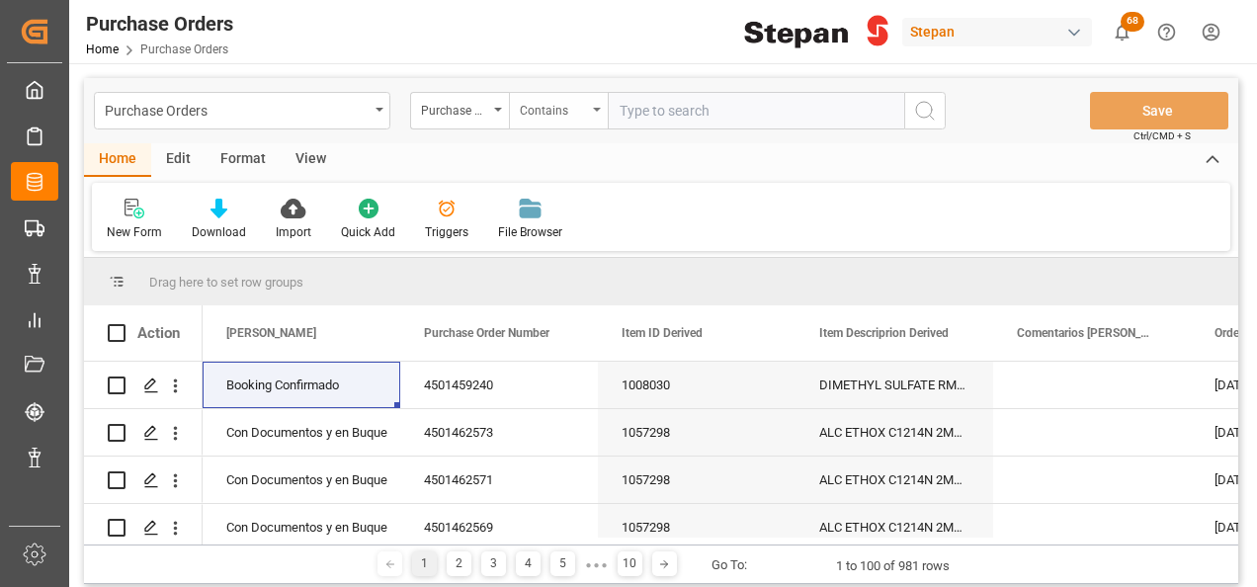
paste input "4501462510 4501462511 4501459450 4501462509 4501462508 4501462506 4501462507"
drag, startPoint x: 813, startPoint y: 106, endPoint x: 836, endPoint y: 111, distance: 23.3
click at [813, 107] on input "4501462510 4501462511 4501459450 4501462509 4501462508 4501462506 4501462507" at bounding box center [756, 111] width 296 height 38
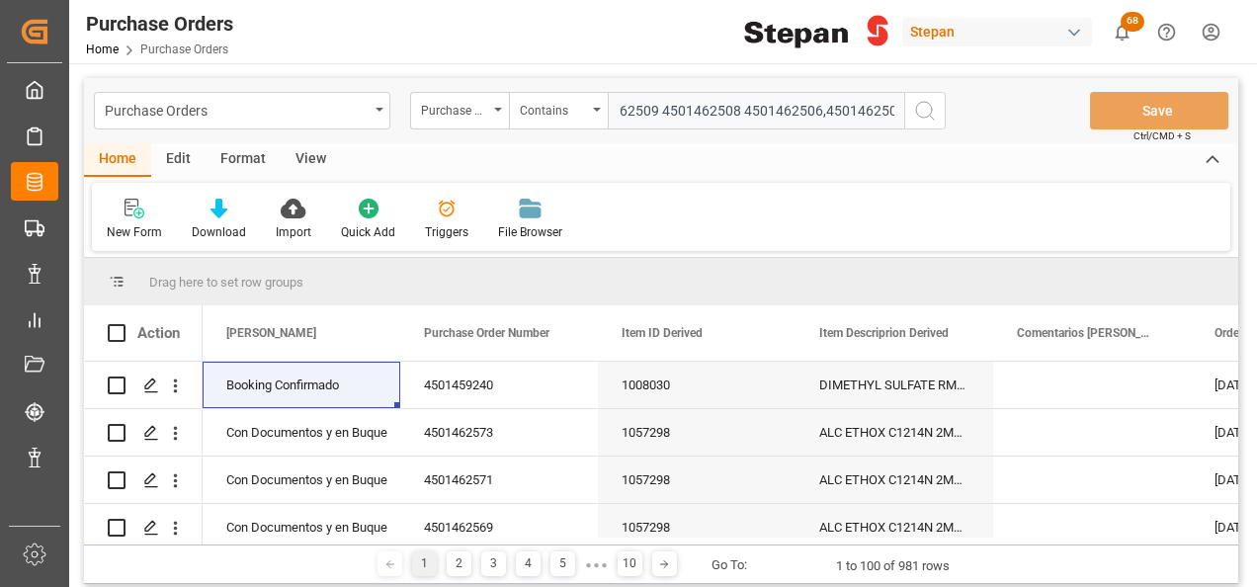
click at [737, 100] on input "4501462510 4501462511 4501459450 4501462509 4501462508 4501462506,4501462507" at bounding box center [756, 111] width 296 height 38
drag, startPoint x: 658, startPoint y: 113, endPoint x: 675, endPoint y: 113, distance: 16.8
click at [659, 113] on input "4501462510 4501462511 4501459450 4501462509 4501462508,4501462506,4501462507" at bounding box center [756, 111] width 296 height 38
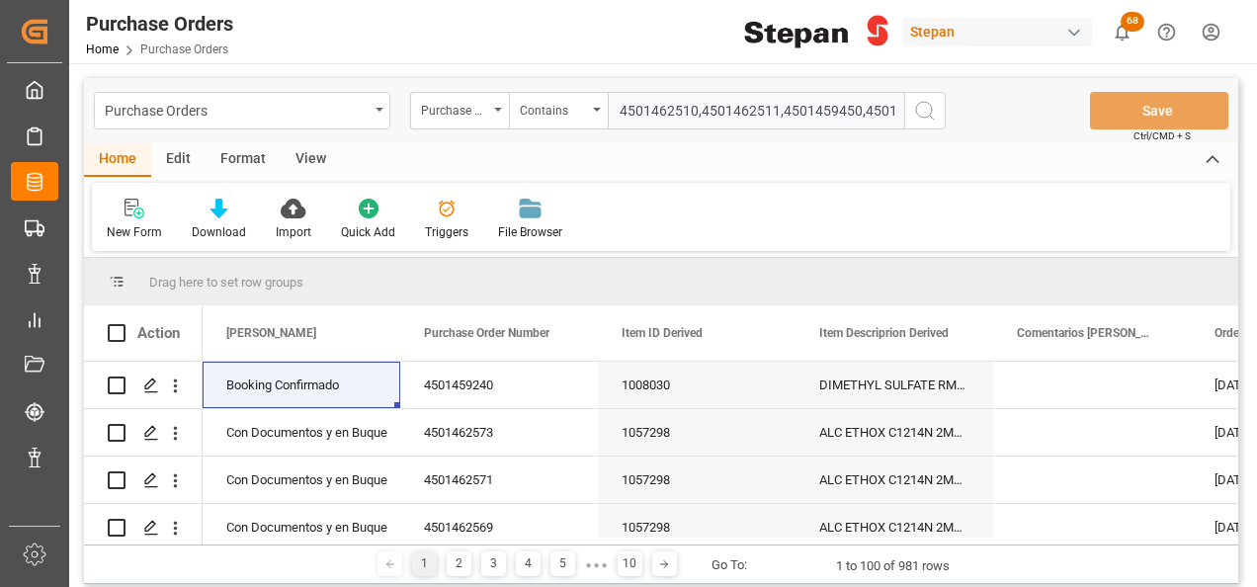
type input "4501462510,4501462511,4501459450,4501462509,4501462508,4501462506,4501462507"
click at [924, 112] on icon "search button" at bounding box center [925, 111] width 24 height 24
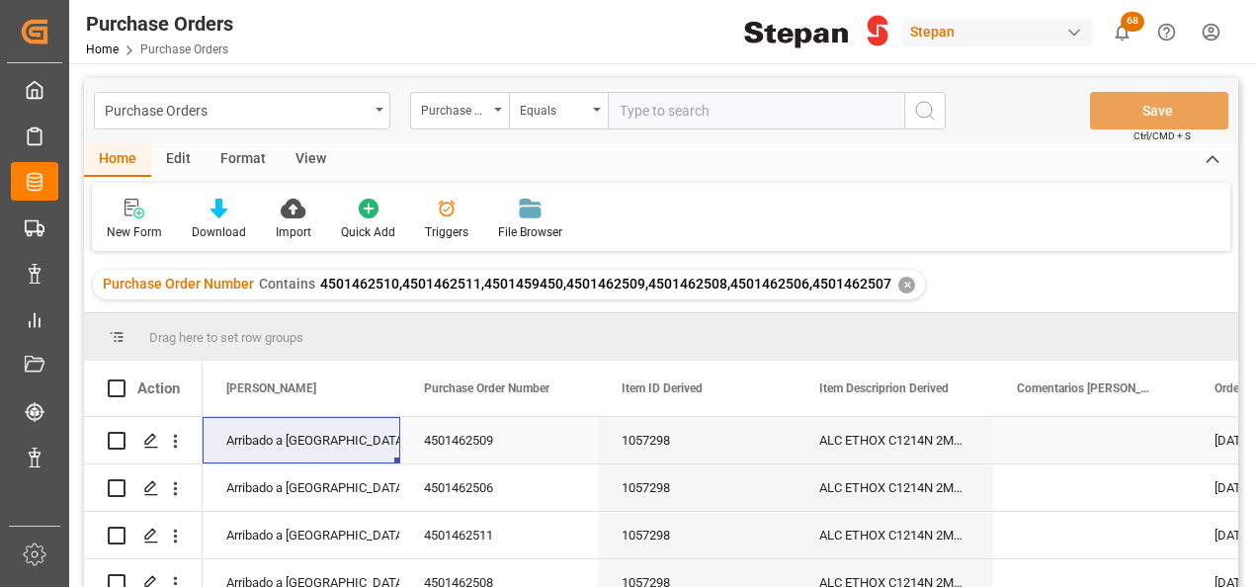
click at [328, 434] on div "Arribado a Puerto" at bounding box center [301, 440] width 150 height 45
click at [360, 451] on polyline "open menu" at bounding box center [364, 453] width 12 height 6
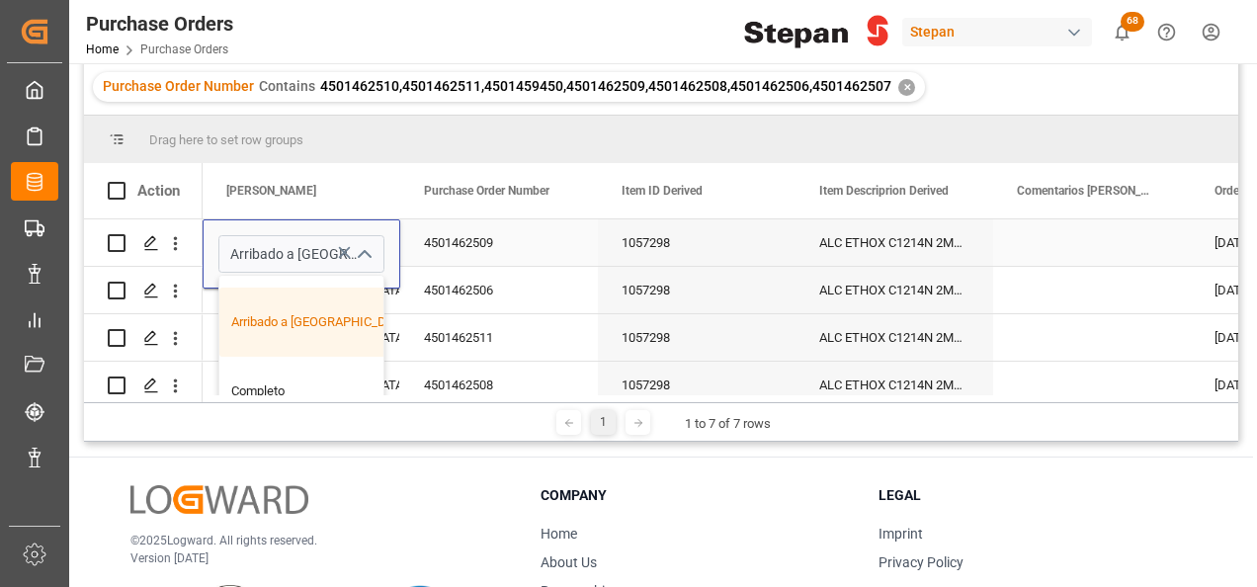
scroll to position [198, 0]
click at [277, 375] on div "Completo" at bounding box center [321, 389] width 204 height 69
type input "Completo"
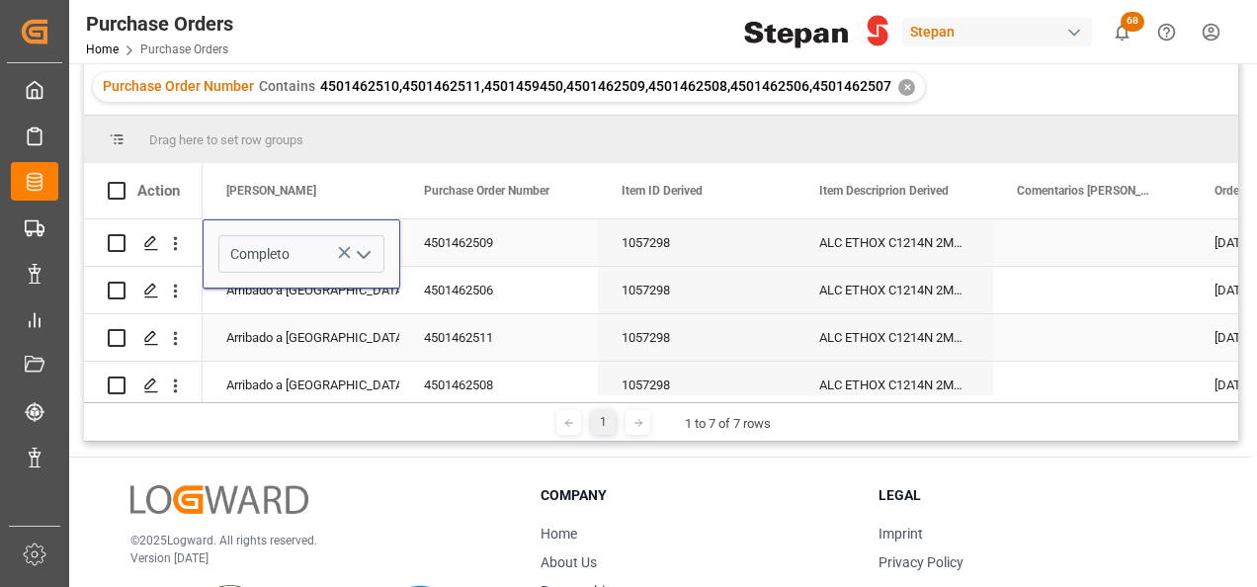
click at [295, 354] on div "Arribado a Puerto" at bounding box center [301, 337] width 150 height 45
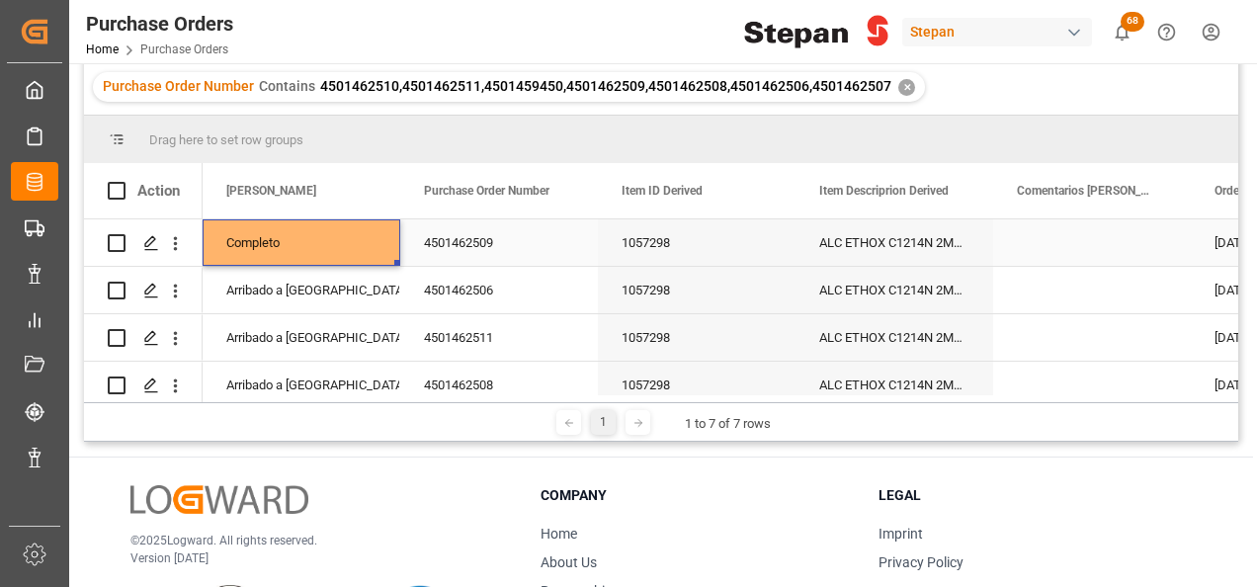
click at [328, 247] on div "Completo" at bounding box center [301, 242] width 150 height 45
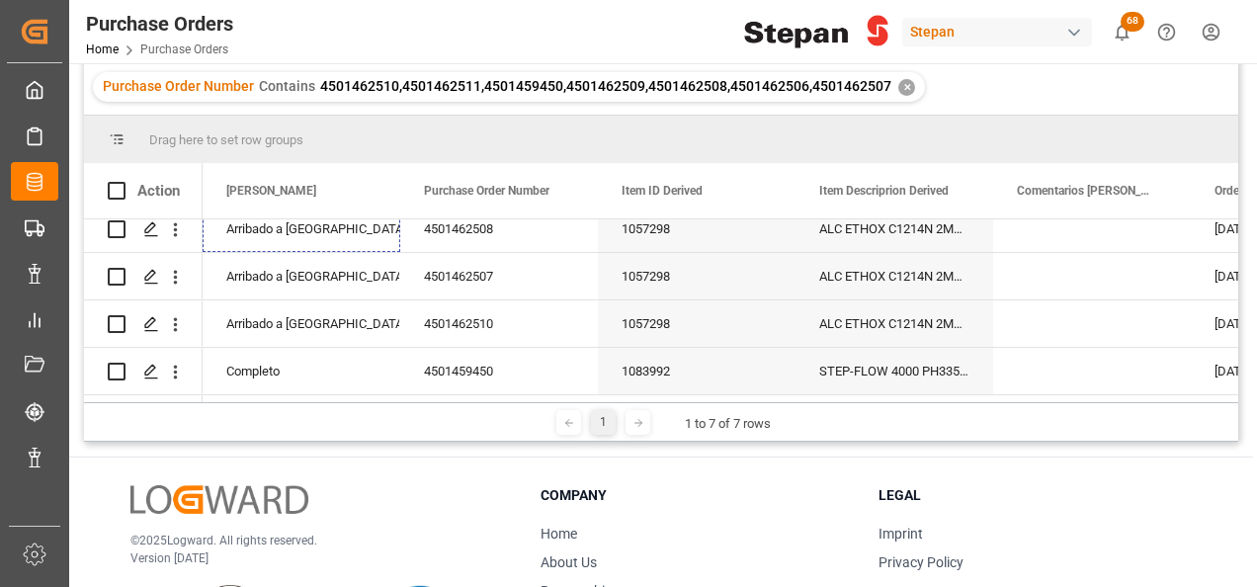
scroll to position [162, 0]
drag, startPoint x: 396, startPoint y: 263, endPoint x: 354, endPoint y: 349, distance: 95.9
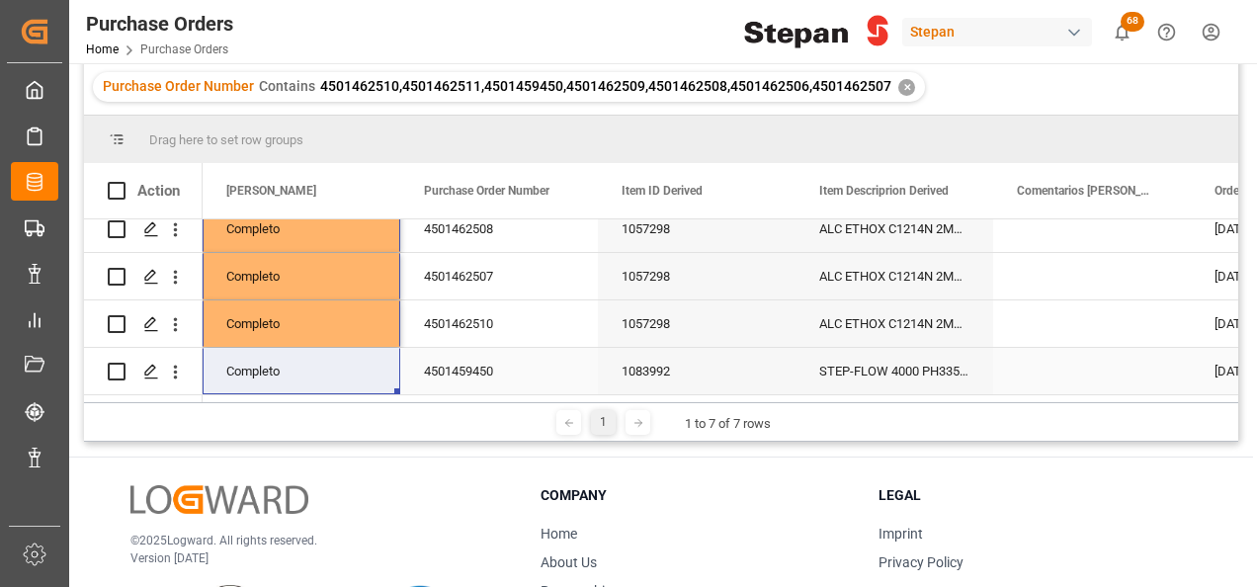
click at [706, 369] on div "1083992" at bounding box center [697, 371] width 198 height 46
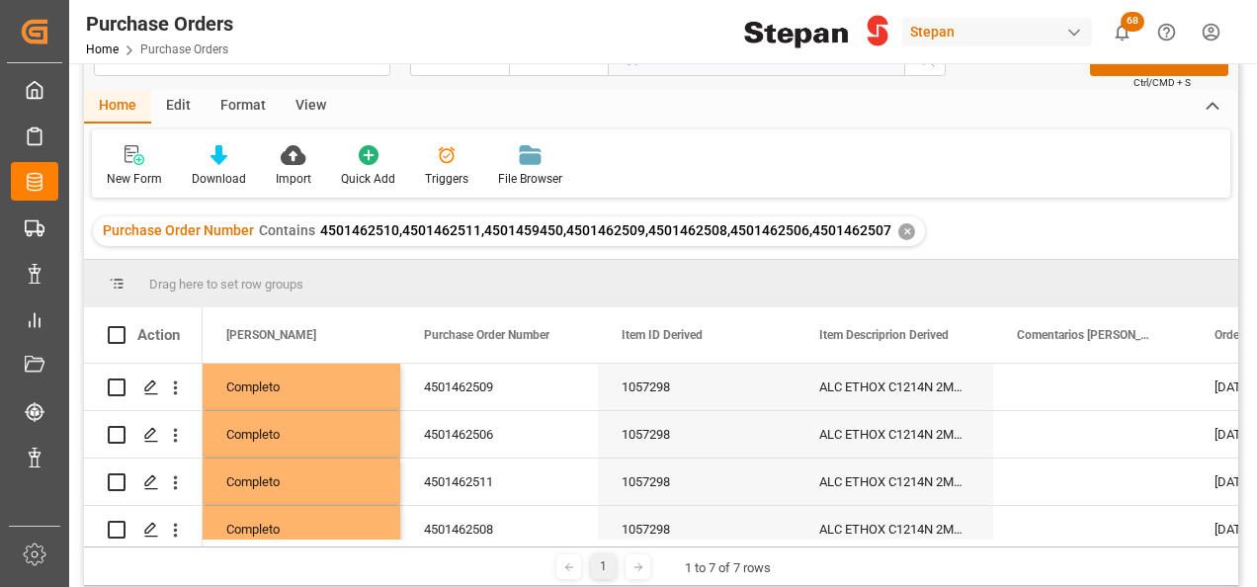
scroll to position [0, 0]
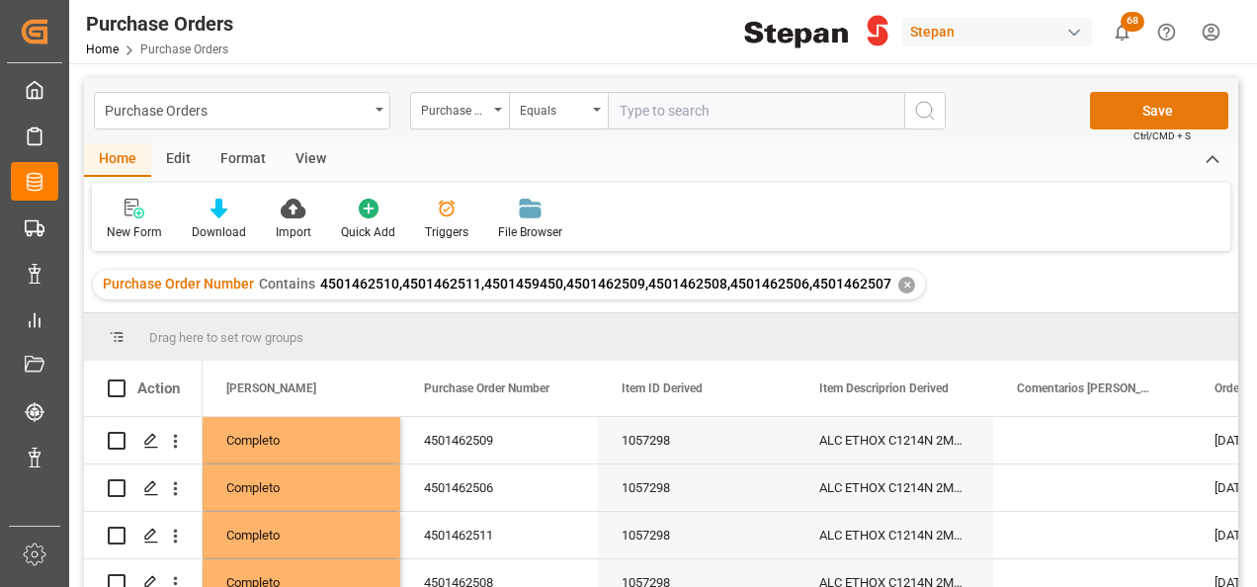
click at [1157, 103] on button "Save" at bounding box center [1159, 111] width 138 height 38
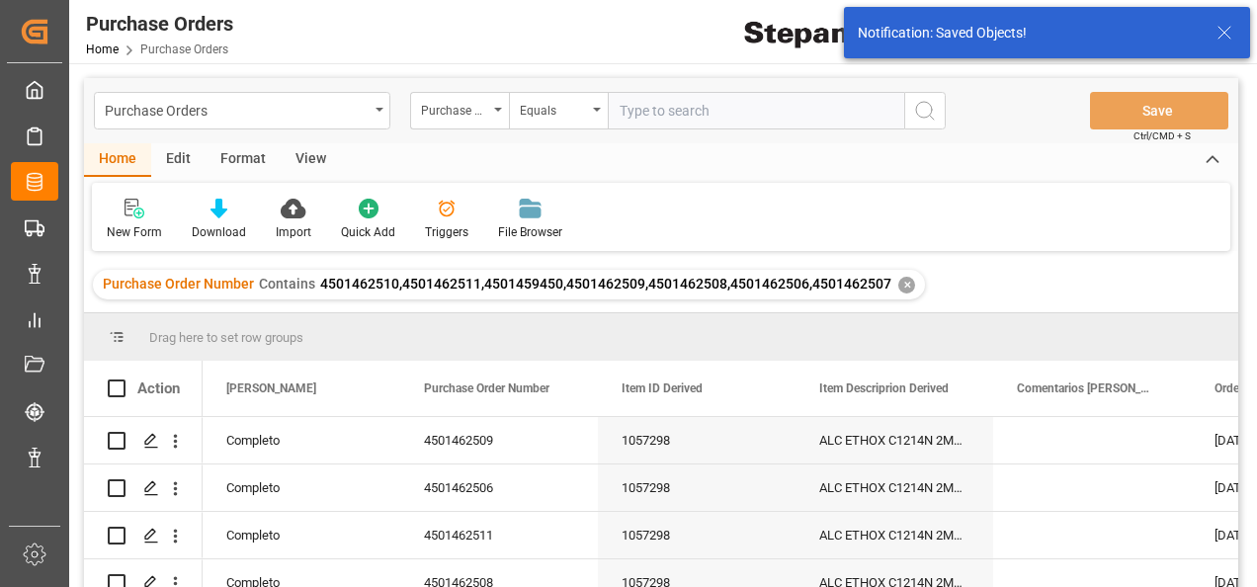
click at [898, 278] on div "✕" at bounding box center [906, 285] width 17 height 17
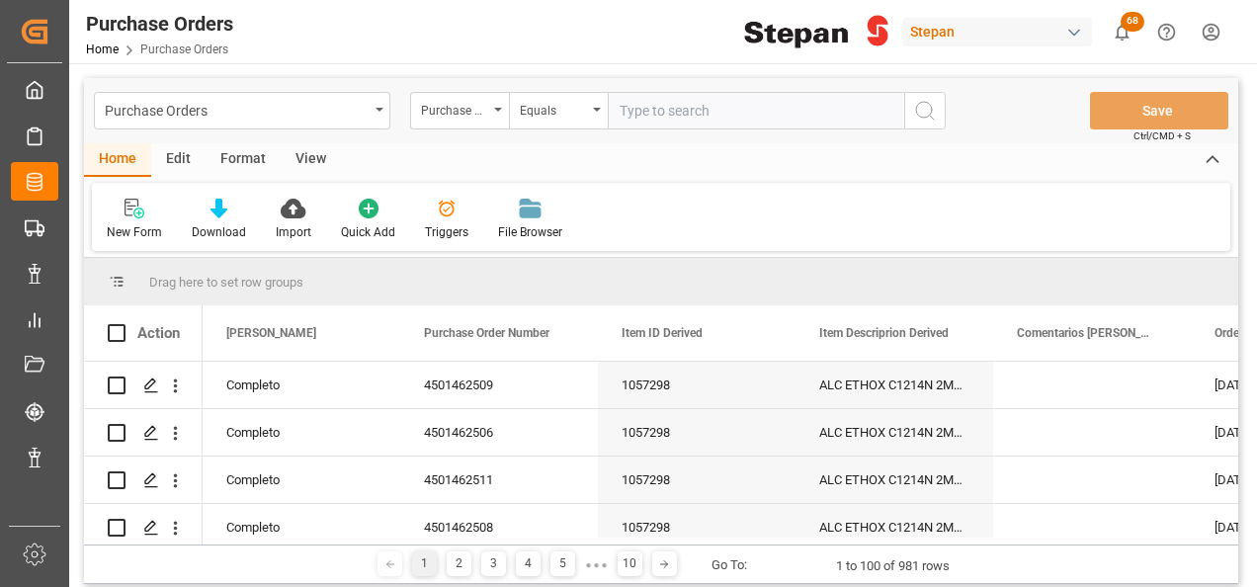
click at [180, 160] on div "Edit" at bounding box center [178, 160] width 54 height 34
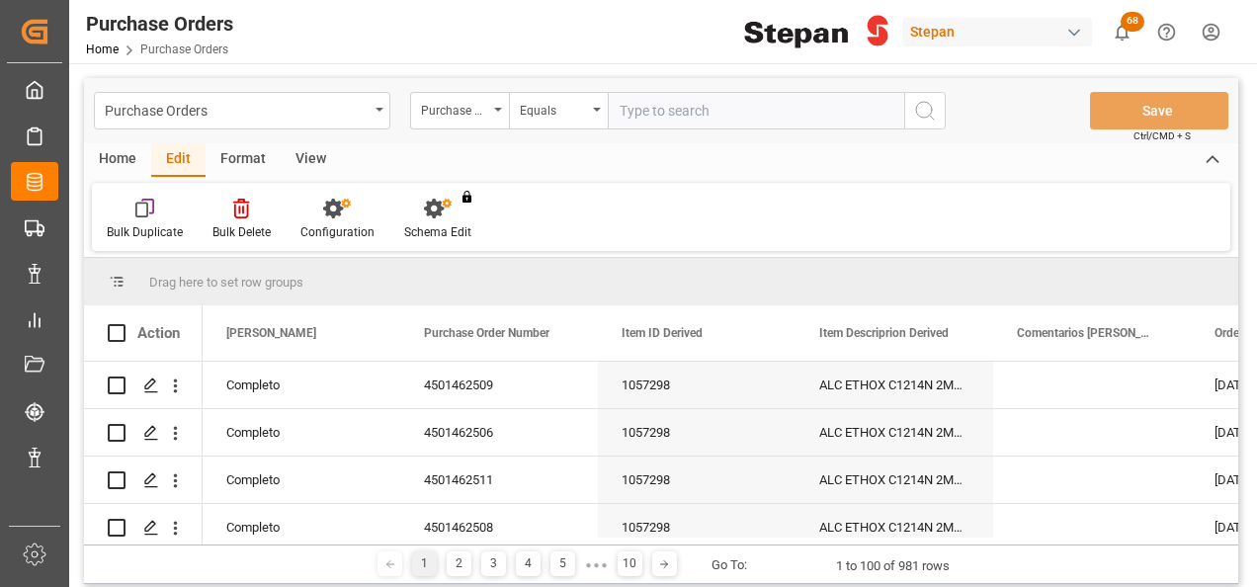
click at [113, 154] on div "Home" at bounding box center [117, 160] width 67 height 34
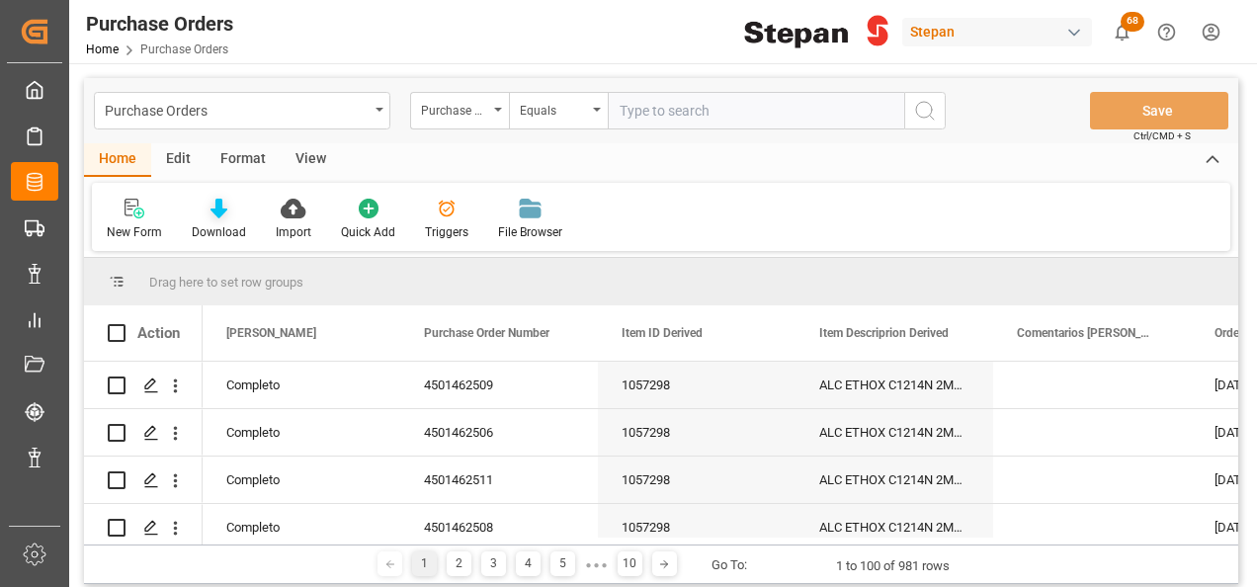
click at [211, 202] on icon at bounding box center [218, 209] width 17 height 20
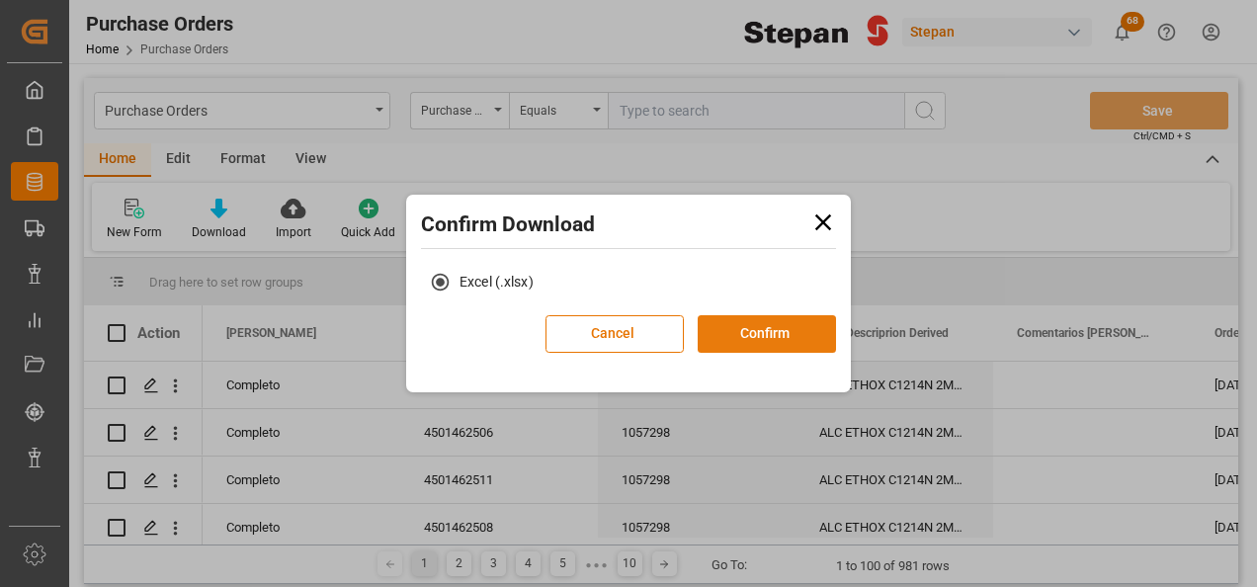
click at [761, 328] on button "Confirm" at bounding box center [766, 334] width 138 height 38
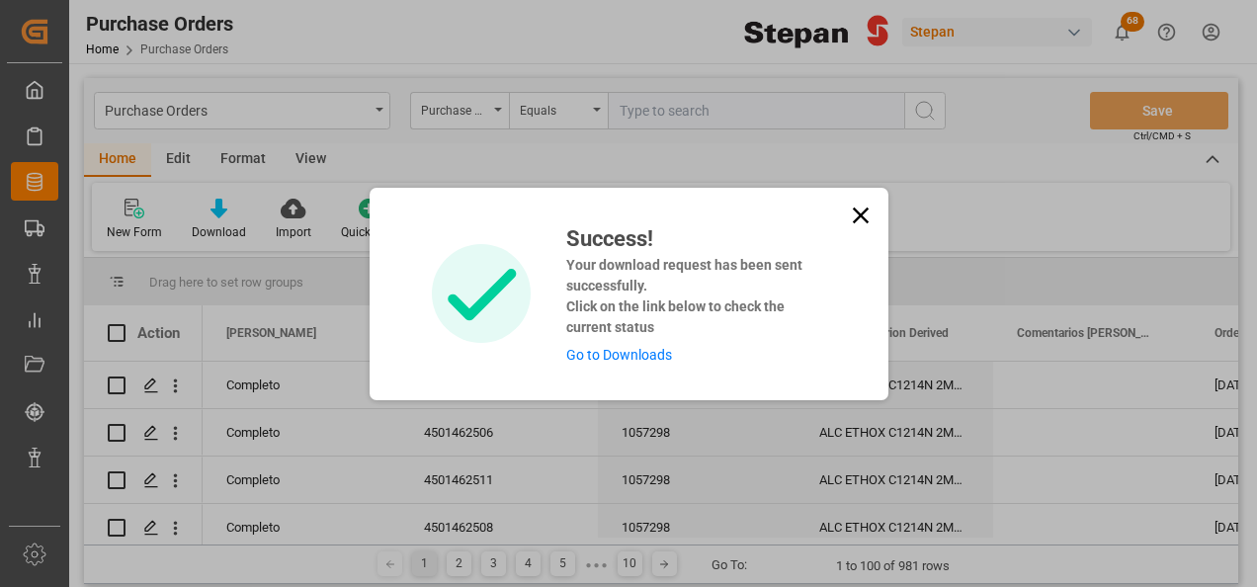
click at [619, 358] on link "Go to Downloads" at bounding box center [619, 355] width 106 height 16
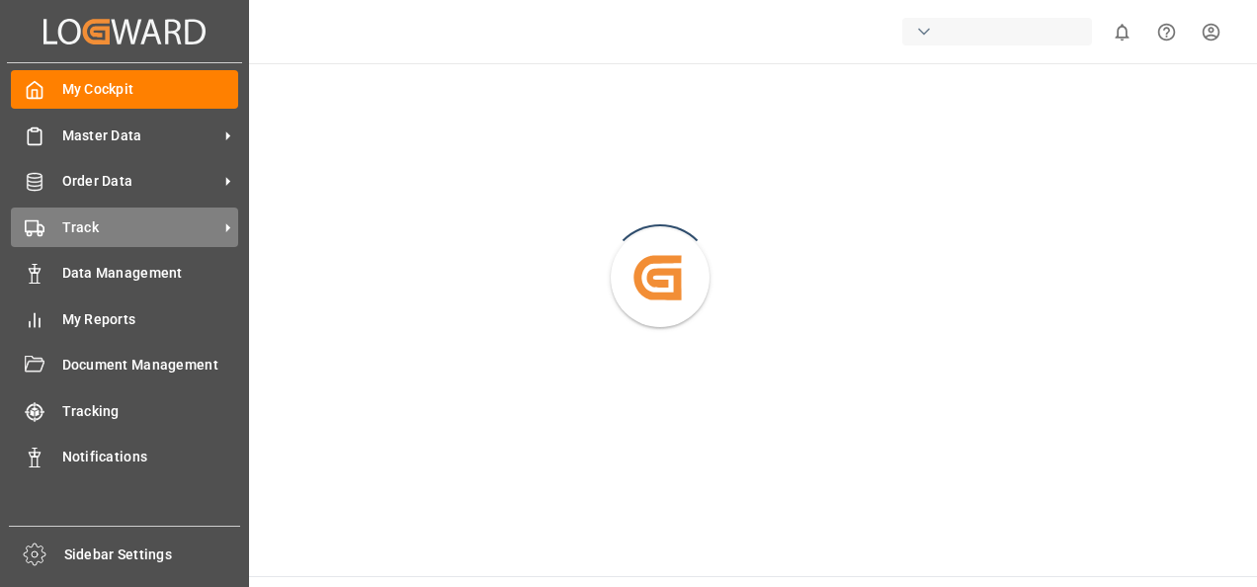
click at [31, 221] on rect at bounding box center [32, 225] width 12 height 11
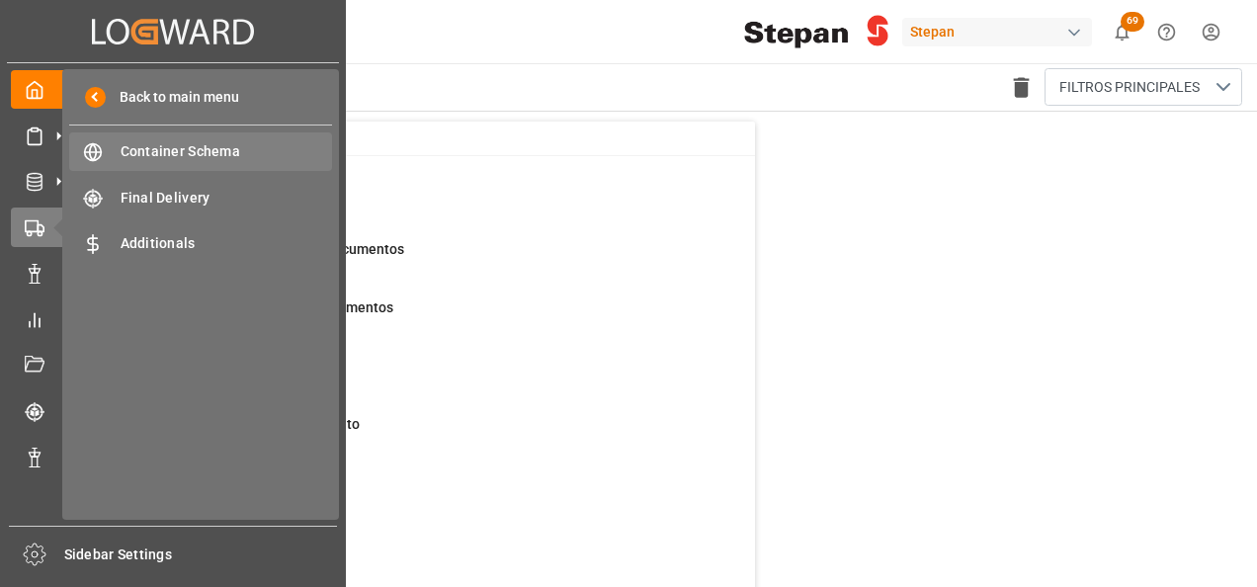
click at [164, 148] on span "Container Schema" at bounding box center [227, 151] width 212 height 21
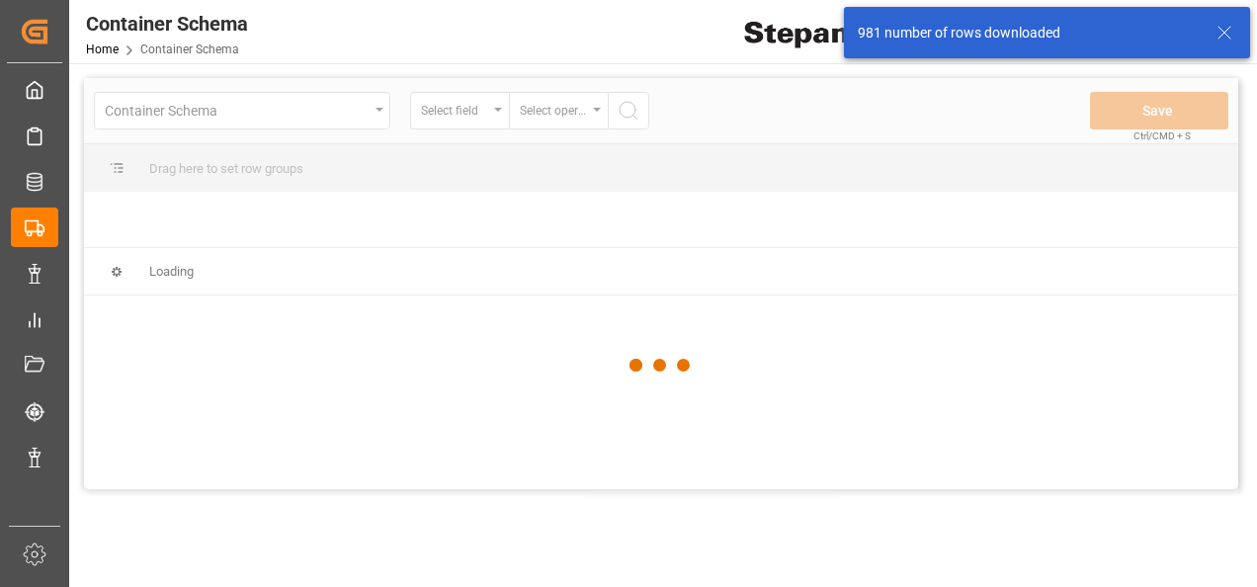
click at [501, 111] on div at bounding box center [661, 365] width 1154 height 575
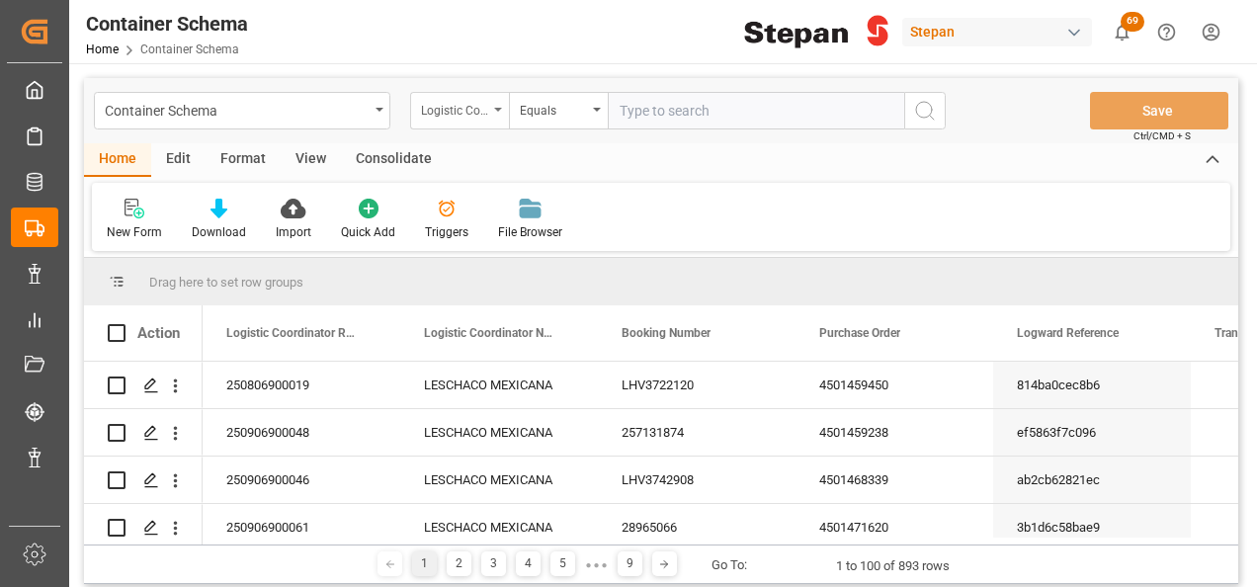
click at [492, 111] on div "Logistic Coordinator Reference Number" at bounding box center [459, 111] width 99 height 38
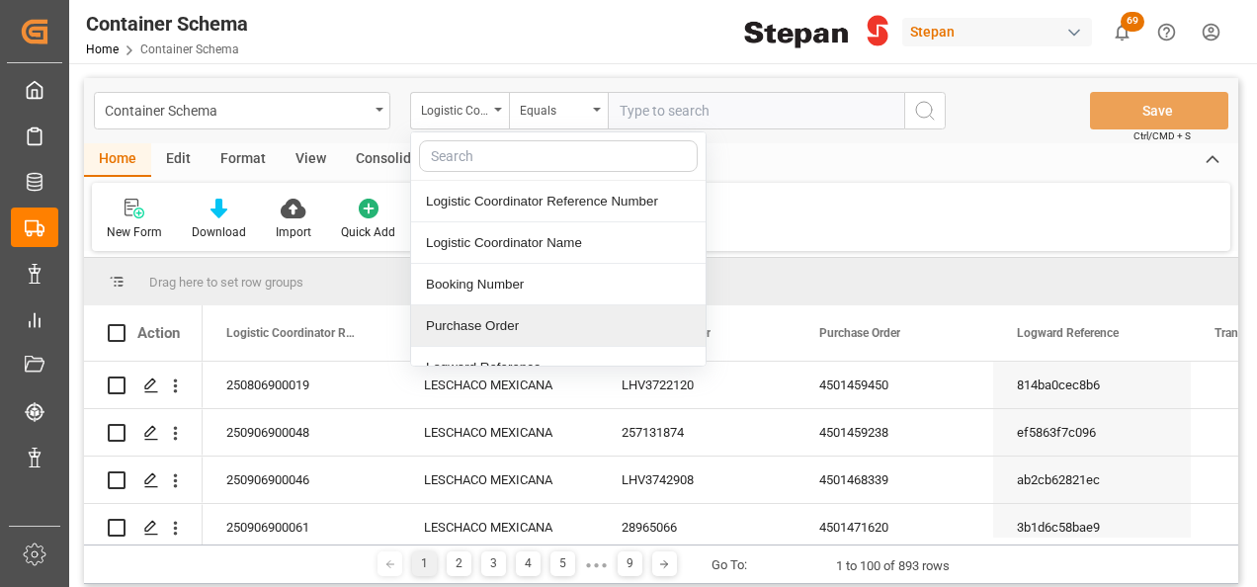
click at [450, 332] on div "Purchase Order" at bounding box center [558, 325] width 294 height 41
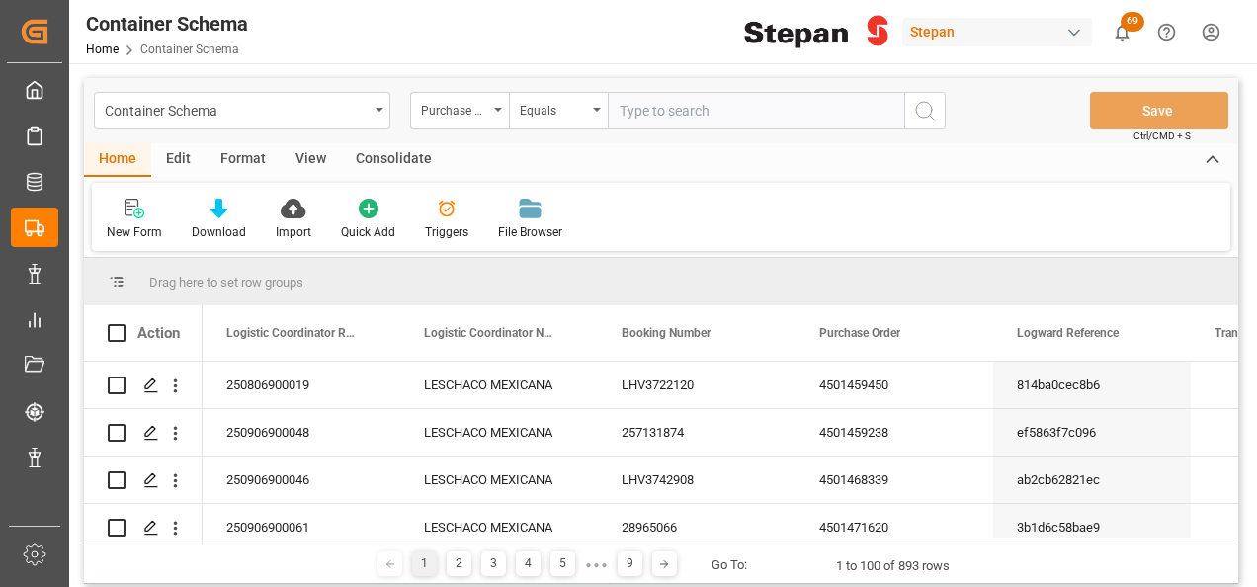
click at [654, 101] on input "text" at bounding box center [756, 111] width 296 height 38
paste input "4501451546"
type input "4501451546"
drag, startPoint x: 925, startPoint y: 117, endPoint x: 933, endPoint y: 106, distance: 13.4
click at [924, 117] on circle "search button" at bounding box center [924, 110] width 16 height 16
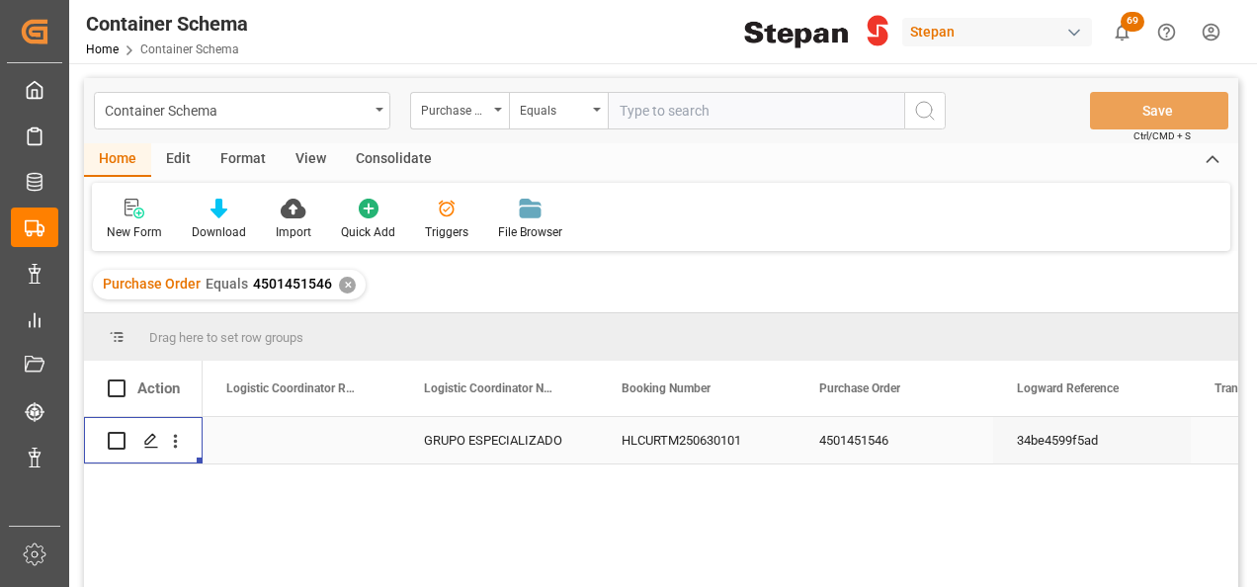
drag, startPoint x: 170, startPoint y: 437, endPoint x: 113, endPoint y: 448, distance: 58.3
click at [171, 437] on icon "open menu" at bounding box center [175, 441] width 21 height 21
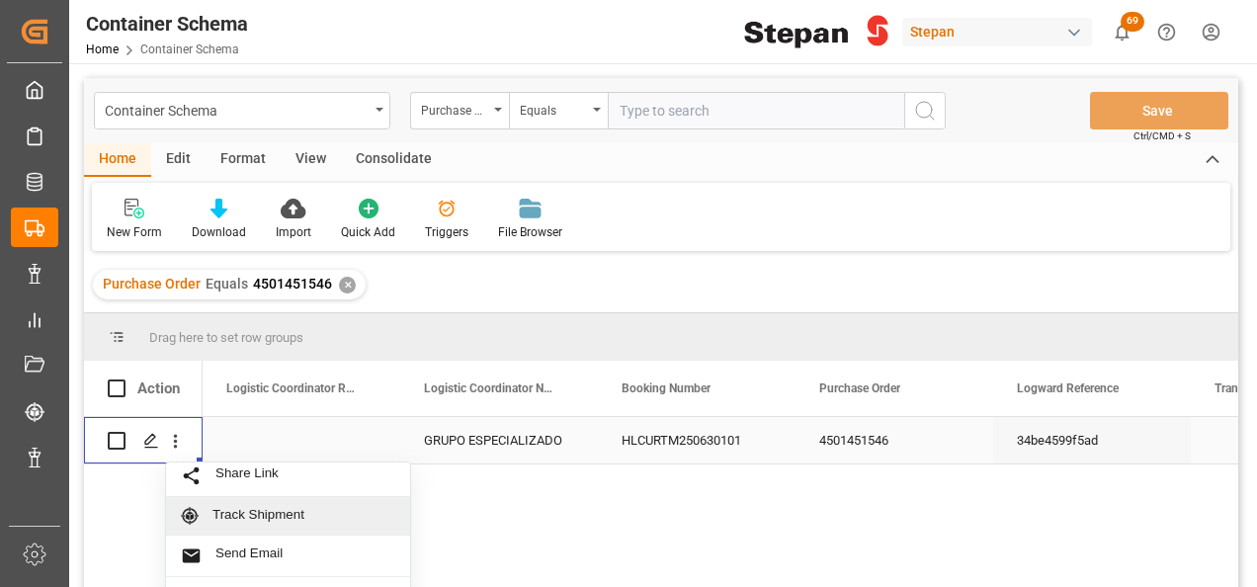
click at [272, 512] on span "Track Shipment" at bounding box center [303, 516] width 183 height 18
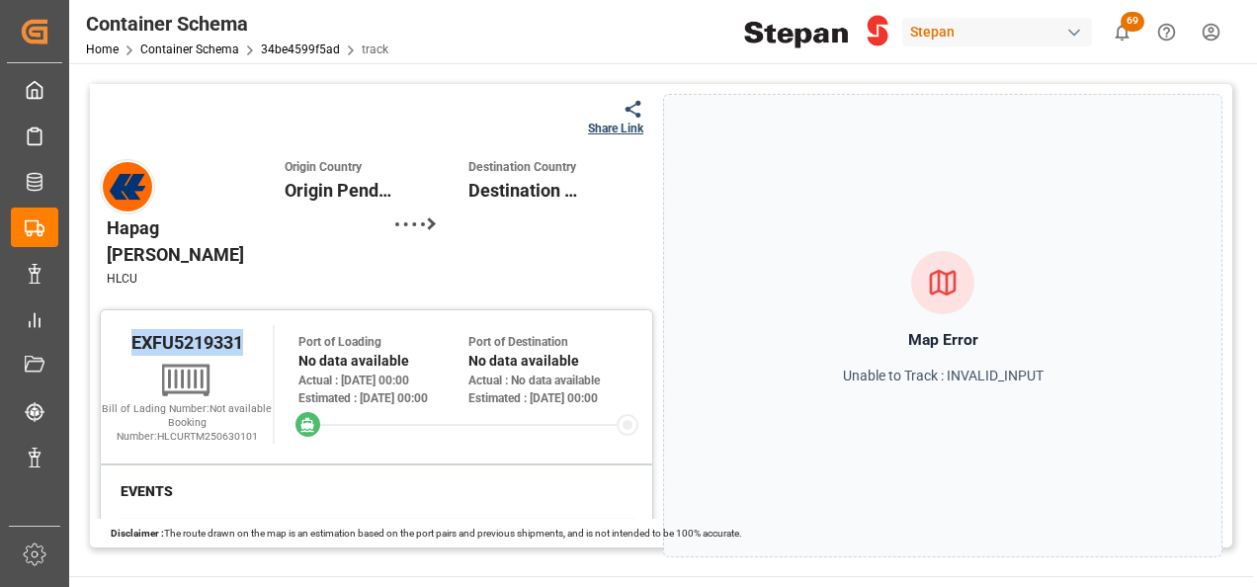
drag, startPoint x: 127, startPoint y: 265, endPoint x: 243, endPoint y: 265, distance: 115.6
click at [243, 325] on div "EXFU5219331" at bounding box center [187, 342] width 172 height 34
copy span "EXFU5219331"
click at [893, 366] on p "Unable to Track : INVALID_INPUT" at bounding box center [943, 376] width 201 height 21
click at [944, 256] on div at bounding box center [942, 282] width 63 height 63
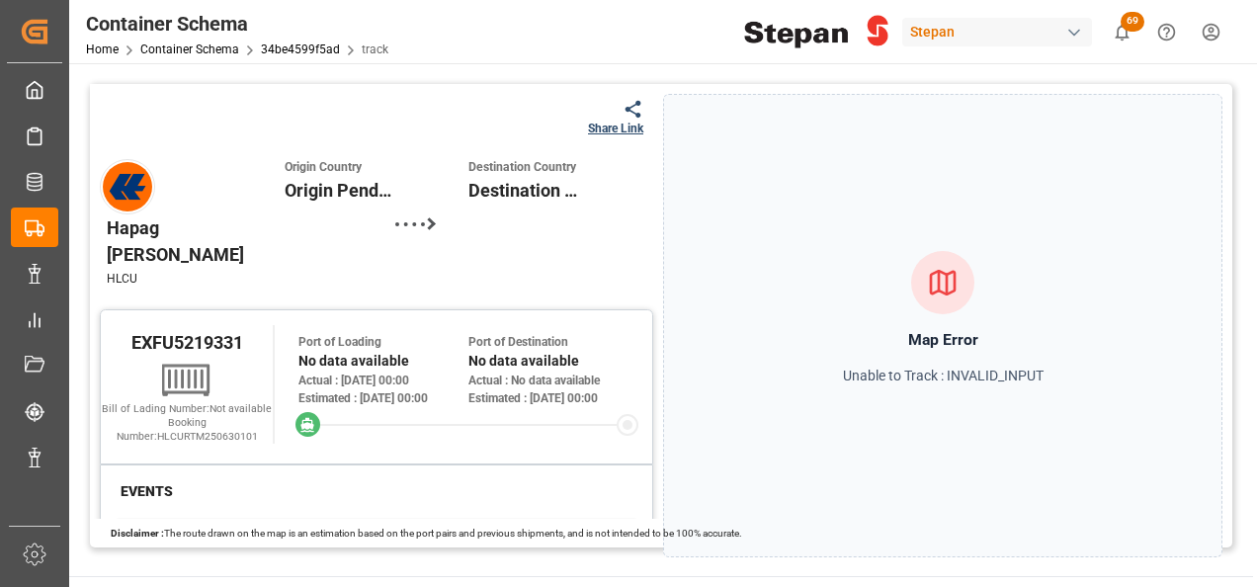
click at [943, 278] on icon at bounding box center [943, 283] width 32 height 32
click at [295, 45] on link "34be4599f5ad" at bounding box center [300, 49] width 79 height 14
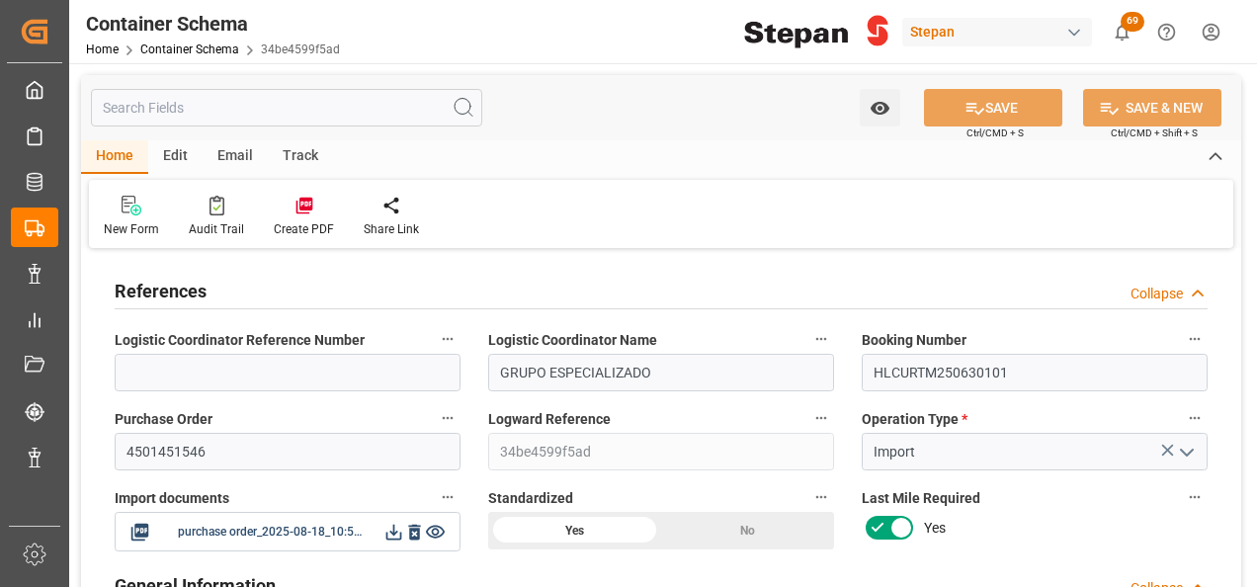
type input "30"
type input "50"
type input "1"
type input "17700"
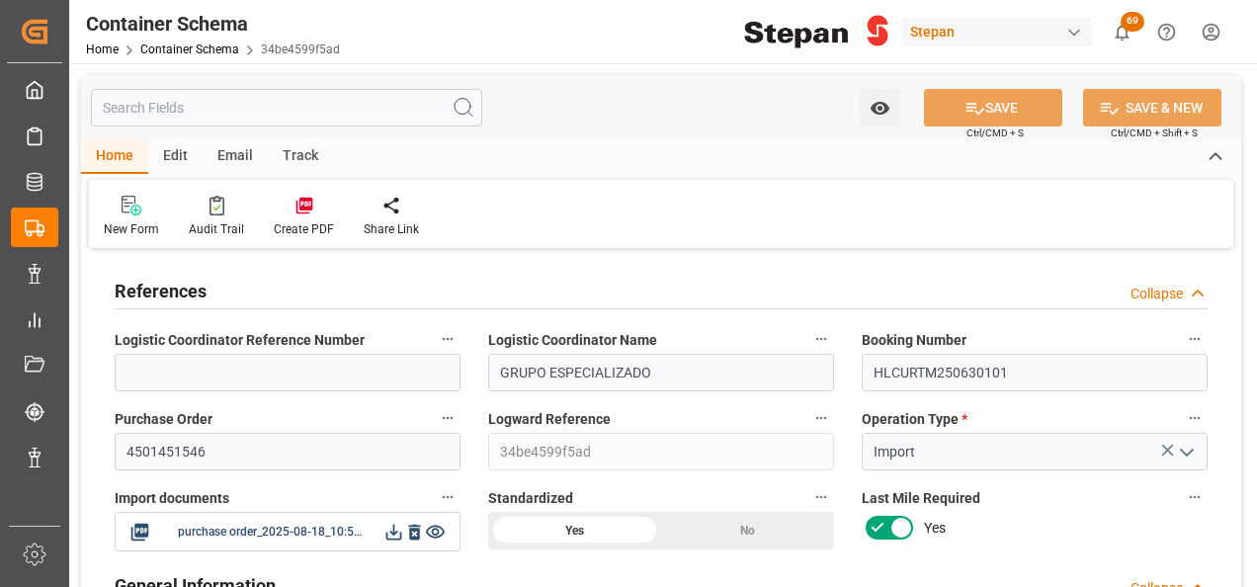
type input "17700"
type input "30"
type input "Hapag Lloyd"
type input "Hapag Lloyd Aktiengesellschaft"
type input "NLRTM"
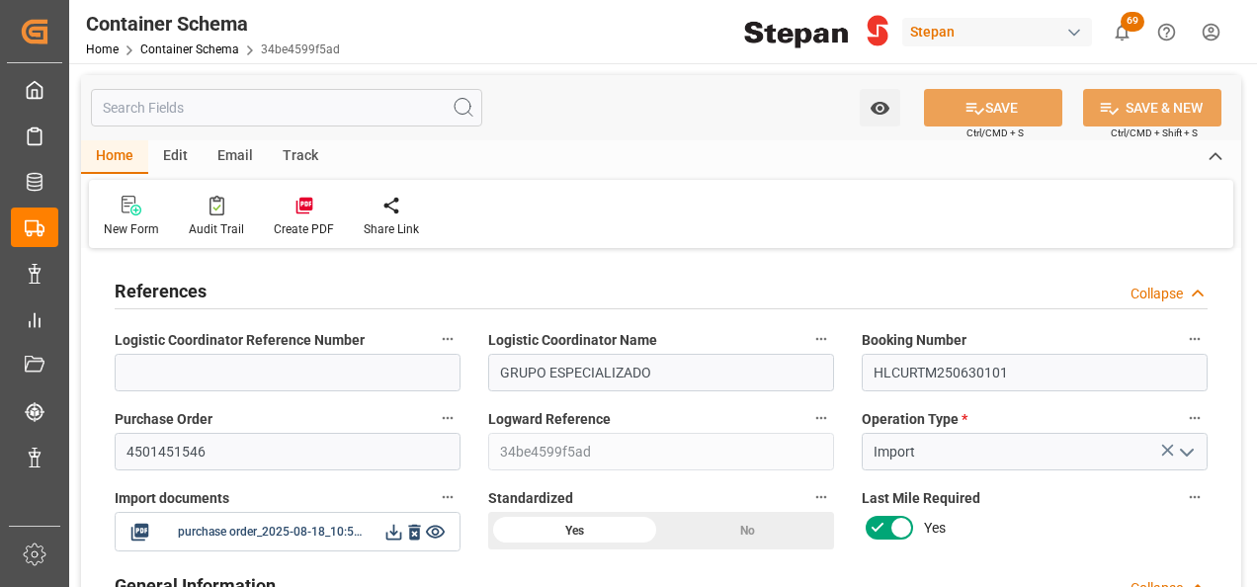
type input "MXATM"
type input "9211482"
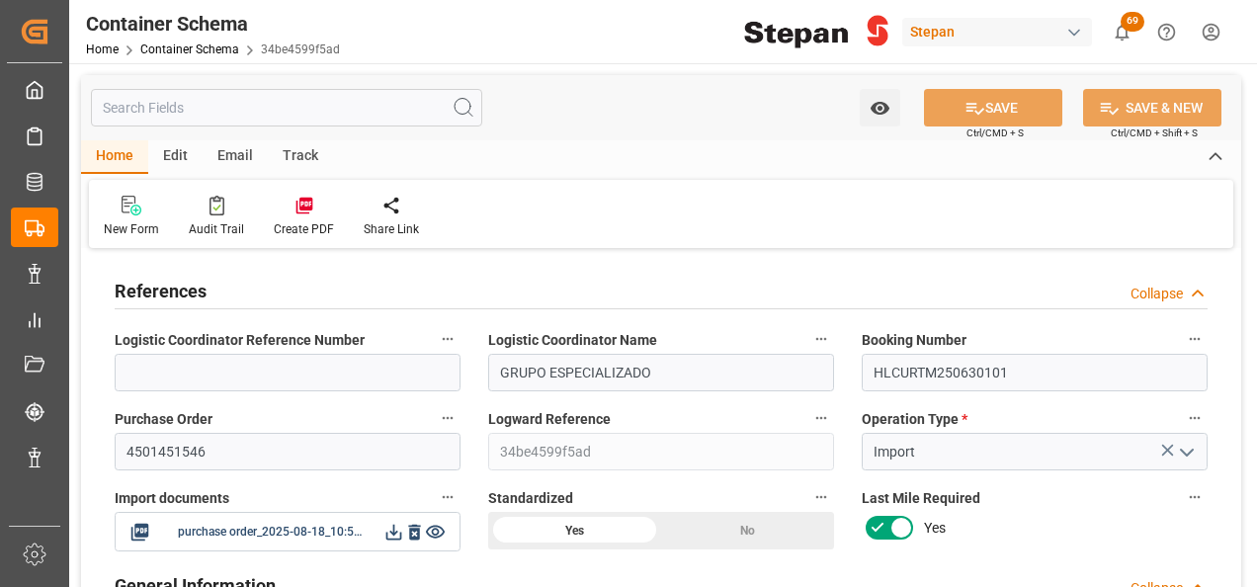
type input "9211482"
type input "0"
type input "18-08-2025 00:00"
type input "[DATE]"
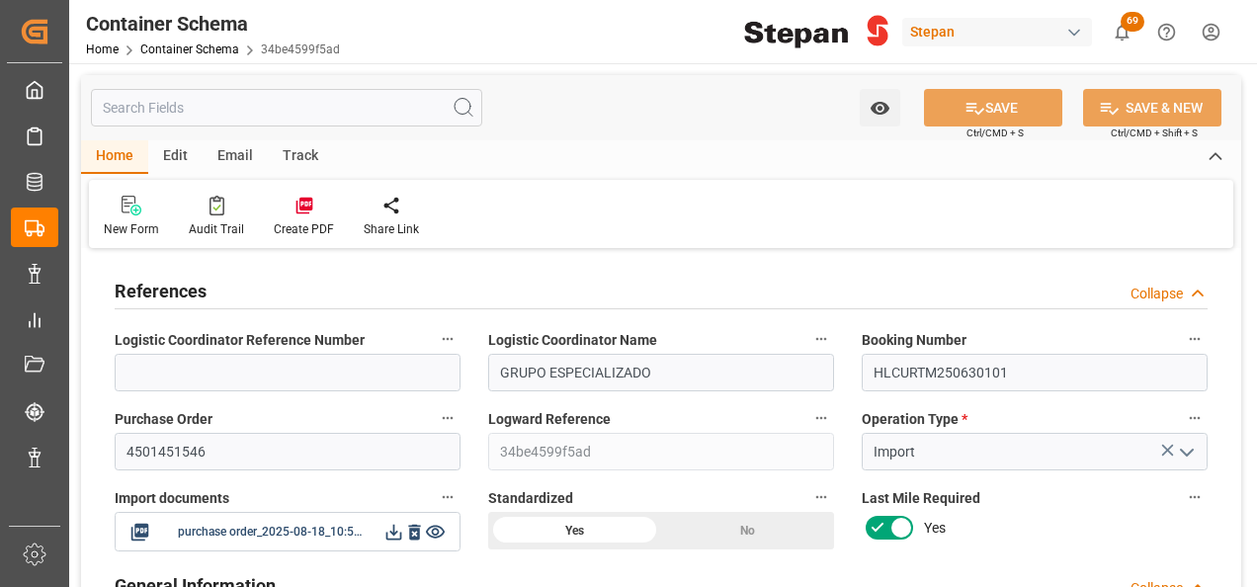
type input "12-08-2025 00:00"
type input "04-09-2025 00:00"
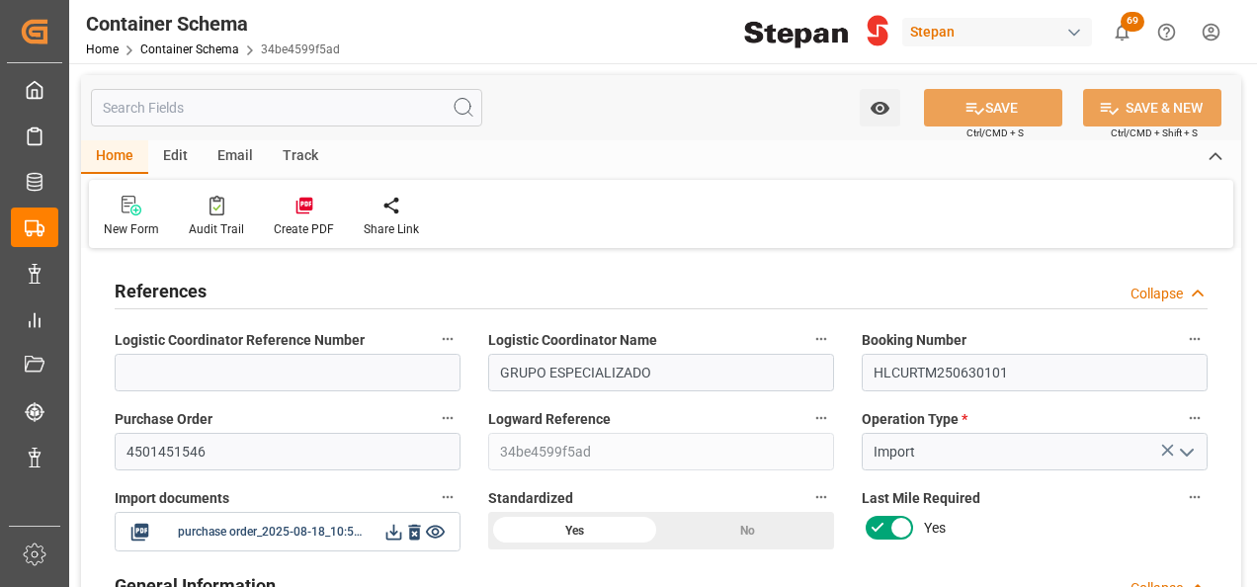
type input "04-09-2025 00:00"
type input "[DATE]"
type input "28-08-2025 06:01"
type input "18-08-2025 22:52"
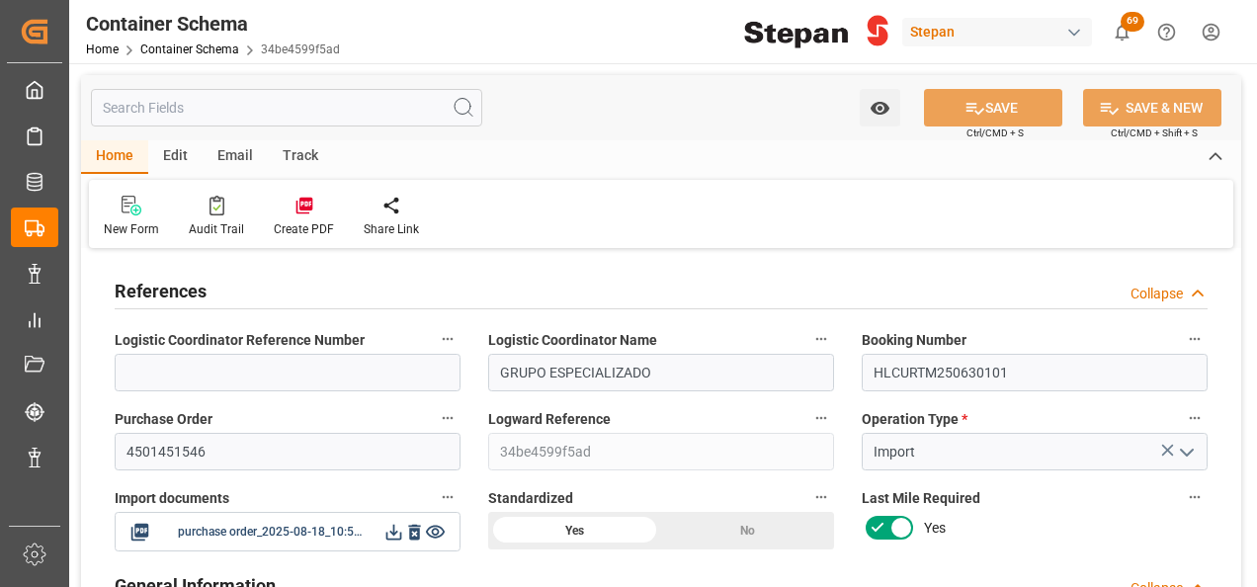
type input "[DATE]"
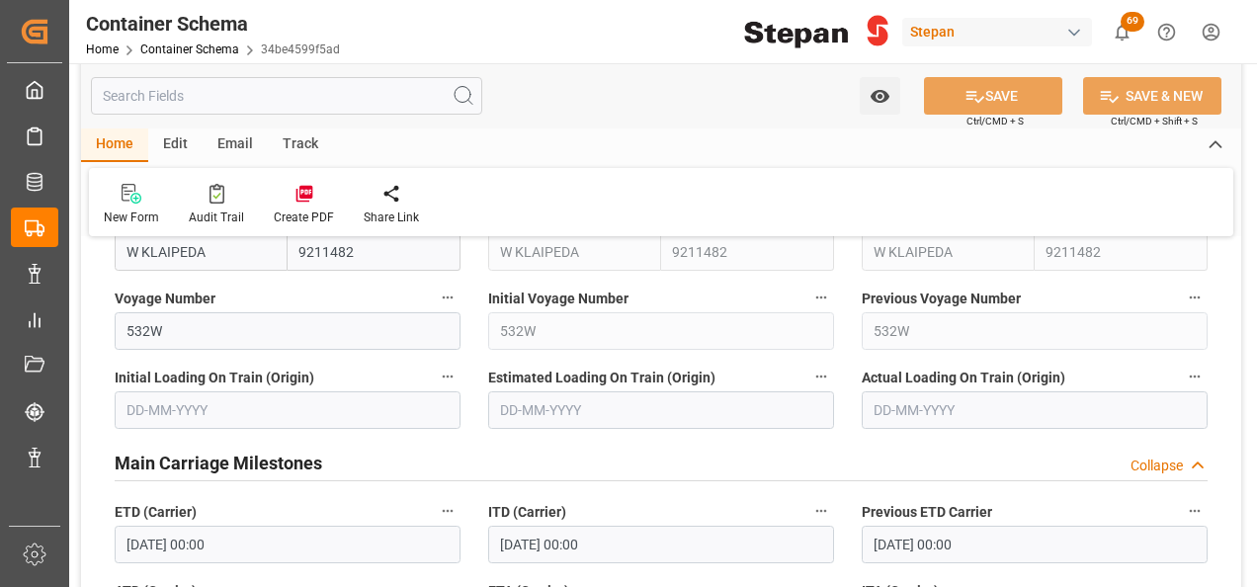
scroll to position [2865, 0]
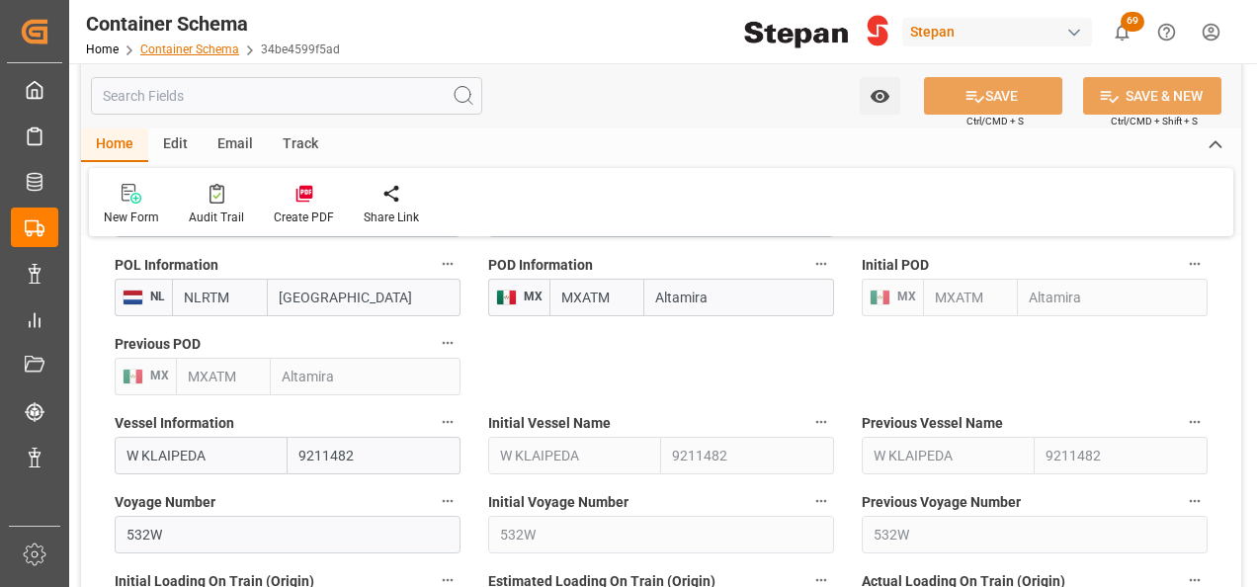
click at [170, 43] on link "Container Schema" at bounding box center [189, 49] width 99 height 14
